Goal: Task Accomplishment & Management: Manage account settings

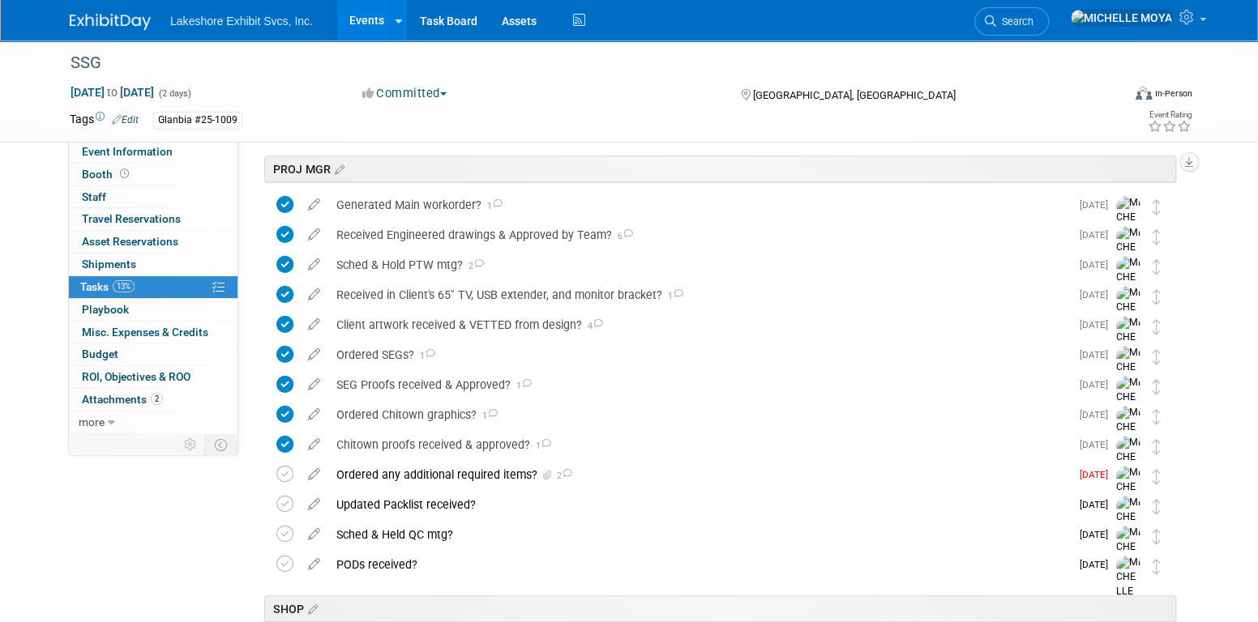
click at [367, 12] on link "Events" at bounding box center [366, 20] width 59 height 41
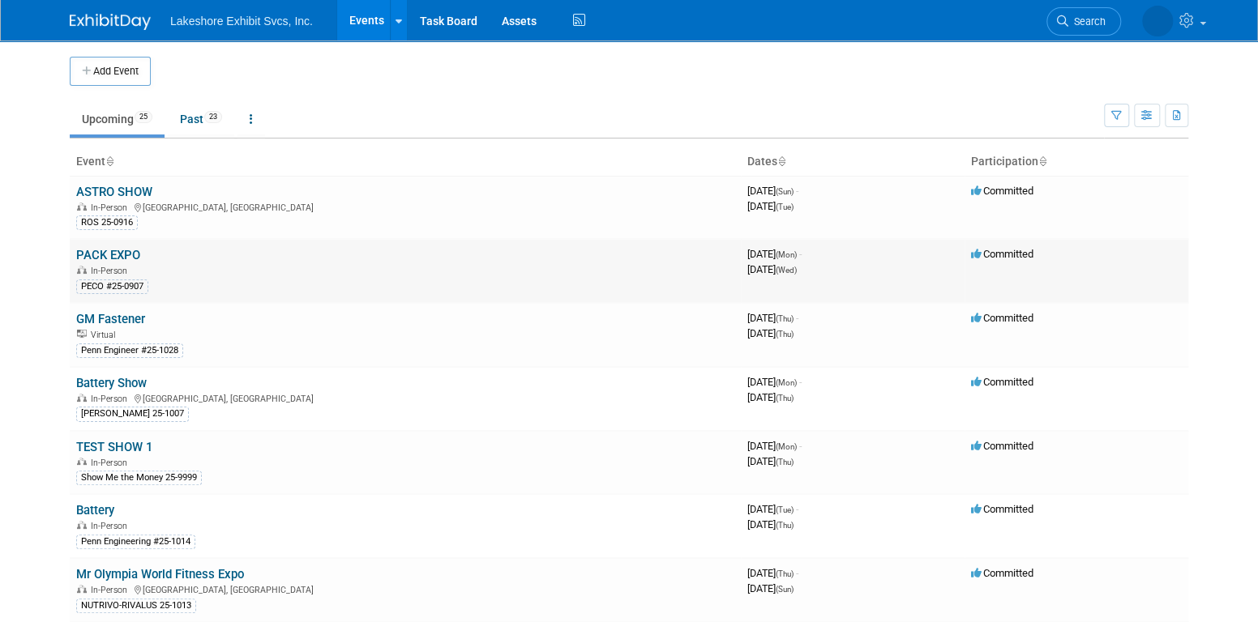
click at [127, 250] on link "PACK EXPO" at bounding box center [108, 255] width 64 height 15
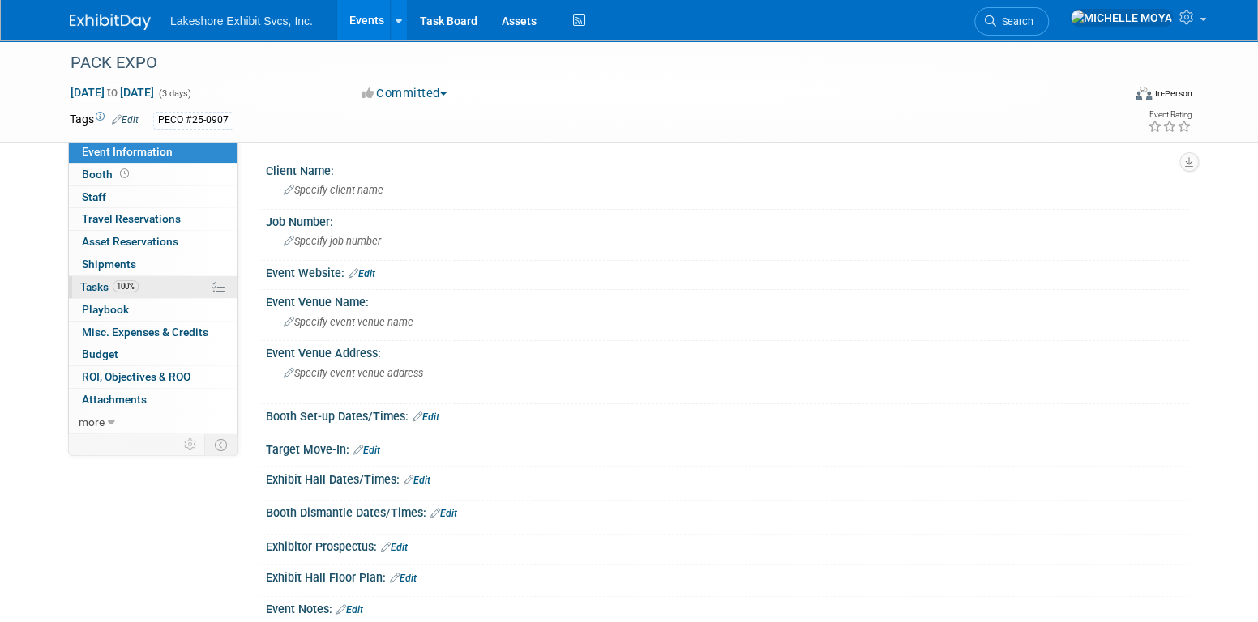
click at [139, 283] on link "100% Tasks 100%" at bounding box center [153, 287] width 169 height 22
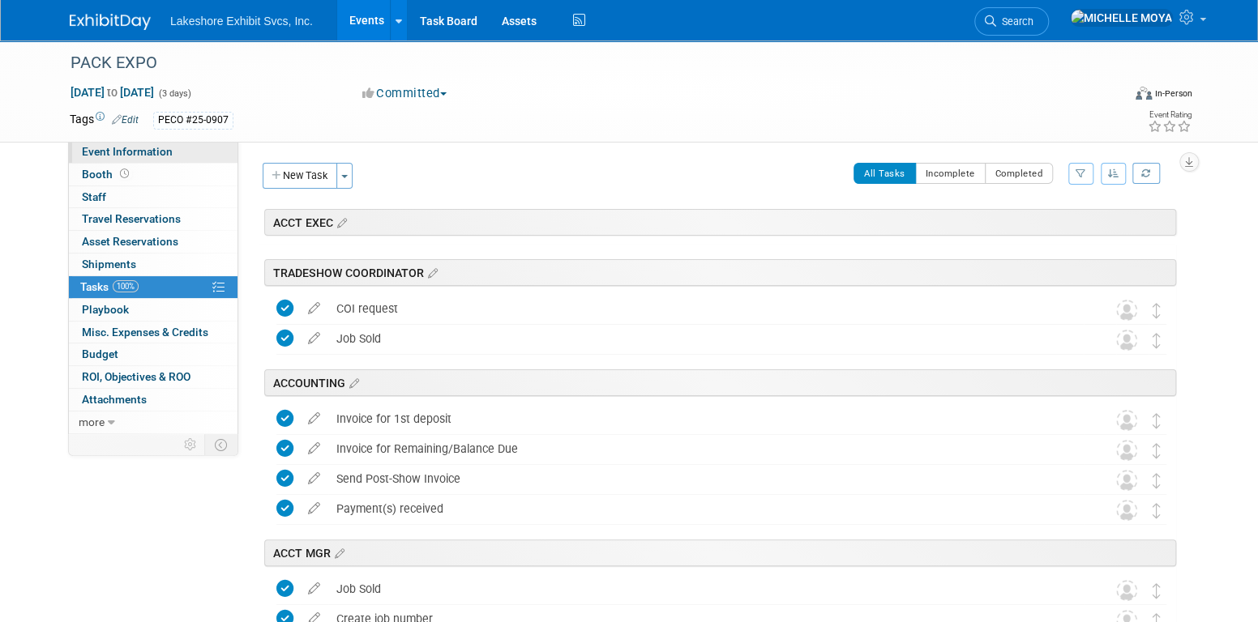
click at [123, 154] on span "Event Information" at bounding box center [127, 151] width 91 height 13
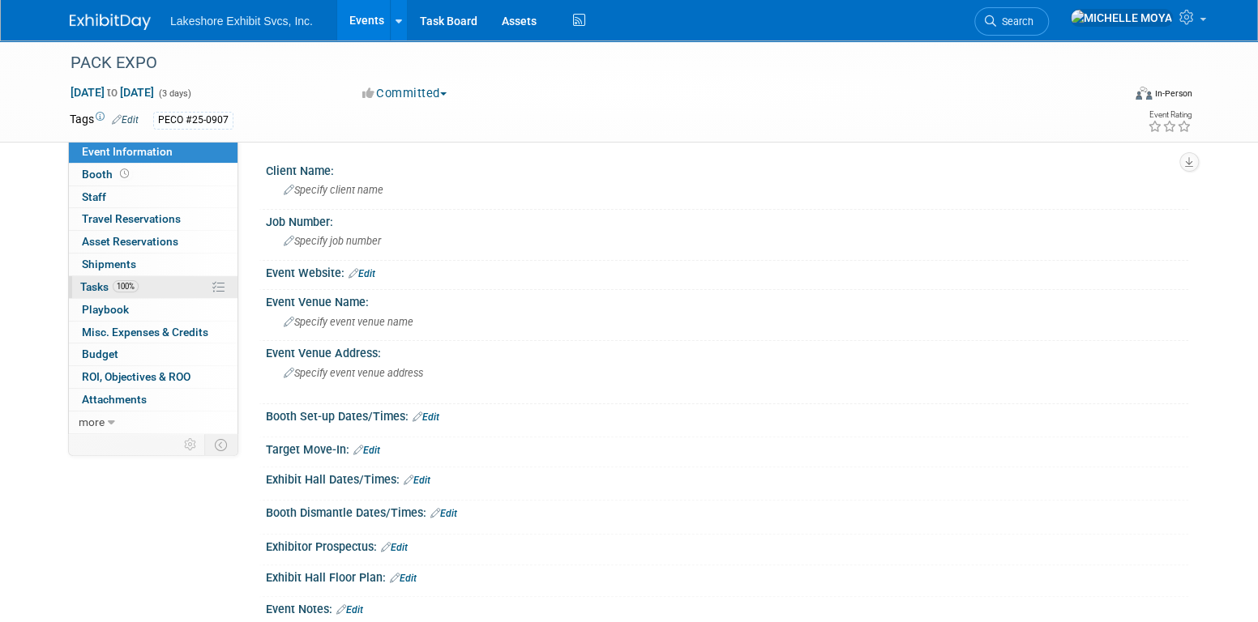
click at [137, 283] on span "100%" at bounding box center [126, 286] width 26 height 12
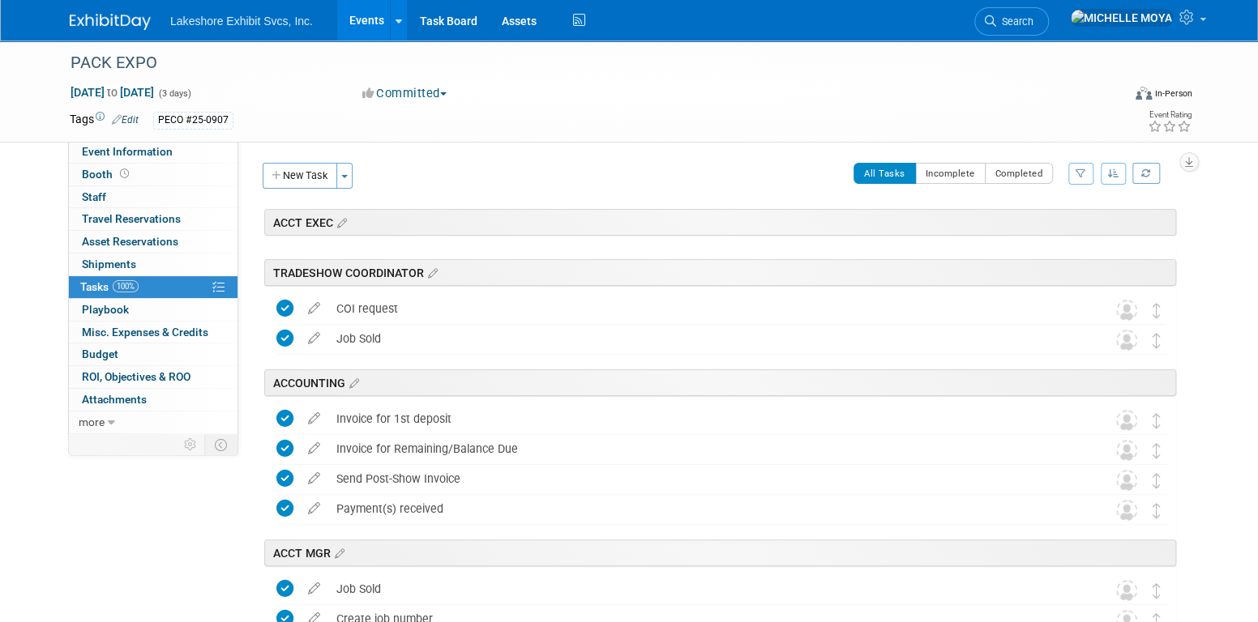
click at [1080, 176] on icon "button" at bounding box center [1080, 174] width 11 height 10
click at [1049, 222] on select "-- Select Assignee -- All unassigned tasks Assigned to me Amanda Koss Dave Desa…" at bounding box center [1014, 225] width 134 height 23
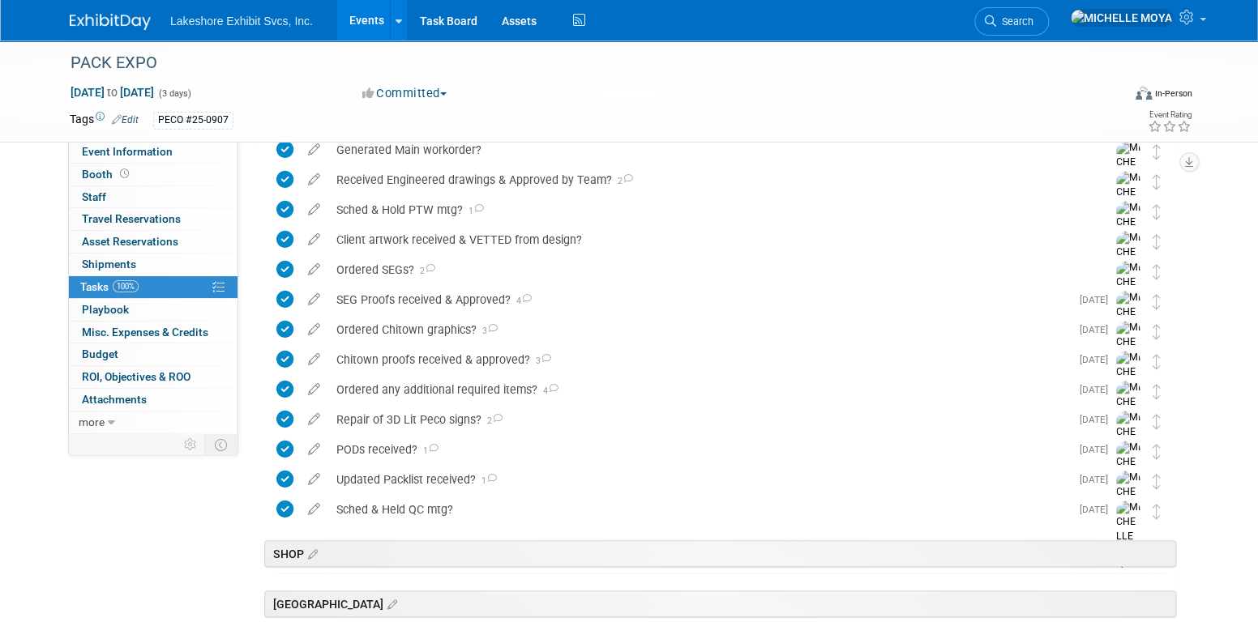
scroll to position [486, 0]
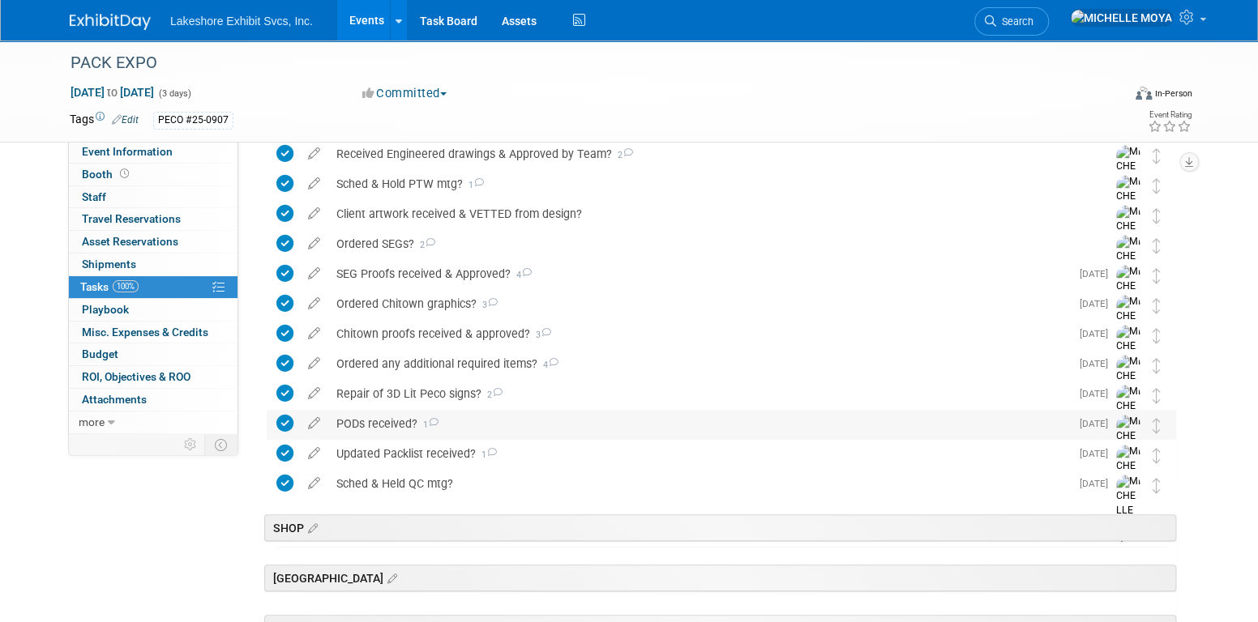
click at [391, 422] on div "PODs received? 1" at bounding box center [699, 424] width 742 height 28
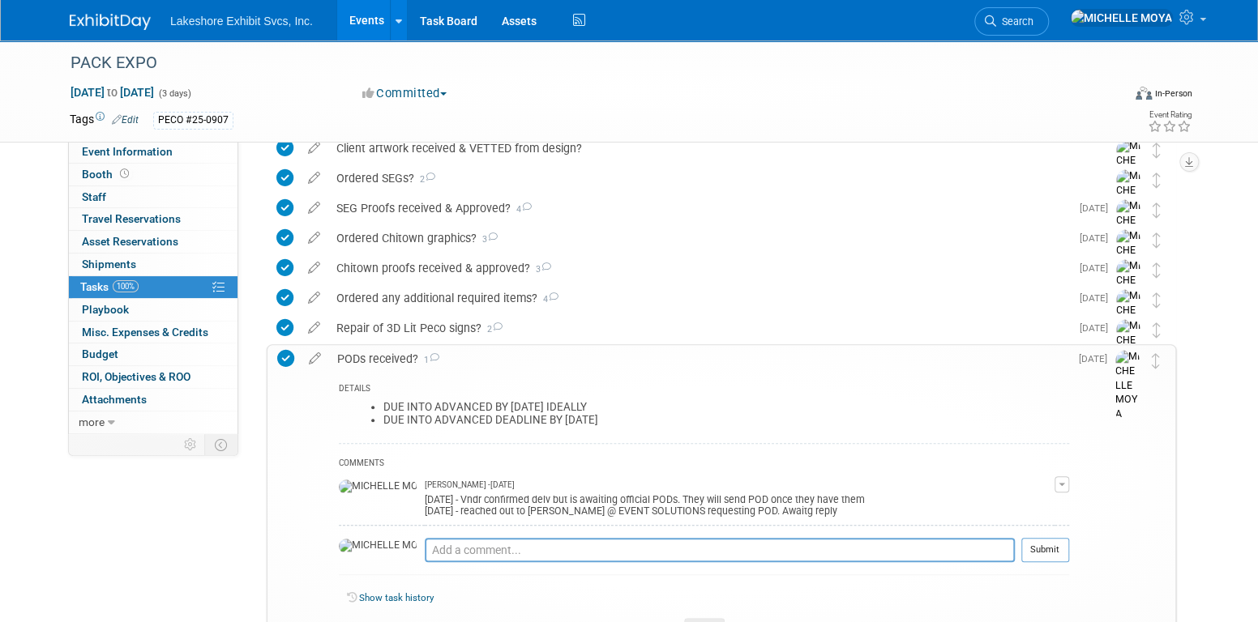
scroll to position [648, 0]
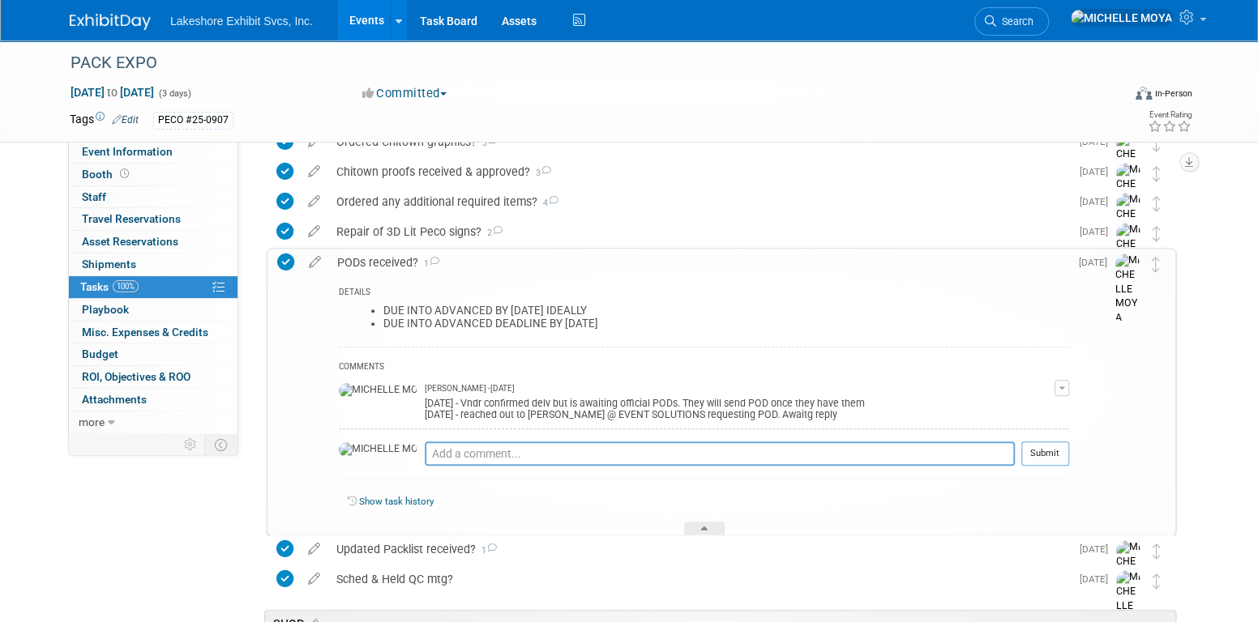
click at [364, 263] on div "PODs received? 1" at bounding box center [699, 263] width 740 height 28
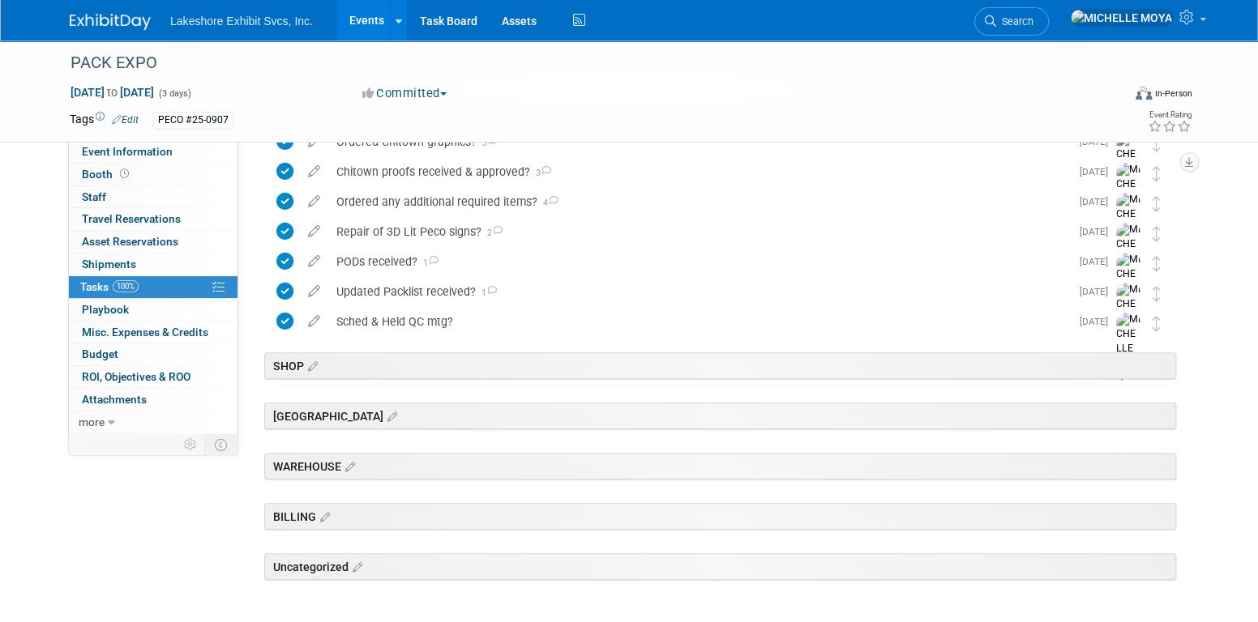
click at [367, 16] on link "Events" at bounding box center [366, 20] width 59 height 41
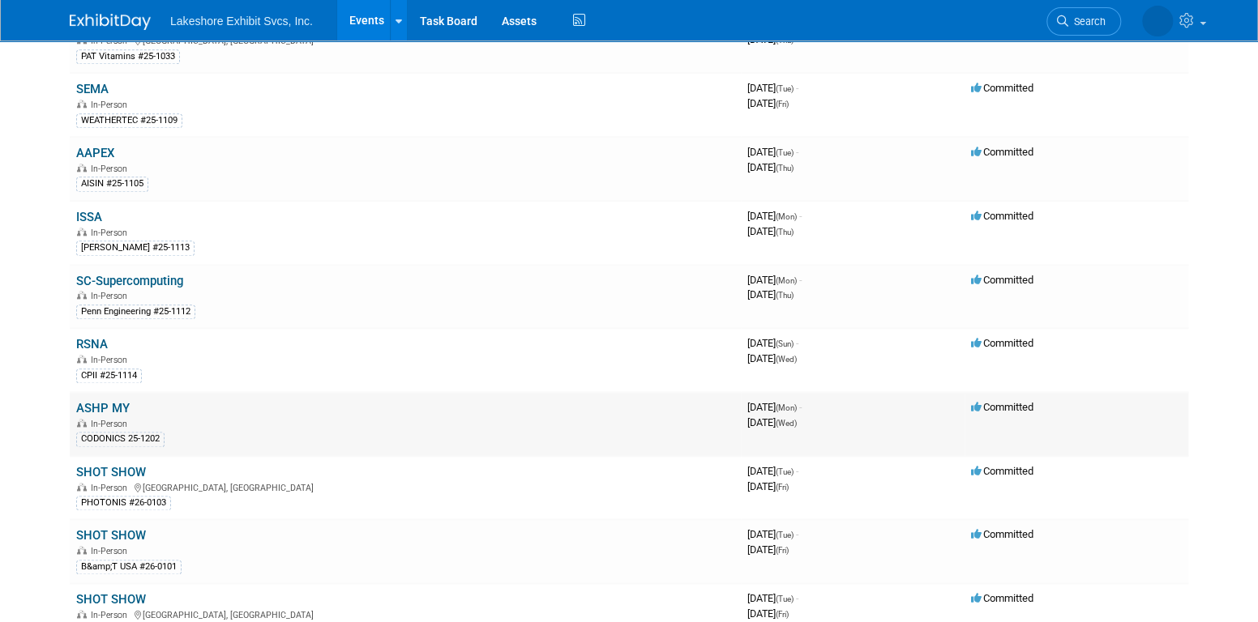
scroll to position [972, 0]
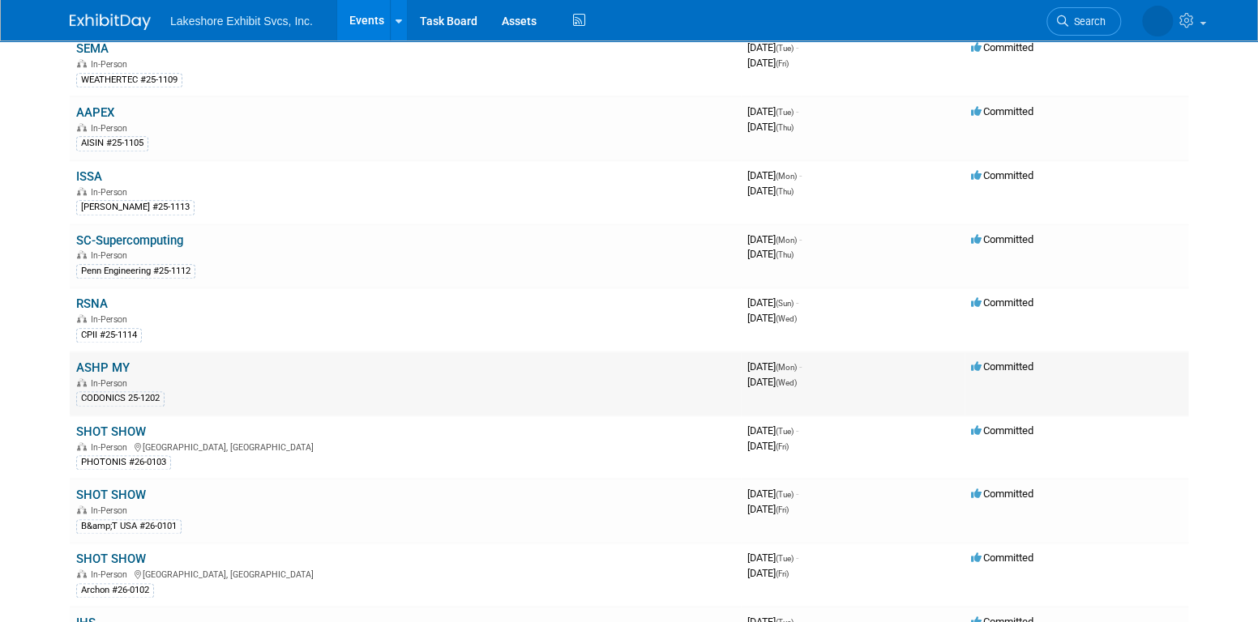
click at [113, 361] on link "ASHP MY" at bounding box center [102, 368] width 53 height 15
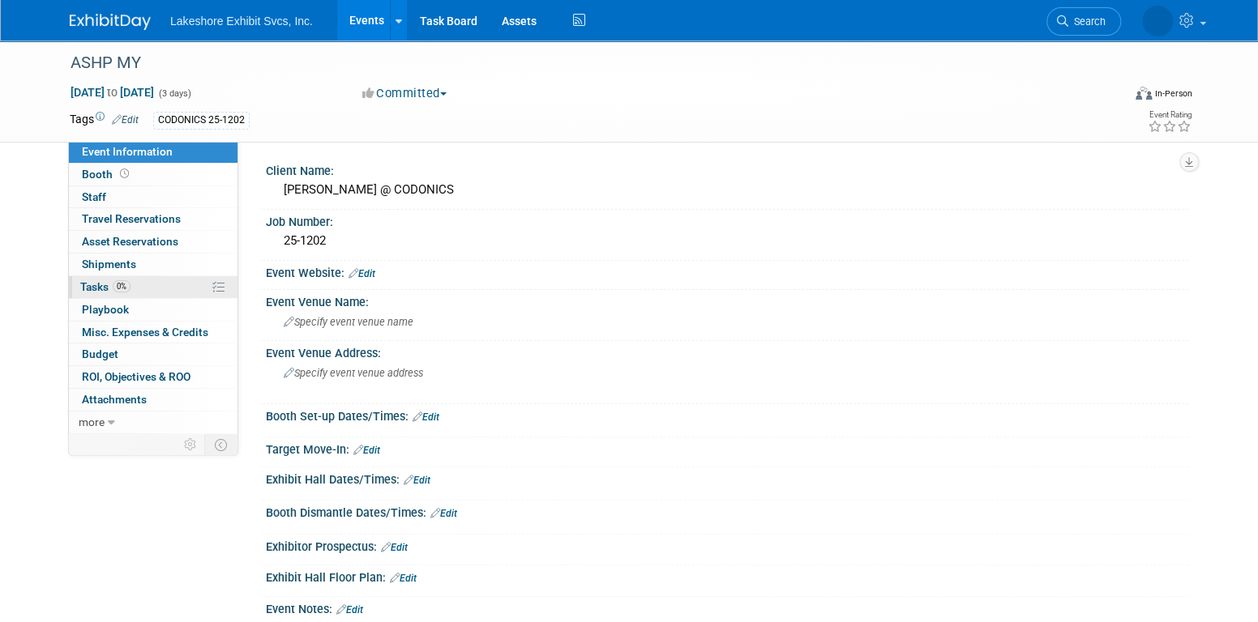
click at [130, 286] on link "0% Tasks 0%" at bounding box center [153, 287] width 169 height 22
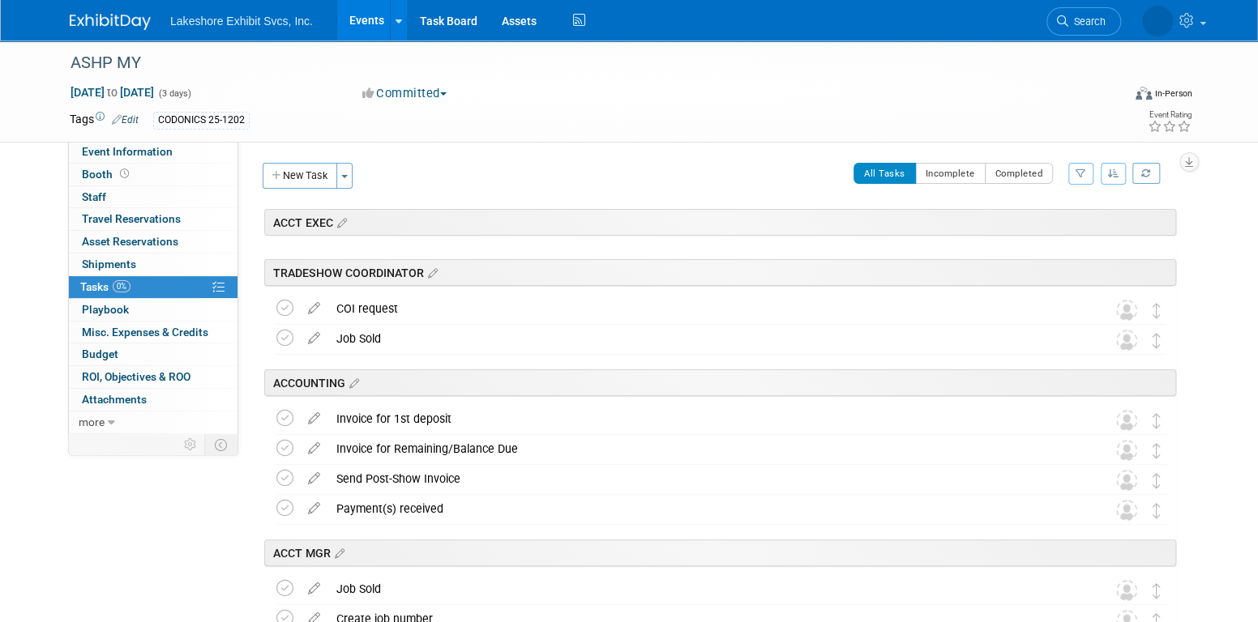
click at [1080, 172] on icon "button" at bounding box center [1080, 174] width 11 height 10
drag, startPoint x: 442, startPoint y: 120, endPoint x: 445, endPoint y: 153, distance: 33.3
click at [445, 126] on div "CODONICS 25-1202" at bounding box center [577, 121] width 848 height 18
click at [134, 156] on span "Event Information" at bounding box center [127, 151] width 91 height 13
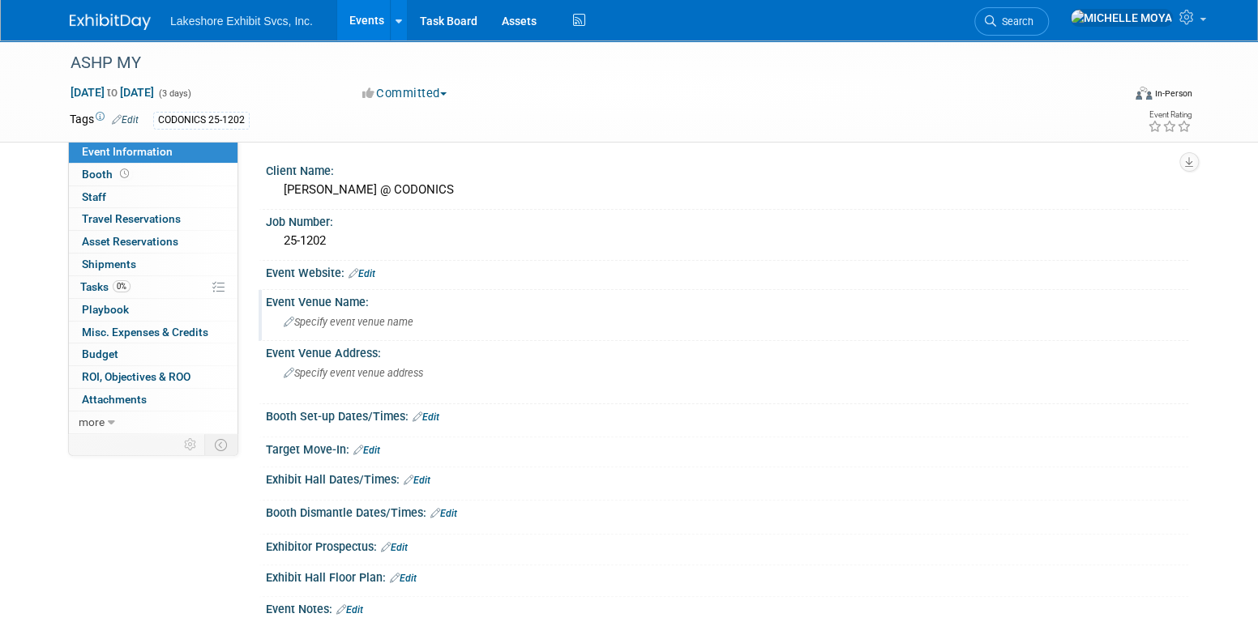
click at [375, 323] on span "Specify event venue name" at bounding box center [349, 322] width 130 height 12
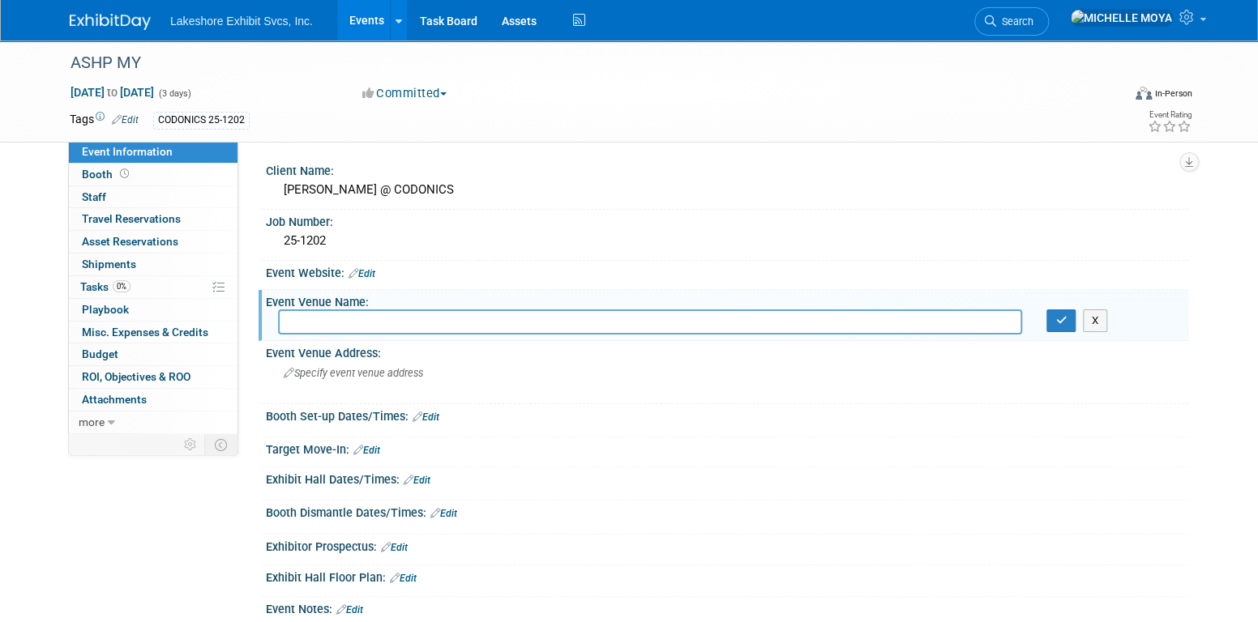
type input "m"
type input "MANDALAY BAY"
click at [1067, 314] on button "button" at bounding box center [1060, 321] width 29 height 23
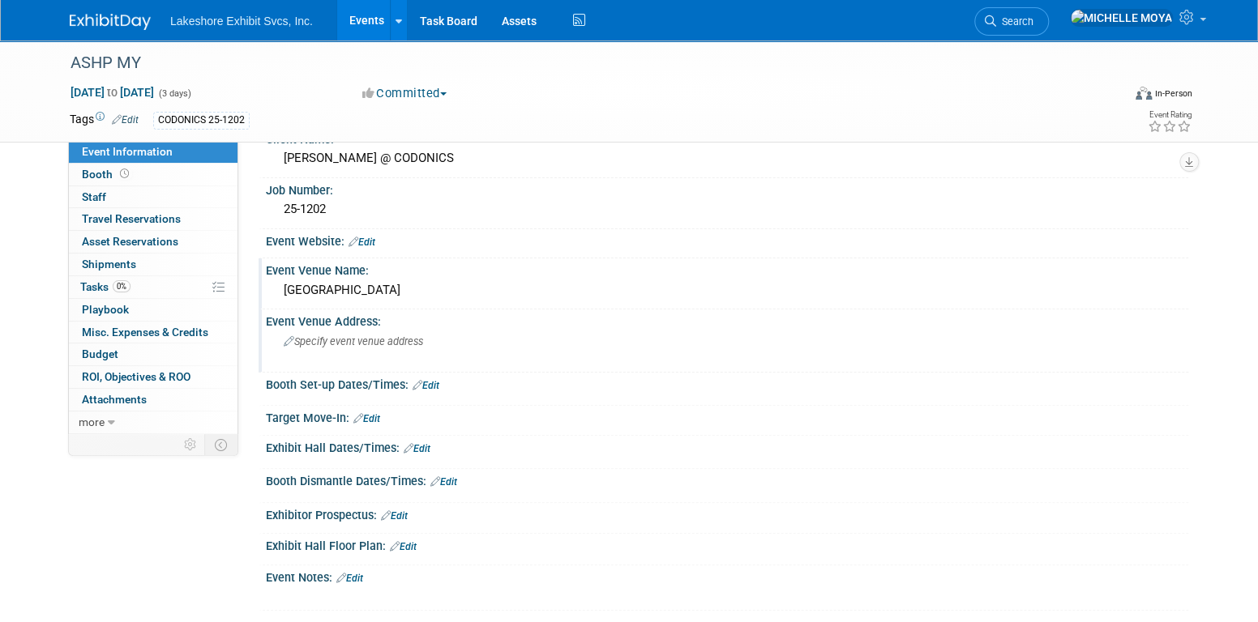
scroll to position [48, 0]
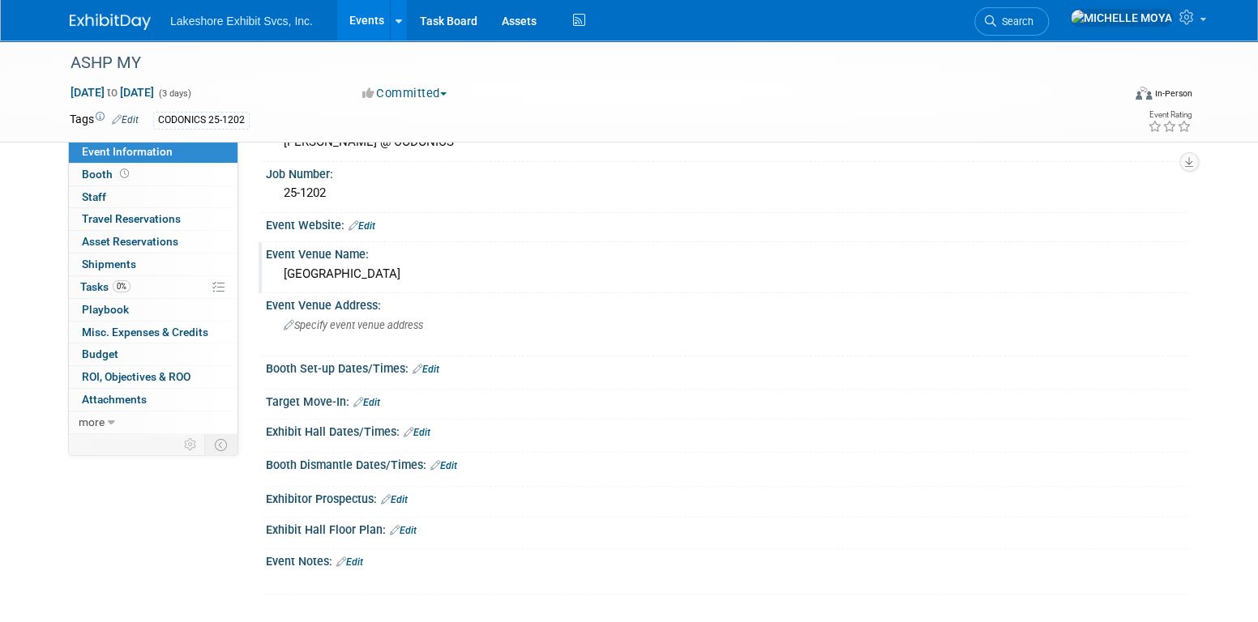
click at [408, 527] on link "Edit" at bounding box center [403, 530] width 27 height 11
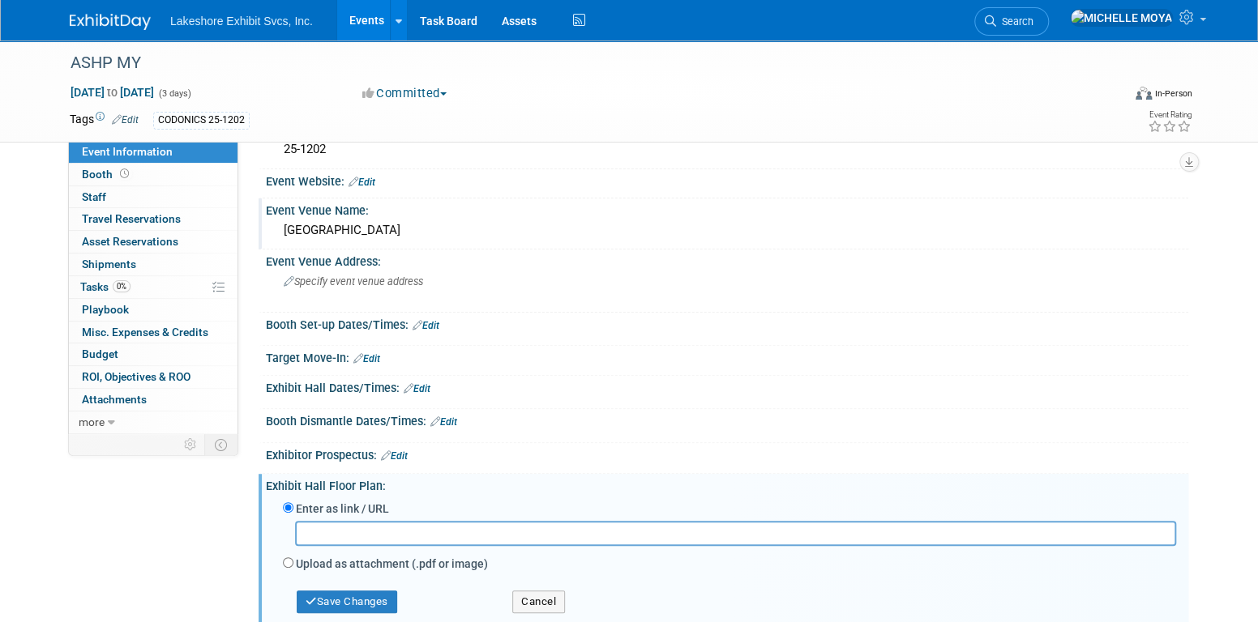
scroll to position [129, 0]
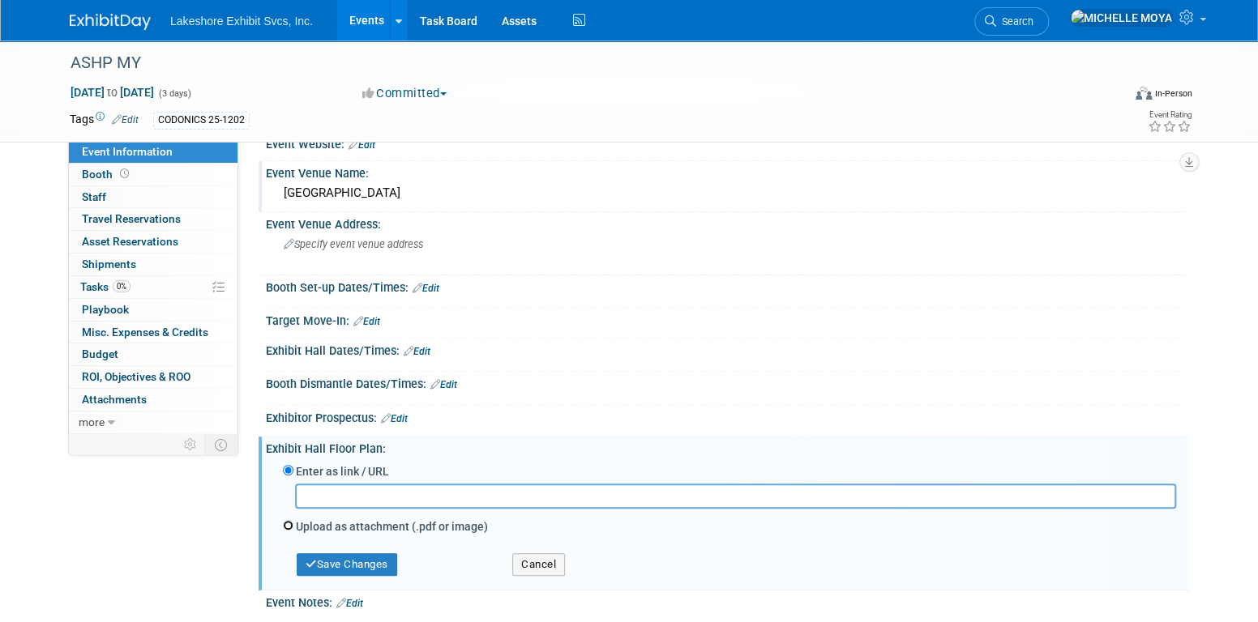
click at [287, 520] on input "Upload as attachment (.pdf or image)" at bounding box center [288, 525] width 11 height 11
radio input "true"
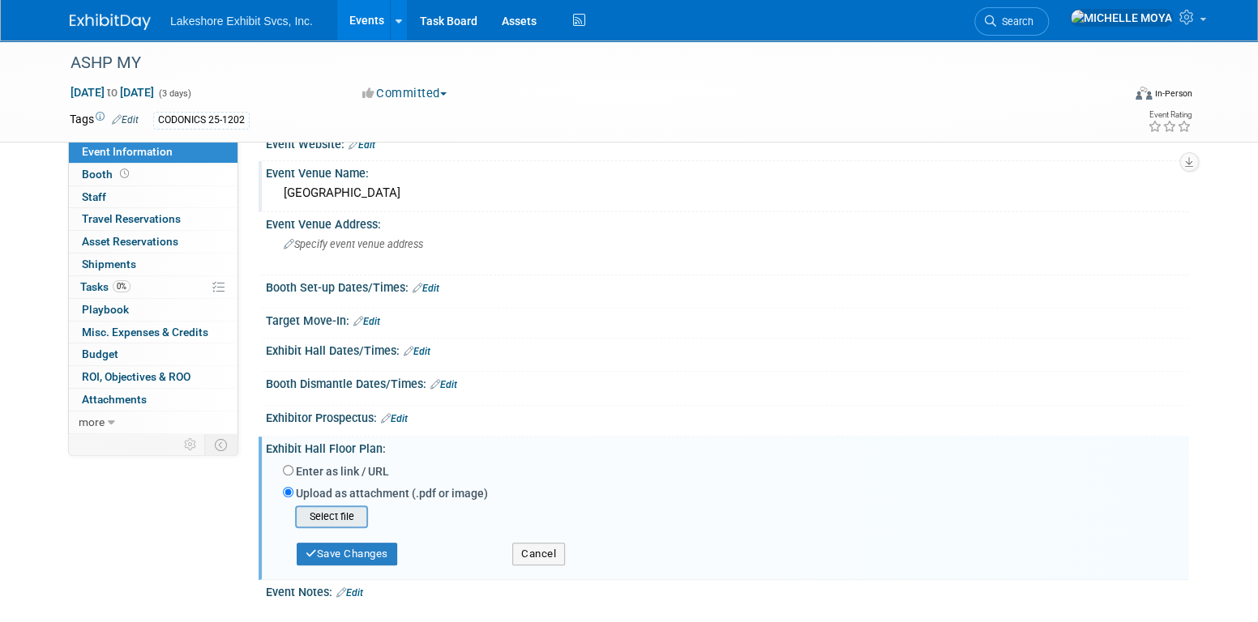
click at [322, 509] on input "file" at bounding box center [269, 516] width 193 height 19
click at [372, 545] on button "Save Changes" at bounding box center [347, 548] width 100 height 23
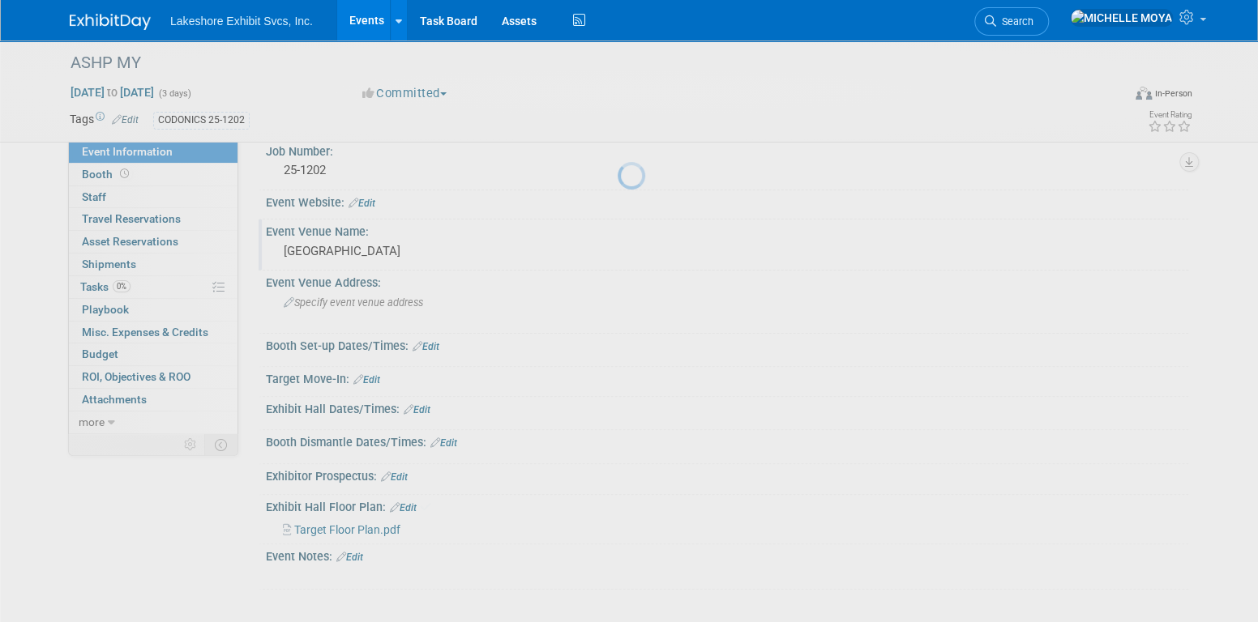
scroll to position [66, 0]
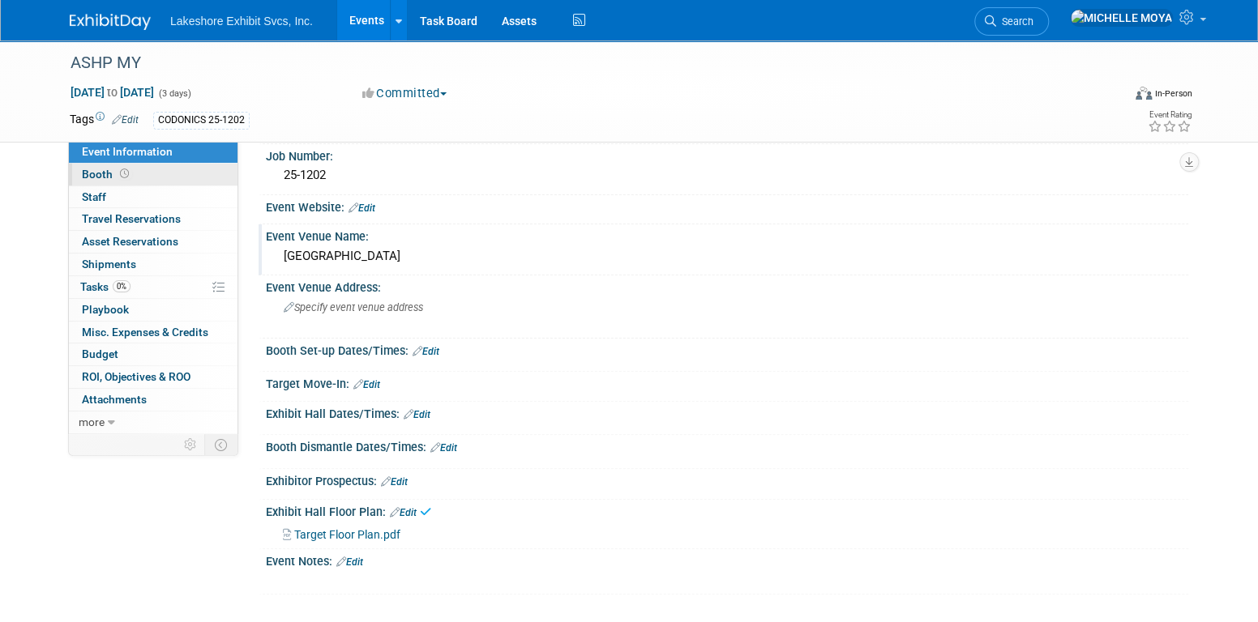
click at [133, 173] on link "Booth" at bounding box center [153, 175] width 169 height 22
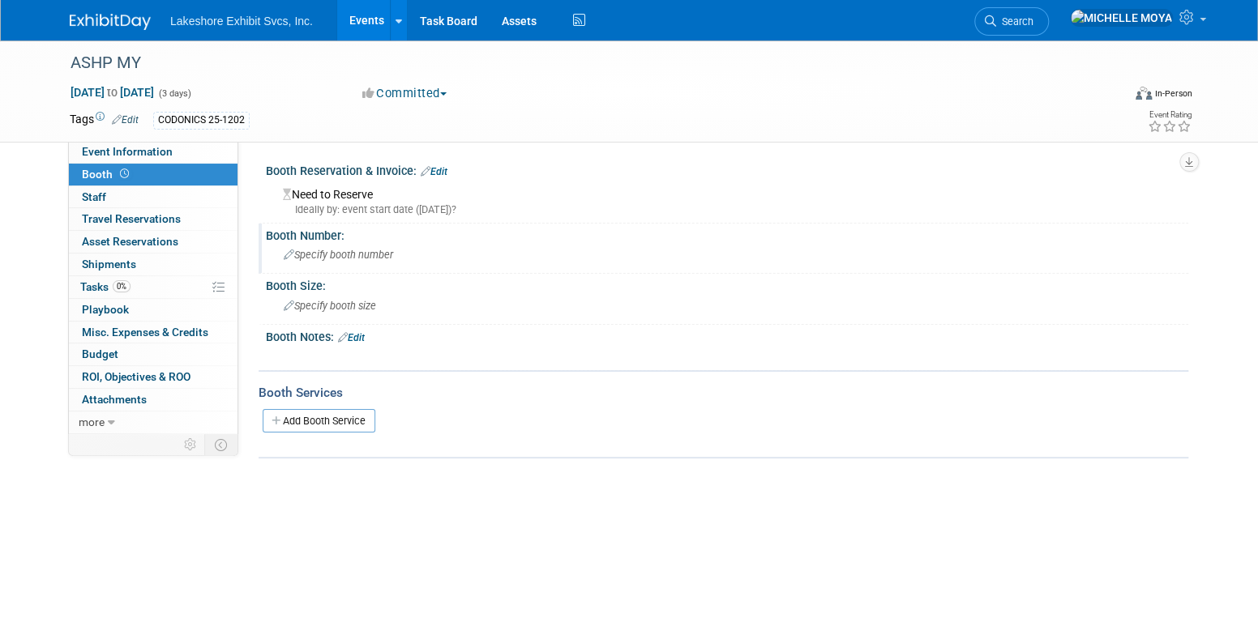
click at [339, 257] on span "Specify booth number" at bounding box center [338, 255] width 109 height 12
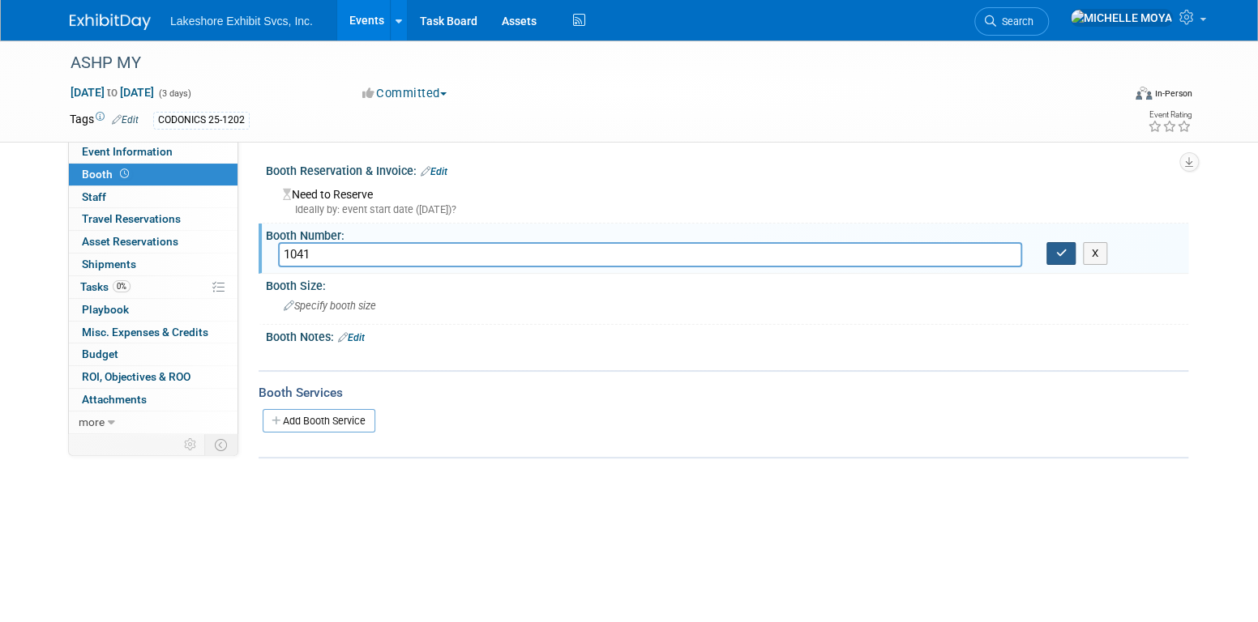
type input "1041"
drag, startPoint x: 1065, startPoint y: 256, endPoint x: 862, endPoint y: 264, distance: 202.8
click at [1061, 253] on icon "button" at bounding box center [1060, 253] width 11 height 11
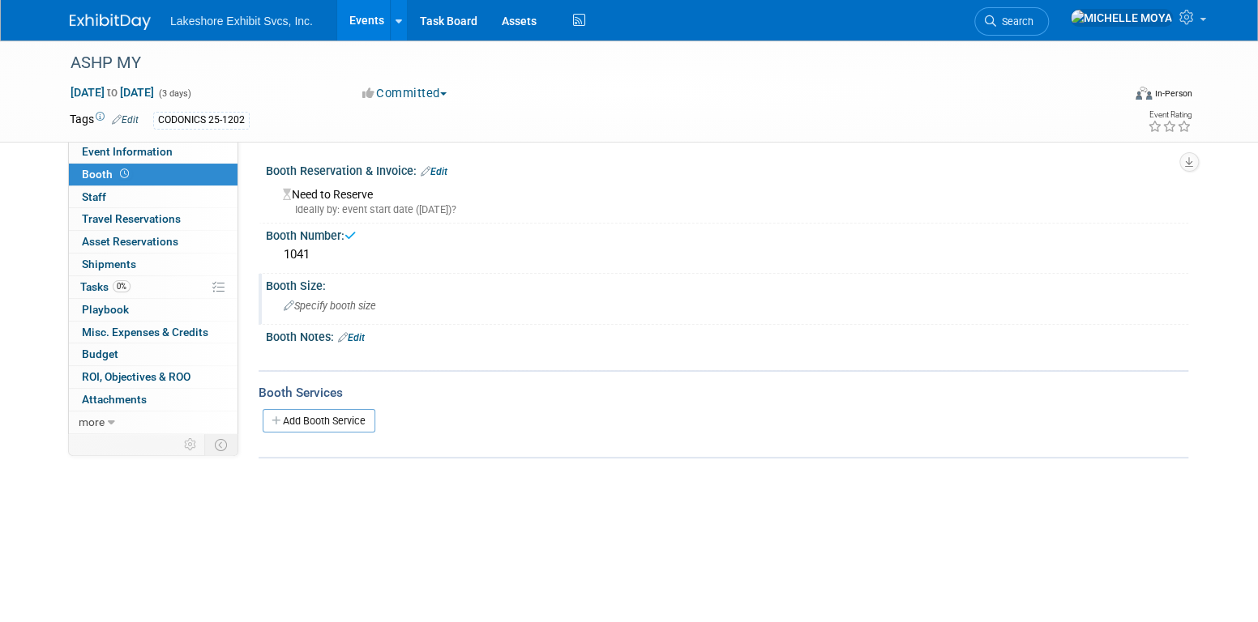
click at [424, 301] on div "Specify booth size" at bounding box center [727, 305] width 898 height 25
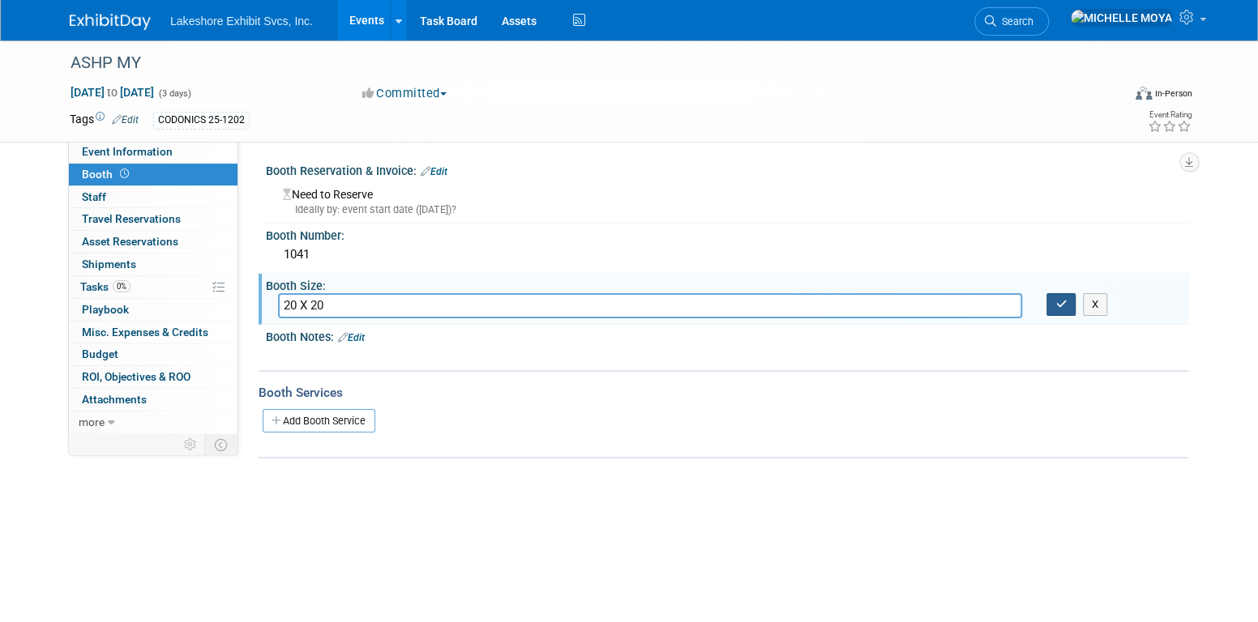
type input "20 X 20"
click at [1070, 307] on button "button" at bounding box center [1060, 304] width 29 height 23
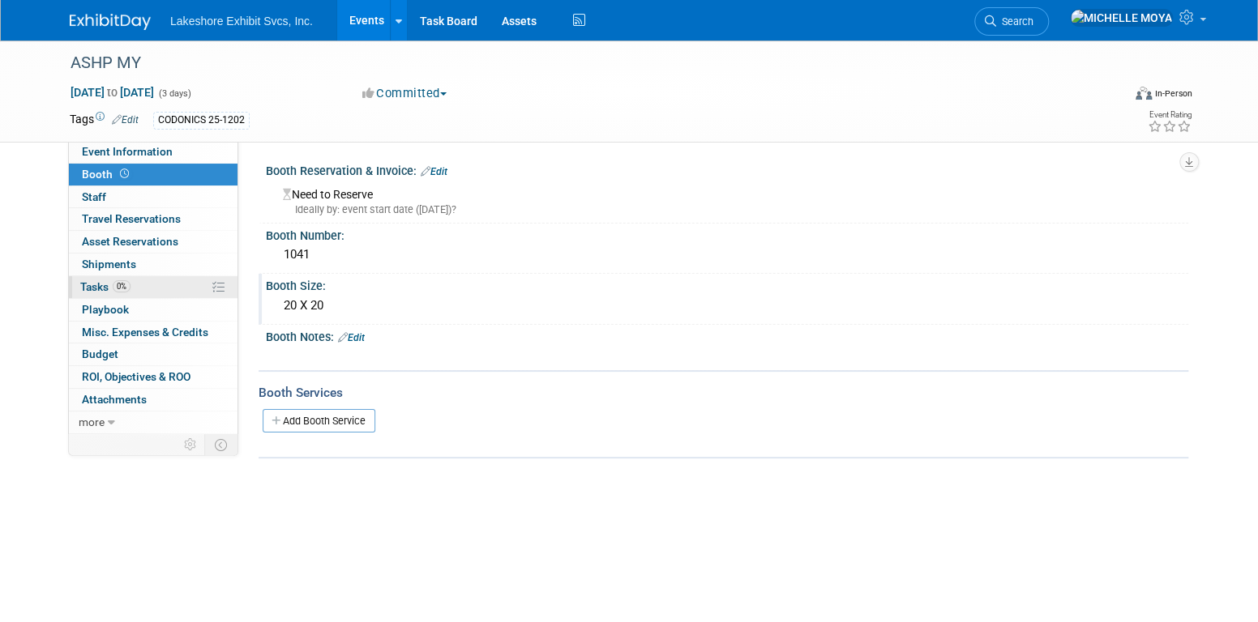
click at [162, 286] on link "0% Tasks 0%" at bounding box center [153, 287] width 169 height 22
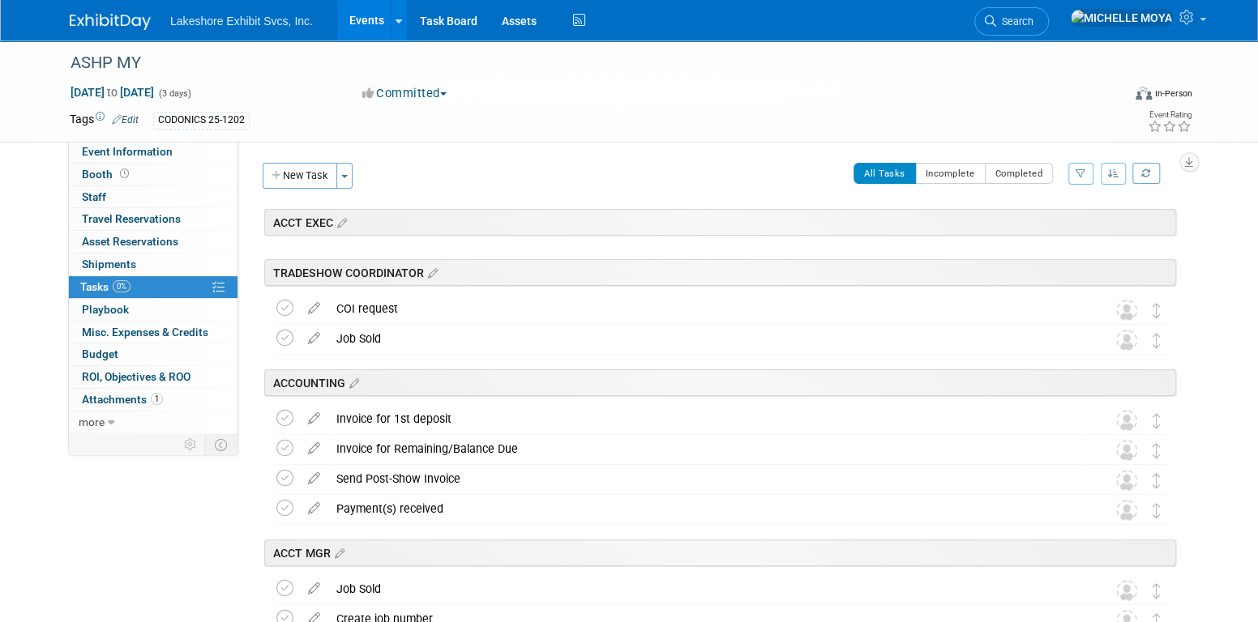
click at [1080, 171] on icon "button" at bounding box center [1080, 174] width 11 height 10
click at [1049, 219] on select "-- Select Assignee -- All unassigned tasks Assigned to me Amanda Koss Dave Desa…" at bounding box center [1014, 225] width 134 height 23
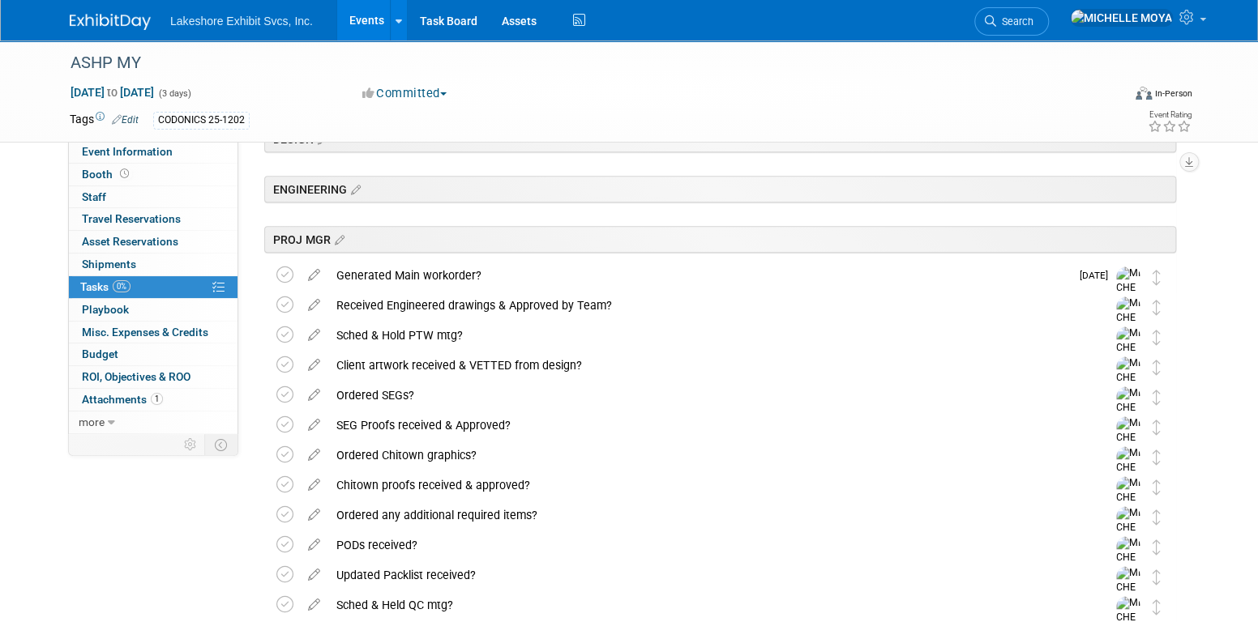
scroll to position [405, 0]
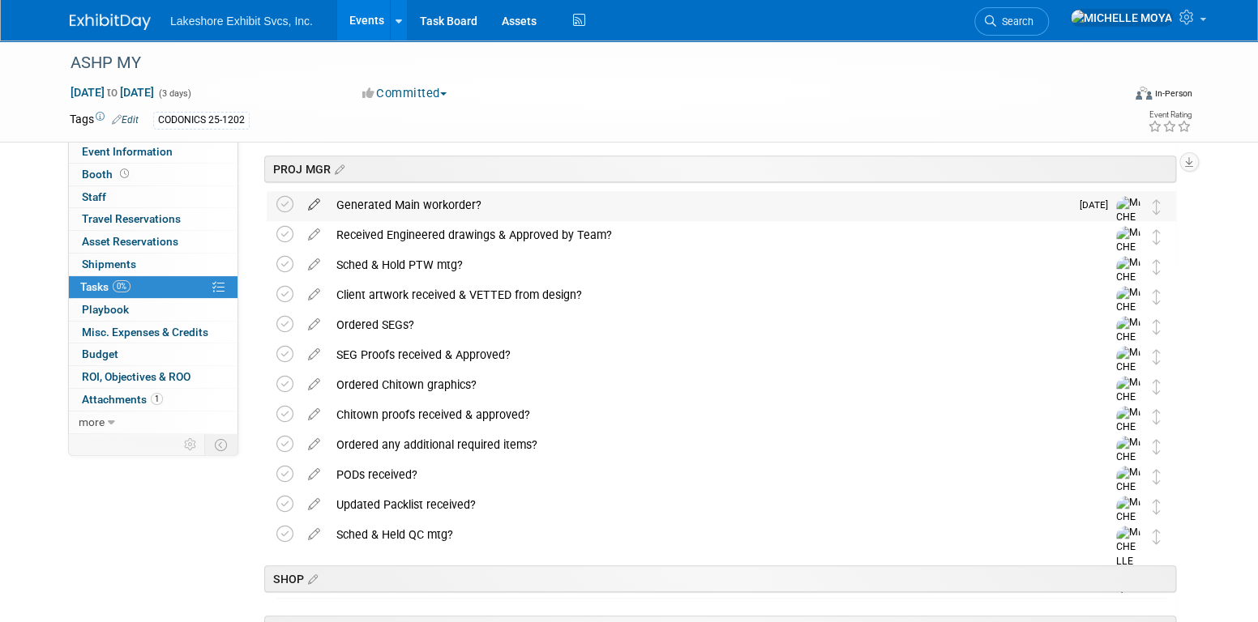
click at [310, 201] on icon at bounding box center [314, 201] width 28 height 20
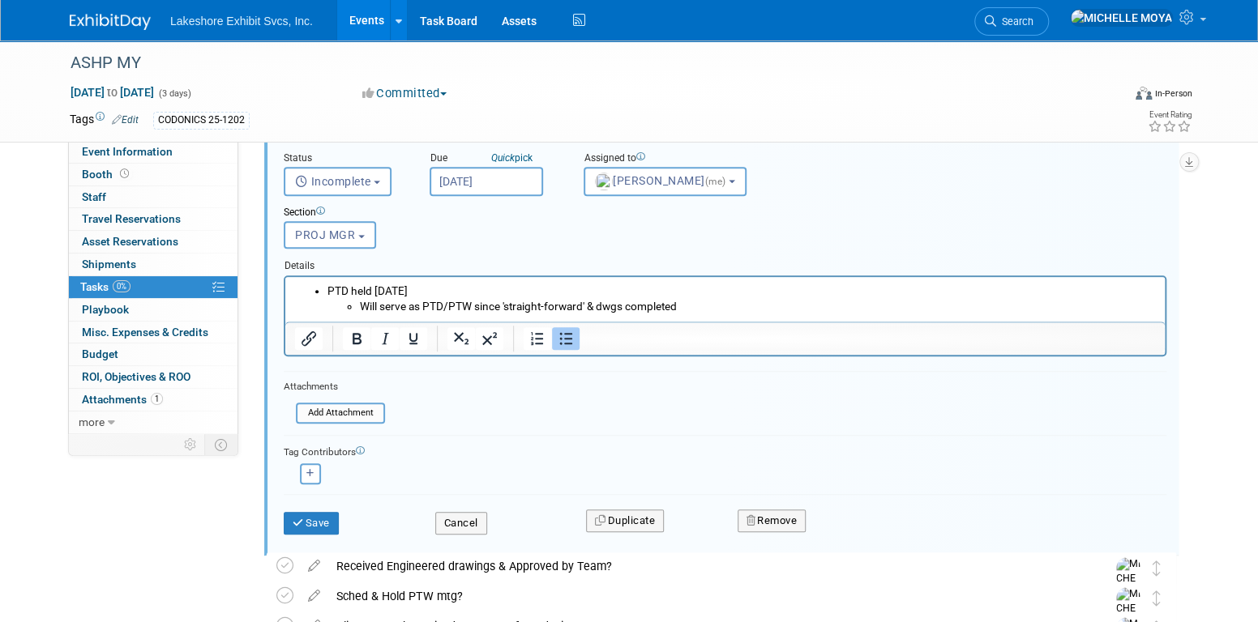
scroll to position [521, 0]
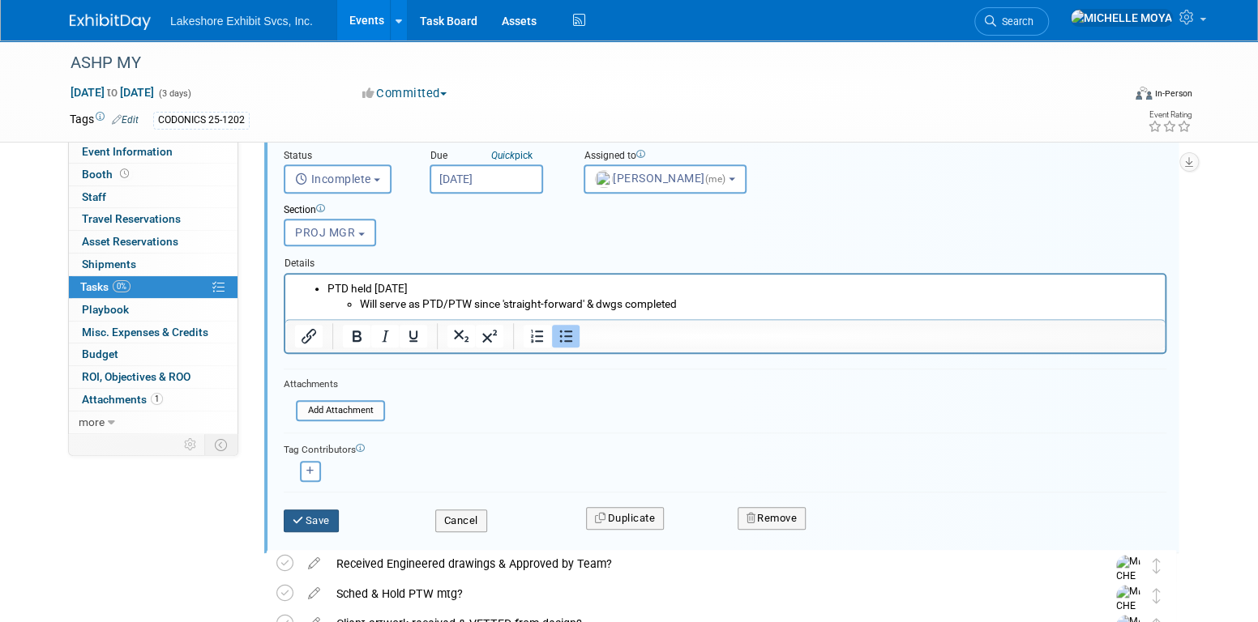
click at [323, 516] on button "Save" at bounding box center [311, 521] width 55 height 23
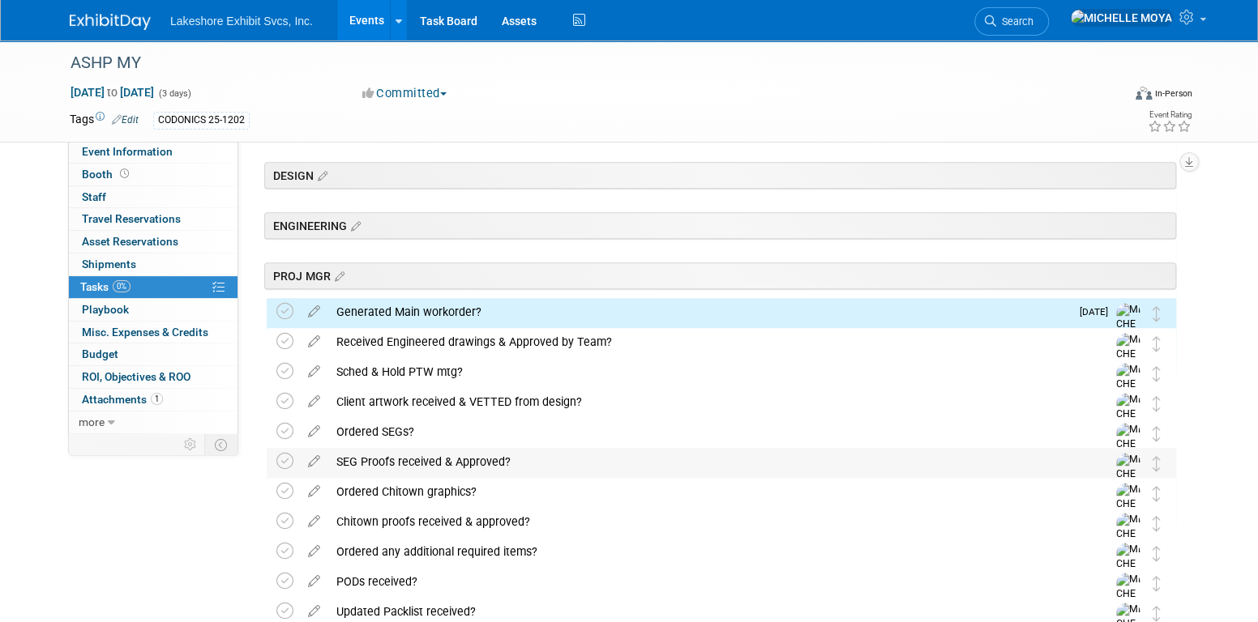
scroll to position [278, 0]
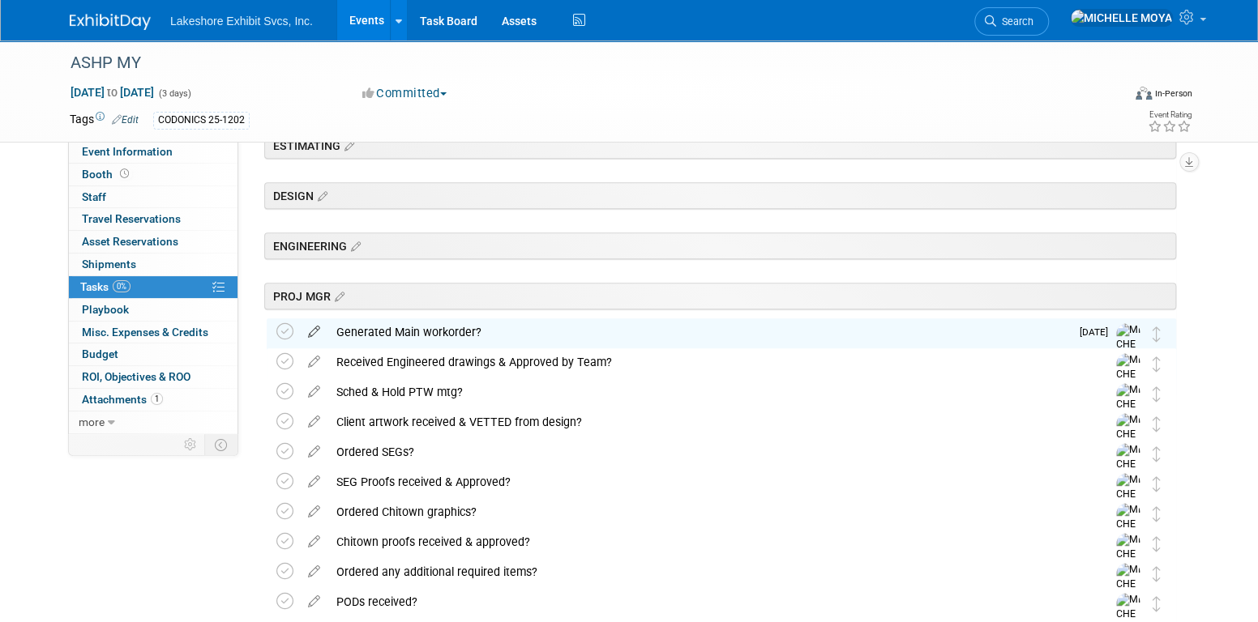
click at [318, 327] on icon at bounding box center [314, 328] width 28 height 20
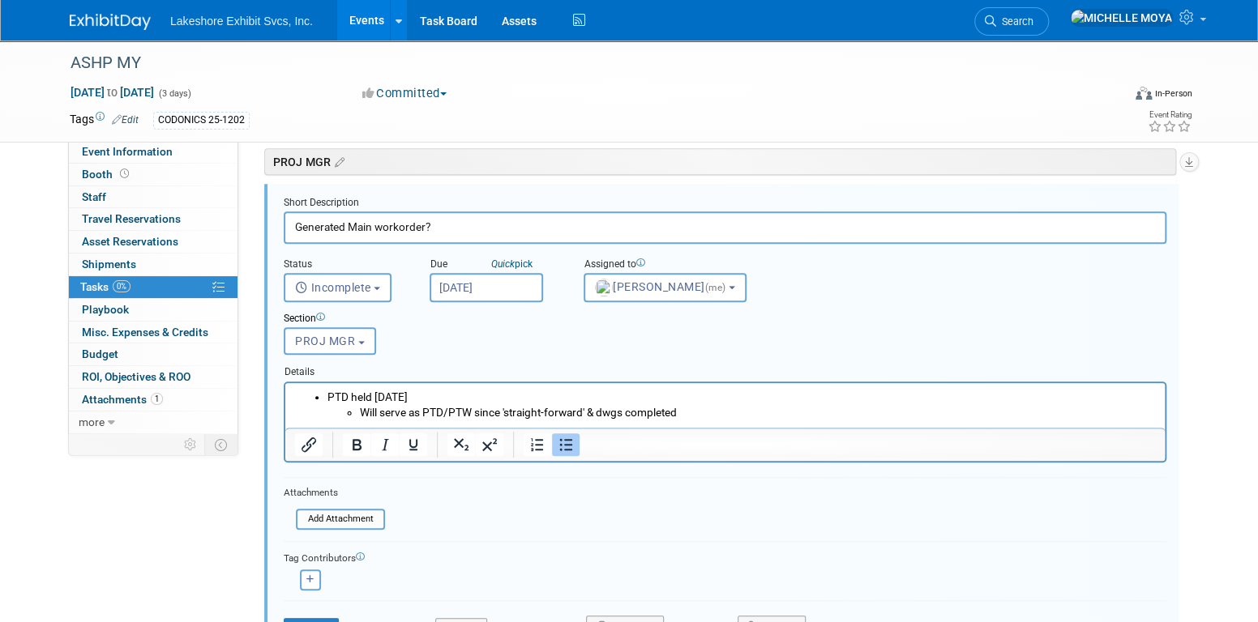
scroll to position [519, 0]
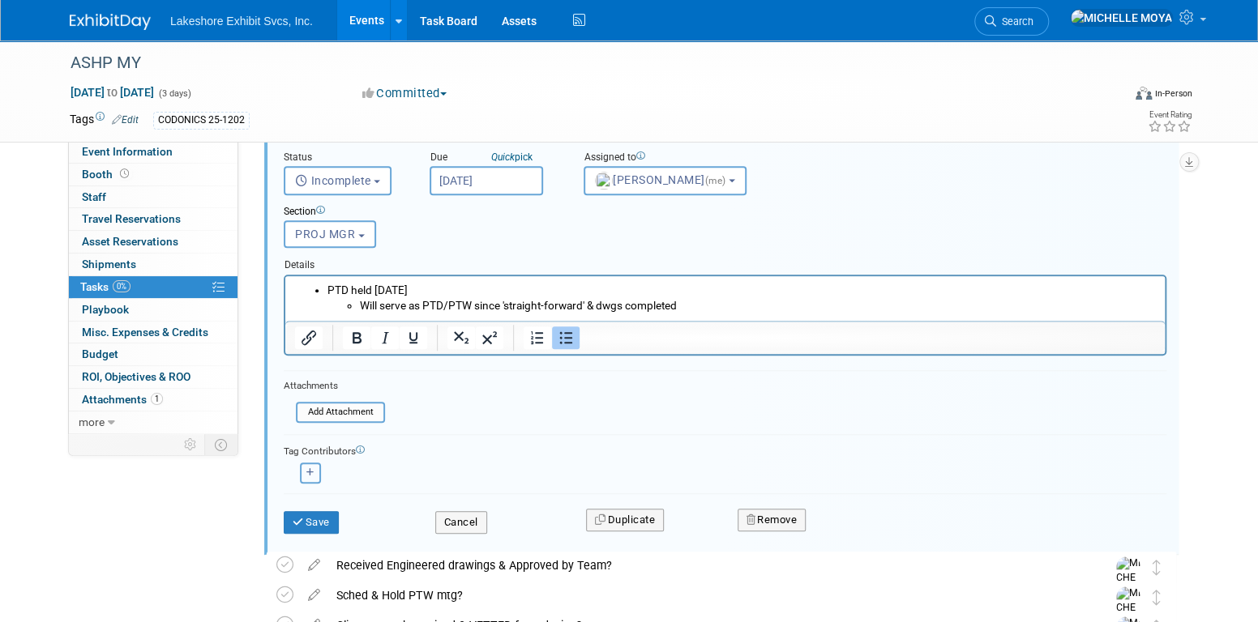
click at [318, 465] on button "button" at bounding box center [310, 473] width 21 height 21
select select
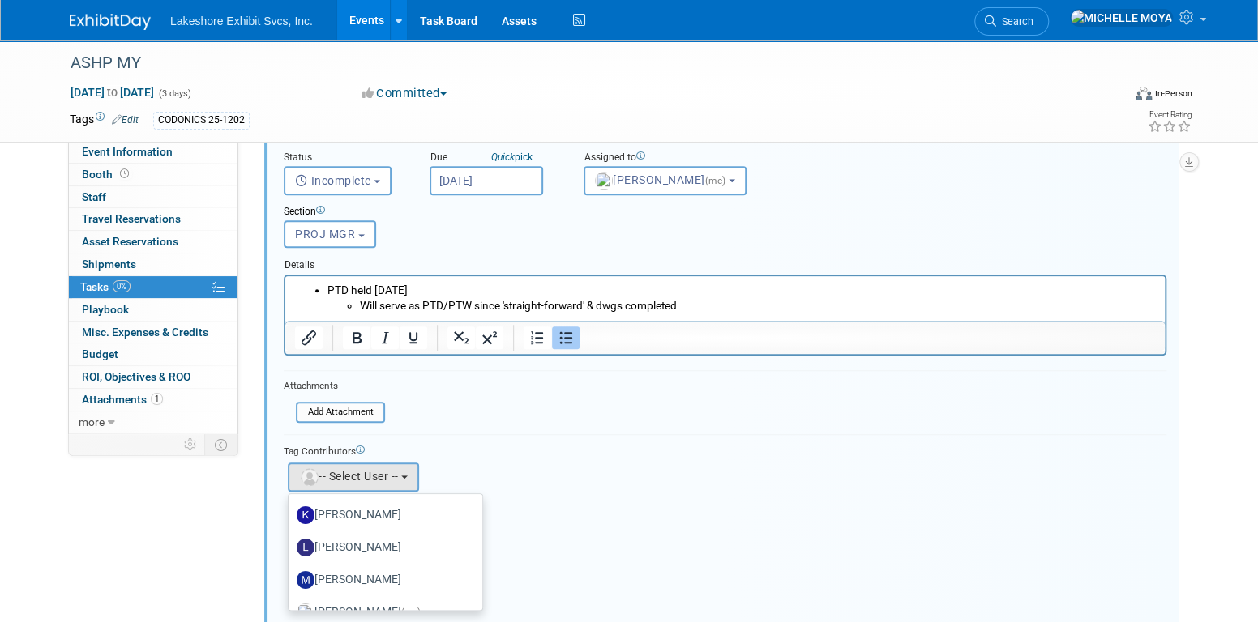
scroll to position [284, 0]
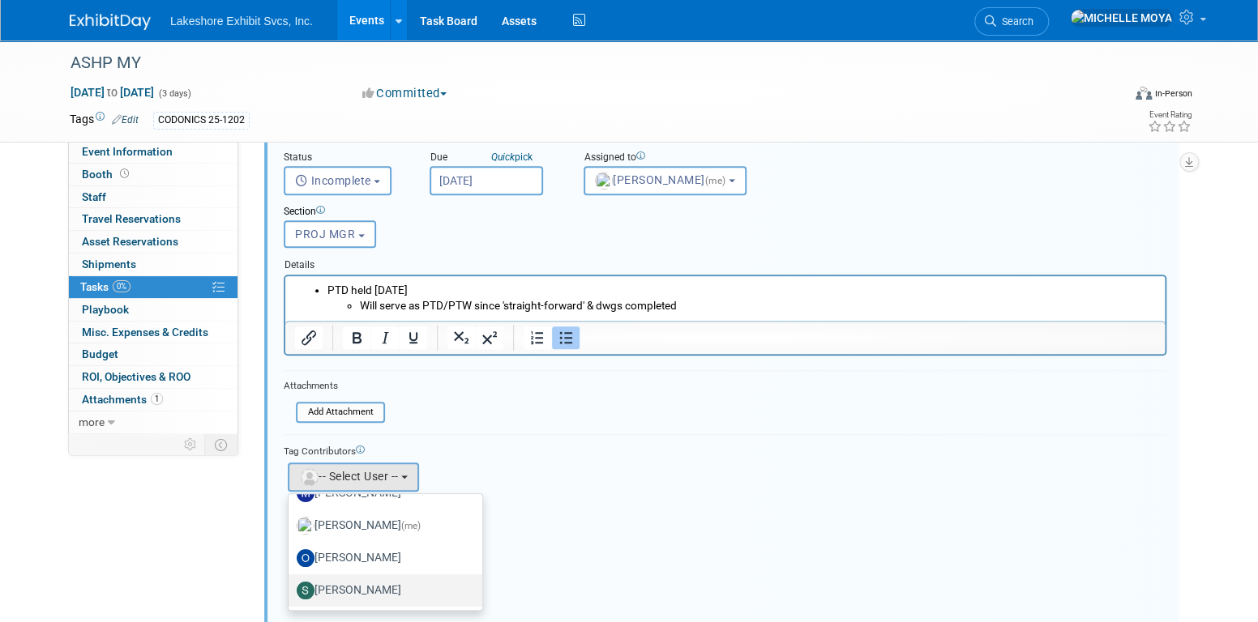
click at [388, 580] on label "[PERSON_NAME]" at bounding box center [381, 591] width 169 height 26
click at [291, 583] on input "[PERSON_NAME]" at bounding box center [285, 588] width 11 height 11
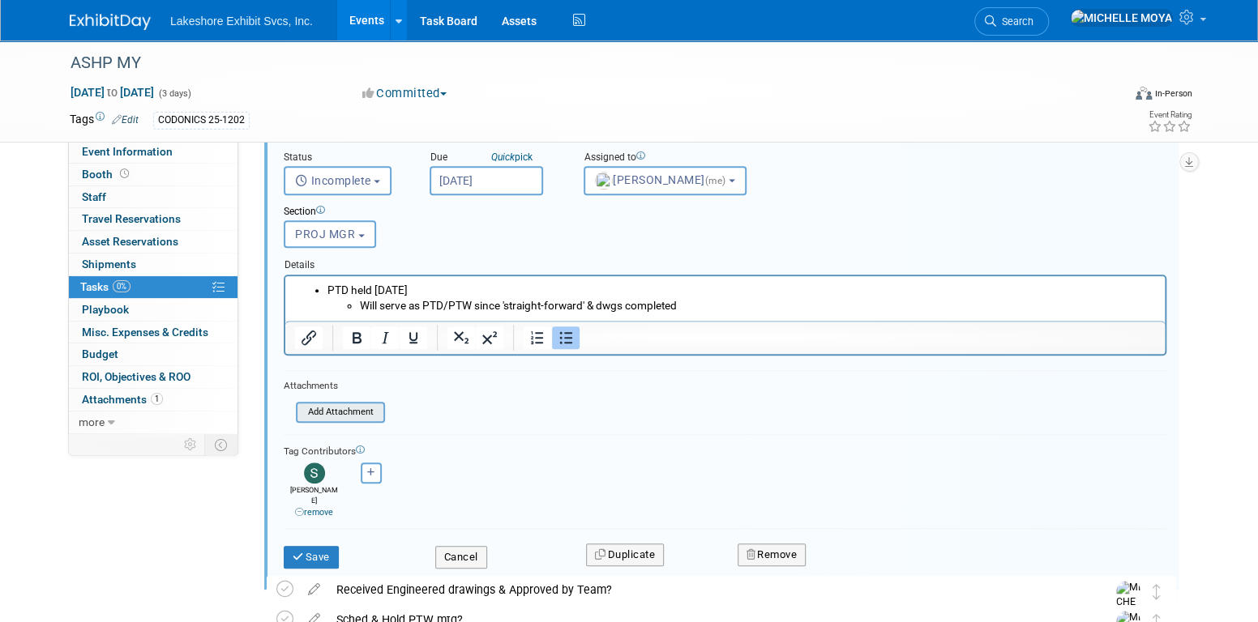
click at [353, 412] on input "file" at bounding box center [300, 413] width 165 height 18
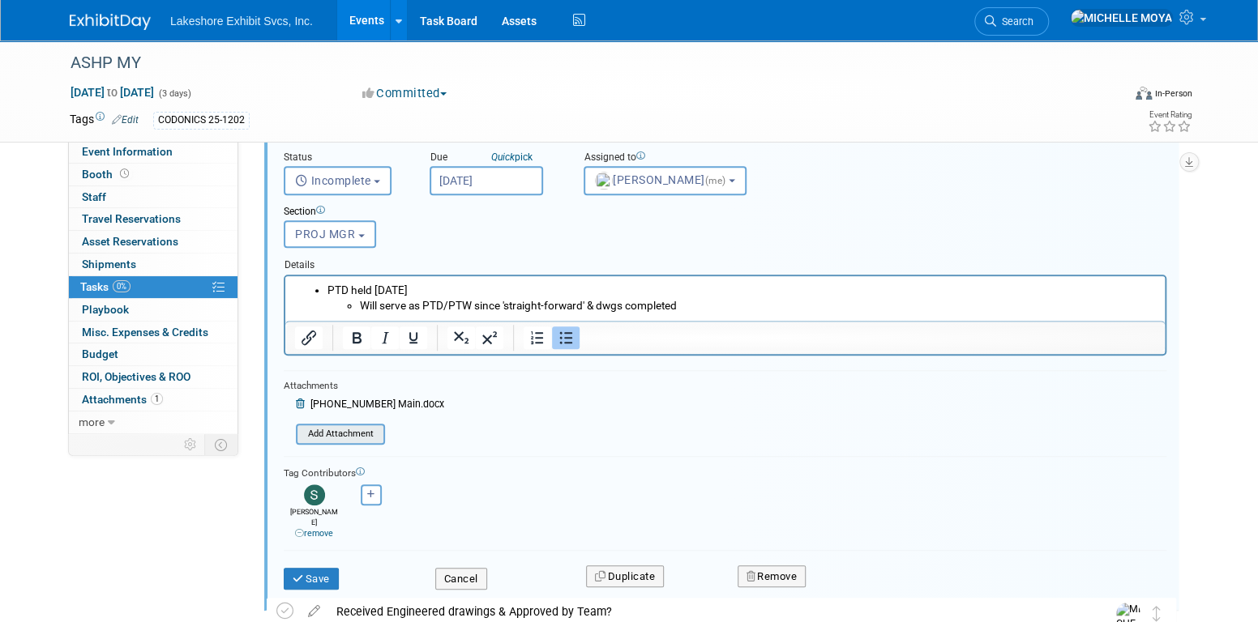
click at [359, 431] on input "file" at bounding box center [300, 434] width 165 height 18
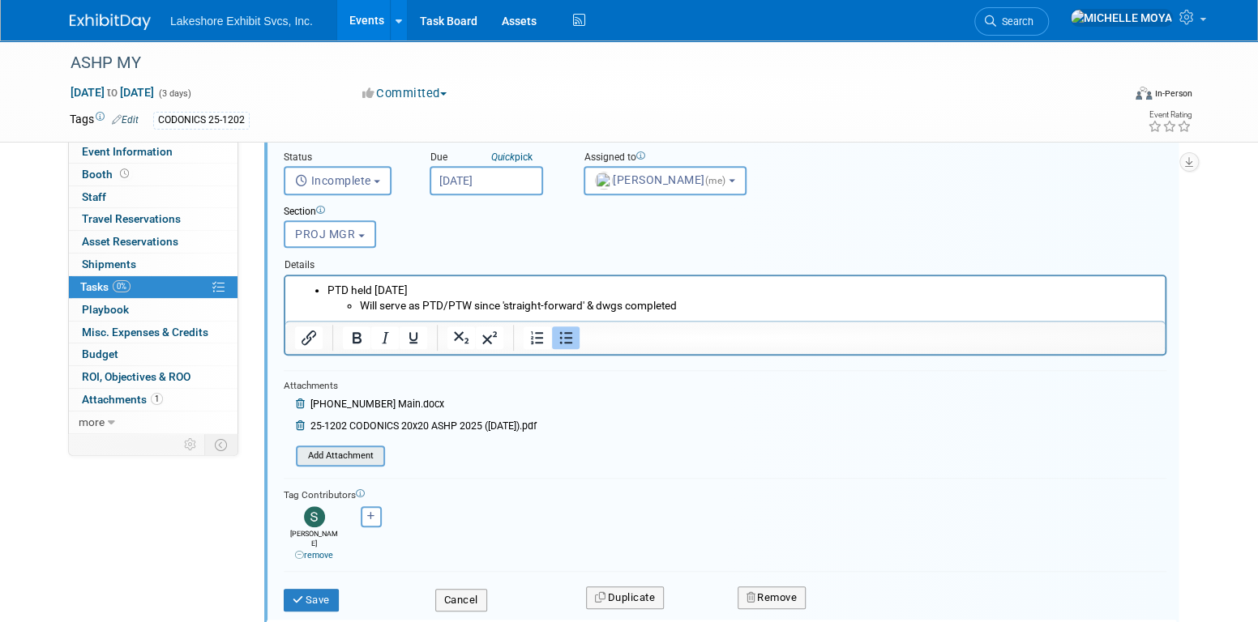
click at [365, 451] on input "file" at bounding box center [300, 456] width 165 height 18
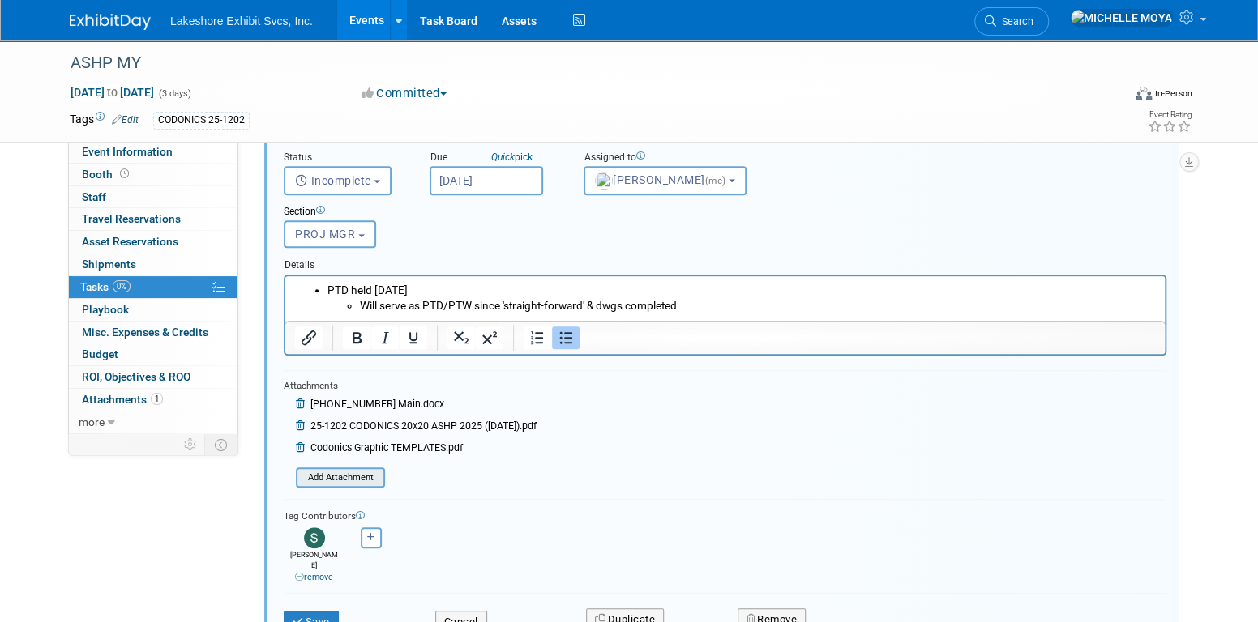
click at [372, 470] on input "file" at bounding box center [300, 478] width 165 height 18
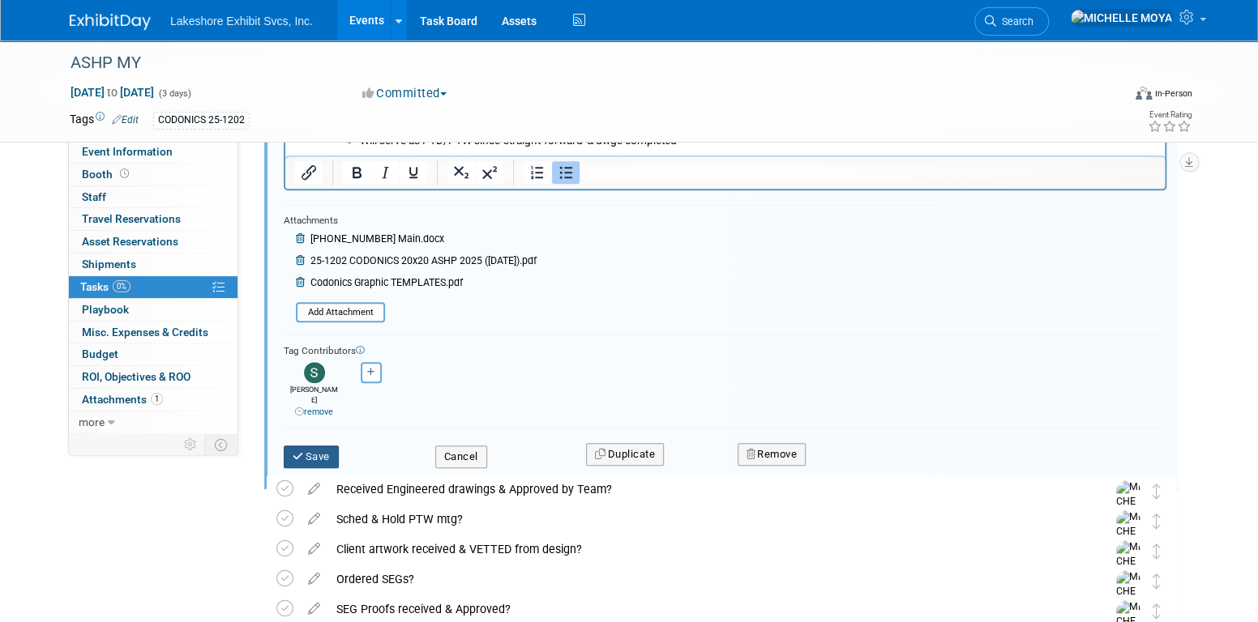
scroll to position [682, 0]
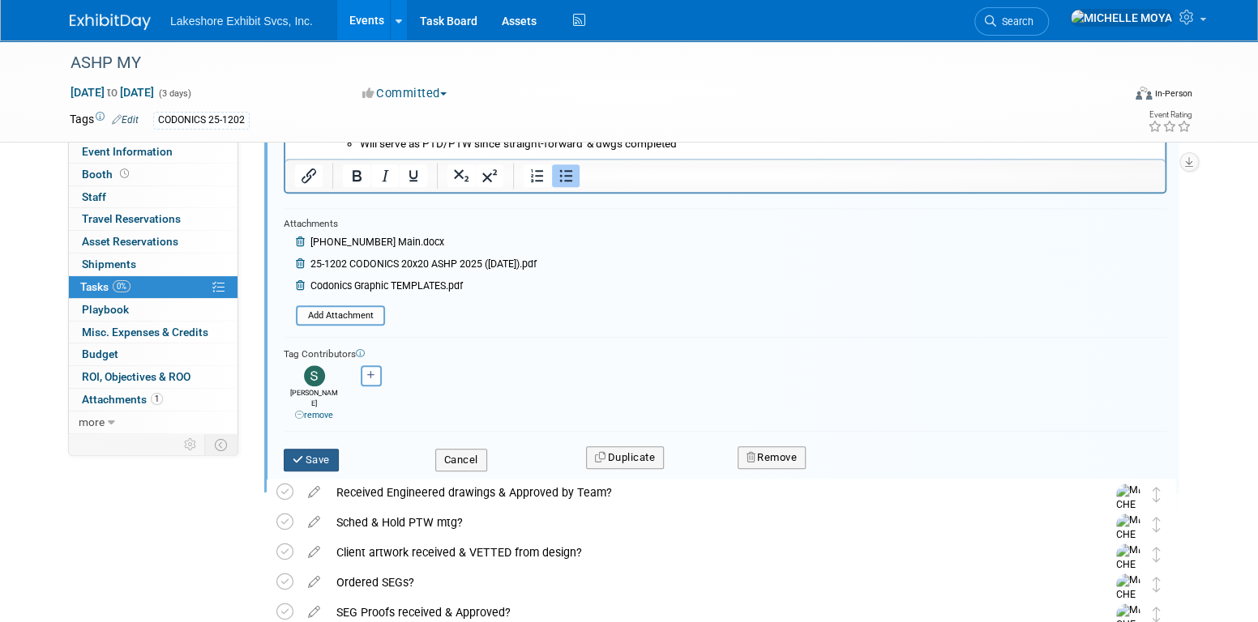
click at [306, 449] on button "Save" at bounding box center [311, 460] width 55 height 23
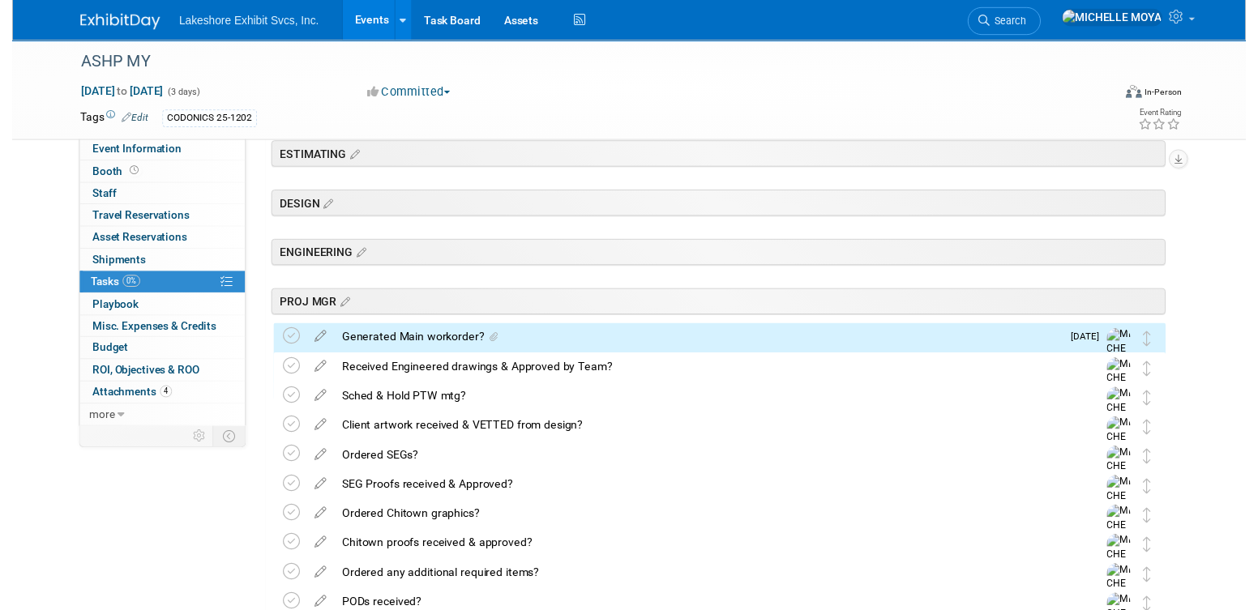
scroll to position [195, 0]
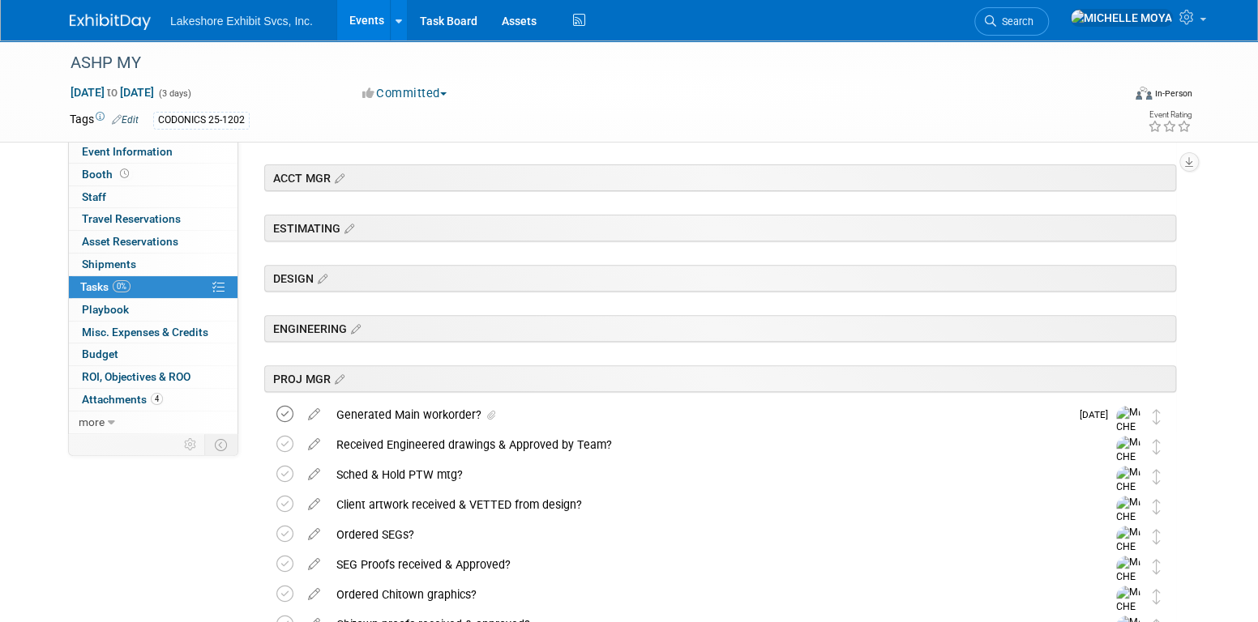
click at [289, 411] on icon at bounding box center [284, 414] width 17 height 17
click at [310, 419] on icon at bounding box center [314, 411] width 28 height 20
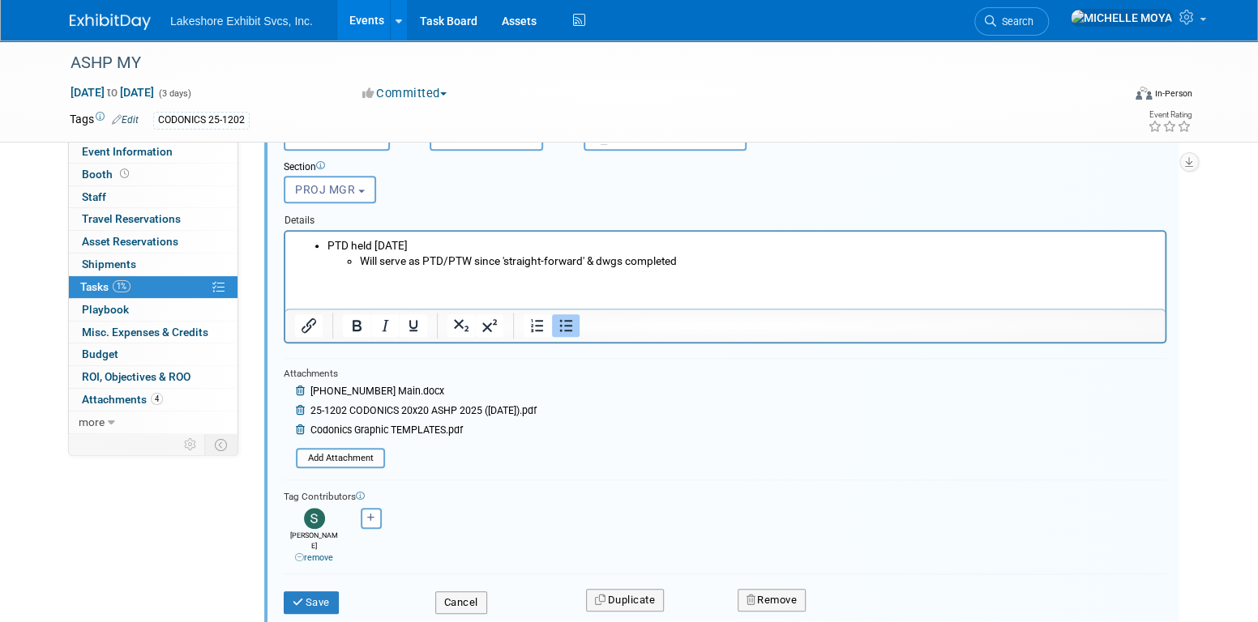
scroll to position [602, 0]
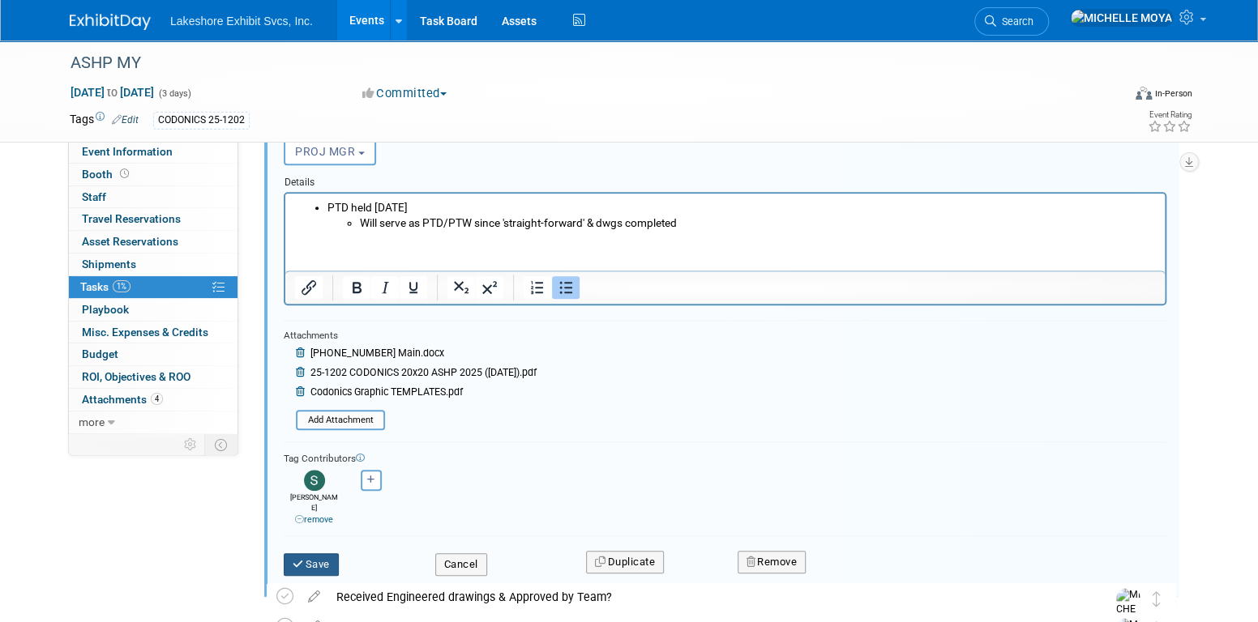
click at [326, 554] on button "Save" at bounding box center [311, 565] width 55 height 23
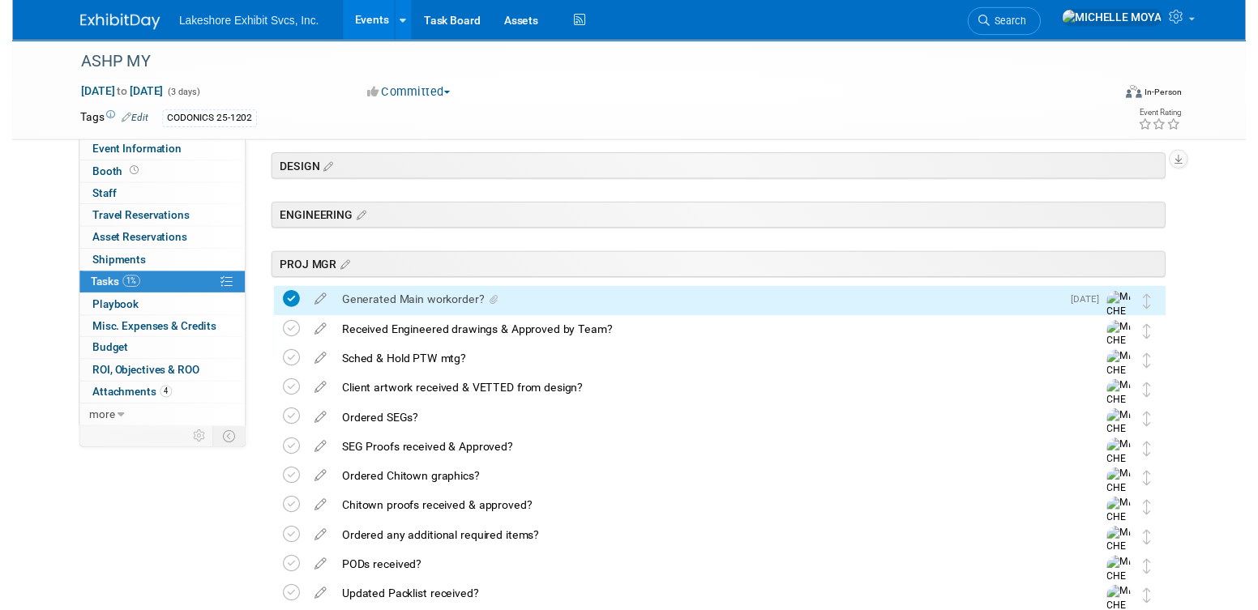
scroll to position [278, 0]
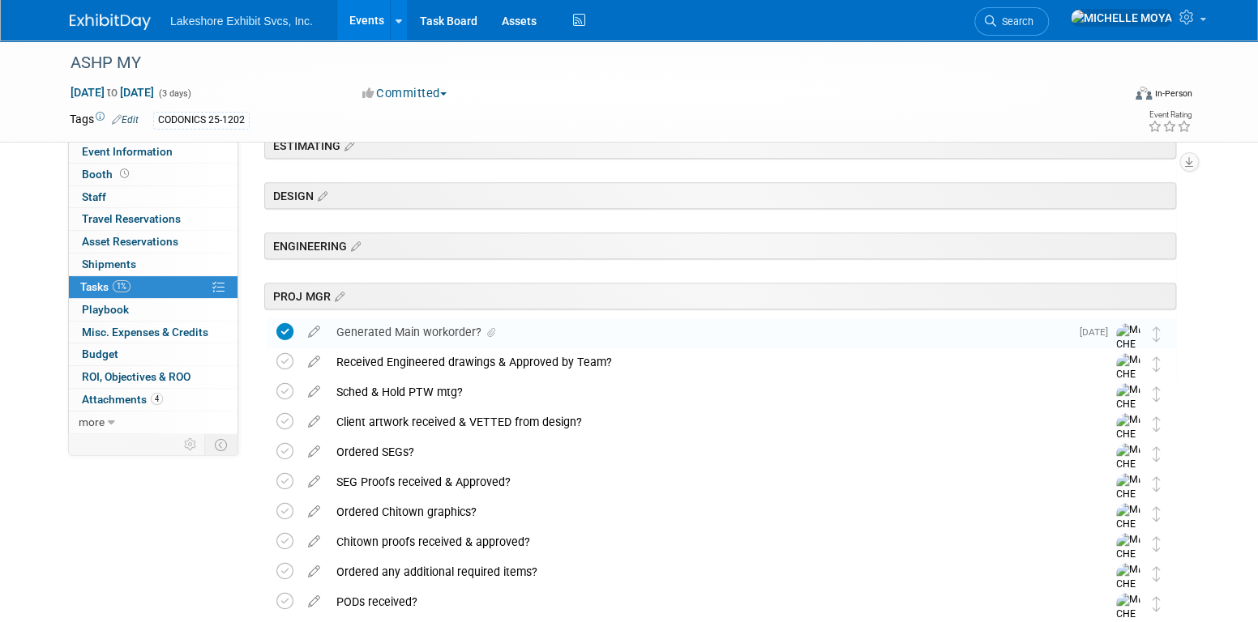
click at [438, 330] on div "Generated Main workorder?" at bounding box center [699, 332] width 742 height 28
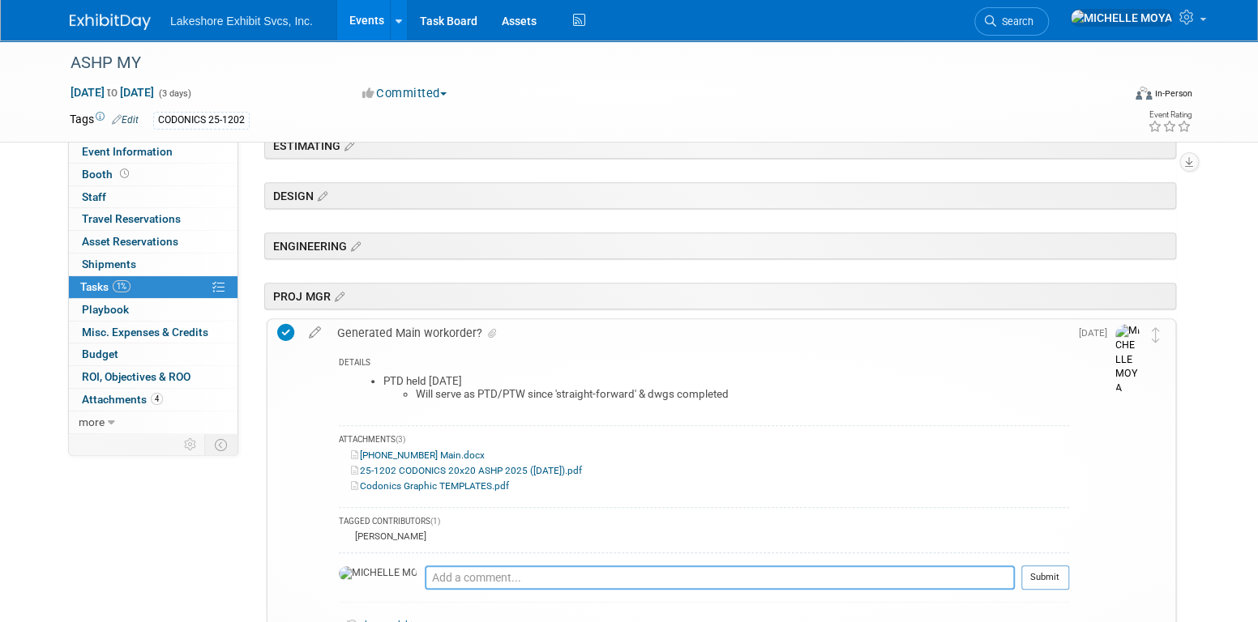
drag, startPoint x: 458, startPoint y: 579, endPoint x: 468, endPoint y: 571, distance: 12.2
click at [465, 572] on textarea at bounding box center [720, 578] width 590 height 24
type textarea "[DATE] - Released HDCCs to SHOP/WHSE/ENG/FILE & emailed team same along w/dwgs,…"
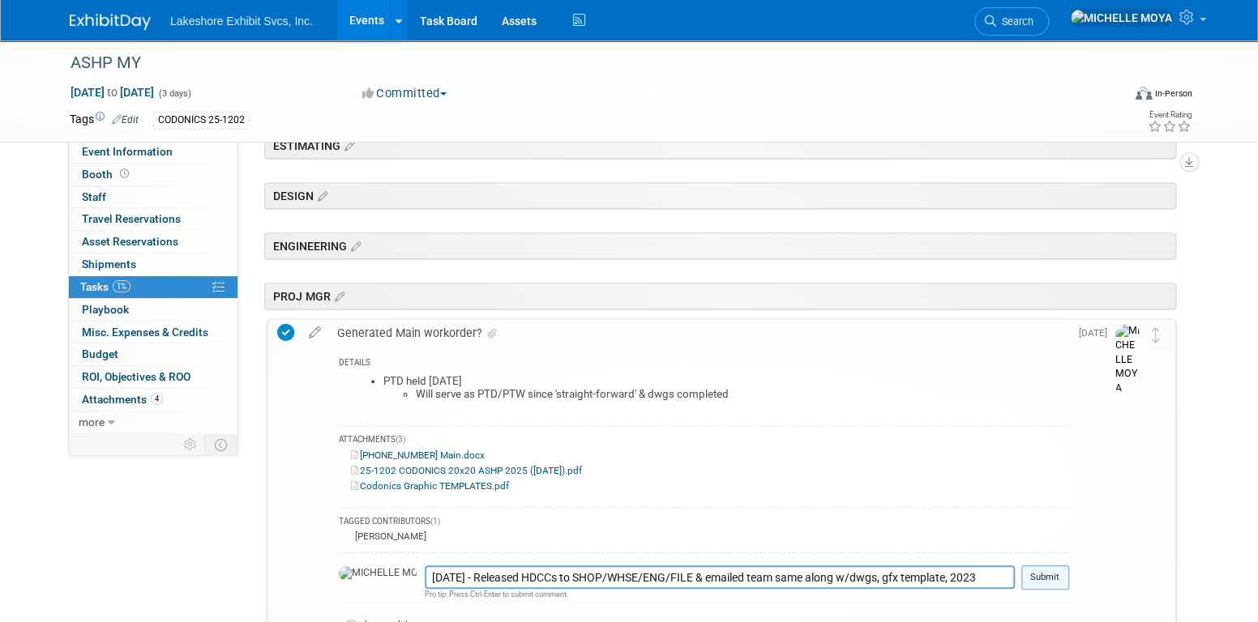
click at [1054, 573] on button "Submit" at bounding box center [1045, 578] width 48 height 24
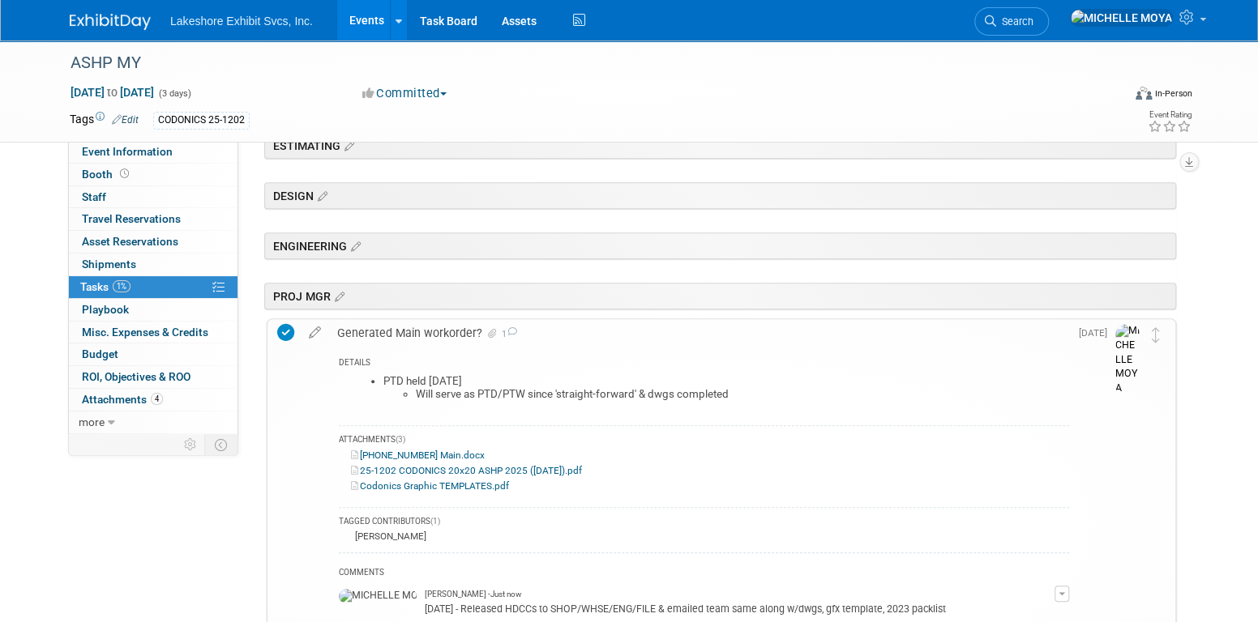
click at [404, 328] on div "Generated Main workorder? 1" at bounding box center [699, 333] width 740 height 28
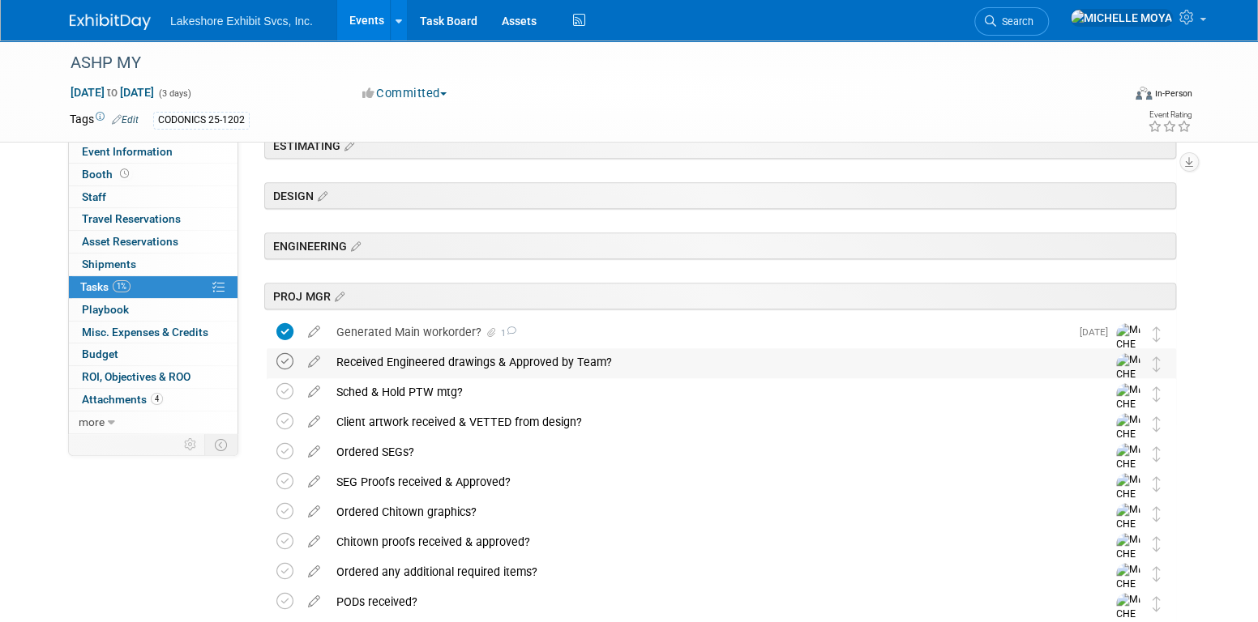
click at [289, 357] on icon at bounding box center [284, 361] width 17 height 17
click at [314, 361] on icon at bounding box center [314, 358] width 28 height 20
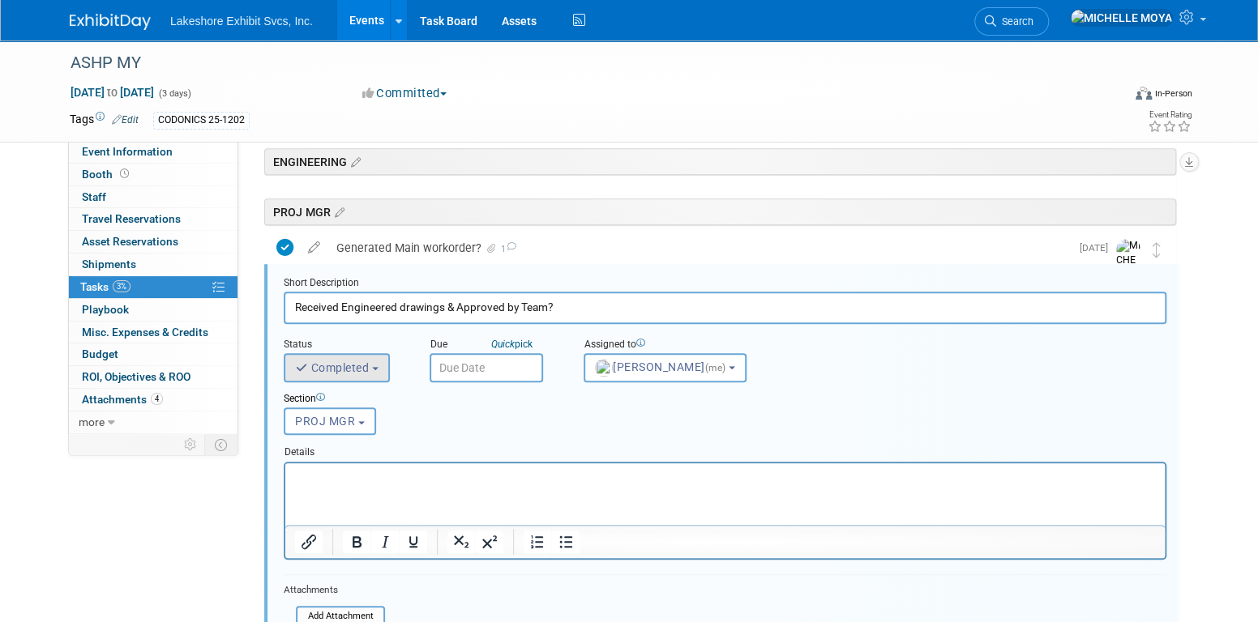
scroll to position [389, 0]
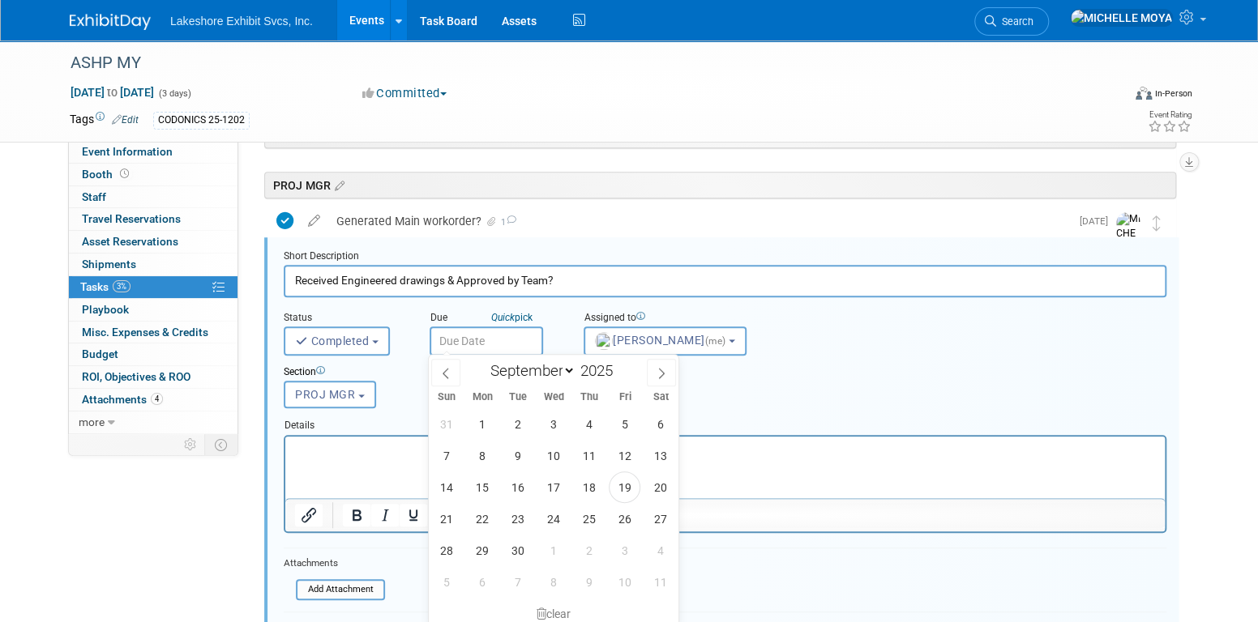
click at [515, 341] on input "text" at bounding box center [486, 341] width 113 height 29
click at [564, 370] on select "January February March April May June July August September October November De…" at bounding box center [528, 371] width 93 height 20
select select "9"
click at [482, 361] on select "January February March April May June July August September October November De…" at bounding box center [528, 371] width 93 height 20
click at [592, 420] on span "2" at bounding box center [589, 424] width 32 height 32
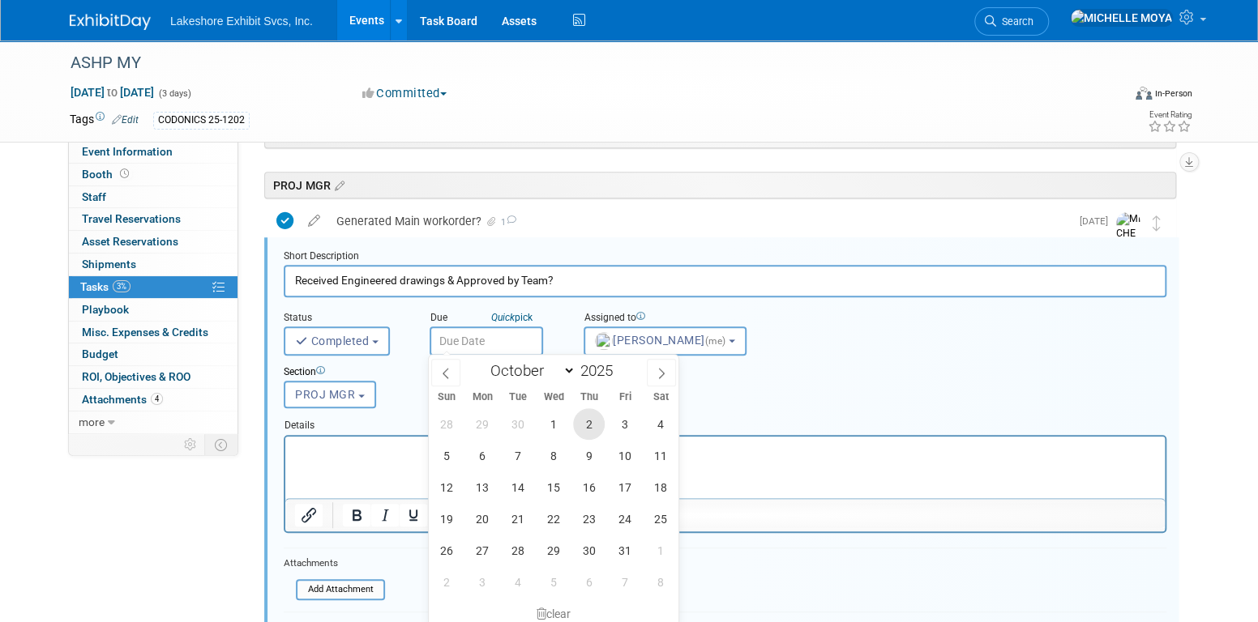
type input "Oct 2, 2025"
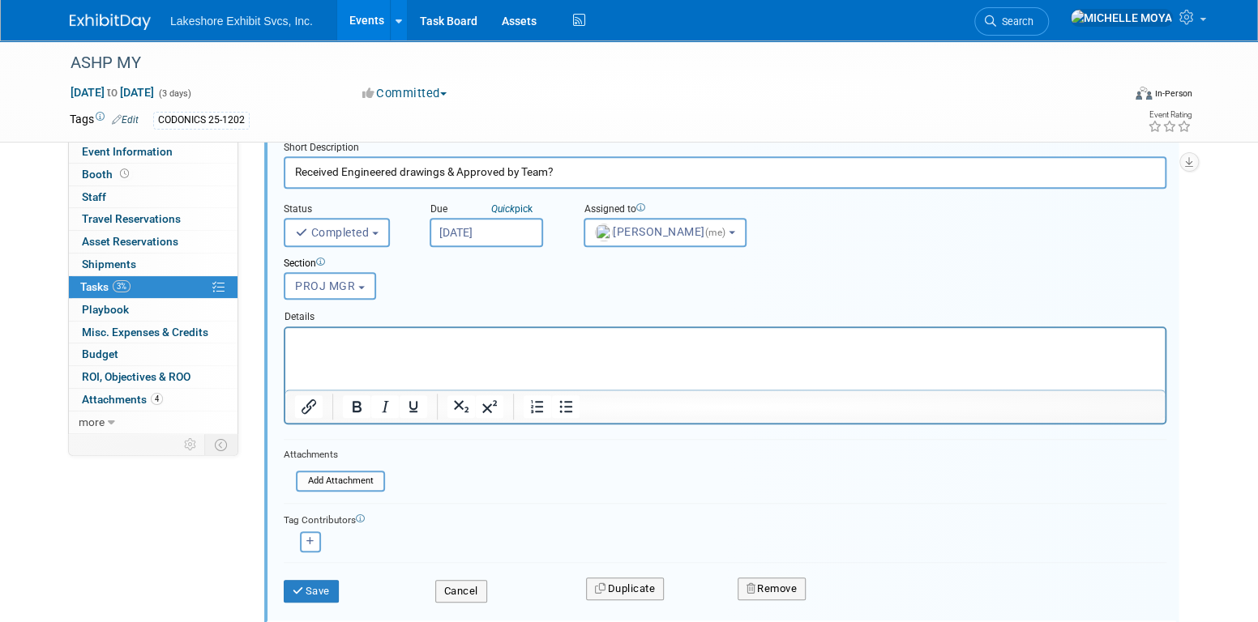
scroll to position [470, 0]
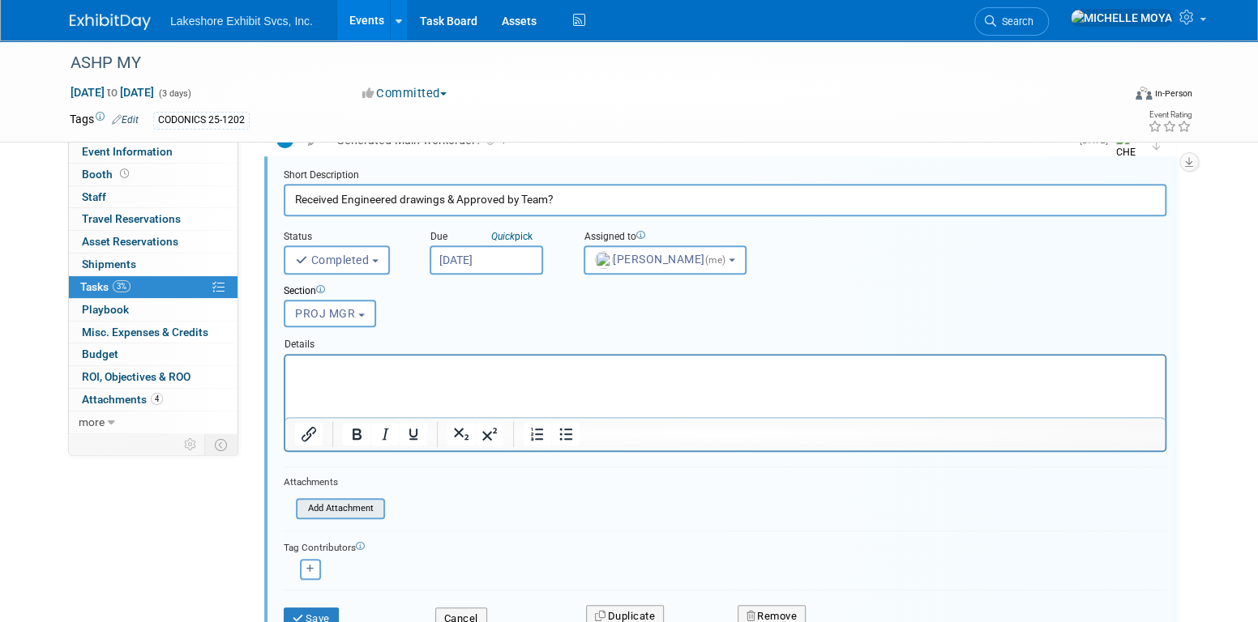
click at [376, 502] on input "file" at bounding box center [300, 509] width 165 height 18
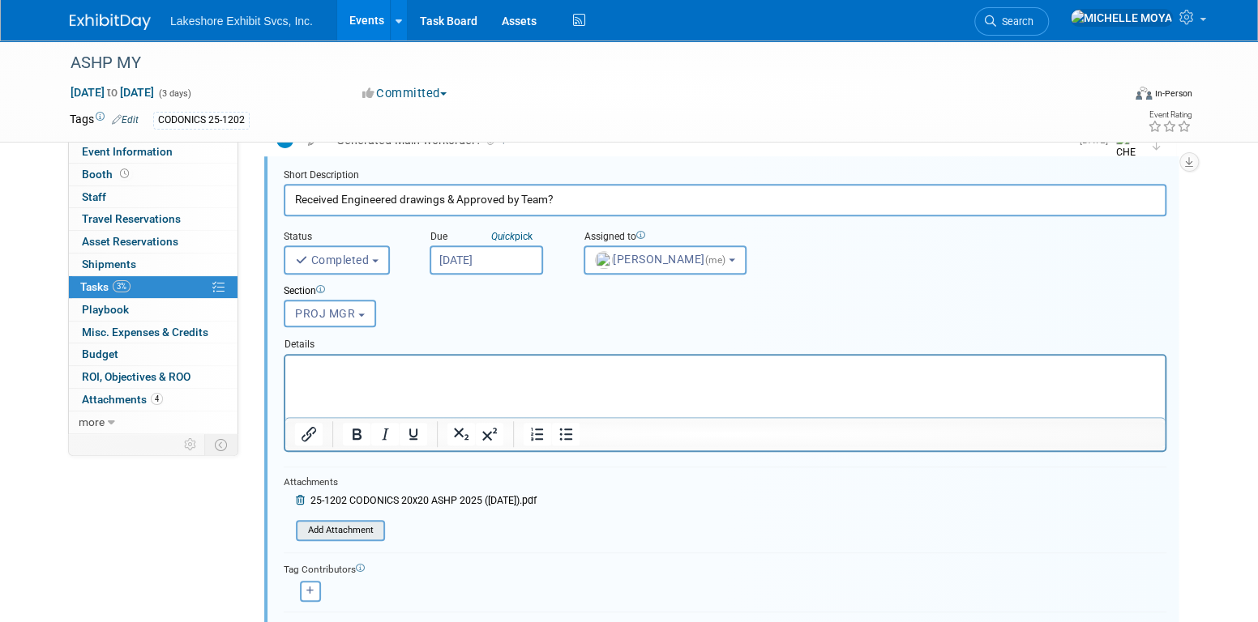
click at [365, 522] on input "file" at bounding box center [300, 531] width 165 height 18
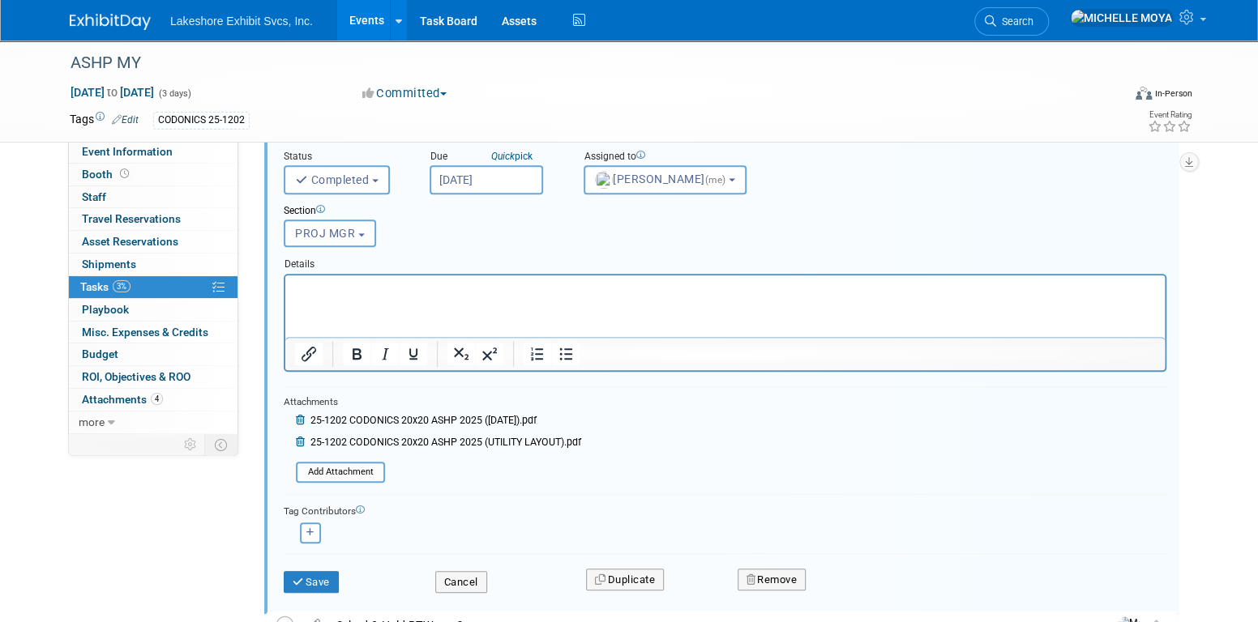
scroll to position [551, 0]
click at [330, 576] on button "Save" at bounding box center [311, 582] width 55 height 23
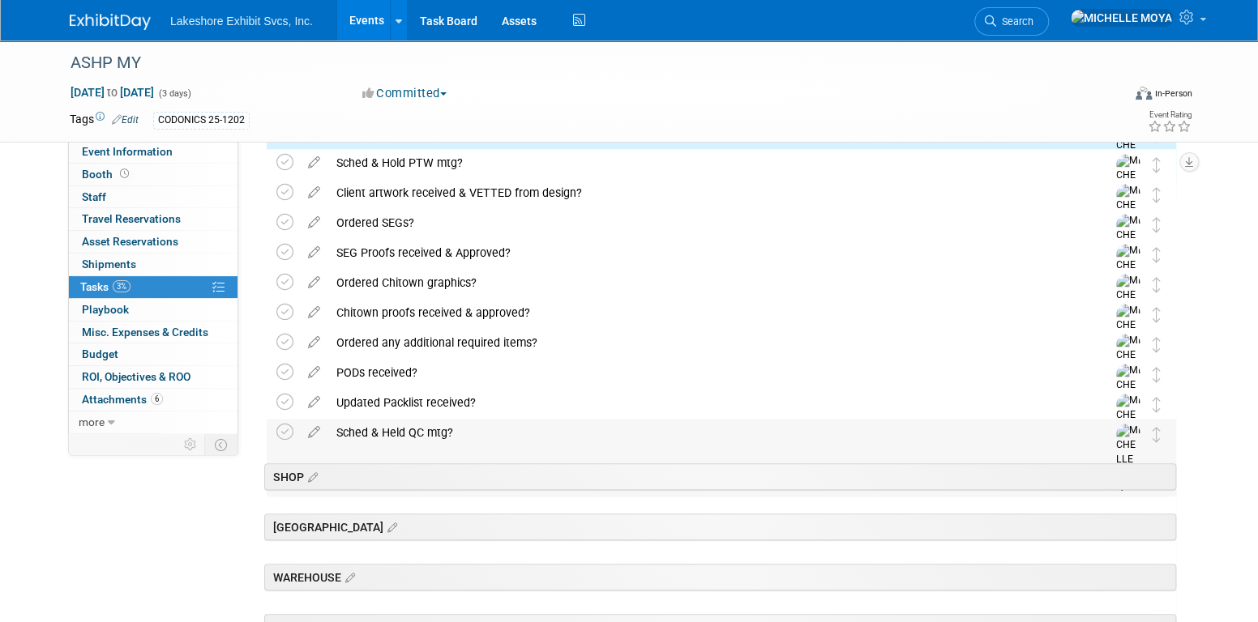
scroll to position [389, 0]
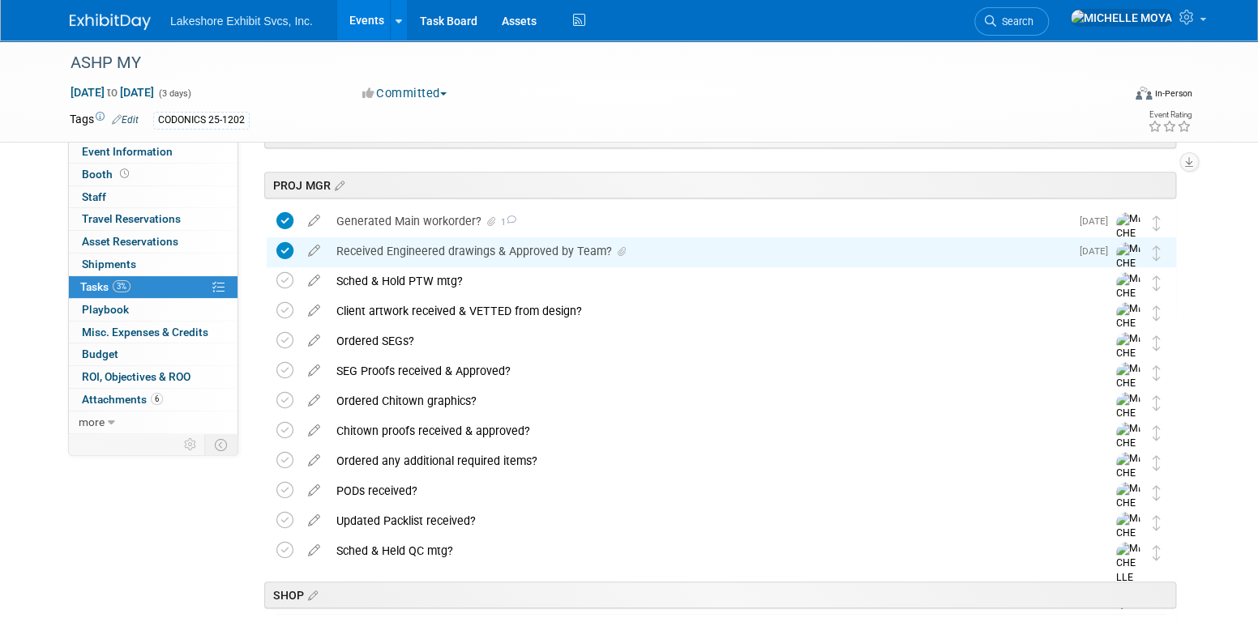
click at [481, 256] on div "Received Engineered drawings & Approved by Team?" at bounding box center [699, 251] width 742 height 28
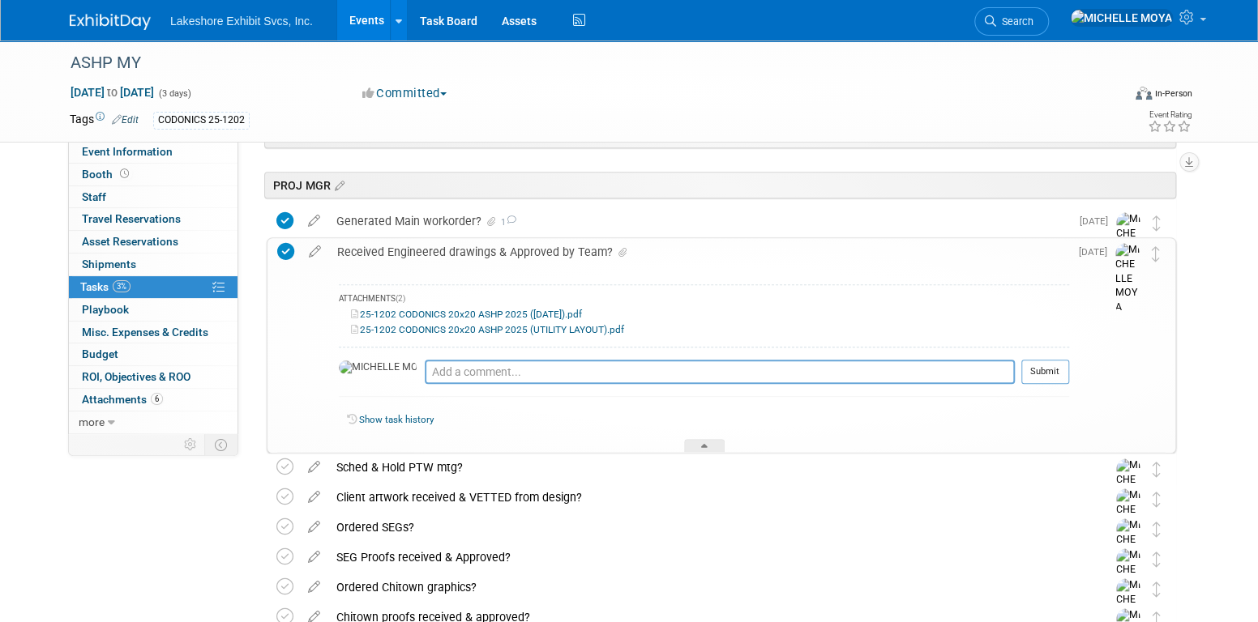
click at [535, 253] on div "Received Engineered drawings & Approved by Team?" at bounding box center [699, 252] width 740 height 28
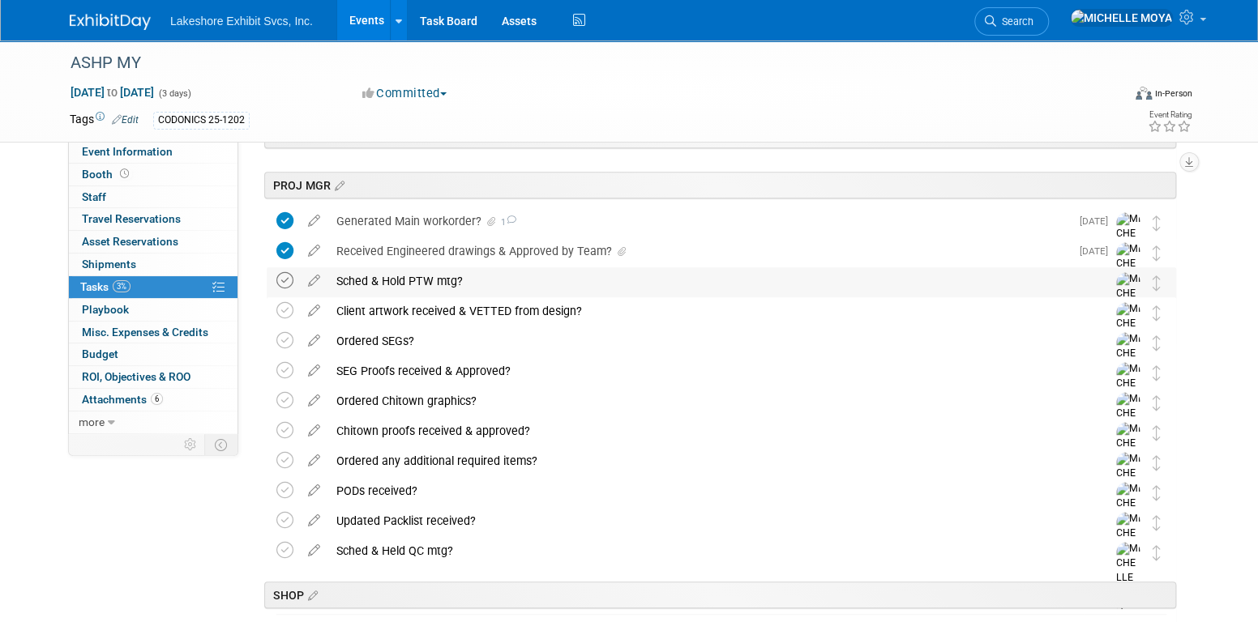
click at [280, 278] on icon at bounding box center [284, 280] width 17 height 17
click at [379, 279] on div "Sched & Hold PTW mtg?" at bounding box center [705, 281] width 755 height 28
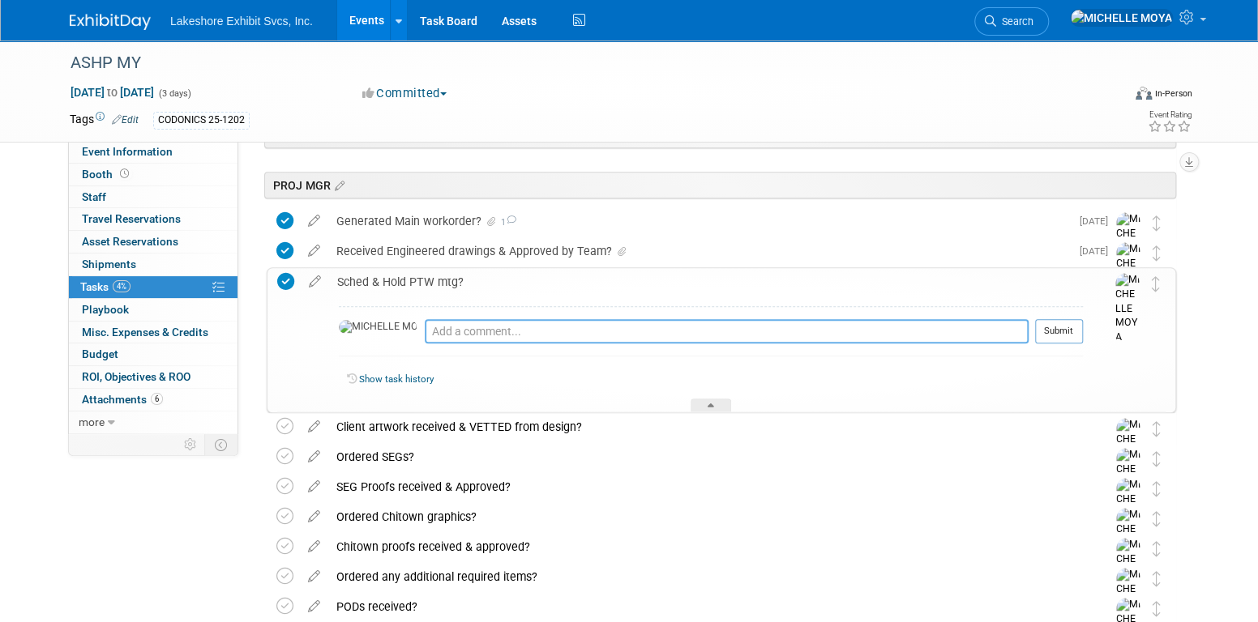
drag, startPoint x: 402, startPoint y: 323, endPoint x: 427, endPoint y: 323, distance: 25.1
click at [425, 327] on textarea at bounding box center [727, 331] width 604 height 24
type textarea "9.19.25 - No PTW held. Released main workorder w/dwgs to team"
click at [1042, 325] on button "Submit" at bounding box center [1059, 331] width 48 height 24
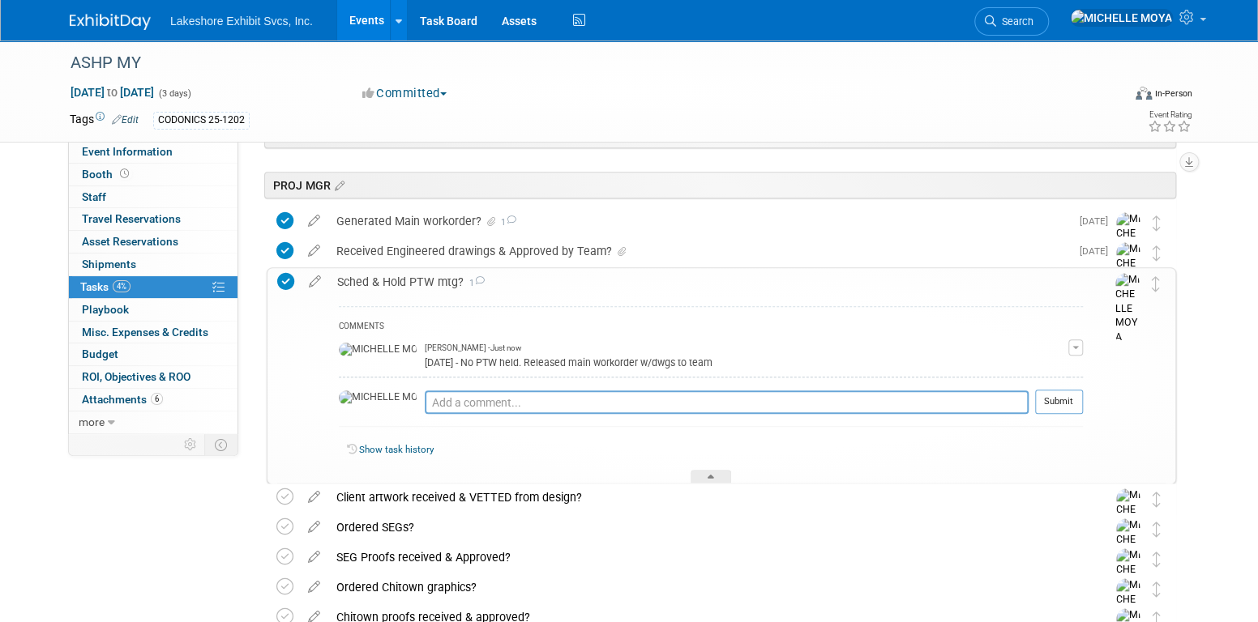
click at [401, 279] on div "Sched & Hold PTW mtg? 1" at bounding box center [706, 282] width 754 height 28
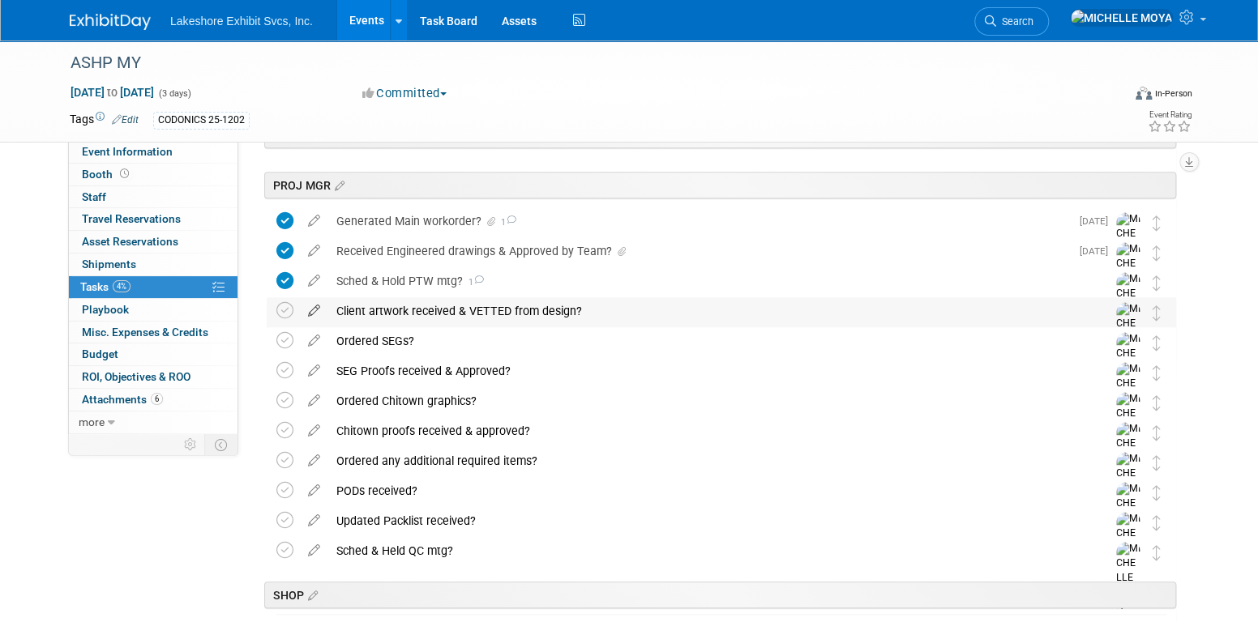
click at [313, 304] on icon at bounding box center [314, 307] width 28 height 20
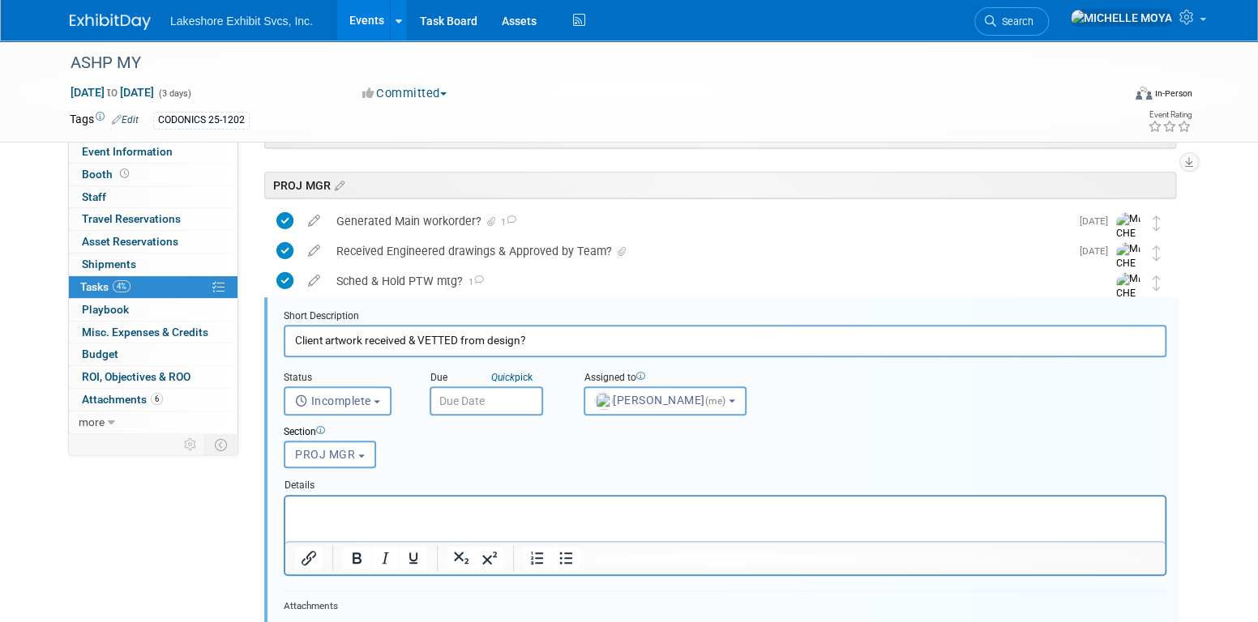
scroll to position [449, 0]
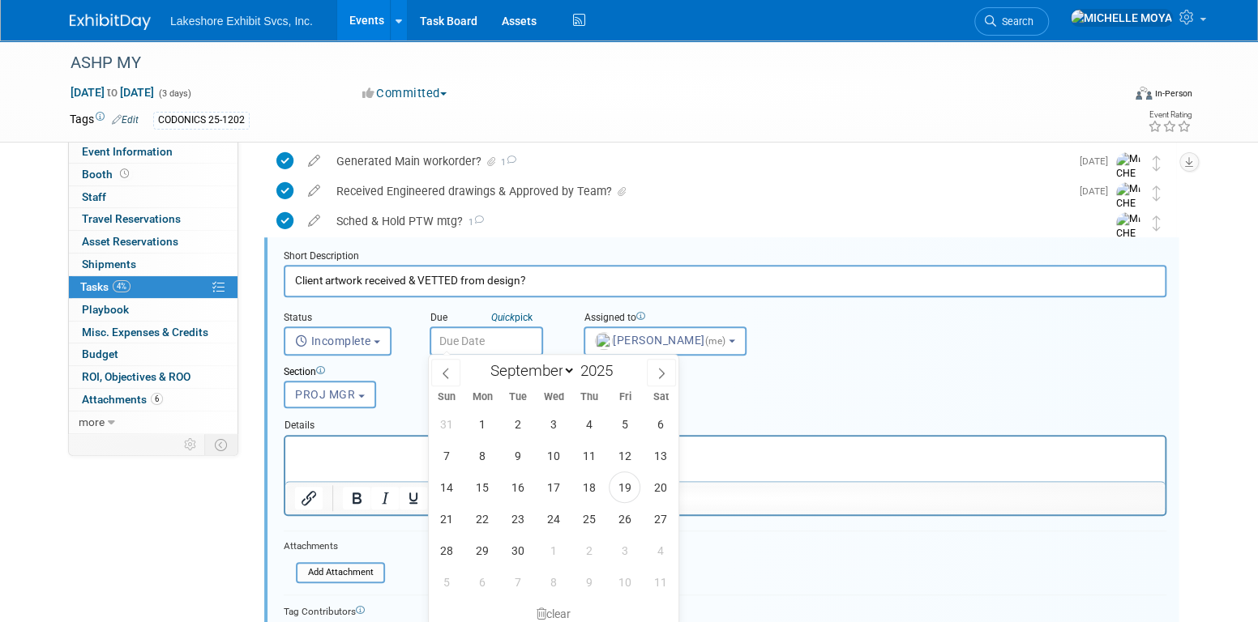
click at [476, 338] on input "text" at bounding box center [486, 341] width 113 height 29
click at [570, 370] on select "January February March April May June July August September October November De…" at bounding box center [528, 371] width 93 height 20
select select "9"
click at [482, 361] on select "January February March April May June July August September October November De…" at bounding box center [528, 371] width 93 height 20
click at [561, 449] on span "8" at bounding box center [553, 456] width 32 height 32
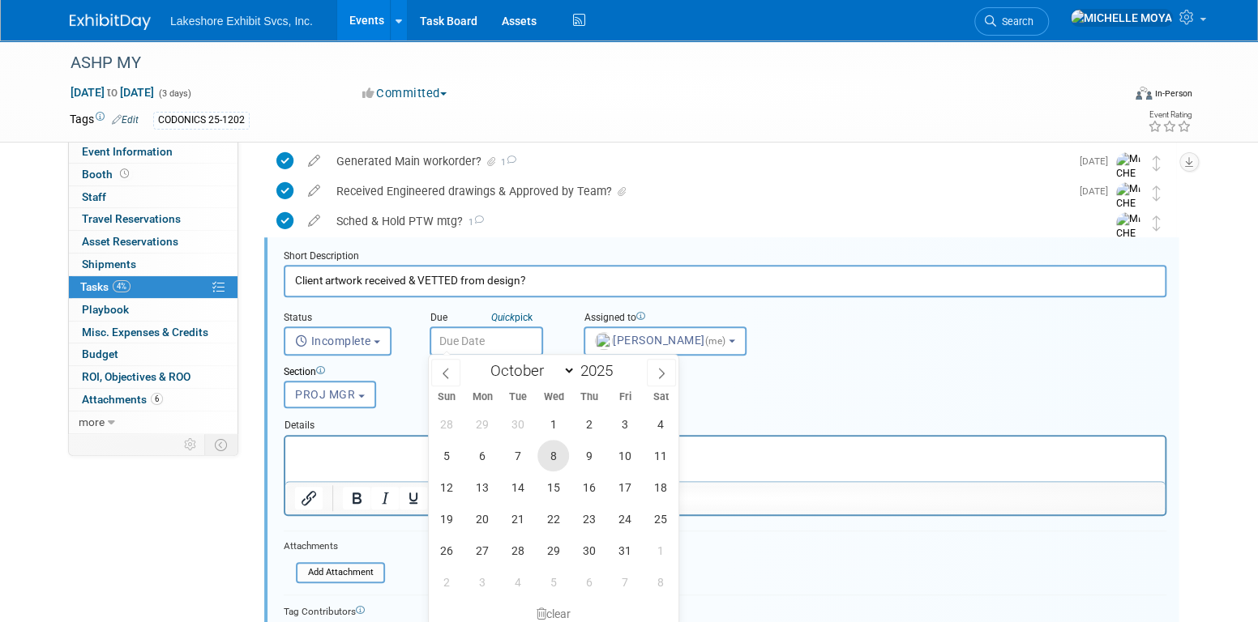
type input "Oct 8, 2025"
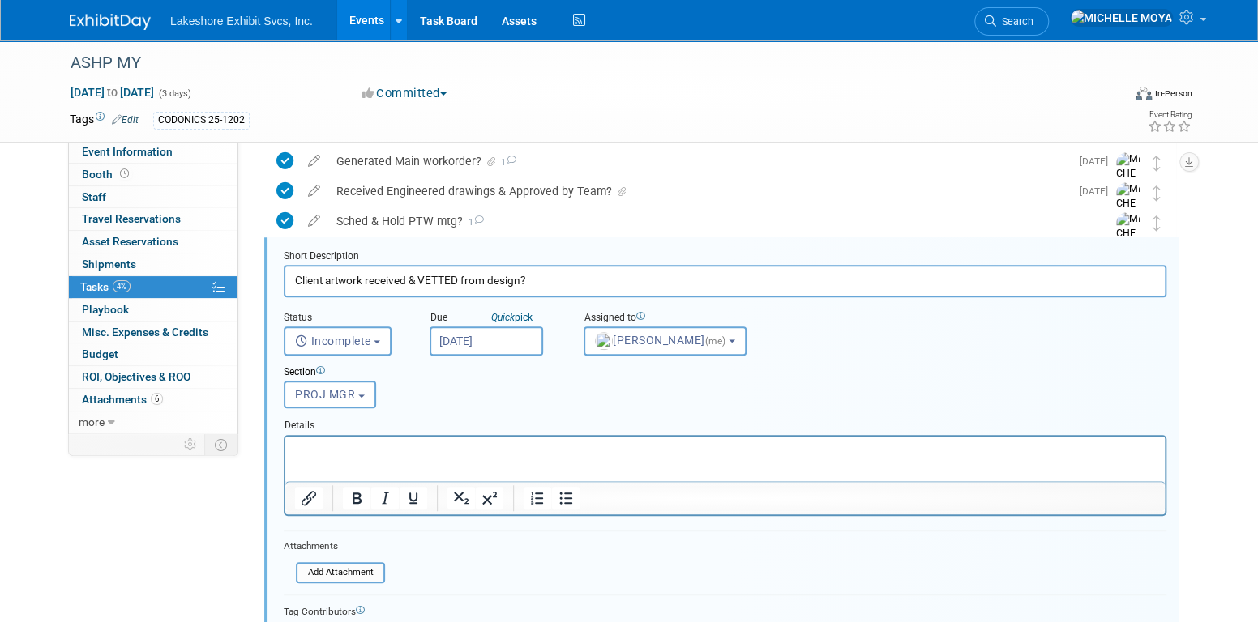
click at [491, 451] on p "Rich Text Area. Press ALT-0 for help." at bounding box center [725, 449] width 861 height 15
click at [563, 489] on icon "Bullet list" at bounding box center [565, 498] width 19 height 19
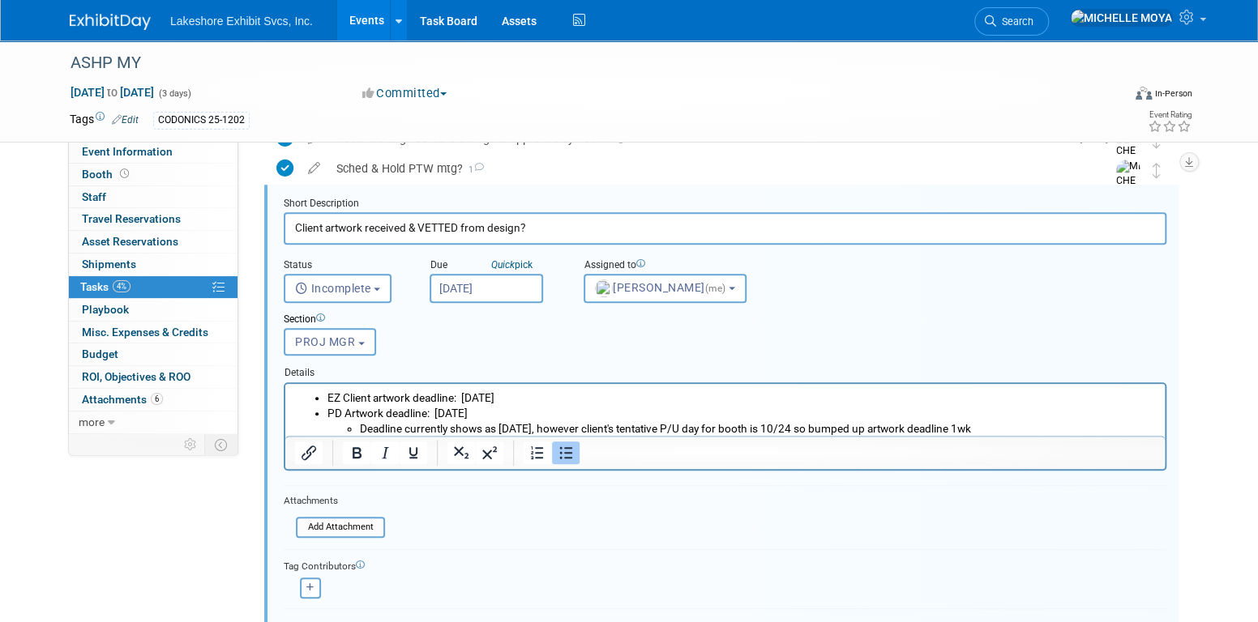
scroll to position [530, 0]
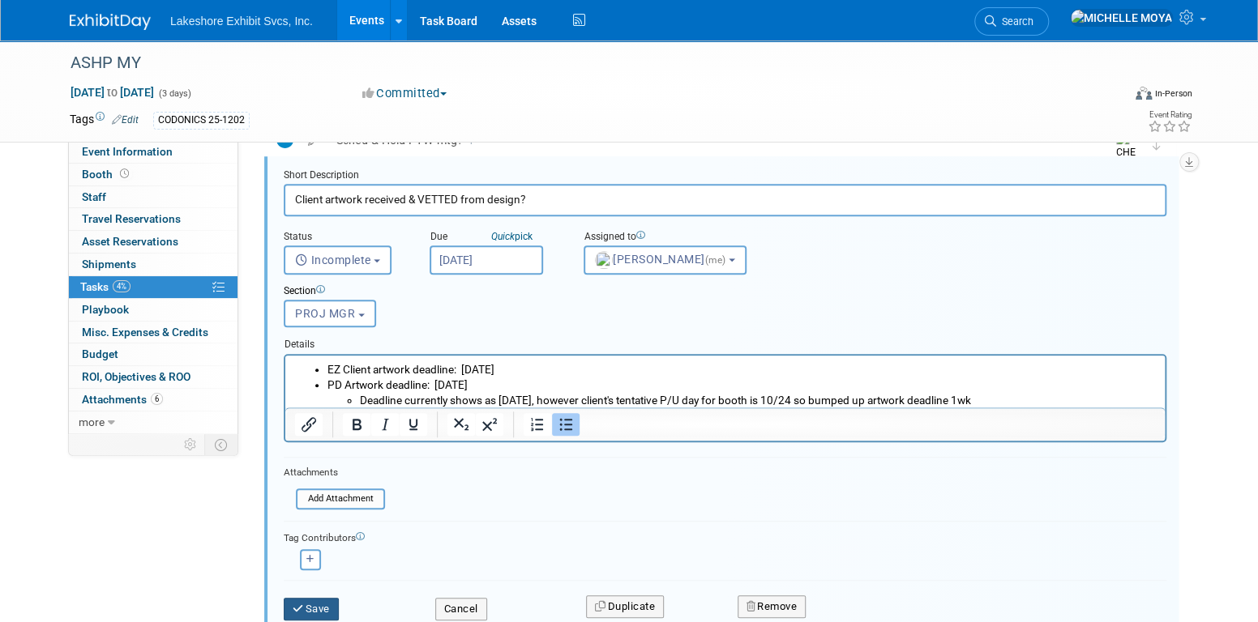
click at [315, 611] on button "Save" at bounding box center [311, 609] width 55 height 23
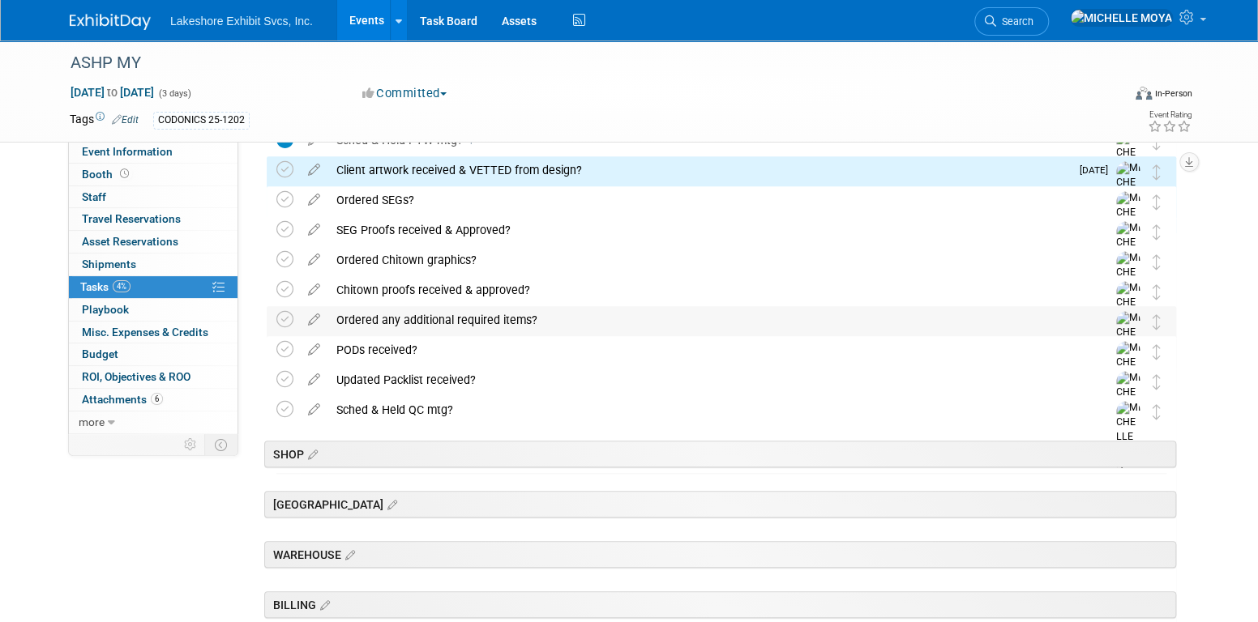
scroll to position [449, 0]
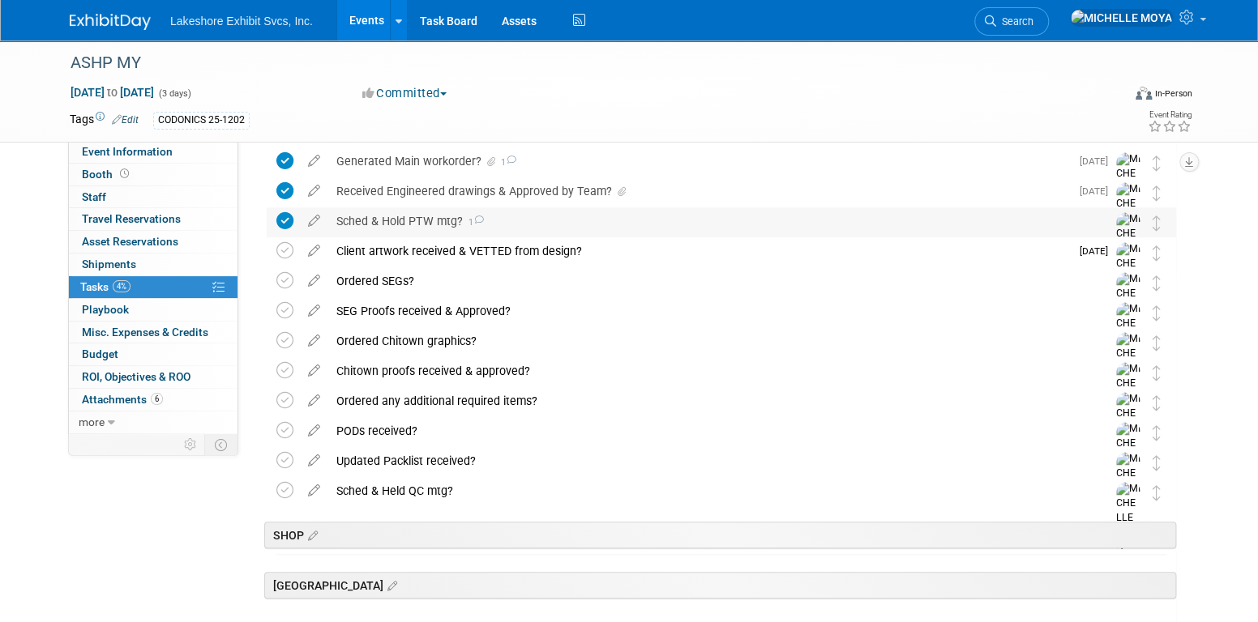
click at [447, 220] on div "Sched & Hold PTW mtg? 1" at bounding box center [705, 221] width 755 height 28
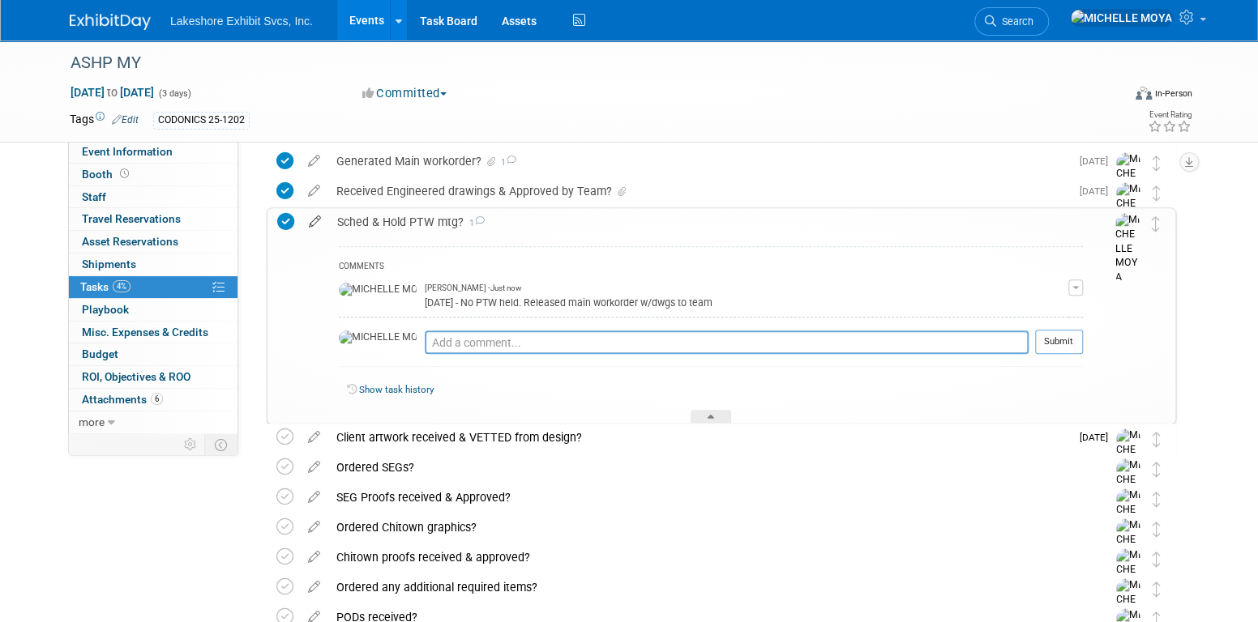
click at [316, 223] on icon at bounding box center [315, 218] width 28 height 20
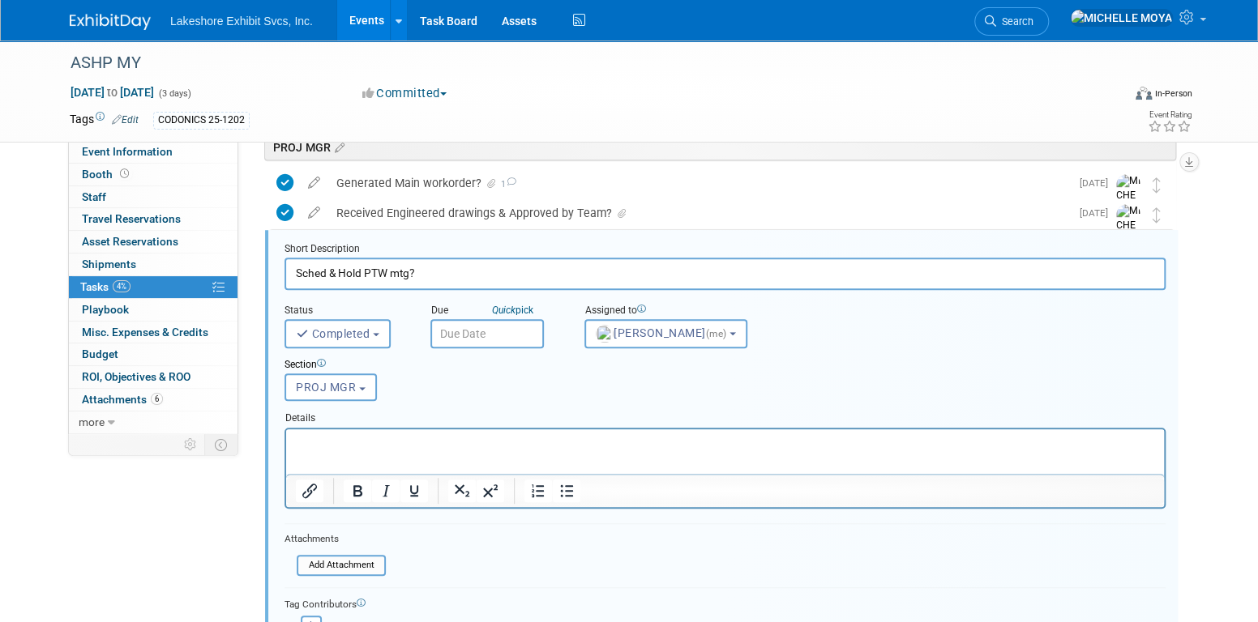
scroll to position [420, 0]
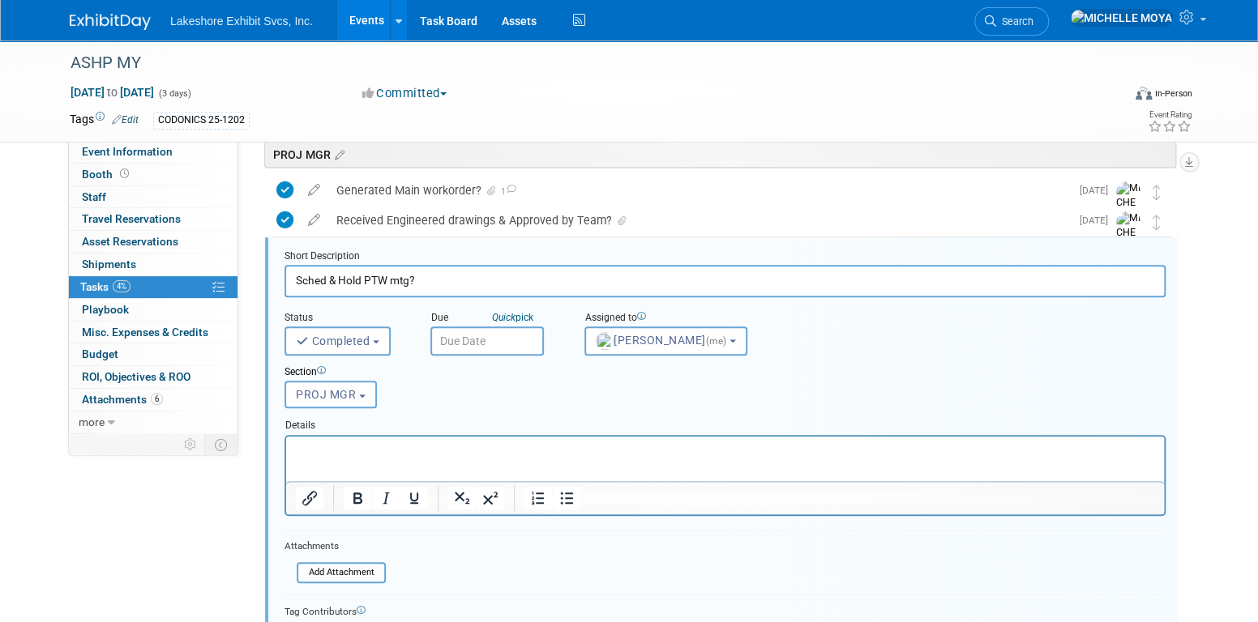
click at [515, 340] on input "text" at bounding box center [486, 341] width 113 height 29
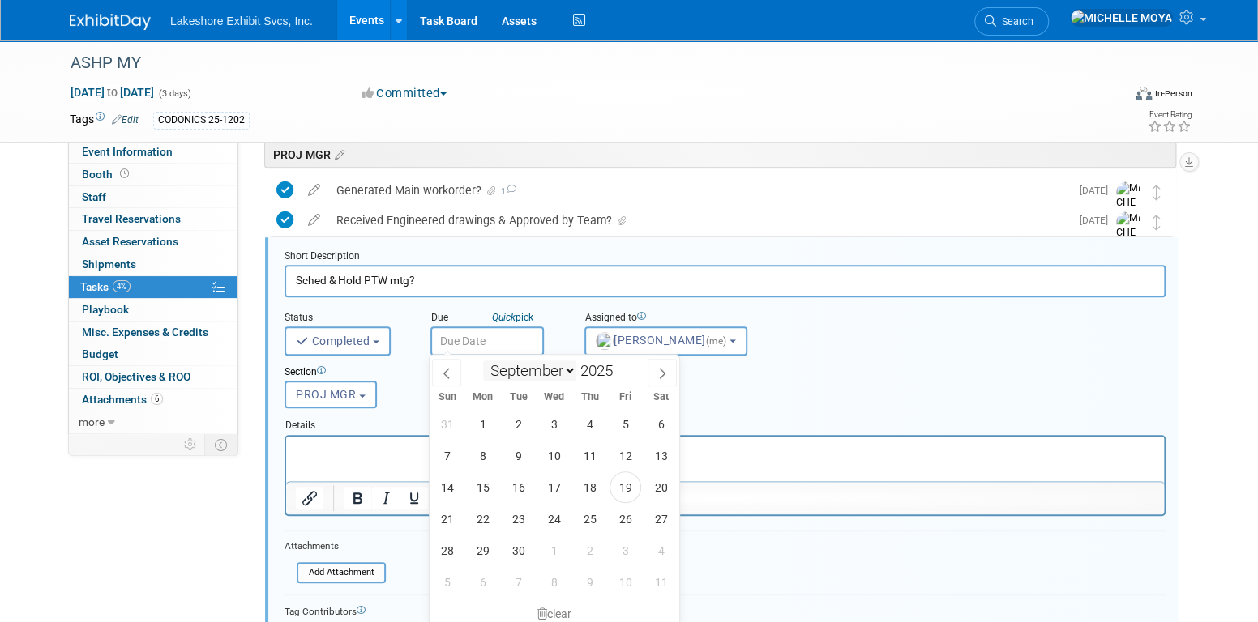
click at [572, 365] on select "January February March April May June July August September October November De…" at bounding box center [529, 371] width 93 height 20
select select "9"
click at [483, 361] on select "January February March April May June July August September October November De…" at bounding box center [529, 371] width 93 height 20
click at [629, 423] on span "3" at bounding box center [625, 424] width 32 height 32
type input "Oct 3, 2025"
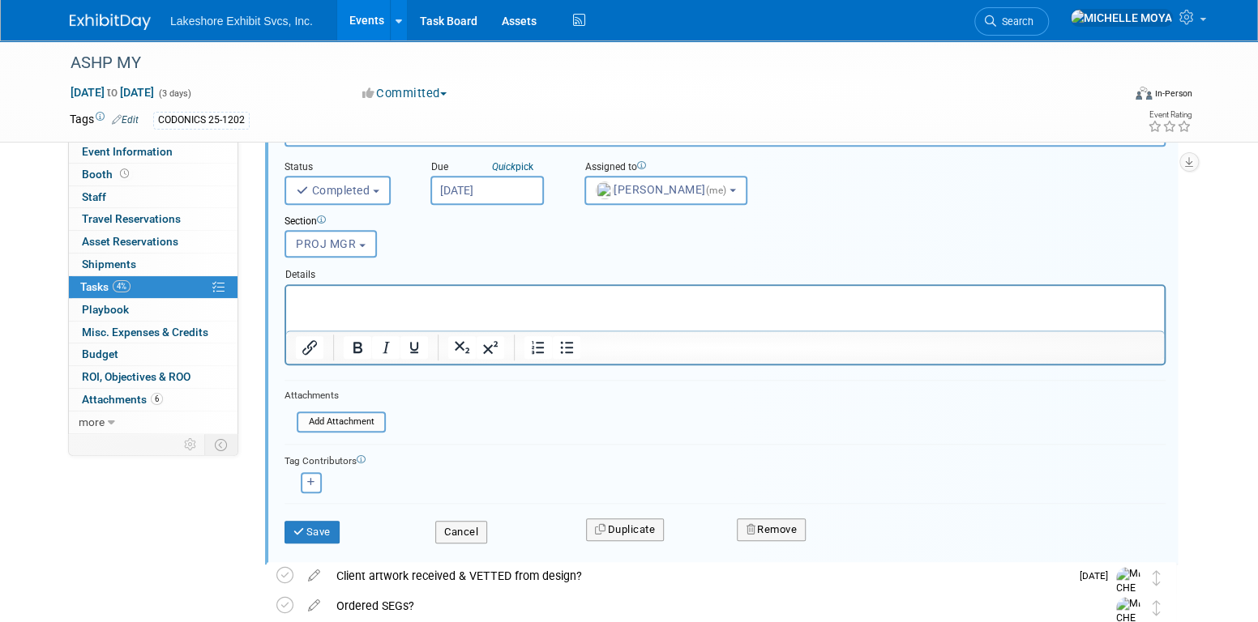
scroll to position [582, 0]
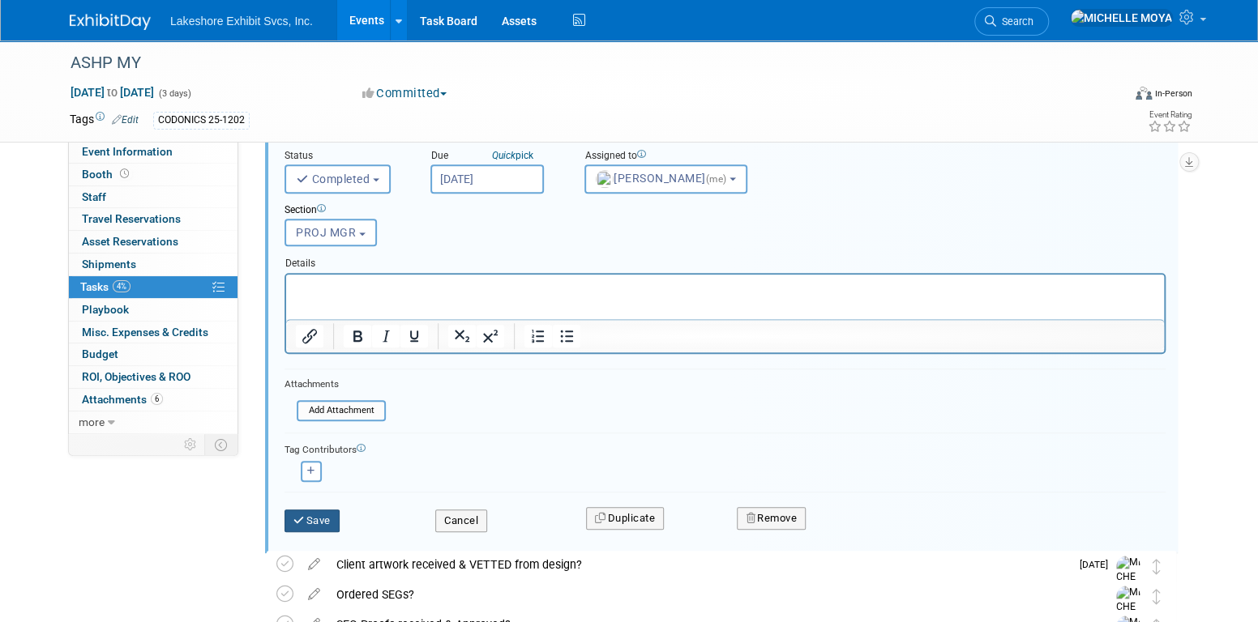
drag, startPoint x: 310, startPoint y: 519, endPoint x: 344, endPoint y: 506, distance: 36.0
click at [310, 520] on button "Save" at bounding box center [311, 521] width 55 height 23
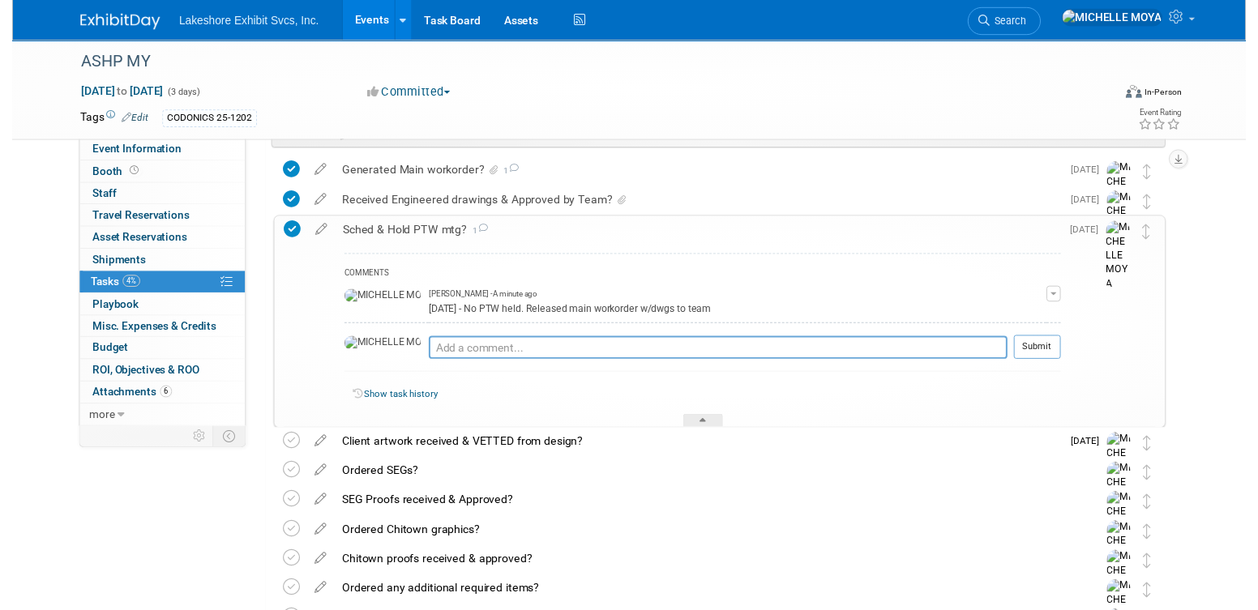
scroll to position [420, 0]
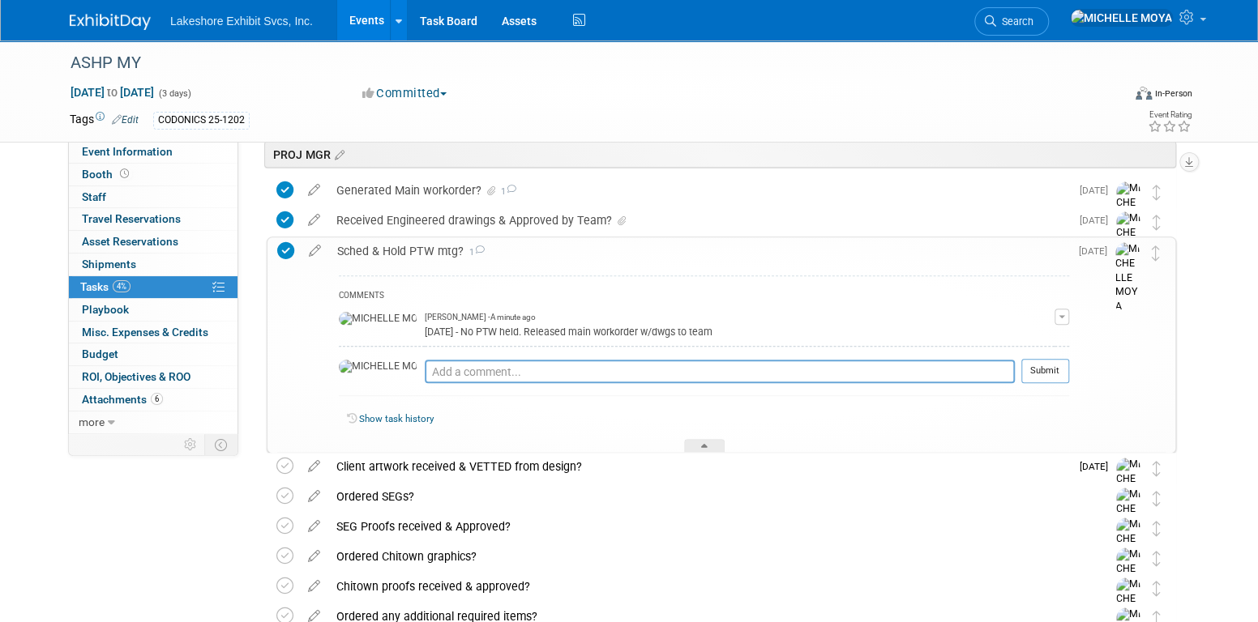
click at [425, 252] on div "Sched & Hold PTW mtg? 1" at bounding box center [699, 251] width 740 height 28
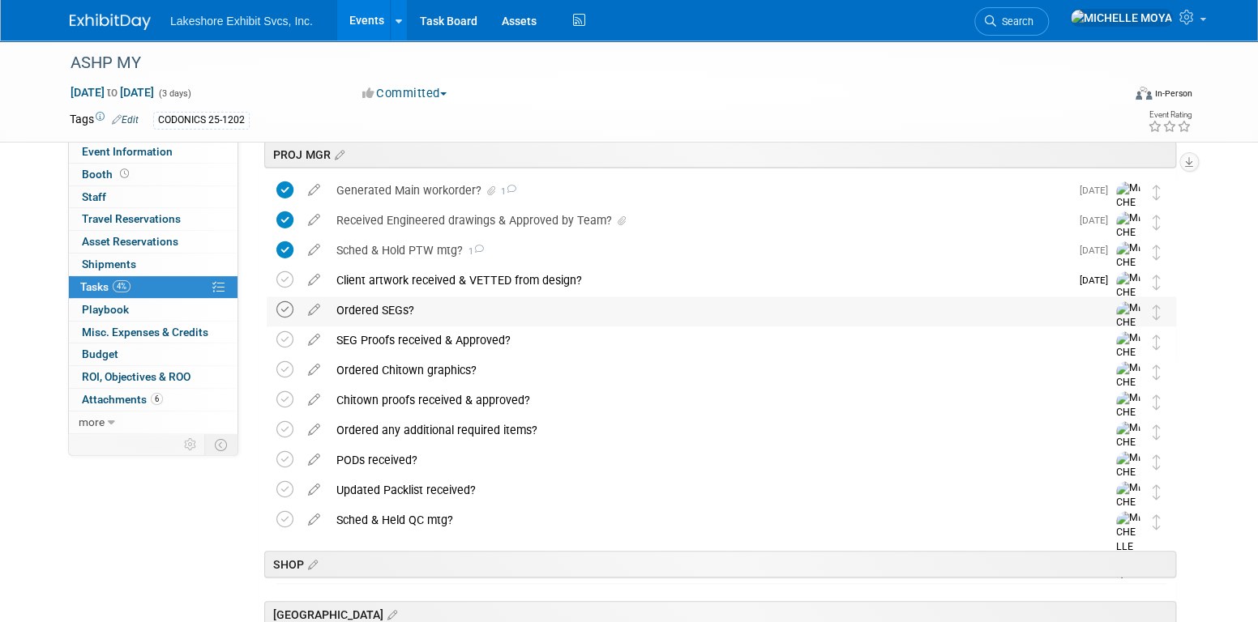
click at [288, 309] on icon at bounding box center [284, 309] width 17 height 17
click at [288, 336] on icon at bounding box center [284, 339] width 17 height 17
click at [313, 369] on icon at bounding box center [314, 367] width 28 height 20
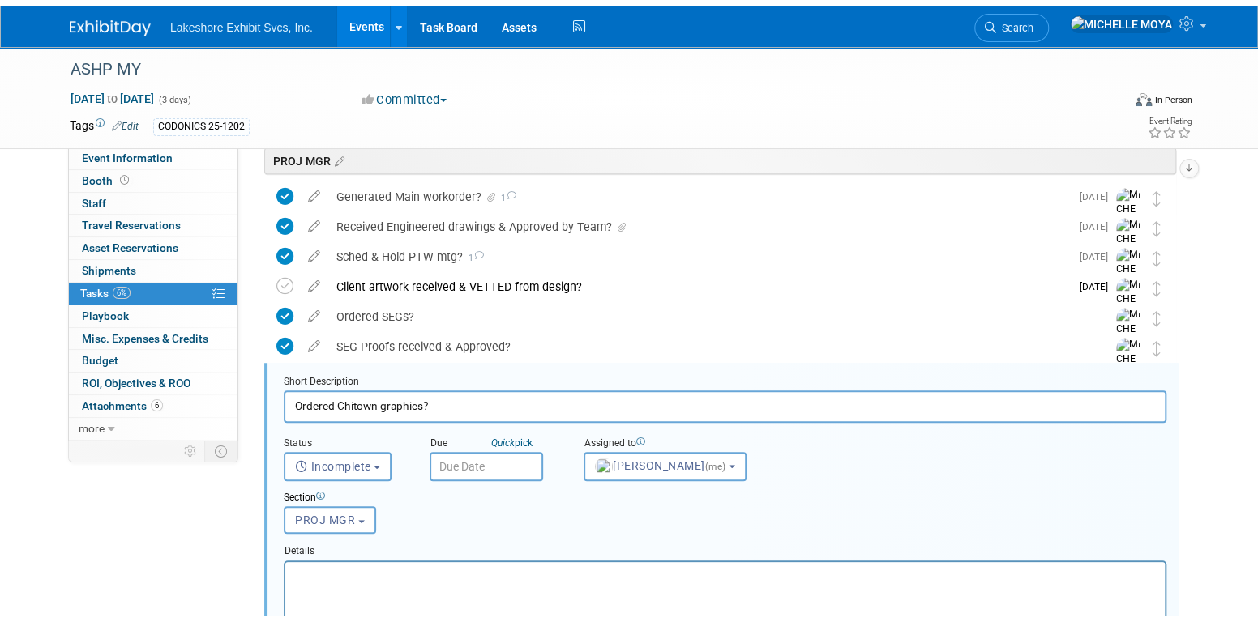
scroll to position [539, 0]
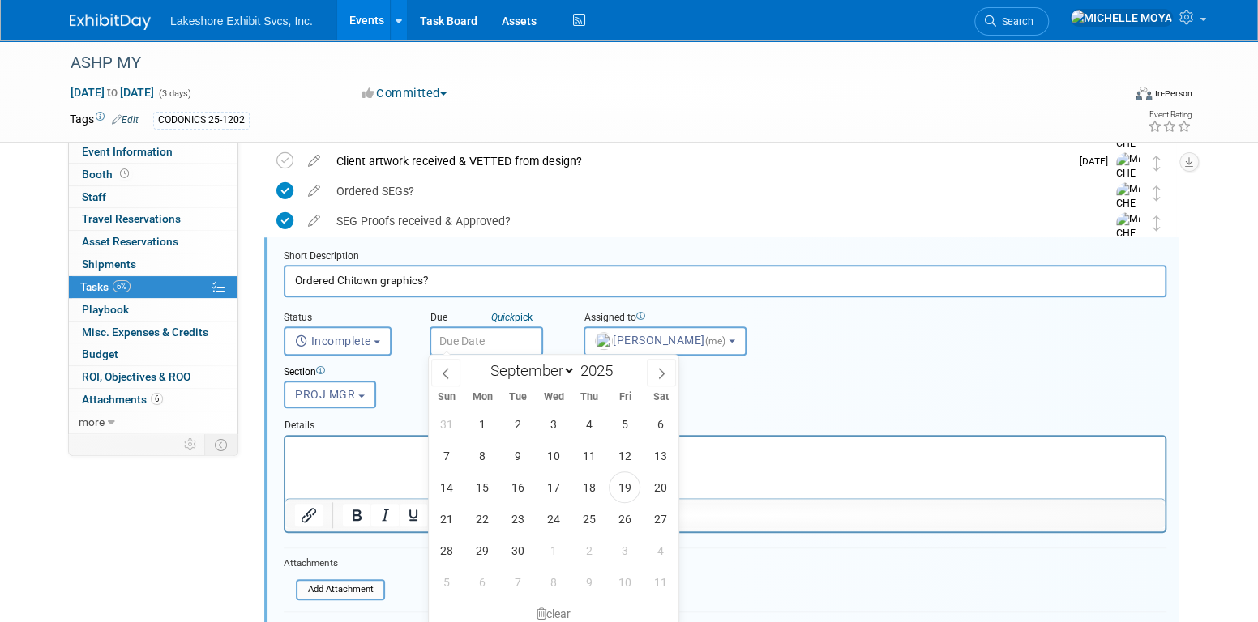
click at [519, 337] on input "text" at bounding box center [486, 341] width 113 height 29
click at [487, 458] on span "8" at bounding box center [483, 456] width 32 height 32
type input "Sep 8, 2025"
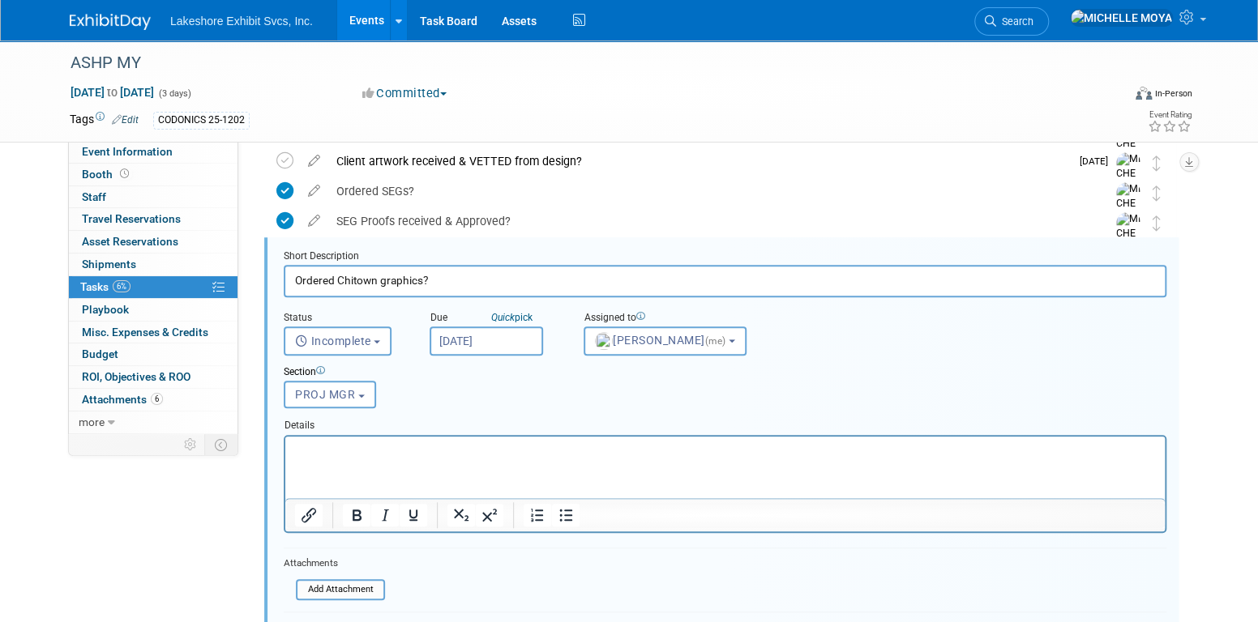
click at [504, 344] on input "Sep 8, 2025" at bounding box center [486, 341] width 113 height 29
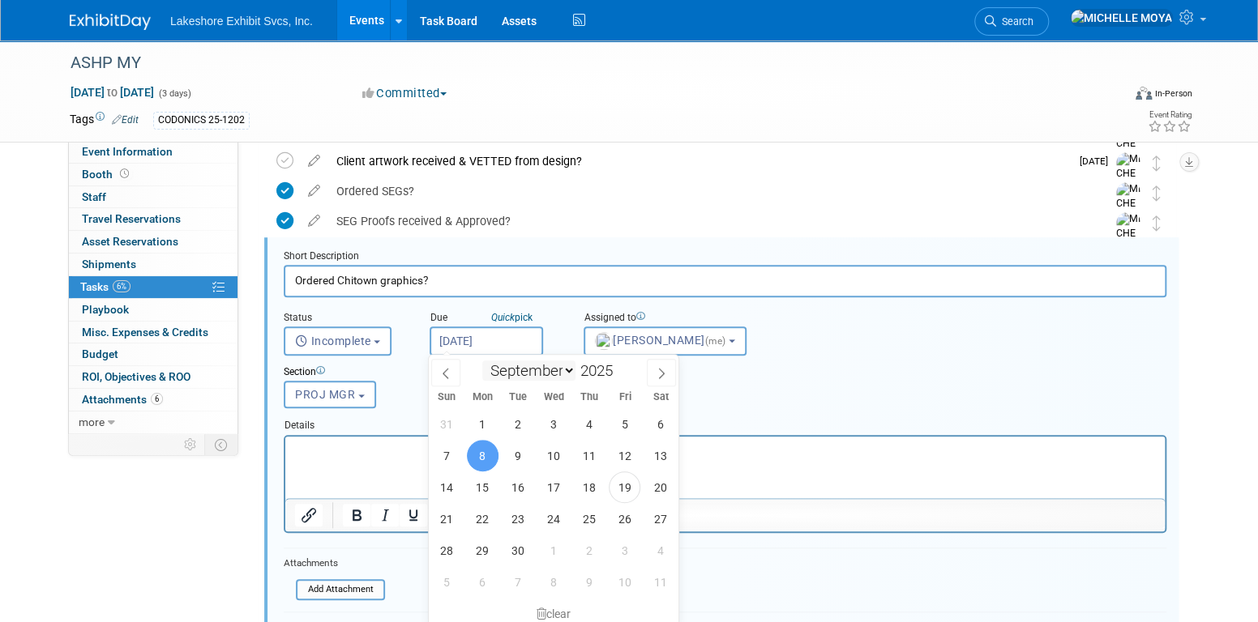
click at [563, 370] on select "January February March April May June July August September October November De…" at bounding box center [528, 371] width 93 height 20
select select "9"
click at [482, 361] on select "January February March April May June July August September October November De…" at bounding box center [528, 371] width 93 height 20
click at [560, 454] on span "8" at bounding box center [553, 456] width 32 height 32
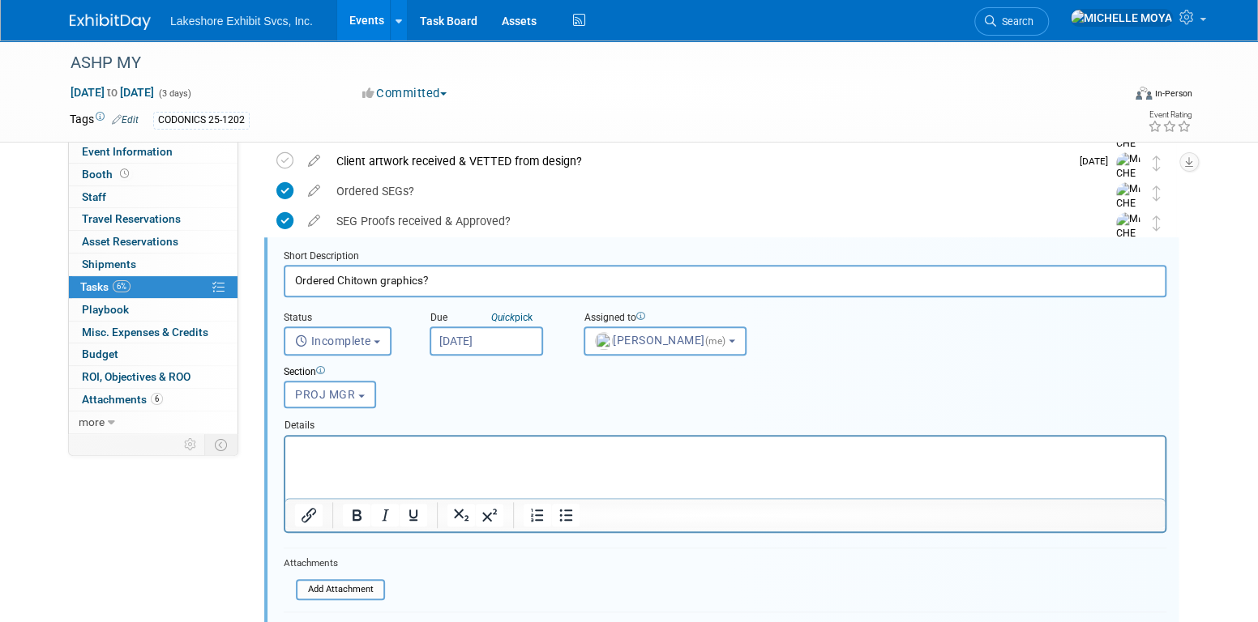
click at [500, 332] on input "Oct 8, 2025" at bounding box center [486, 341] width 113 height 29
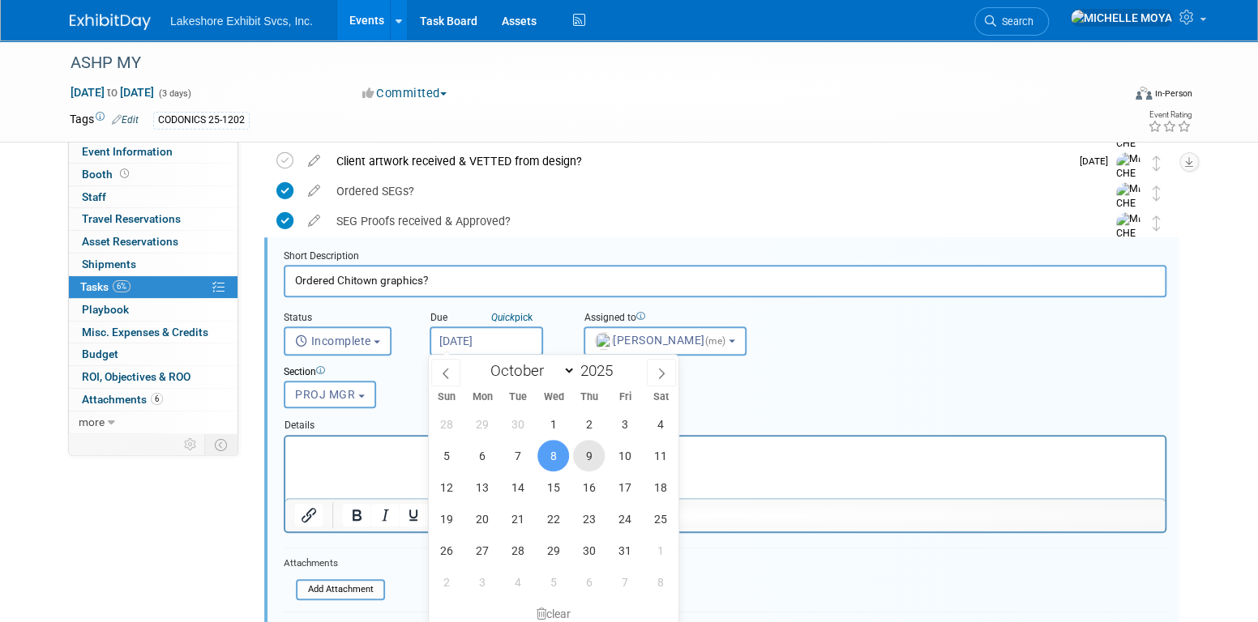
click at [591, 451] on span "9" at bounding box center [589, 456] width 32 height 32
type input "Oct 9, 2025"
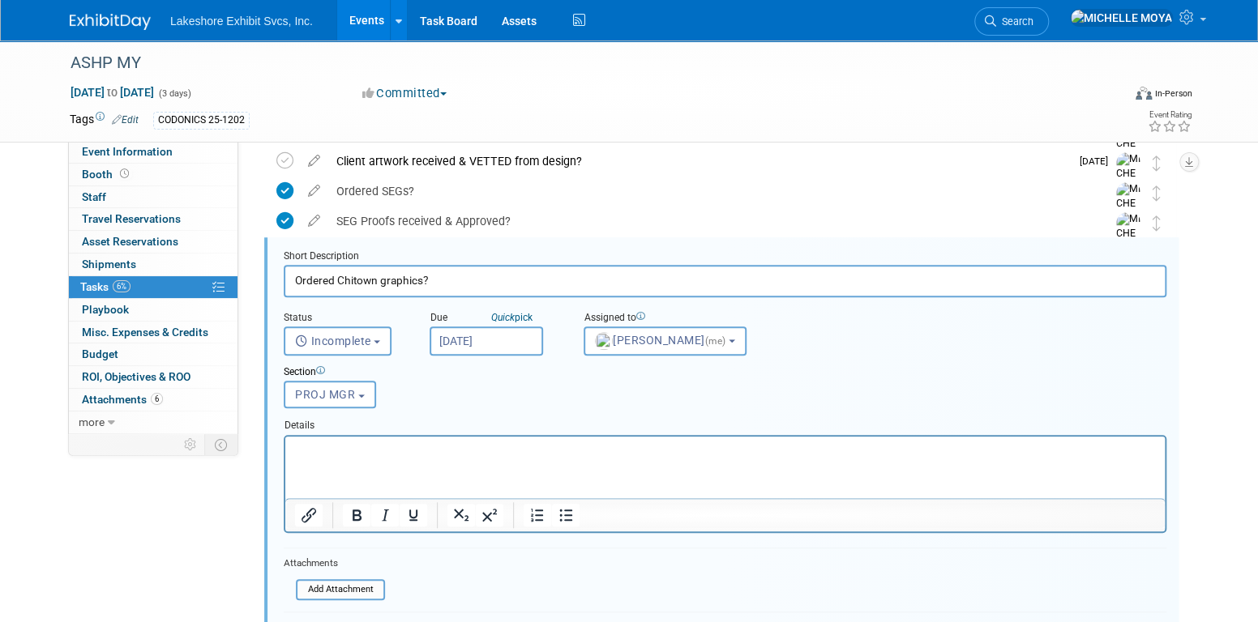
click at [531, 456] on p "Rich Text Area. Press ALT-0 for help." at bounding box center [725, 449] width 861 height 15
click at [564, 498] on div at bounding box center [724, 514] width 879 height 33
click at [566, 510] on icon "Bullet list" at bounding box center [565, 515] width 19 height 19
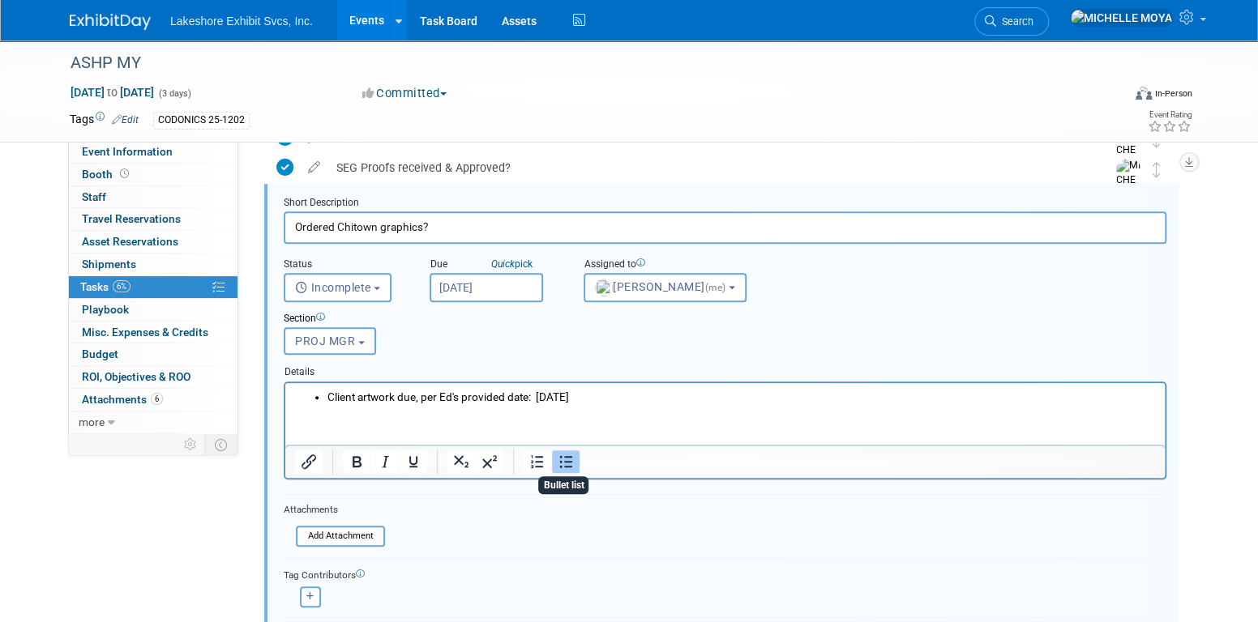
scroll to position [620, 0]
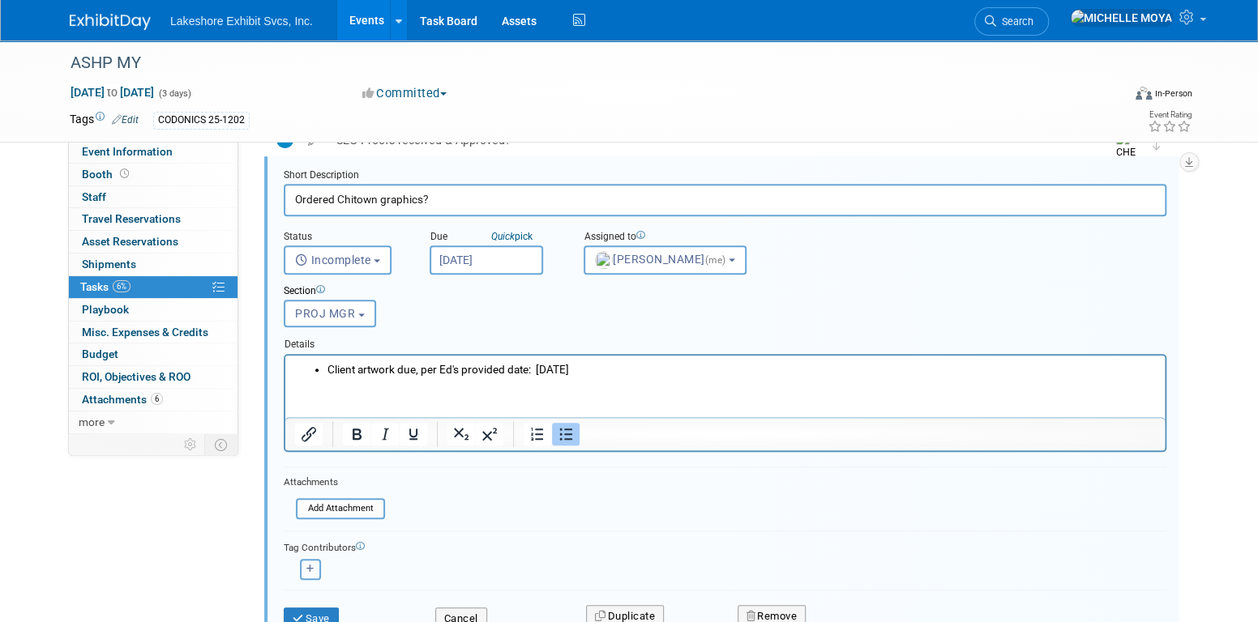
click at [314, 566] on button "button" at bounding box center [310, 569] width 21 height 21
select select
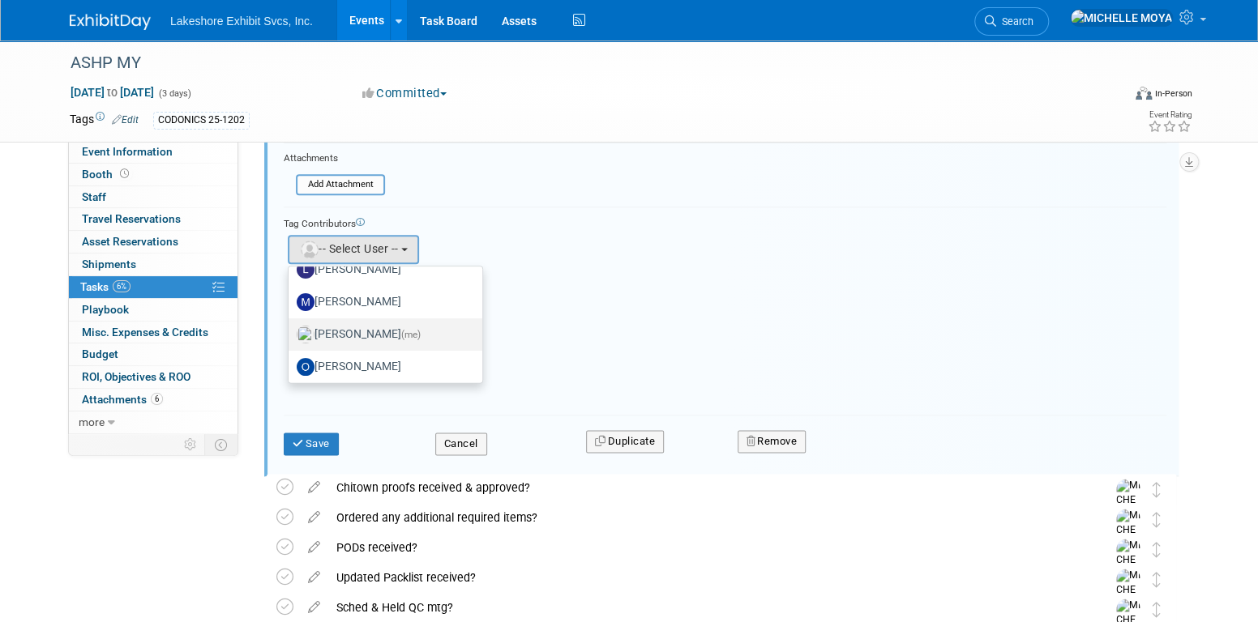
scroll to position [284, 0]
click at [391, 358] on label "[PERSON_NAME]" at bounding box center [381, 363] width 169 height 26
click at [291, 358] on input "[PERSON_NAME]" at bounding box center [285, 361] width 11 height 11
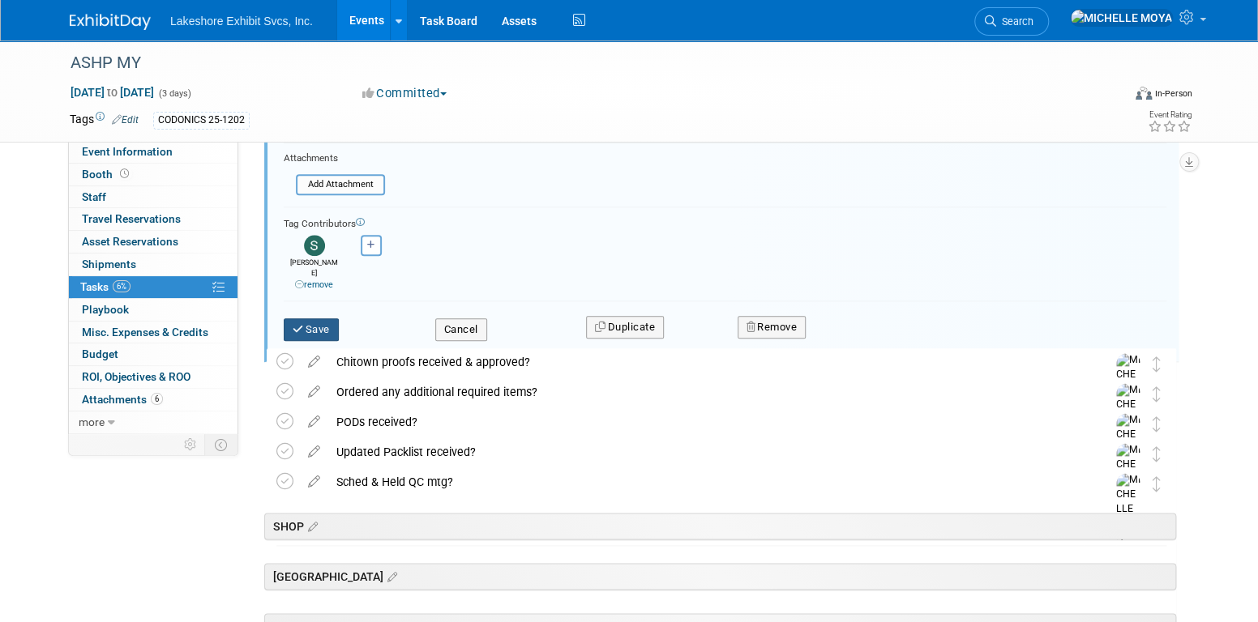
click at [324, 318] on button "Save" at bounding box center [311, 329] width 55 height 23
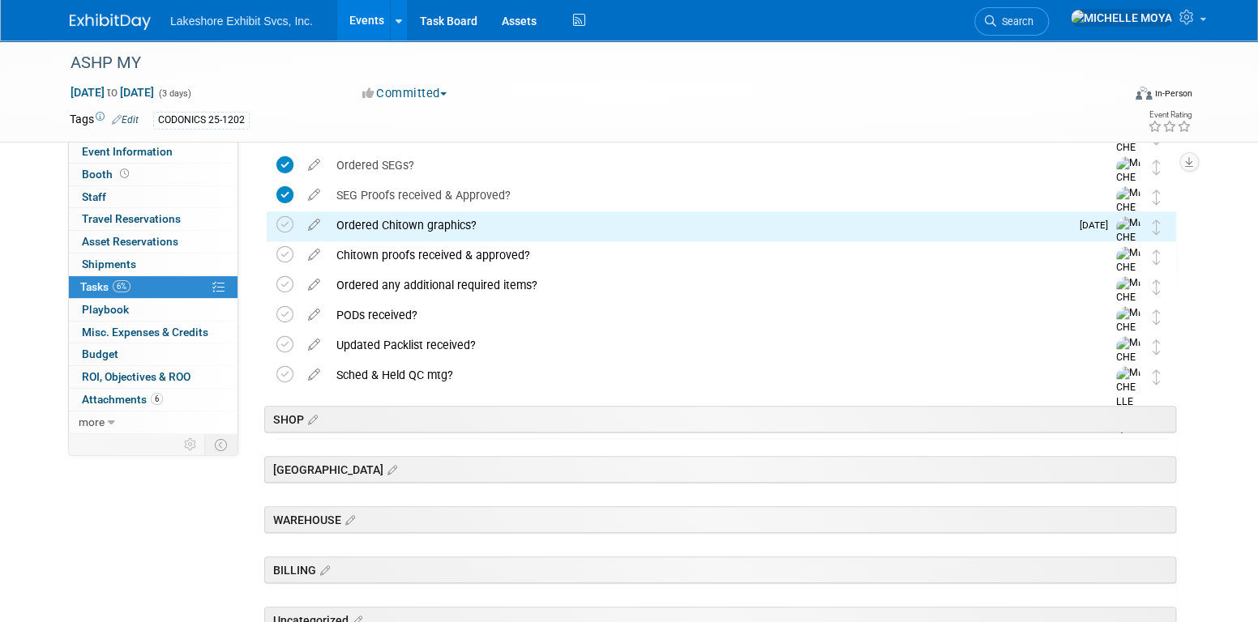
scroll to position [541, 0]
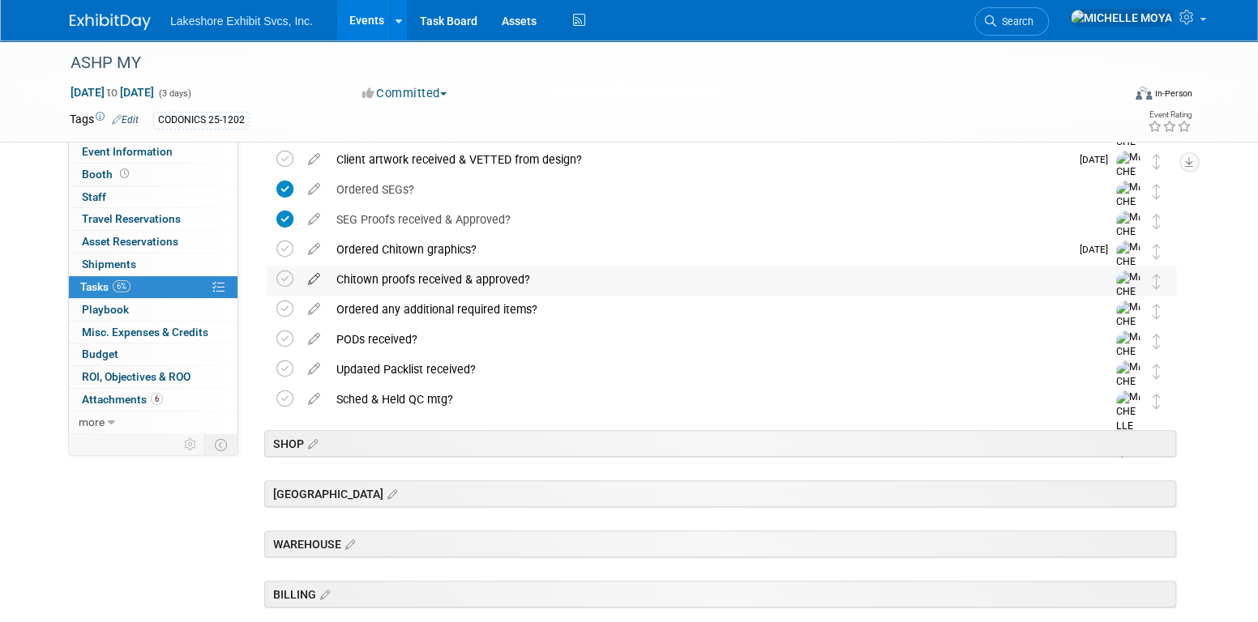
click at [316, 275] on icon at bounding box center [314, 276] width 28 height 20
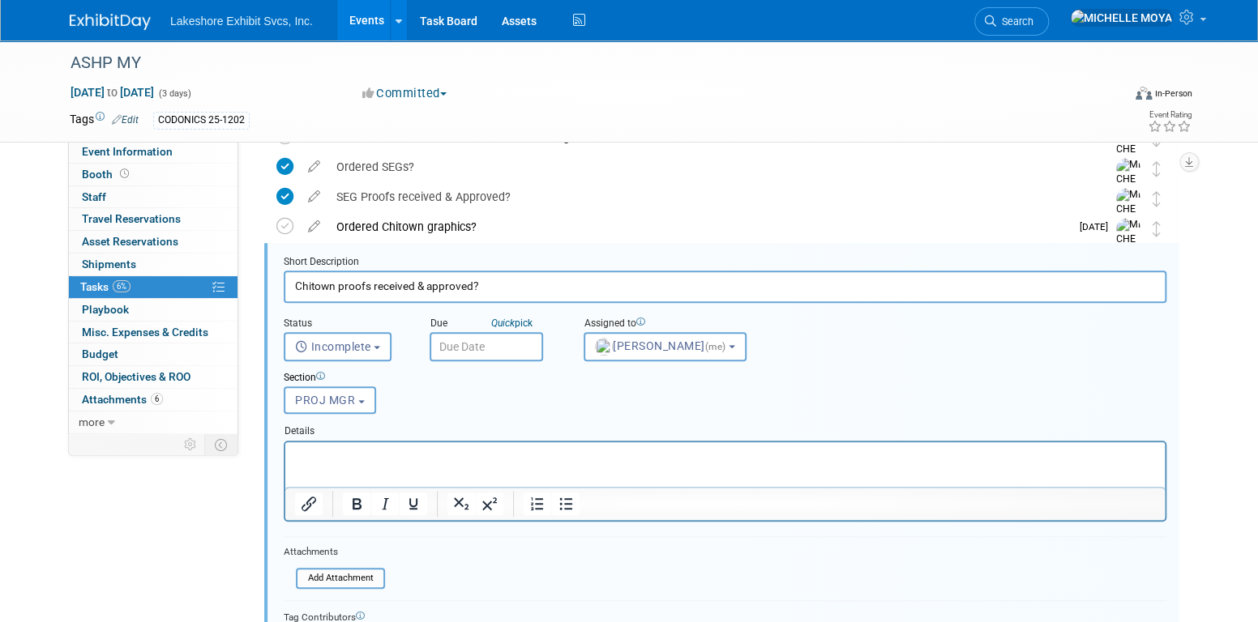
scroll to position [569, 0]
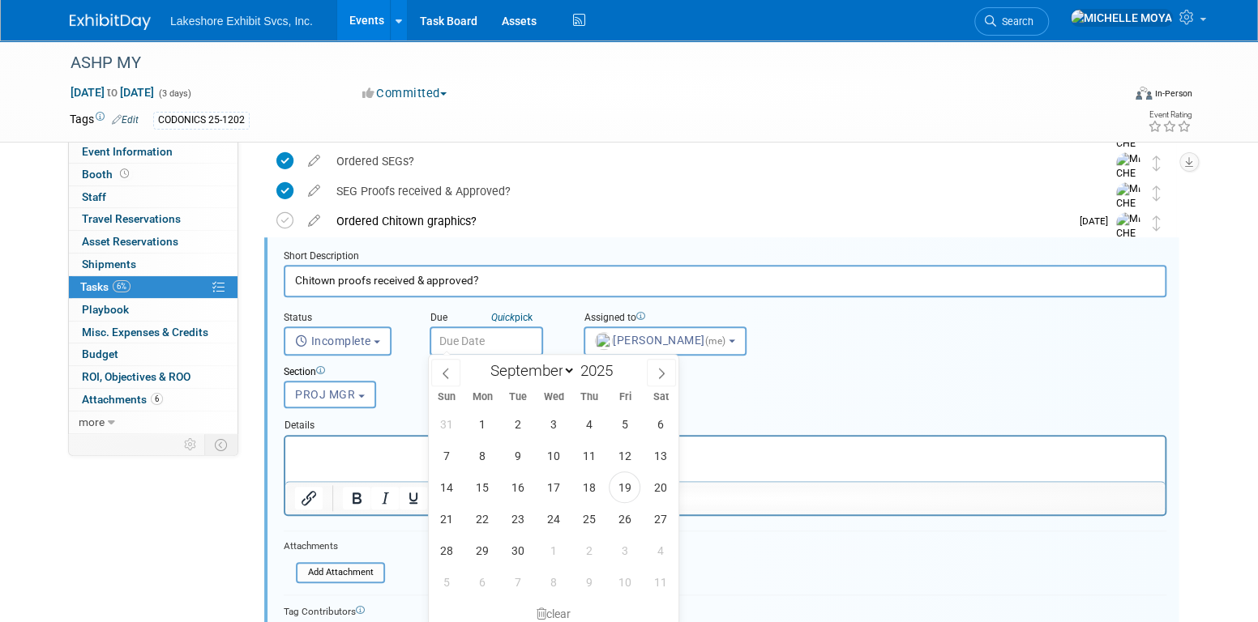
click at [479, 336] on input "text" at bounding box center [486, 341] width 113 height 29
click at [566, 372] on select "January February March April May June July August September October November De…" at bounding box center [528, 371] width 93 height 20
select select "9"
click at [482, 361] on select "January February March April May June July August September October November De…" at bounding box center [528, 371] width 93 height 20
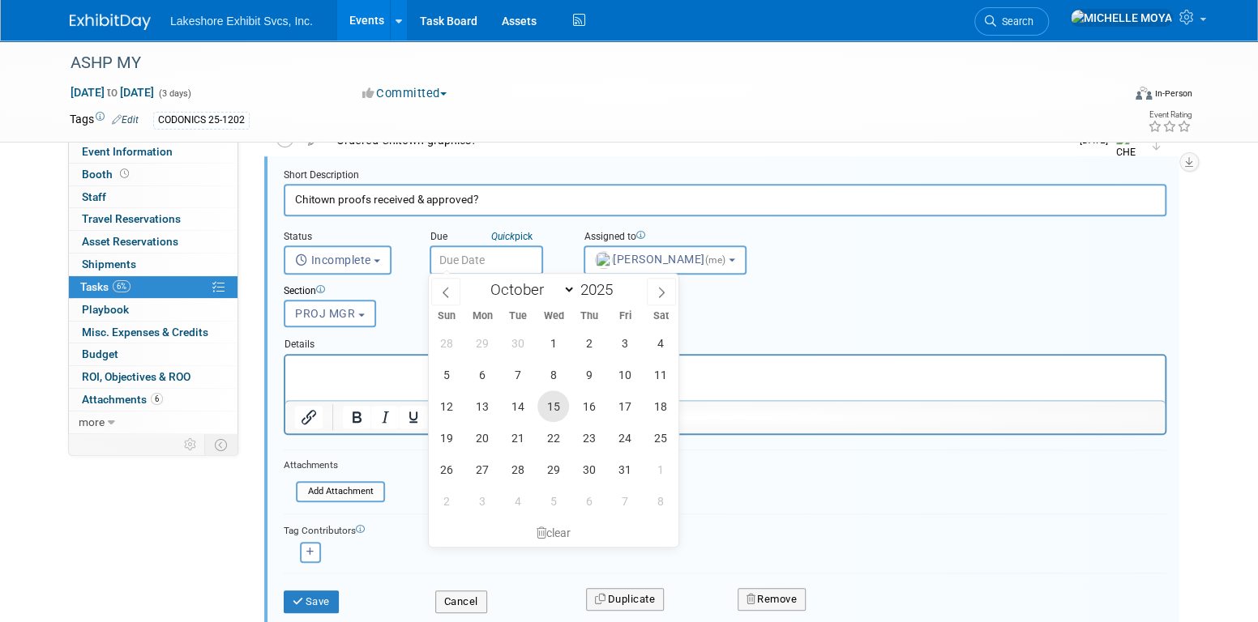
click at [554, 408] on span "15" at bounding box center [553, 407] width 32 height 32
type input "Oct 15, 2025"
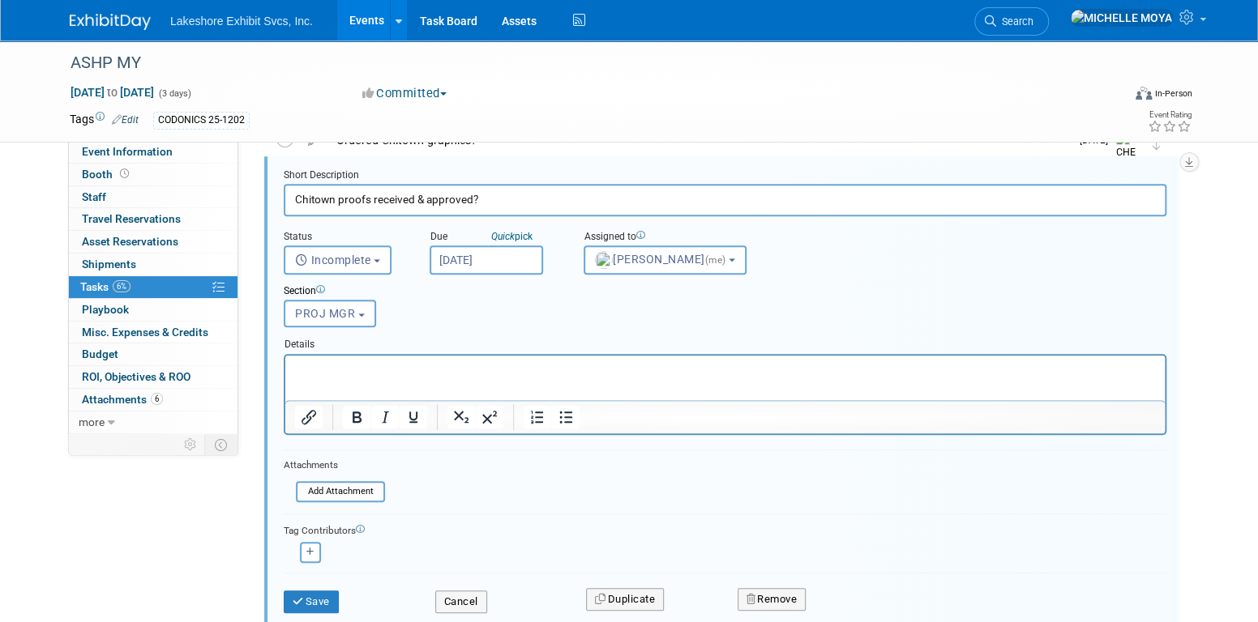
click at [483, 261] on input "Oct 15, 2025" at bounding box center [486, 260] width 113 height 29
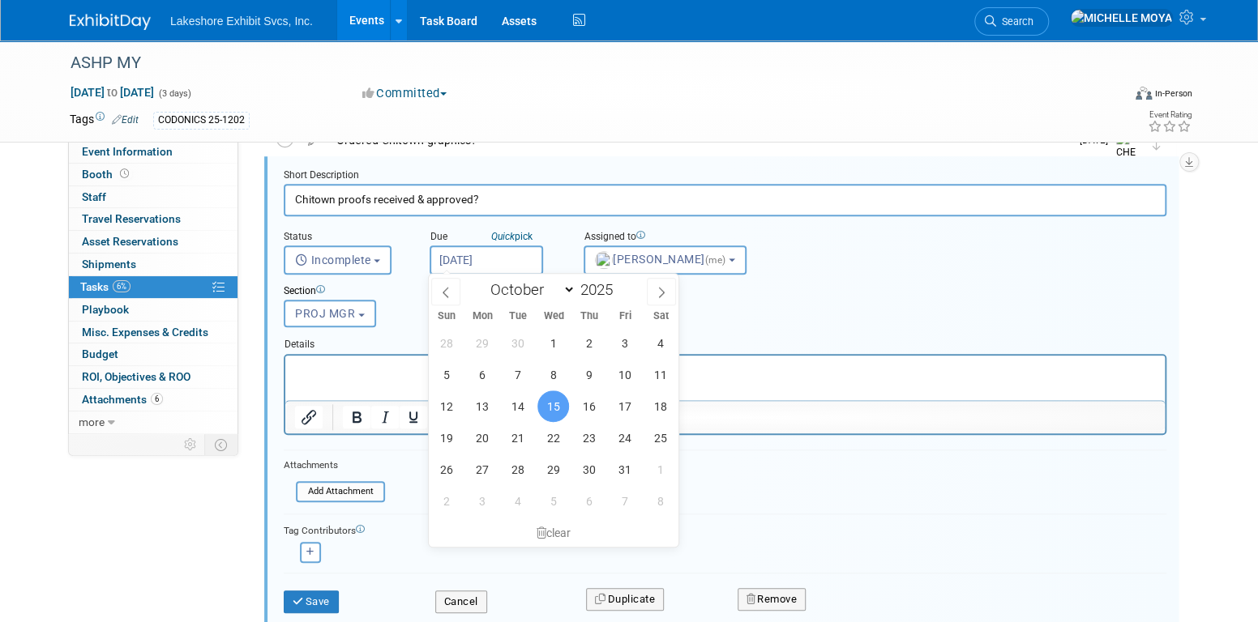
click at [556, 398] on span "15" at bounding box center [553, 407] width 32 height 32
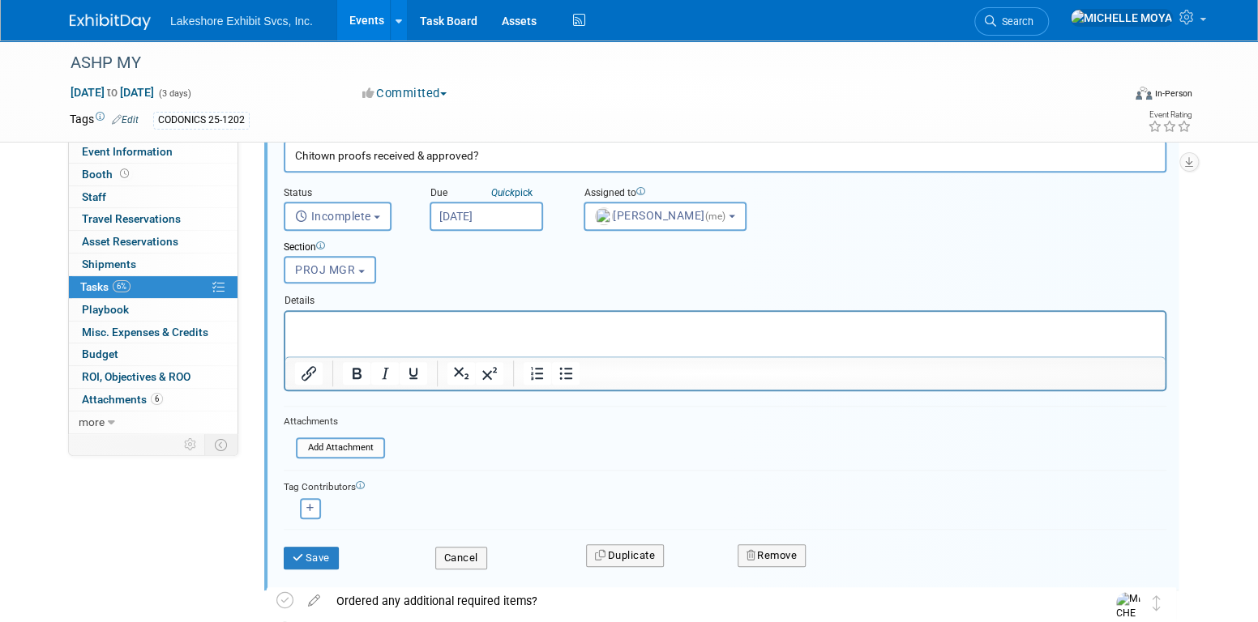
scroll to position [731, 0]
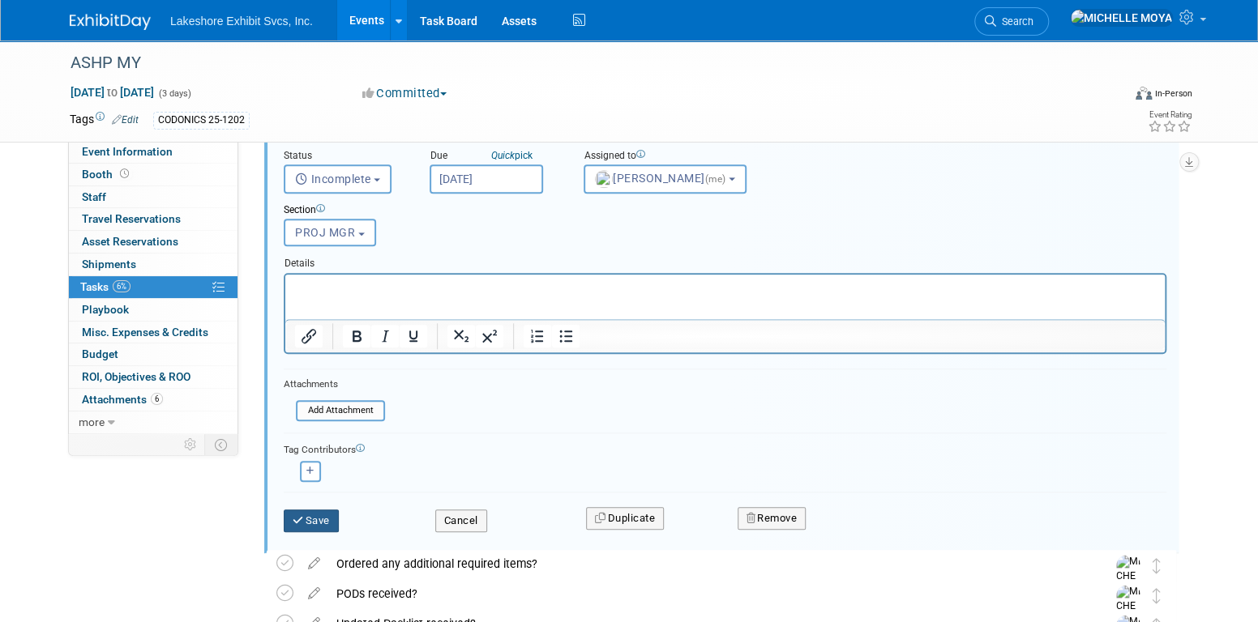
click at [313, 515] on button "Save" at bounding box center [311, 521] width 55 height 23
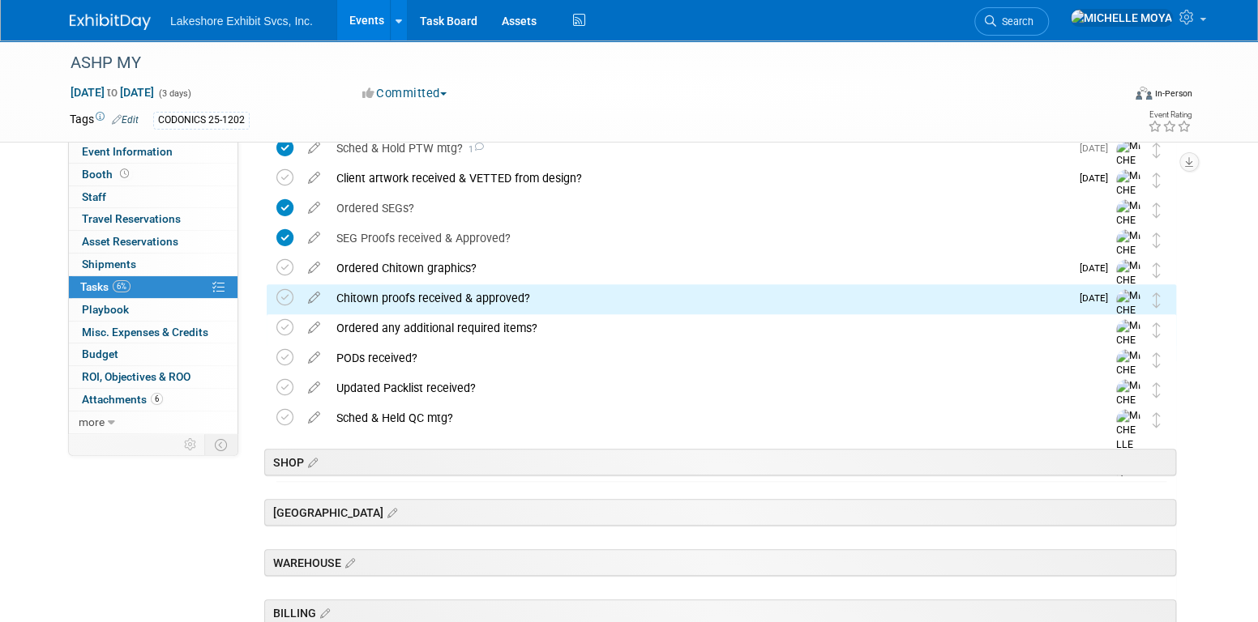
scroll to position [521, 0]
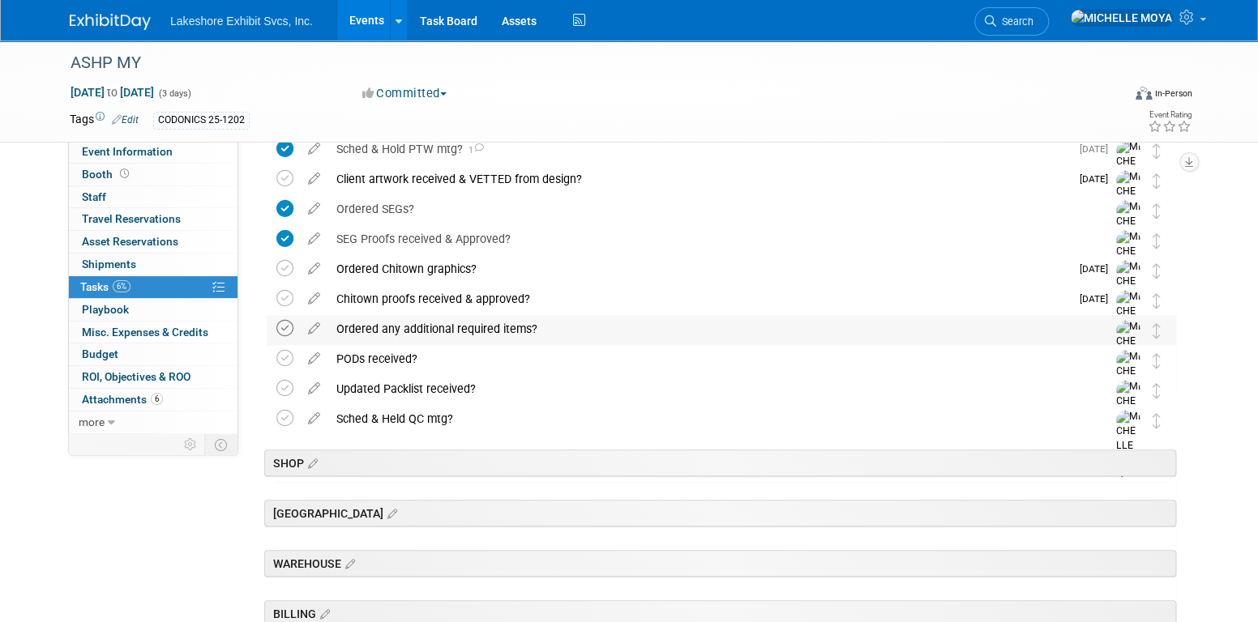
click at [289, 327] on icon at bounding box center [284, 328] width 17 height 17
click at [318, 355] on icon at bounding box center [314, 355] width 28 height 20
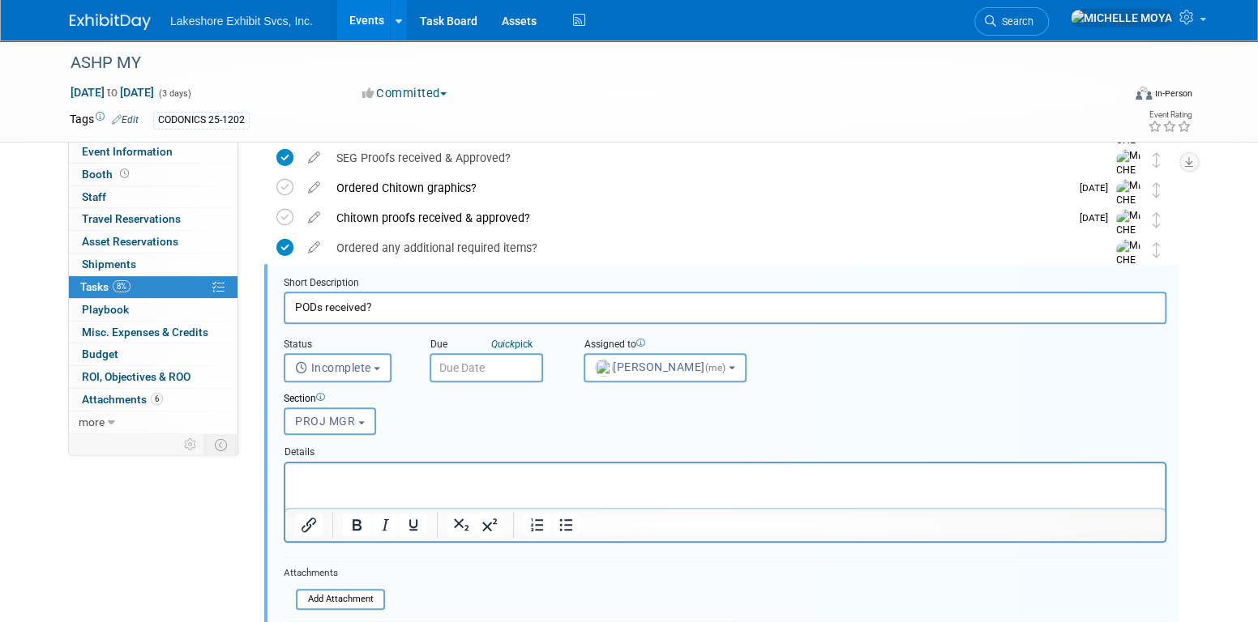
scroll to position [629, 0]
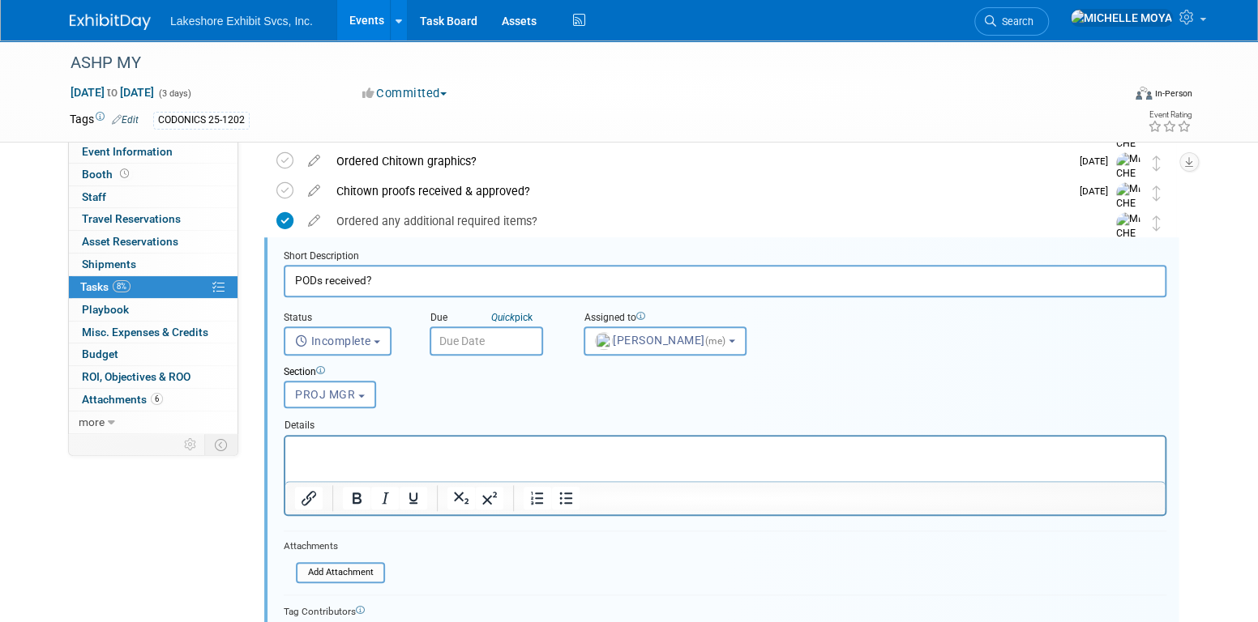
drag, startPoint x: 445, startPoint y: 445, endPoint x: 460, endPoint y: 454, distance: 17.8
click at [448, 446] on p "Rich Text Area. Press ALT-0 for help." at bounding box center [725, 449] width 861 height 15
click at [567, 500] on icon "Bullet list" at bounding box center [565, 498] width 19 height 19
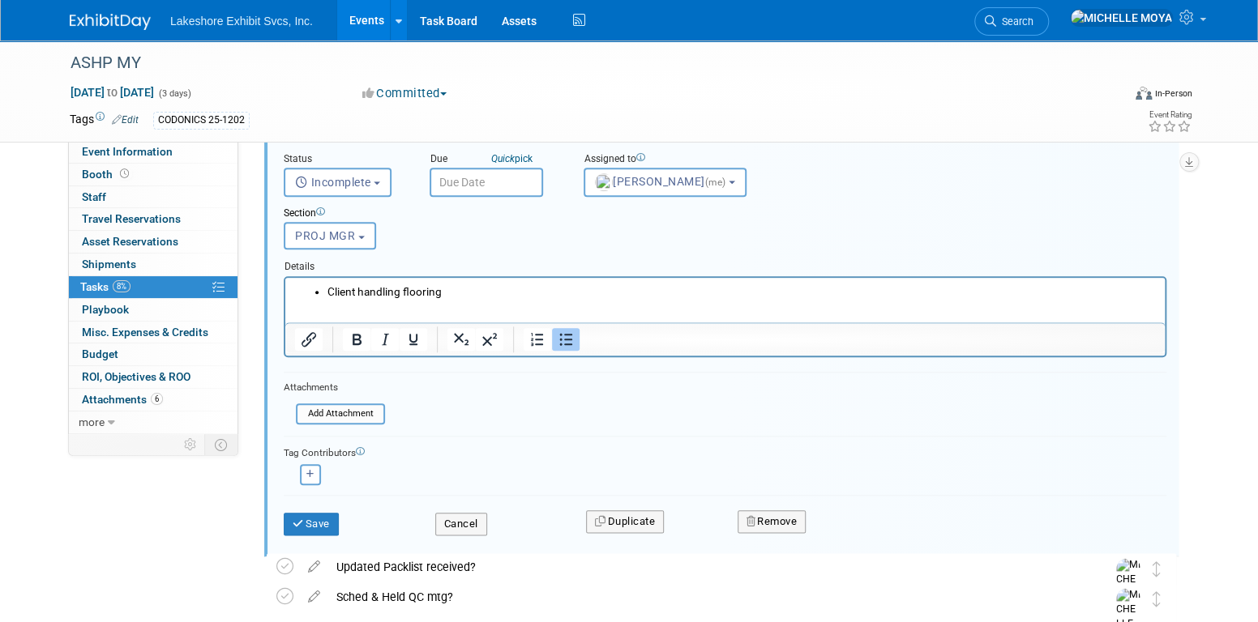
scroll to position [791, 0]
drag, startPoint x: 325, startPoint y: 518, endPoint x: 339, endPoint y: 497, distance: 25.2
click at [325, 518] on button "Save" at bounding box center [311, 521] width 55 height 23
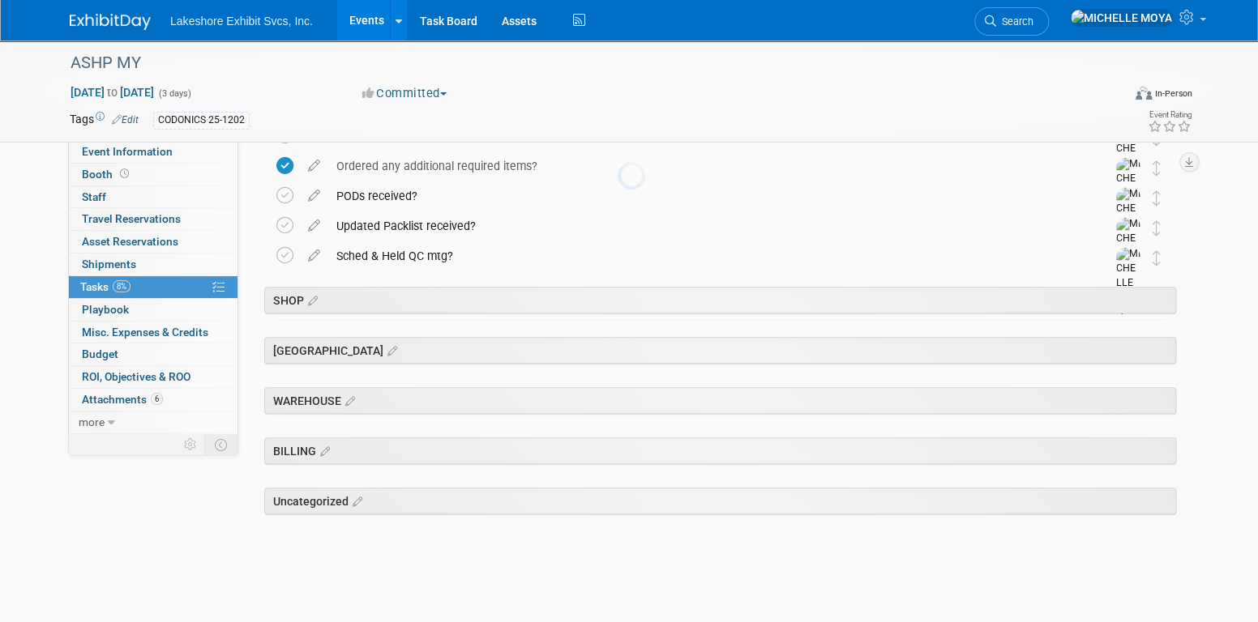
scroll to position [683, 0]
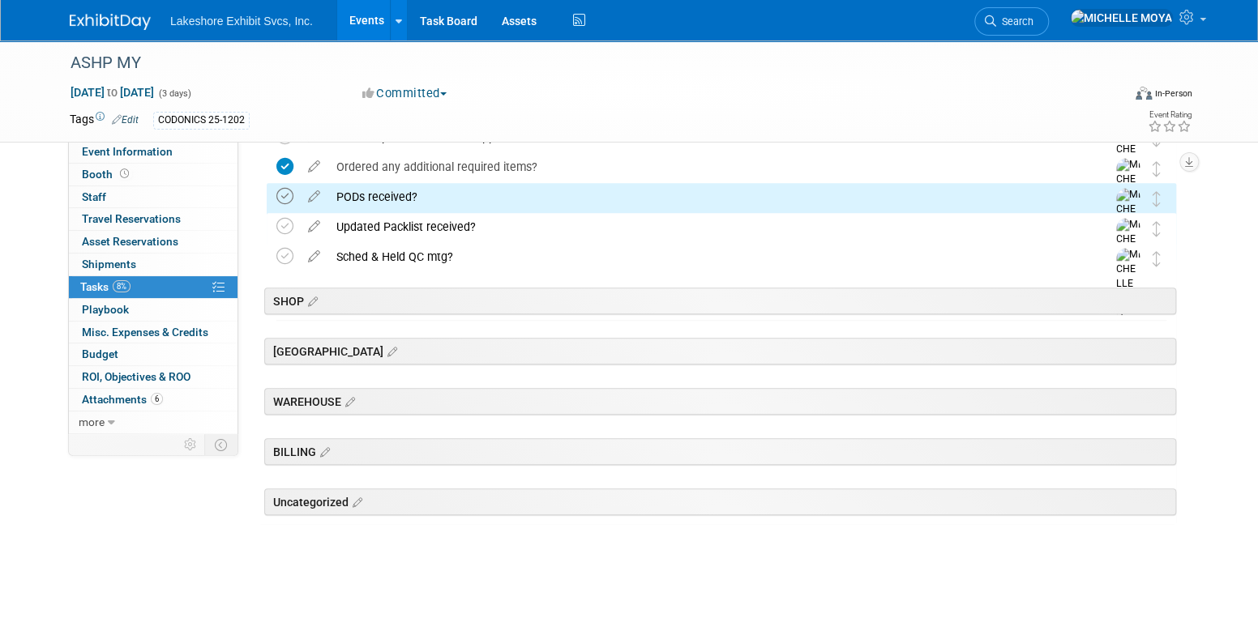
click at [279, 190] on icon at bounding box center [284, 196] width 17 height 17
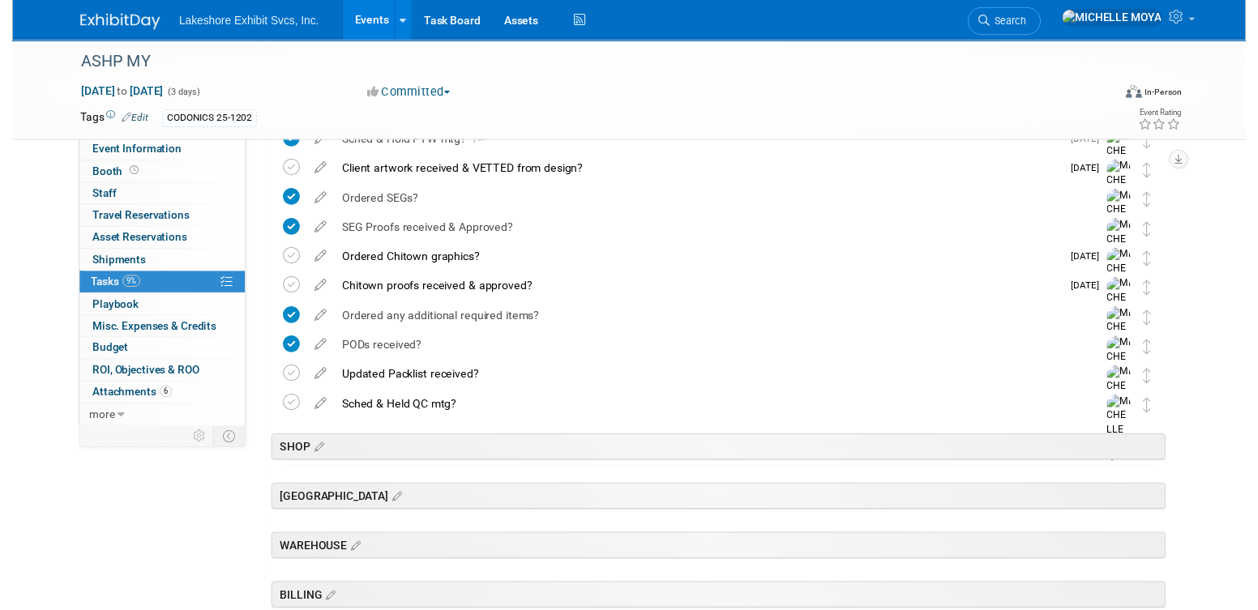
scroll to position [521, 0]
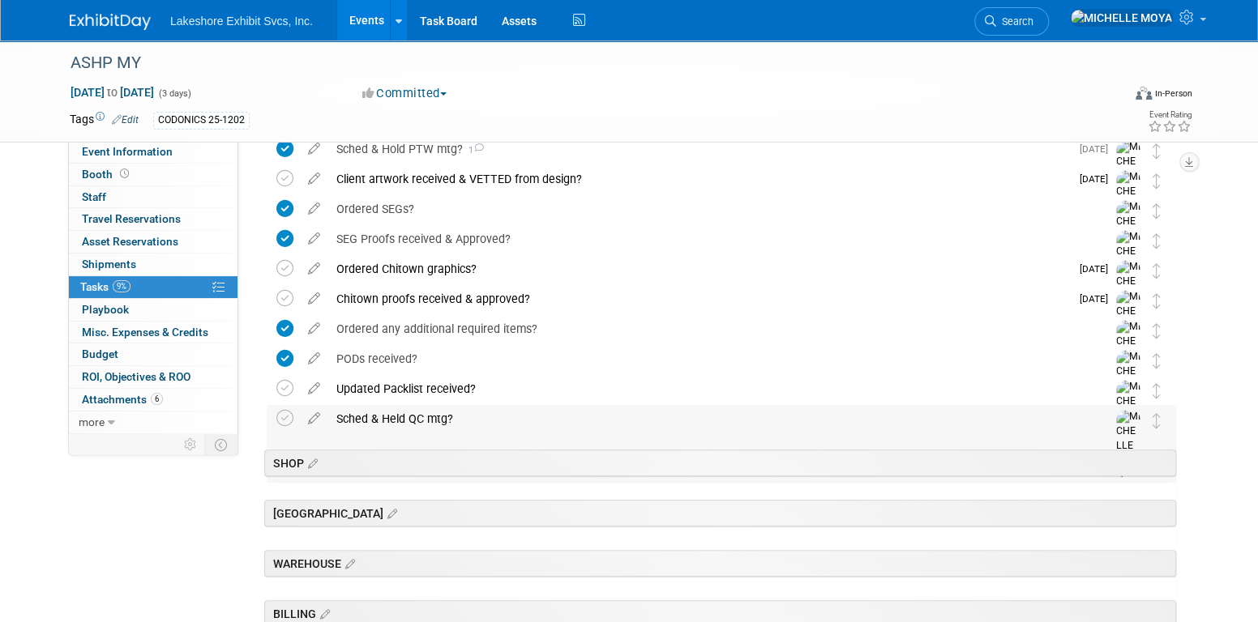
click at [429, 415] on div "Sched & Held QC mtg?" at bounding box center [705, 419] width 755 height 28
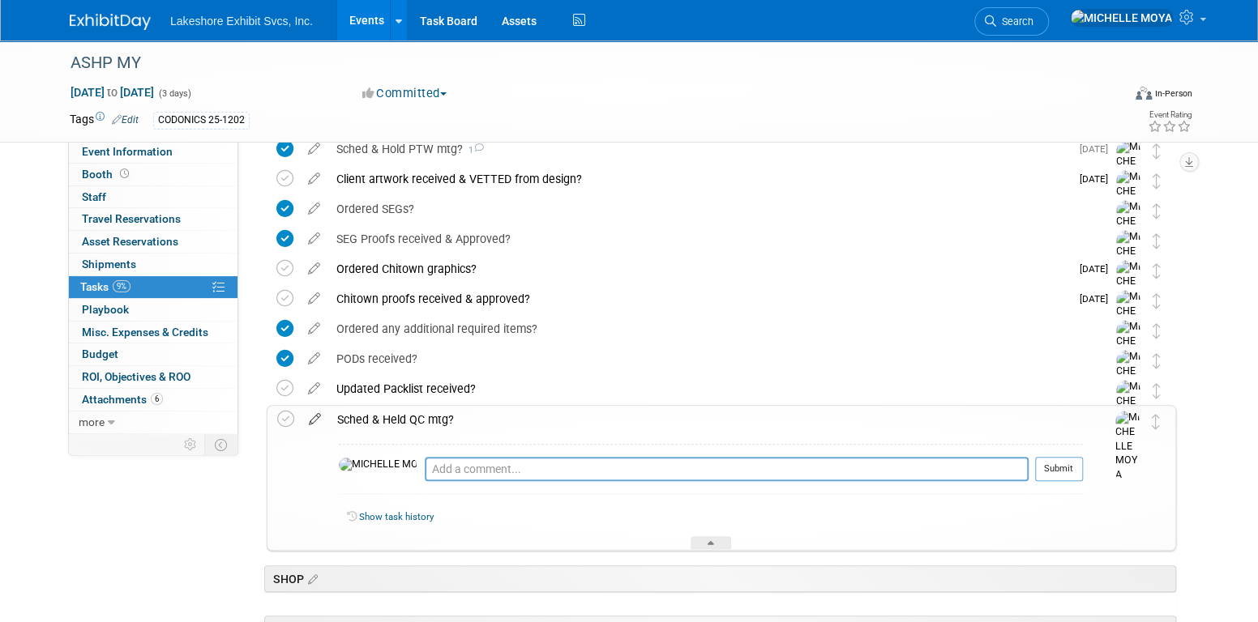
click at [318, 417] on icon at bounding box center [315, 416] width 28 height 20
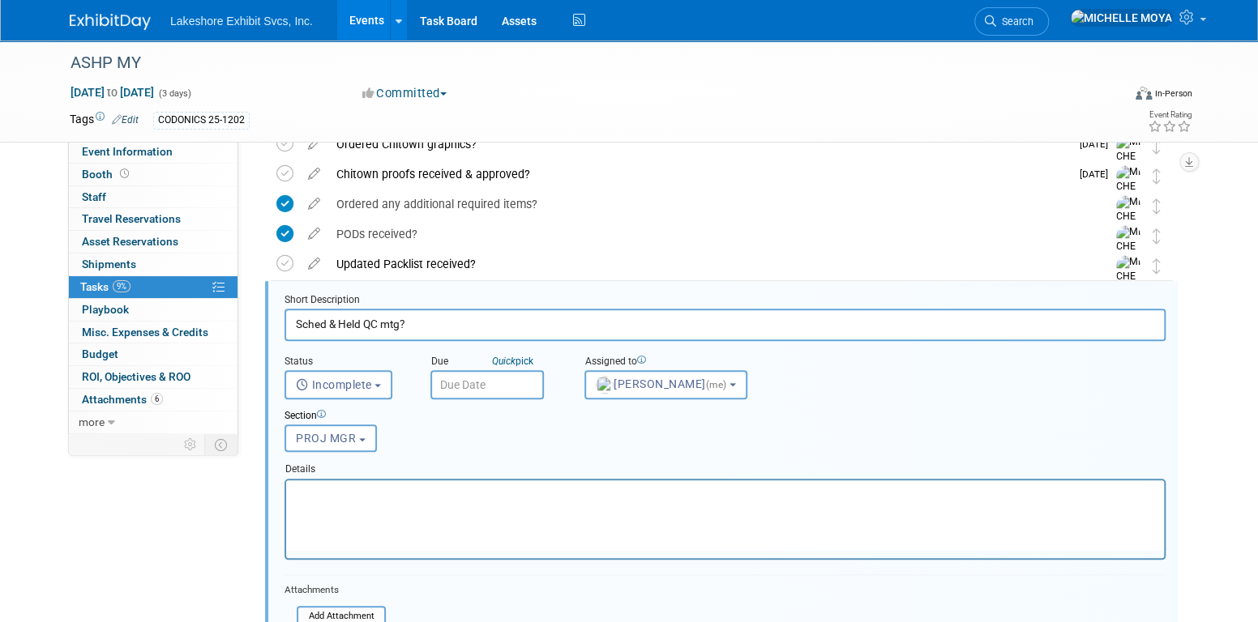
scroll to position [689, 0]
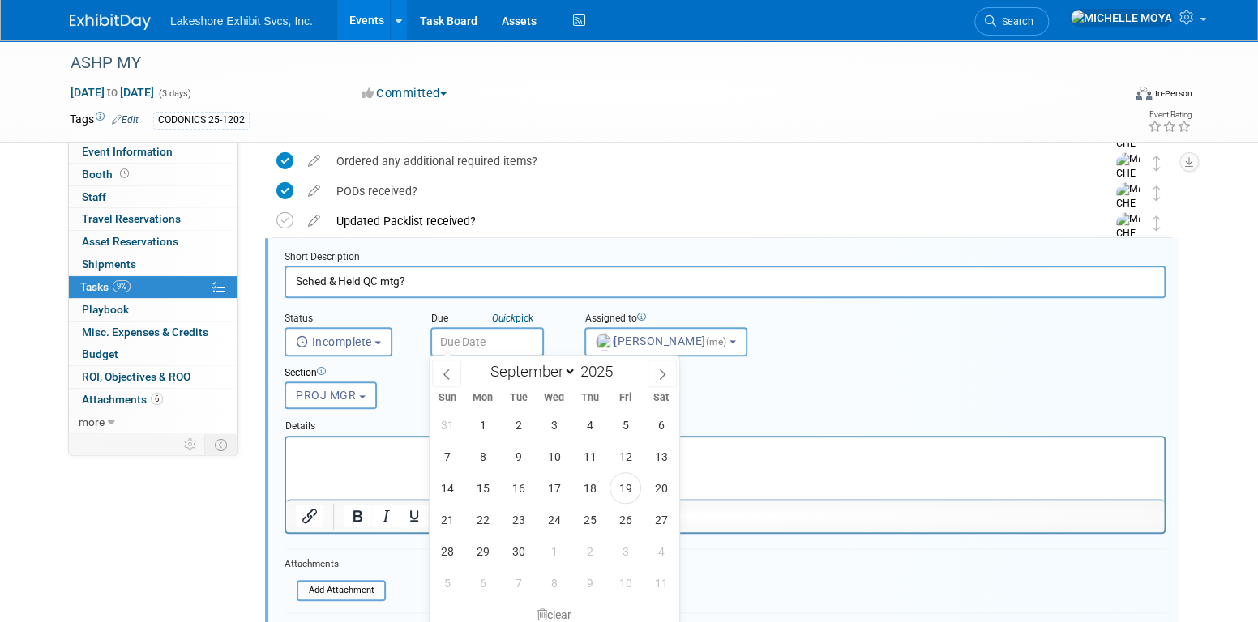
click at [498, 342] on input "text" at bounding box center [486, 341] width 113 height 29
click at [568, 374] on select "January February March April May June July August September October November De…" at bounding box center [529, 371] width 93 height 20
click at [483, 361] on select "January February March April May June July August September October November De…" at bounding box center [529, 371] width 93 height 20
click at [566, 372] on select "January February March April May June July August September October November De…" at bounding box center [529, 371] width 93 height 20
select select "10"
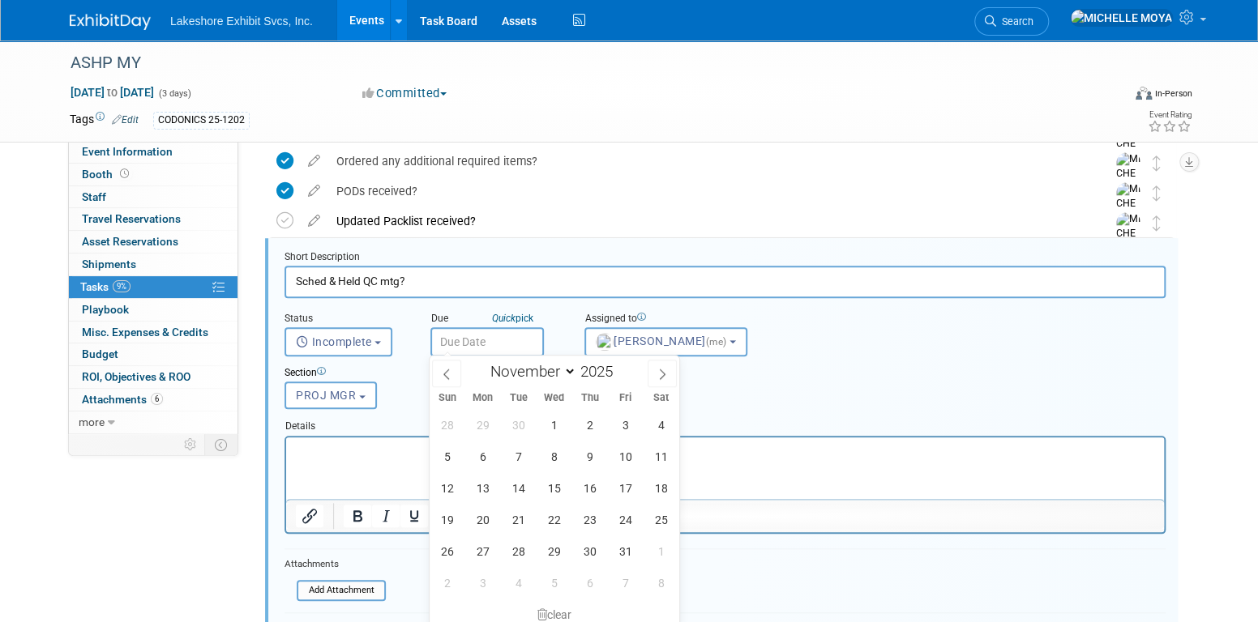
click at [483, 361] on select "January February March April May June July August September October November De…" at bounding box center [529, 371] width 93 height 20
click at [633, 483] on span "14" at bounding box center [625, 488] width 32 height 32
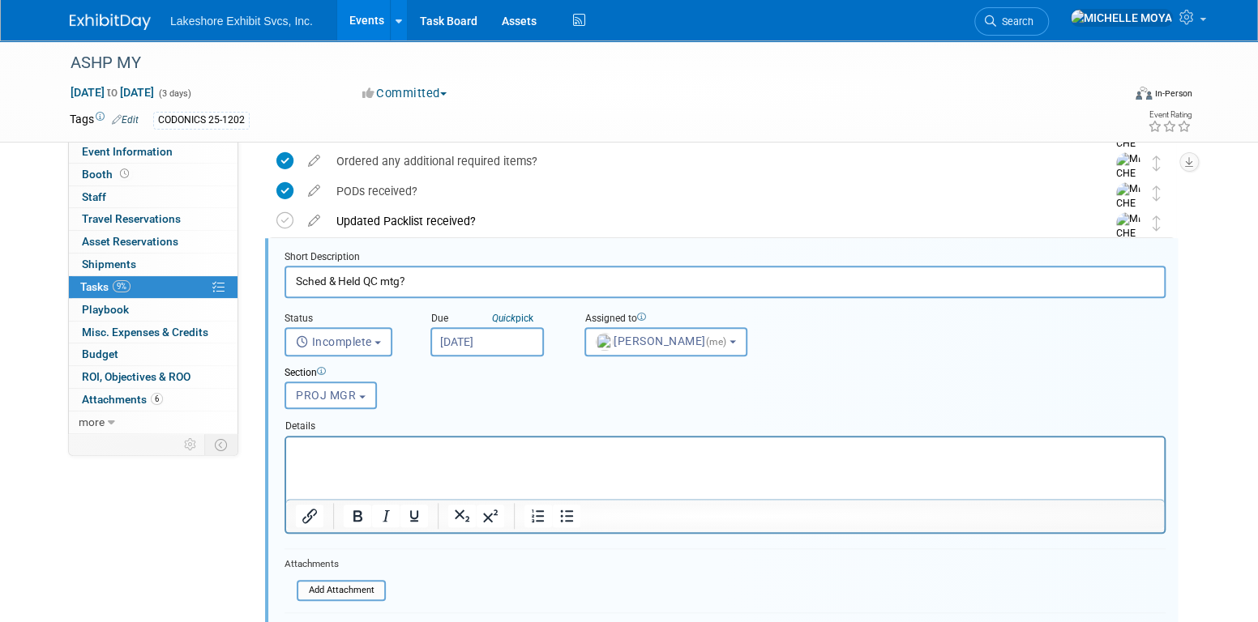
click at [505, 336] on input "Nov 14, 2025" at bounding box center [486, 341] width 113 height 29
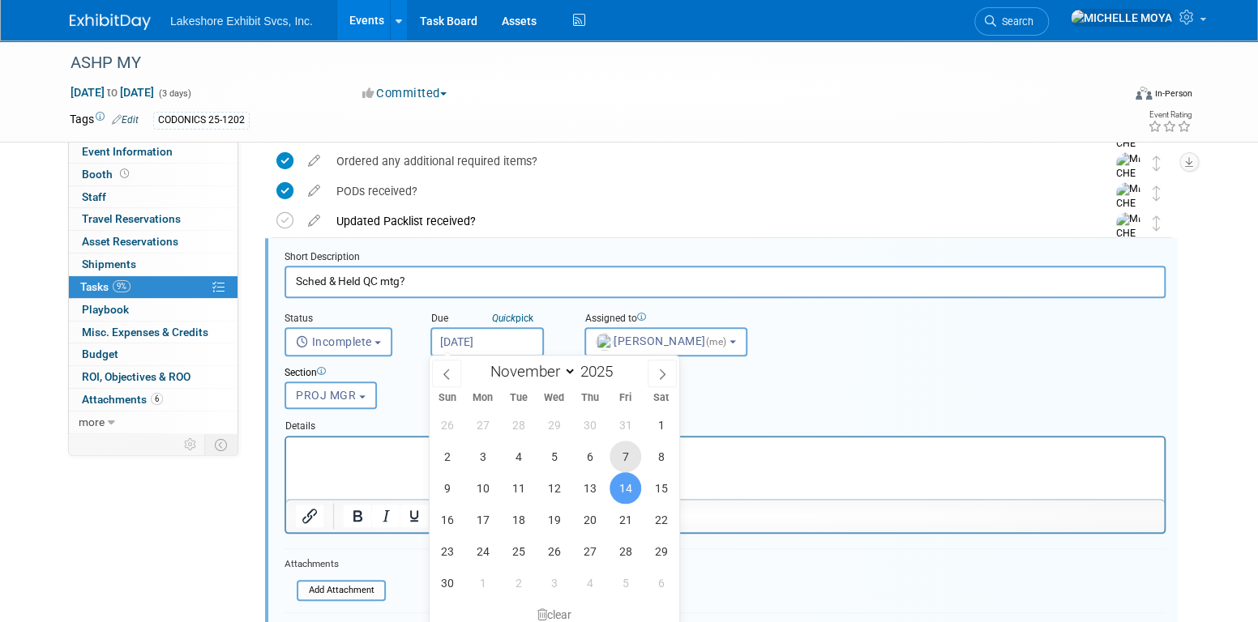
click at [618, 454] on span "7" at bounding box center [625, 457] width 32 height 32
type input "[DATE]"
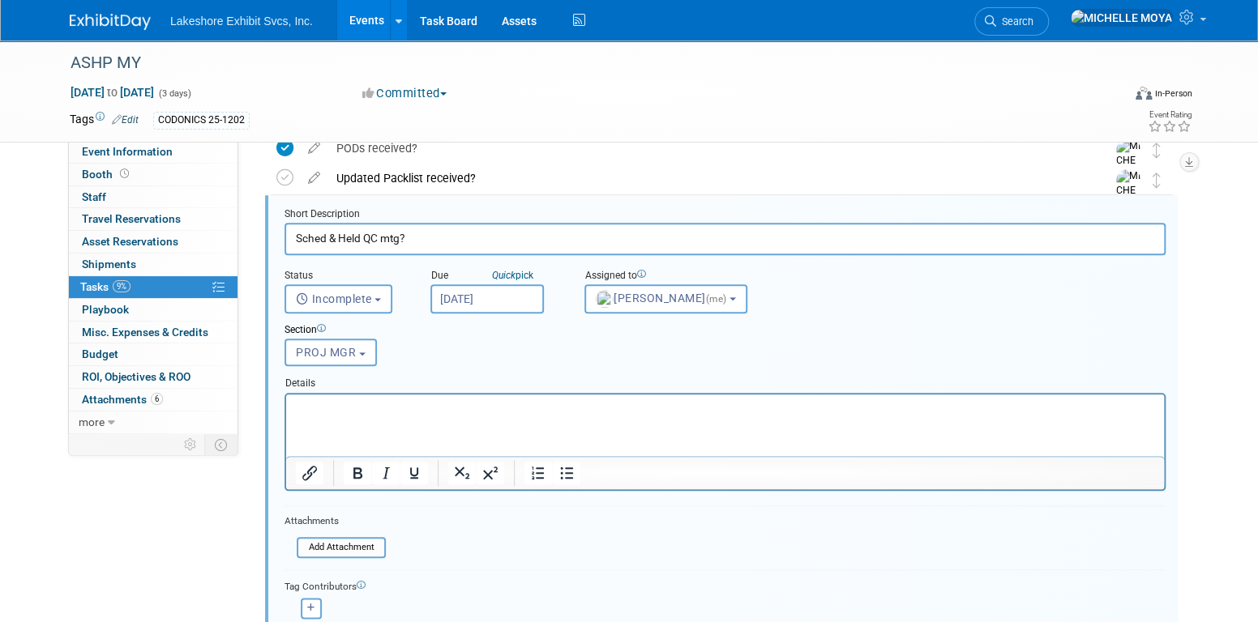
scroll to position [932, 0]
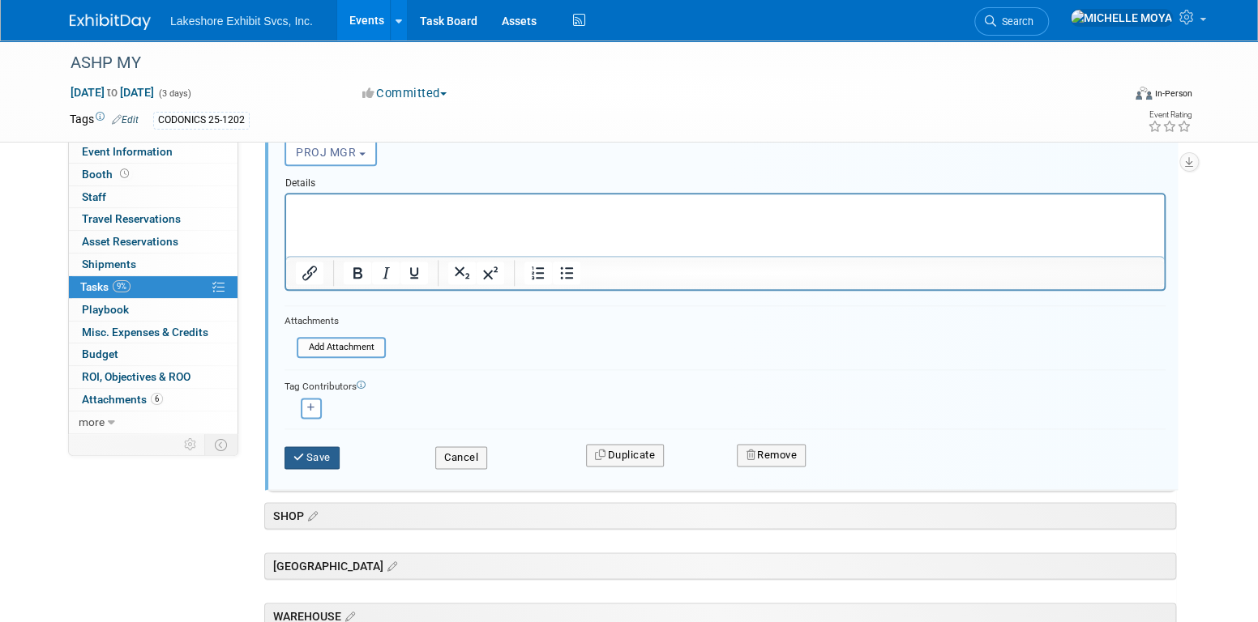
click at [323, 447] on button "Save" at bounding box center [311, 458] width 55 height 23
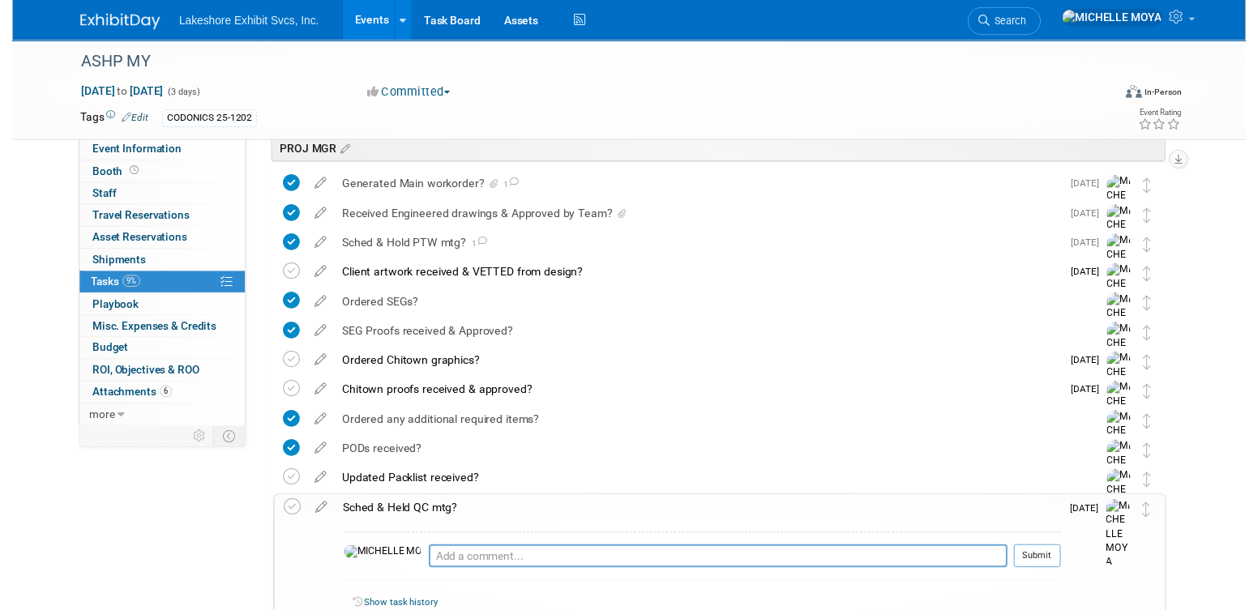
scroll to position [394, 0]
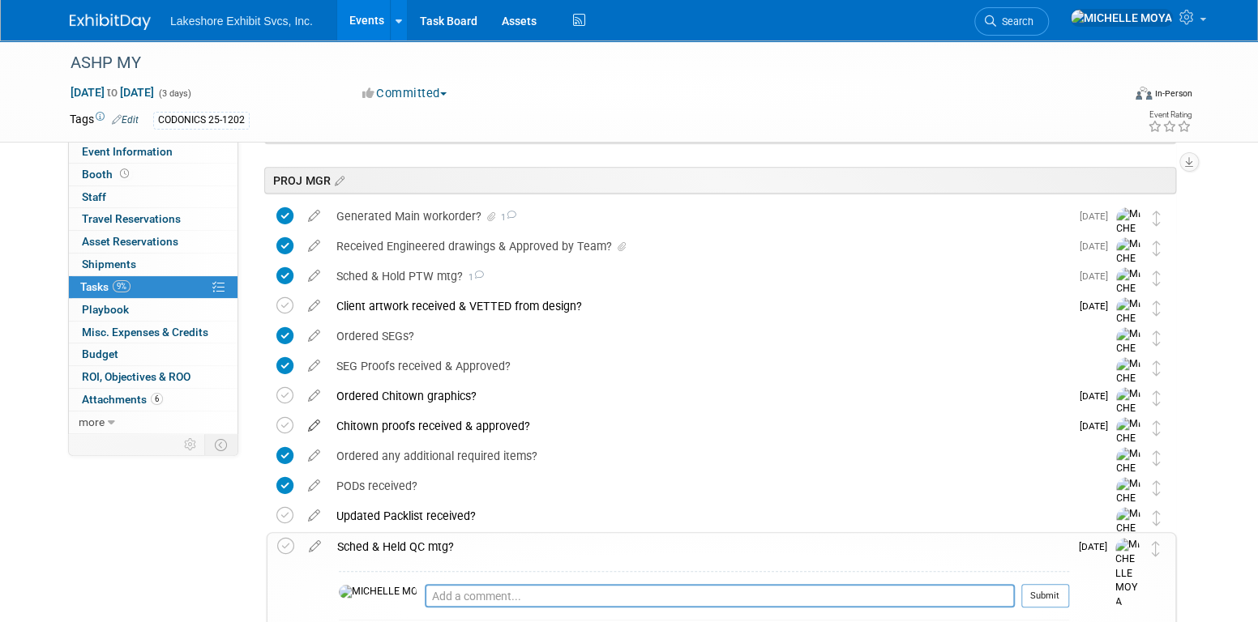
click at [313, 423] on icon at bounding box center [314, 422] width 28 height 20
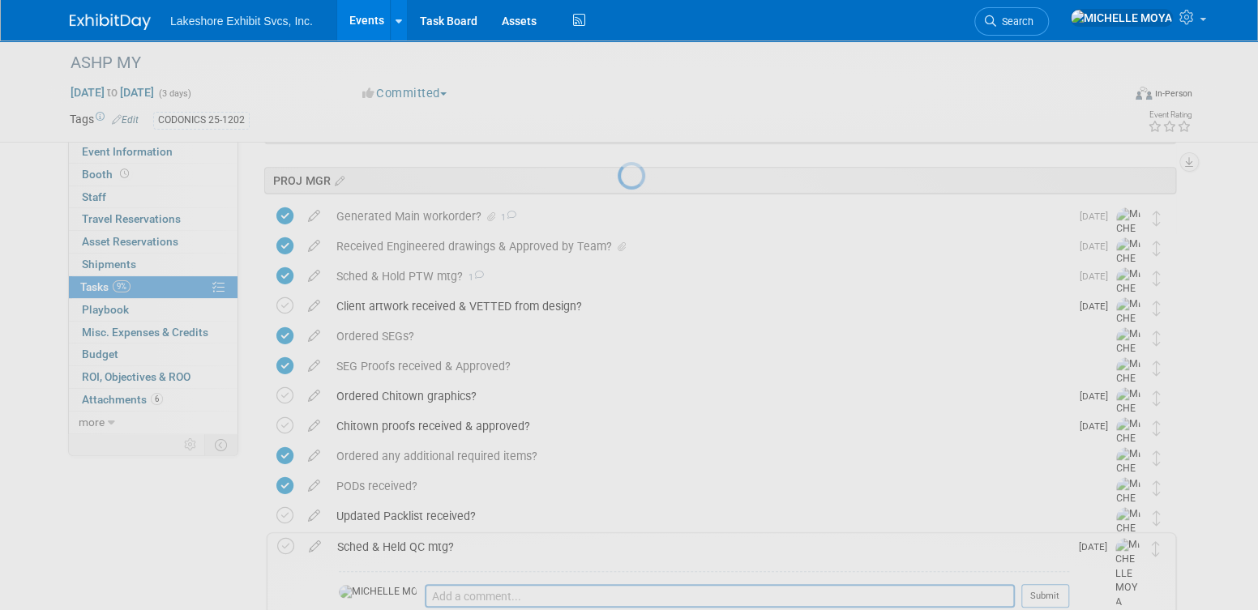
select select "9"
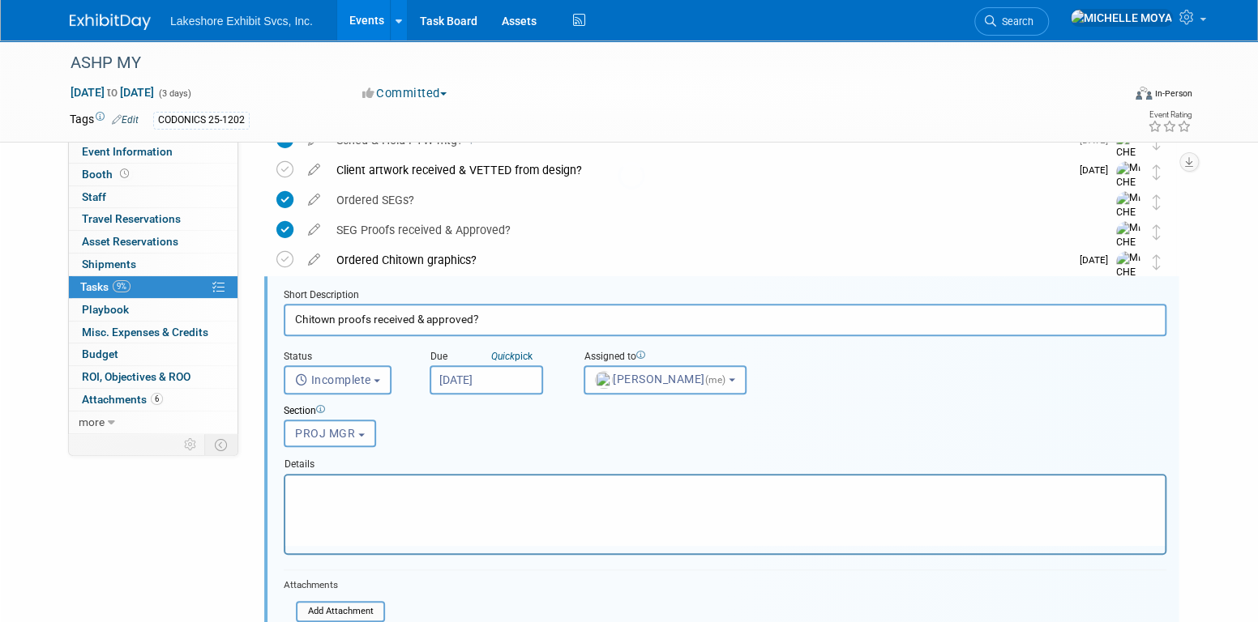
scroll to position [569, 0]
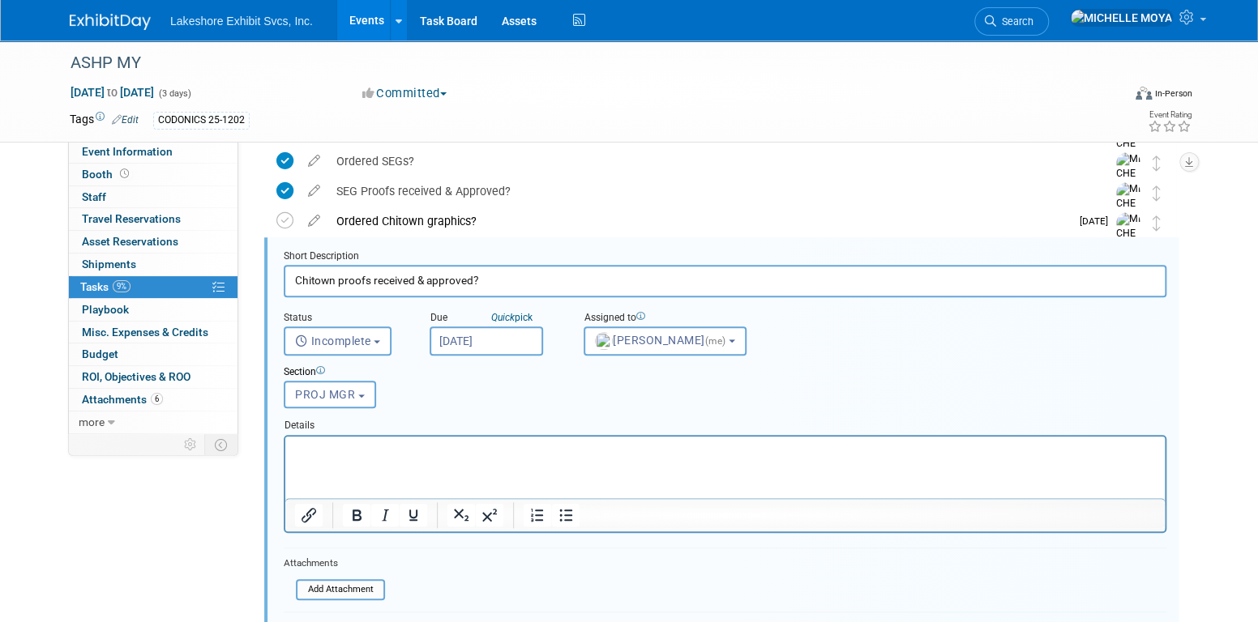
click at [500, 348] on input "Oct 15, 2025" at bounding box center [486, 341] width 113 height 29
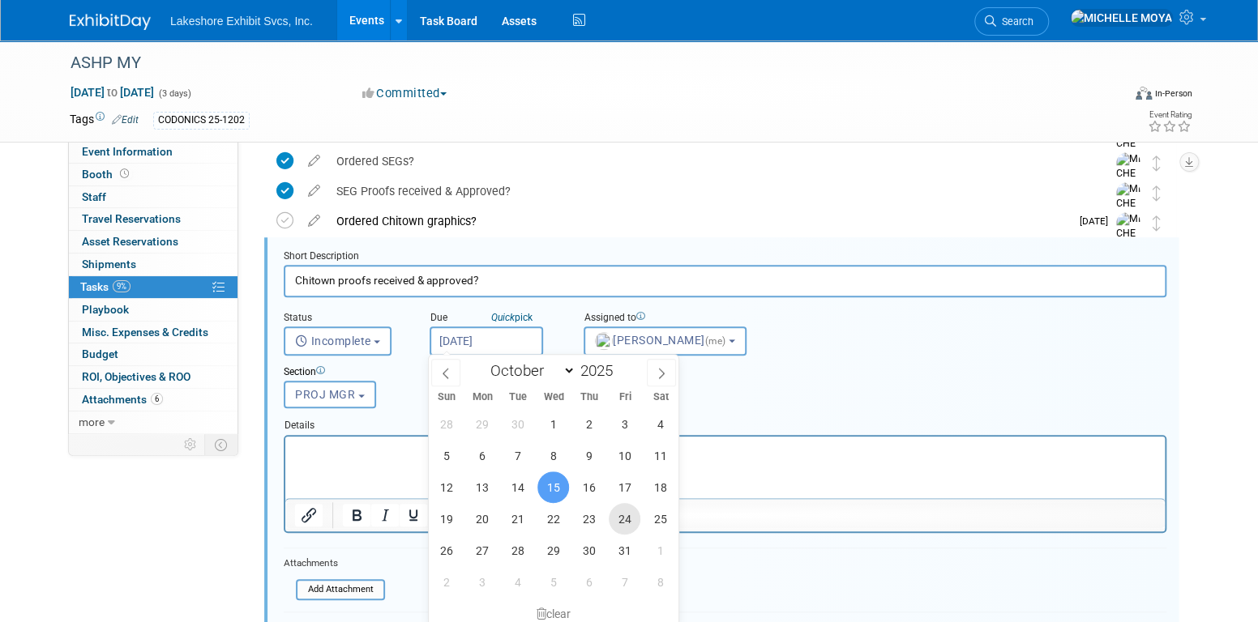
click at [630, 521] on span "24" at bounding box center [625, 519] width 32 height 32
type input "[DATE]"
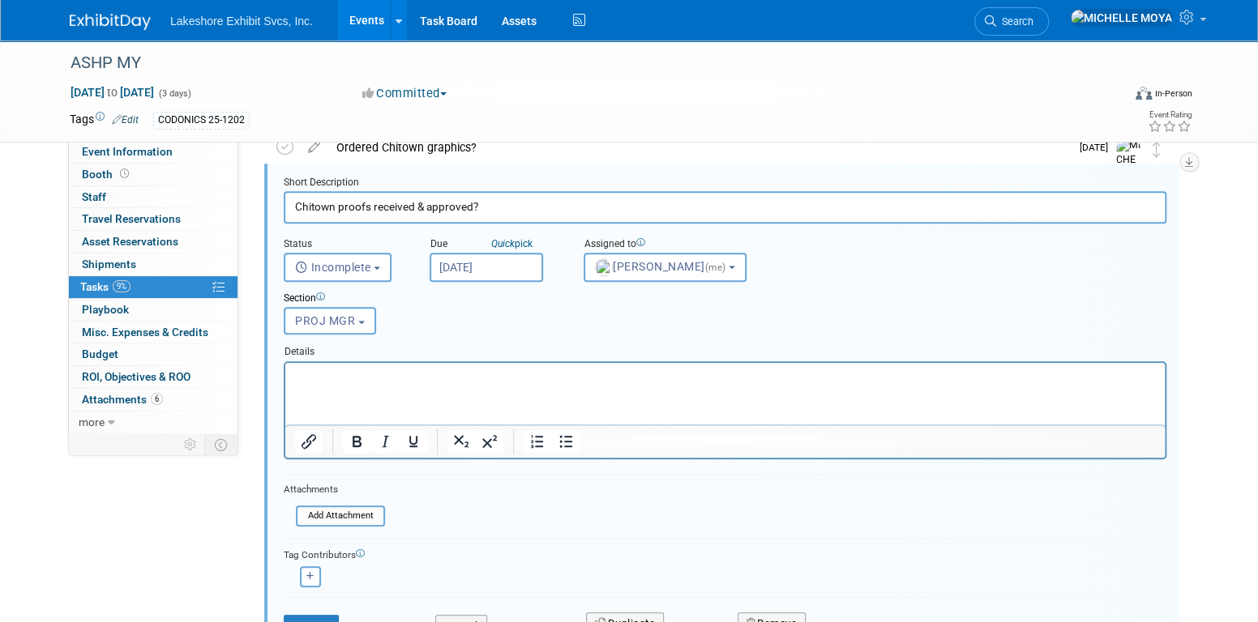
scroll to position [731, 0]
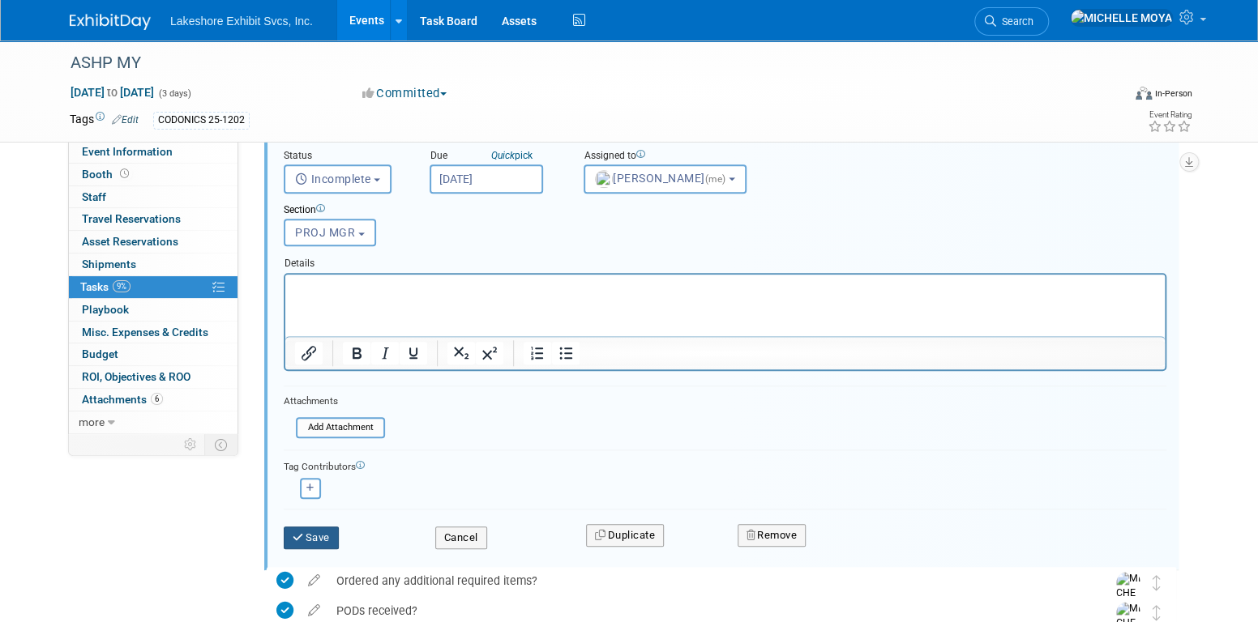
click at [322, 532] on button "Save" at bounding box center [311, 538] width 55 height 23
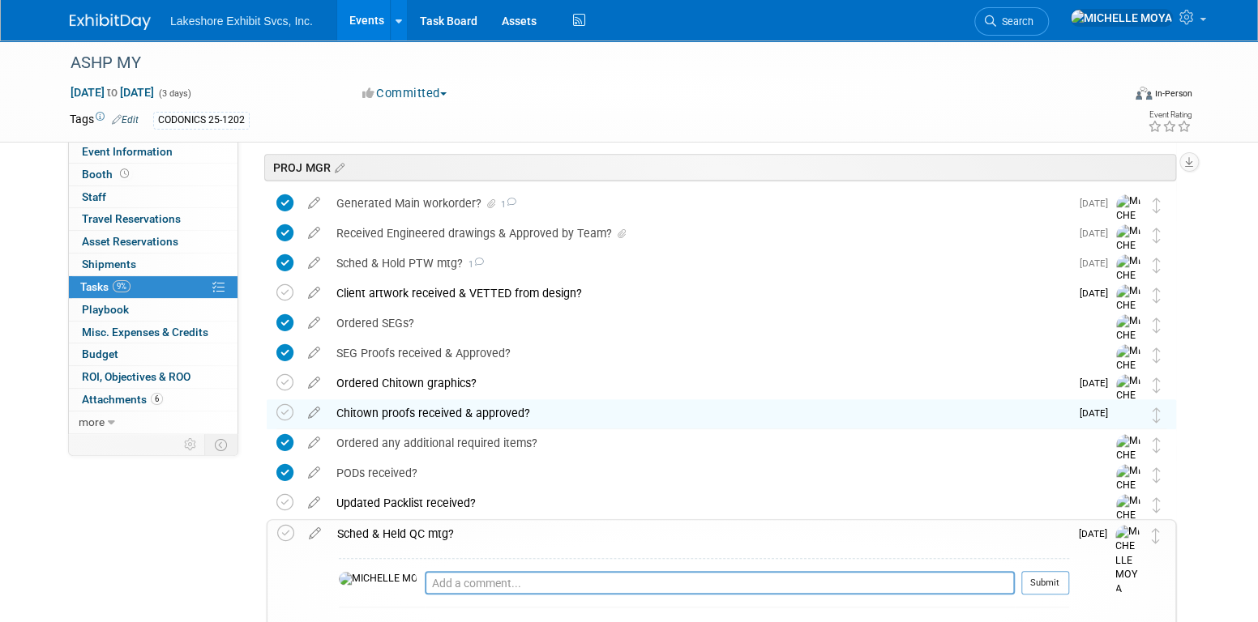
scroll to position [326, 0]
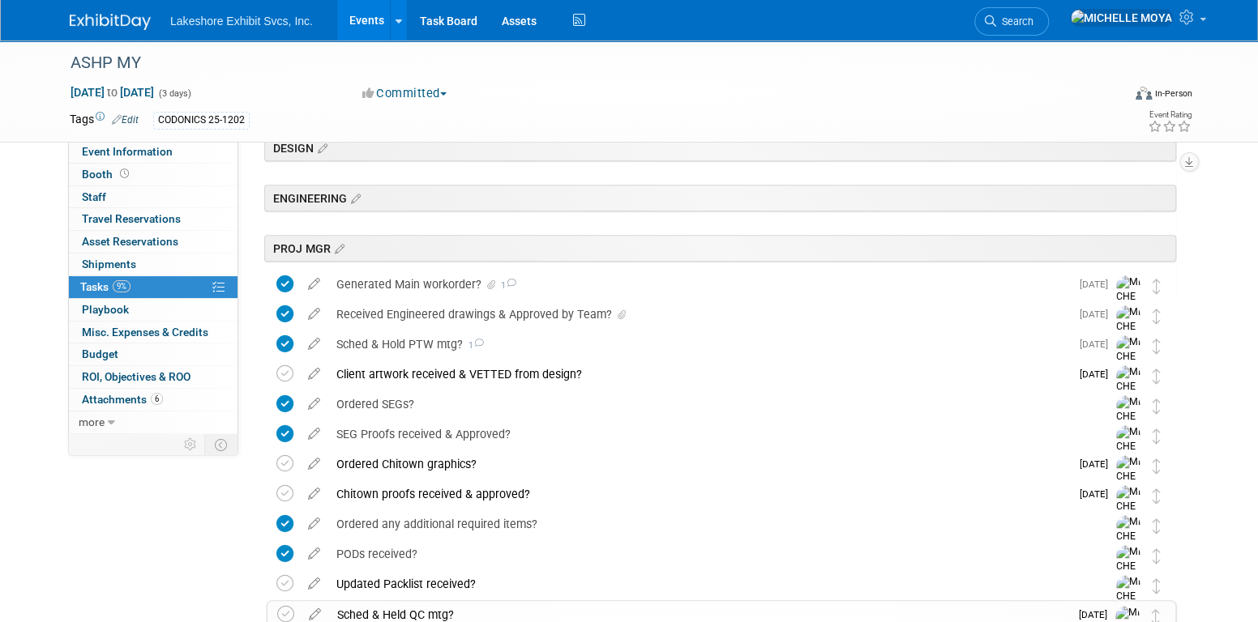
click at [416, 370] on div "Client artwork received & VETTED from design?" at bounding box center [699, 375] width 742 height 28
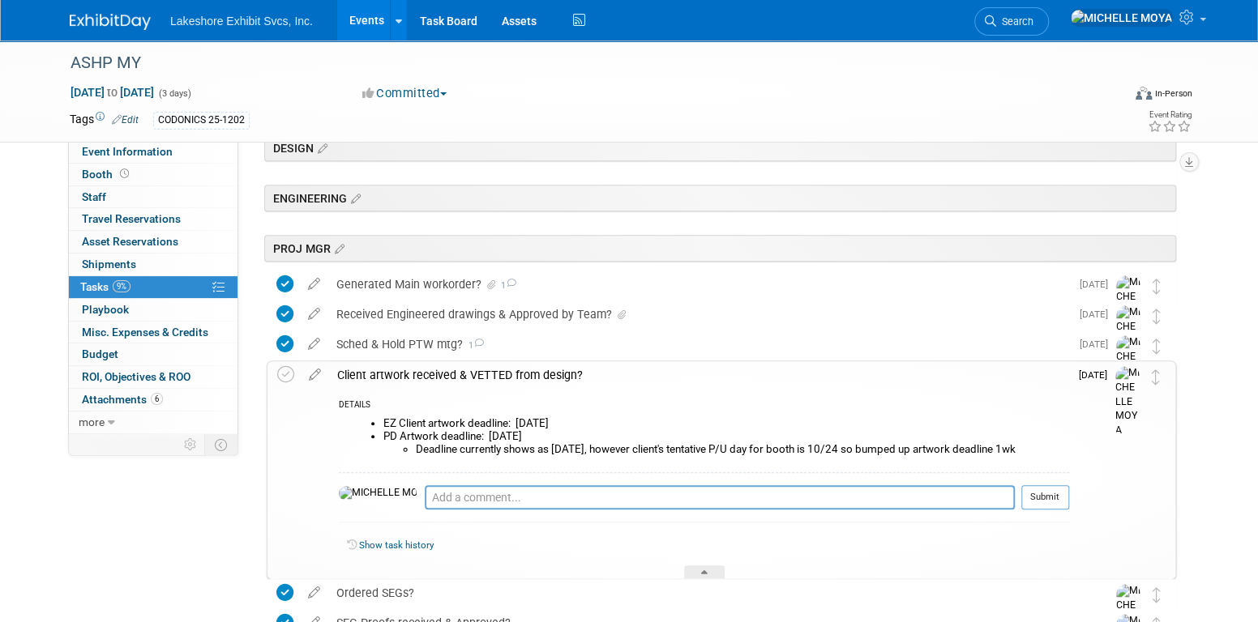
click at [416, 370] on div "Client artwork received & VETTED from design?" at bounding box center [699, 375] width 740 height 28
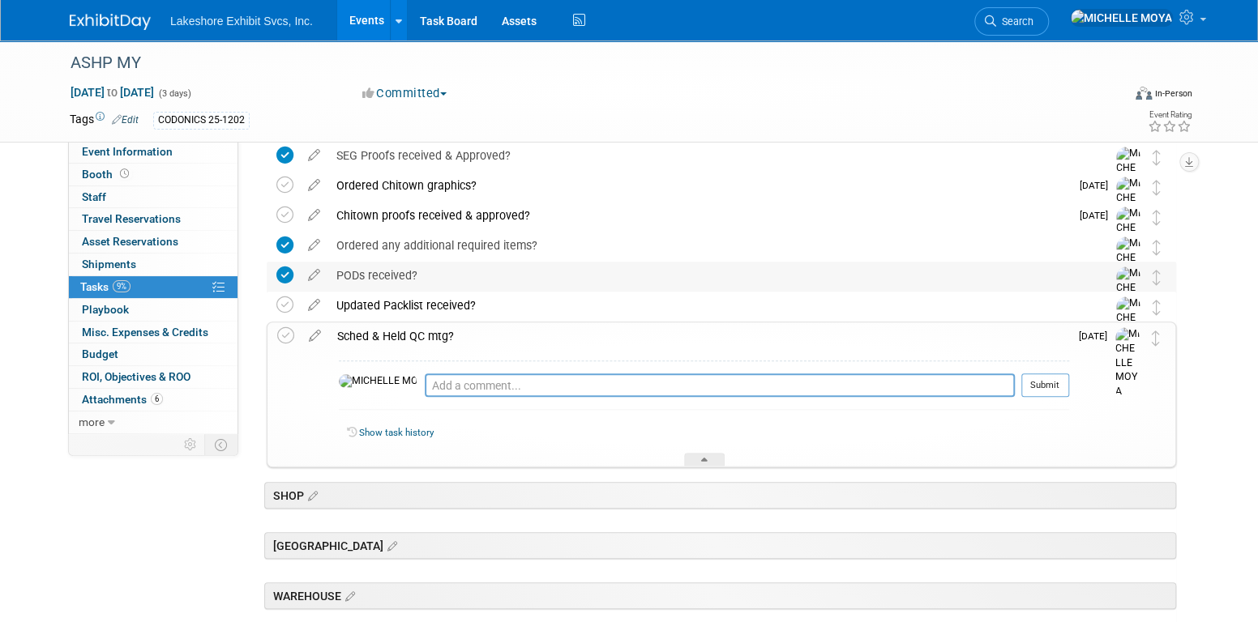
scroll to position [650, 0]
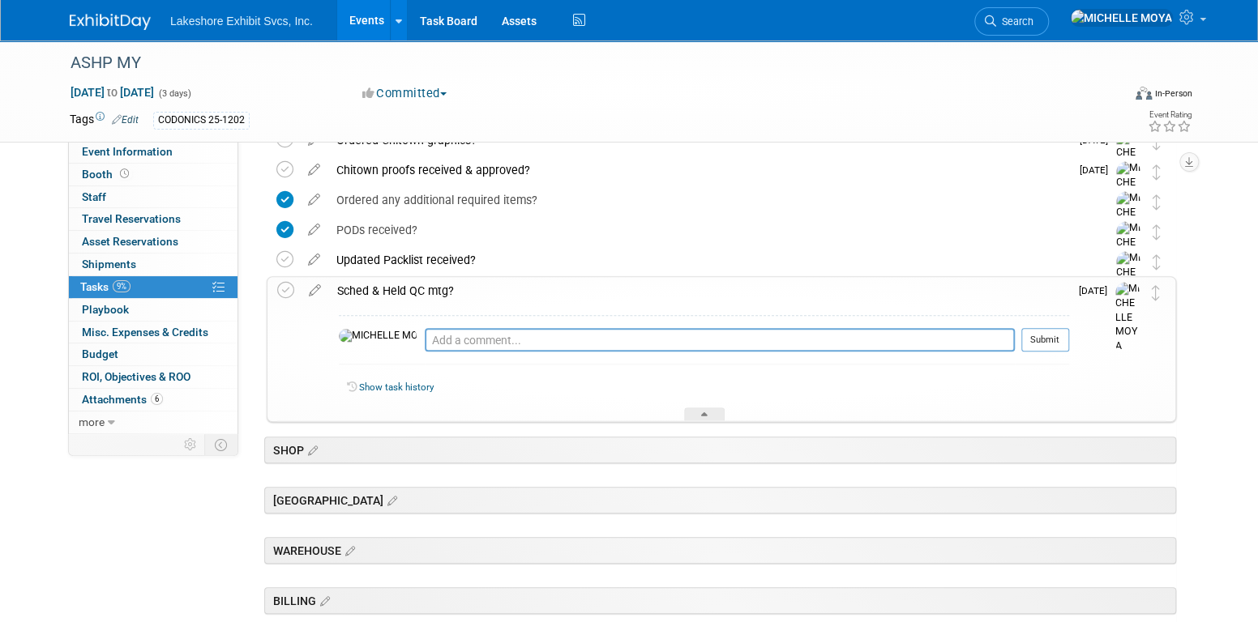
click at [428, 286] on div "Sched & Held QC mtg?" at bounding box center [699, 291] width 740 height 28
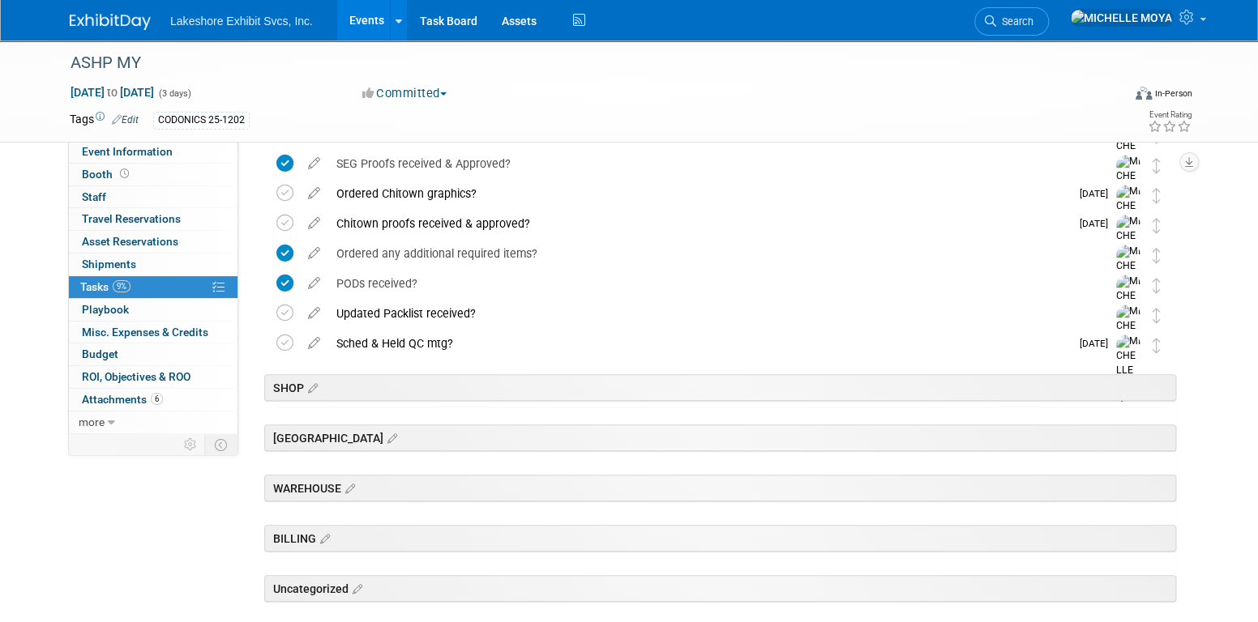
scroll to position [569, 0]
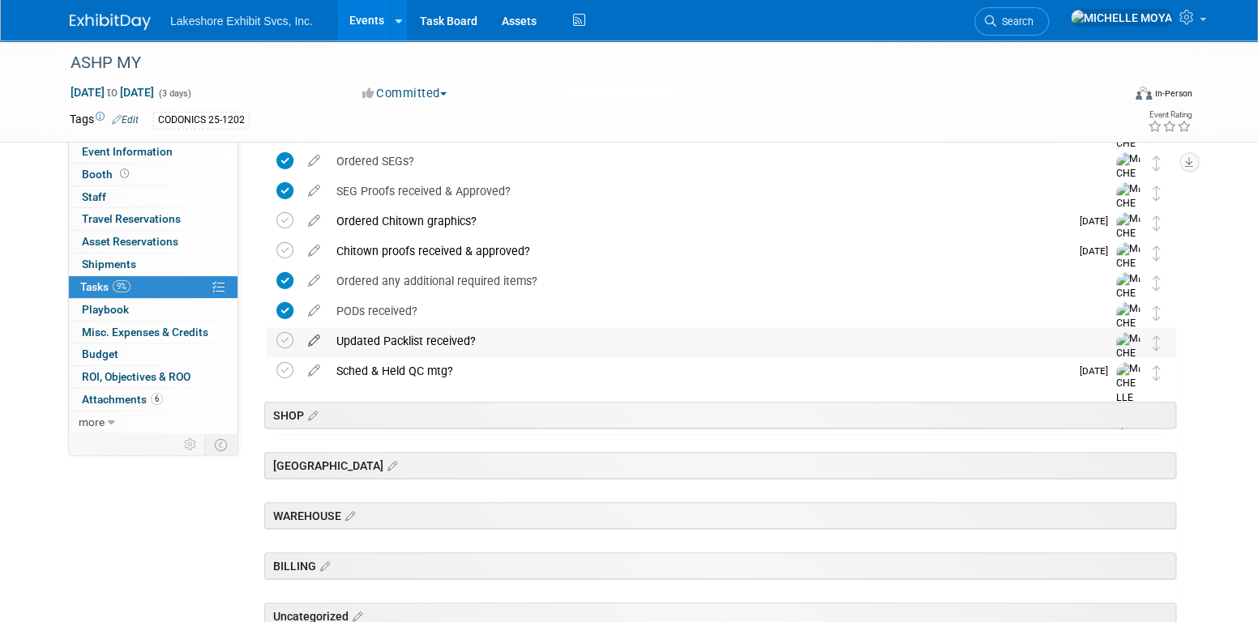
click at [316, 337] on icon at bounding box center [314, 337] width 28 height 20
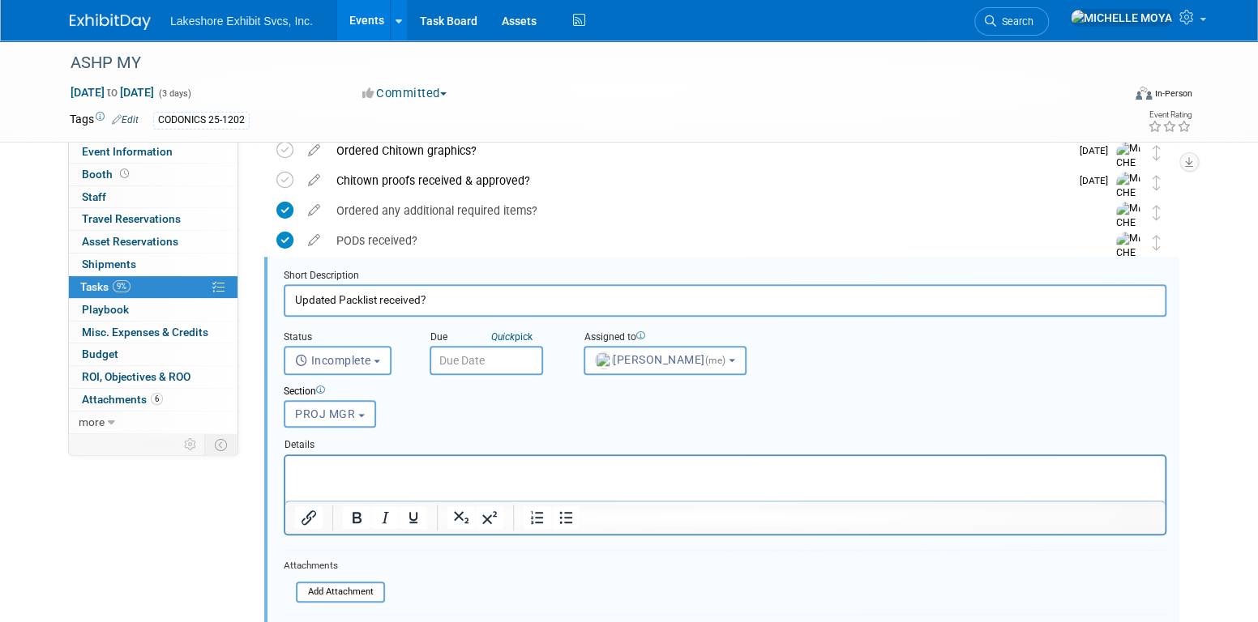
scroll to position [659, 0]
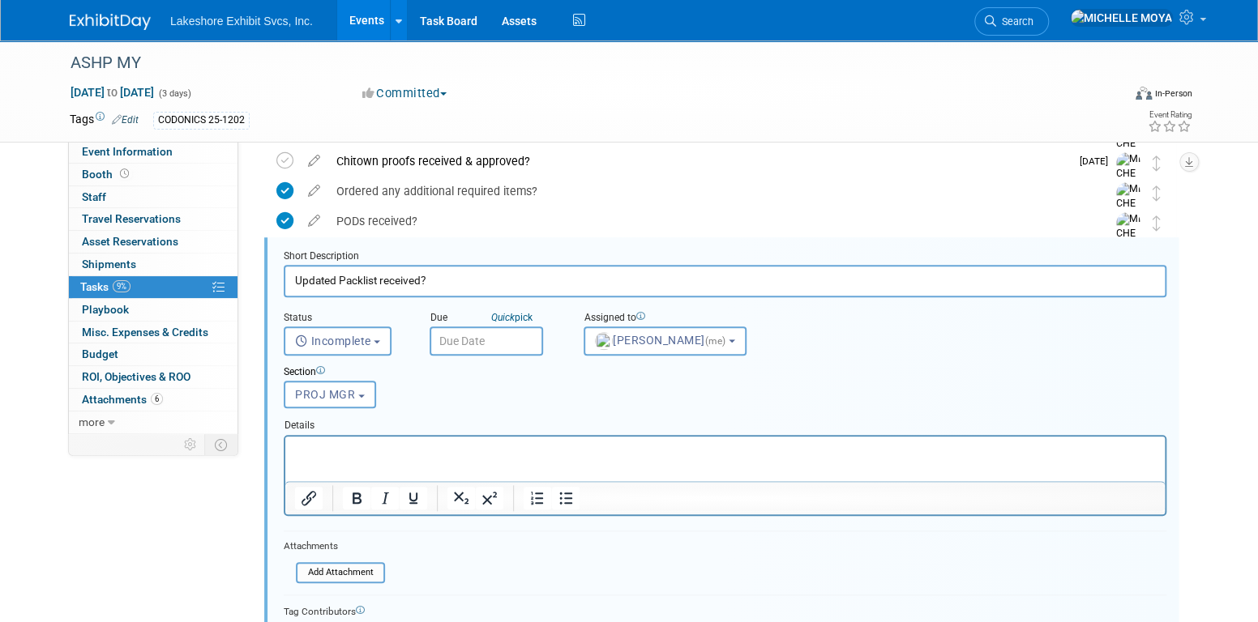
click at [505, 335] on input "text" at bounding box center [486, 341] width 113 height 29
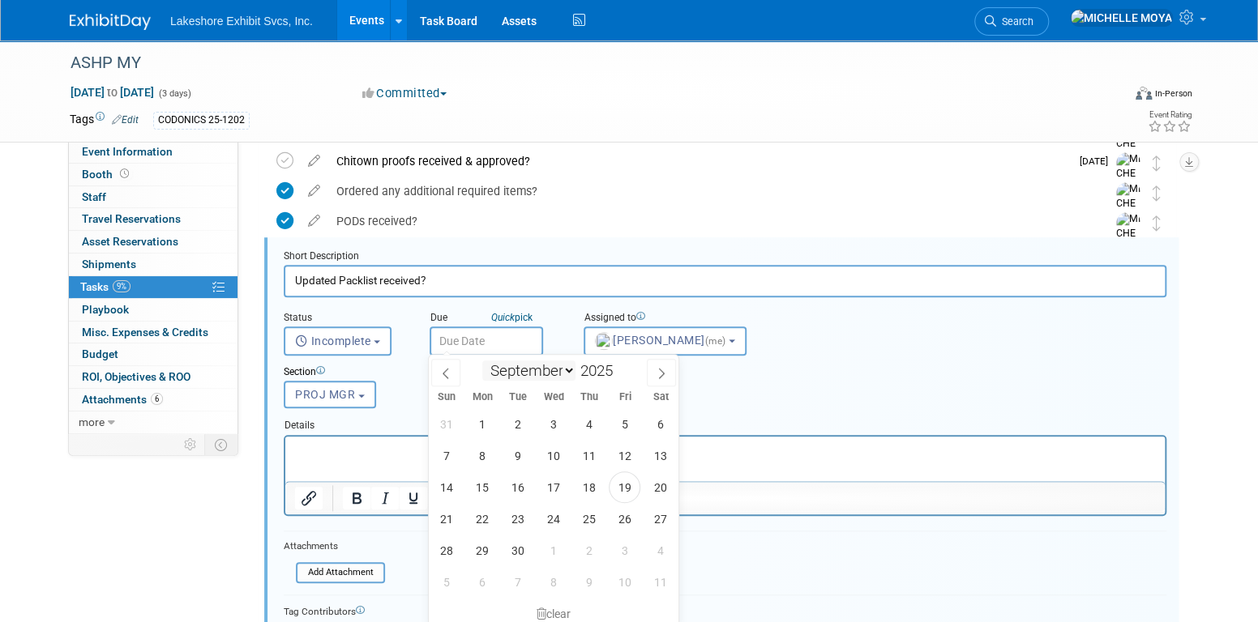
click at [566, 367] on select "January February March April May June July August September October November De…" at bounding box center [528, 371] width 93 height 20
select select "10"
click at [482, 361] on select "January February March April May June July August September October November De…" at bounding box center [528, 371] width 93 height 20
click at [626, 451] on span "7" at bounding box center [625, 456] width 32 height 32
type input "[DATE]"
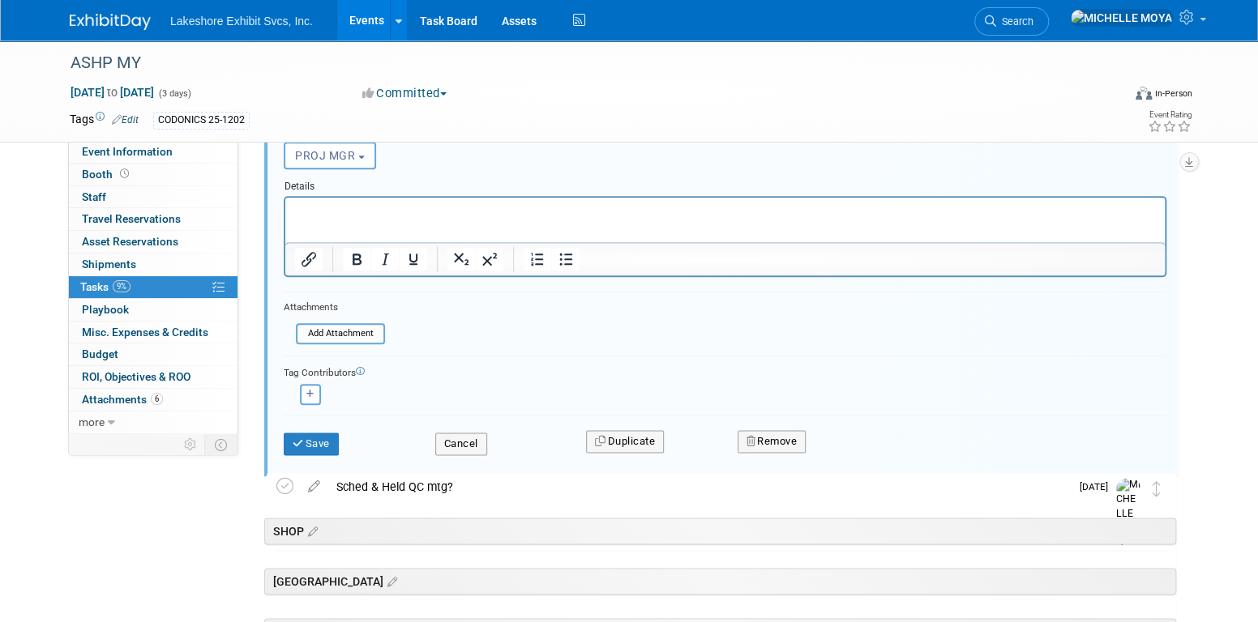
scroll to position [902, 0]
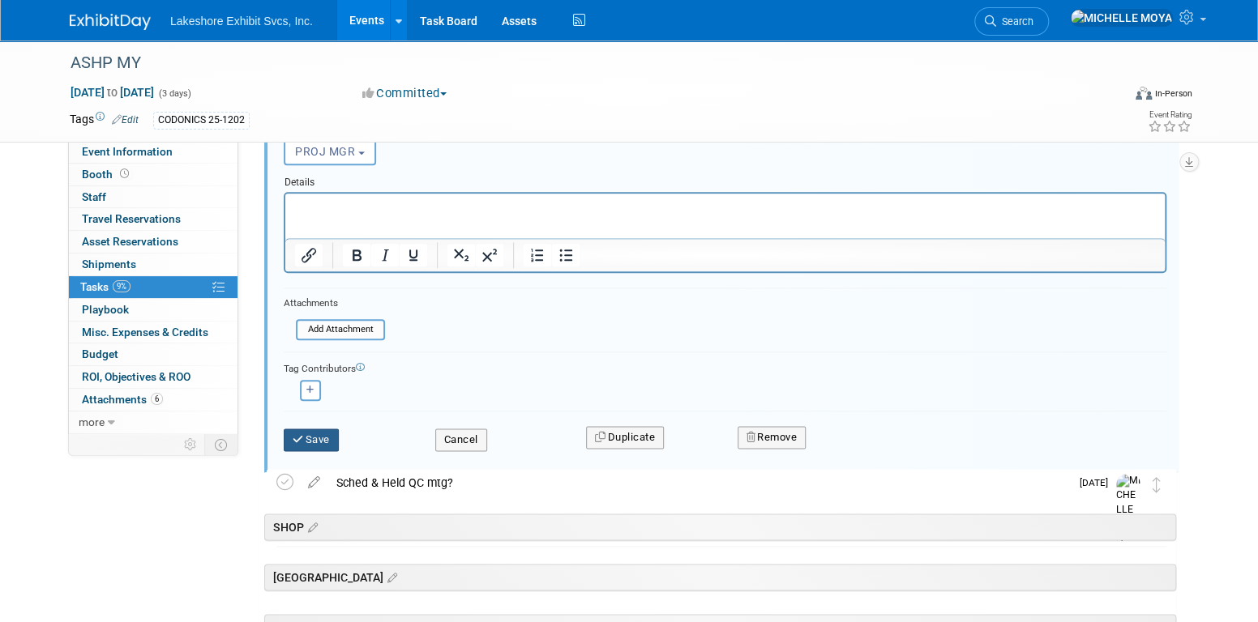
click at [330, 446] on button "Save" at bounding box center [311, 440] width 55 height 23
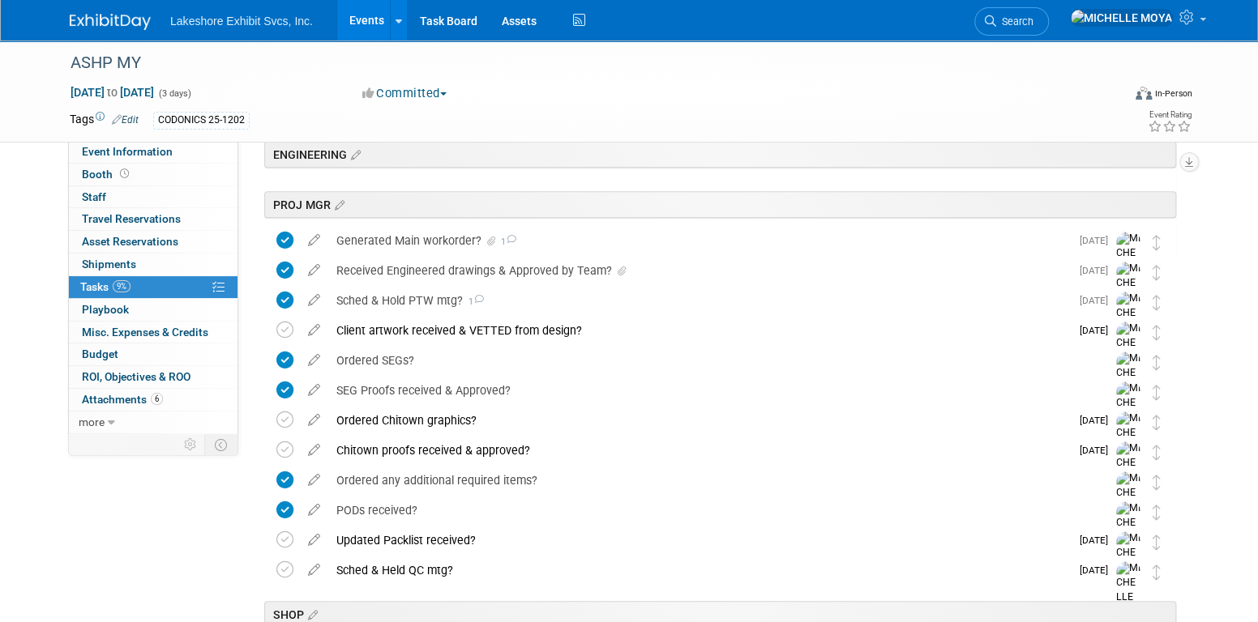
scroll to position [405, 0]
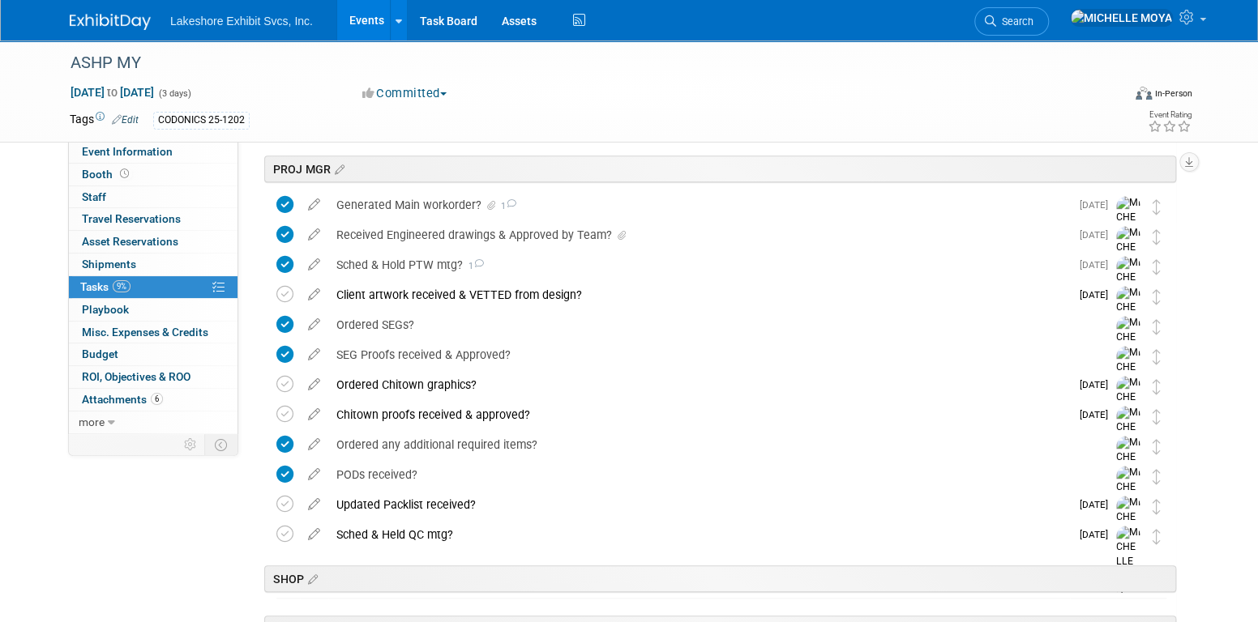
click at [427, 260] on div "Sched & Hold PTW mtg? 1" at bounding box center [699, 265] width 742 height 28
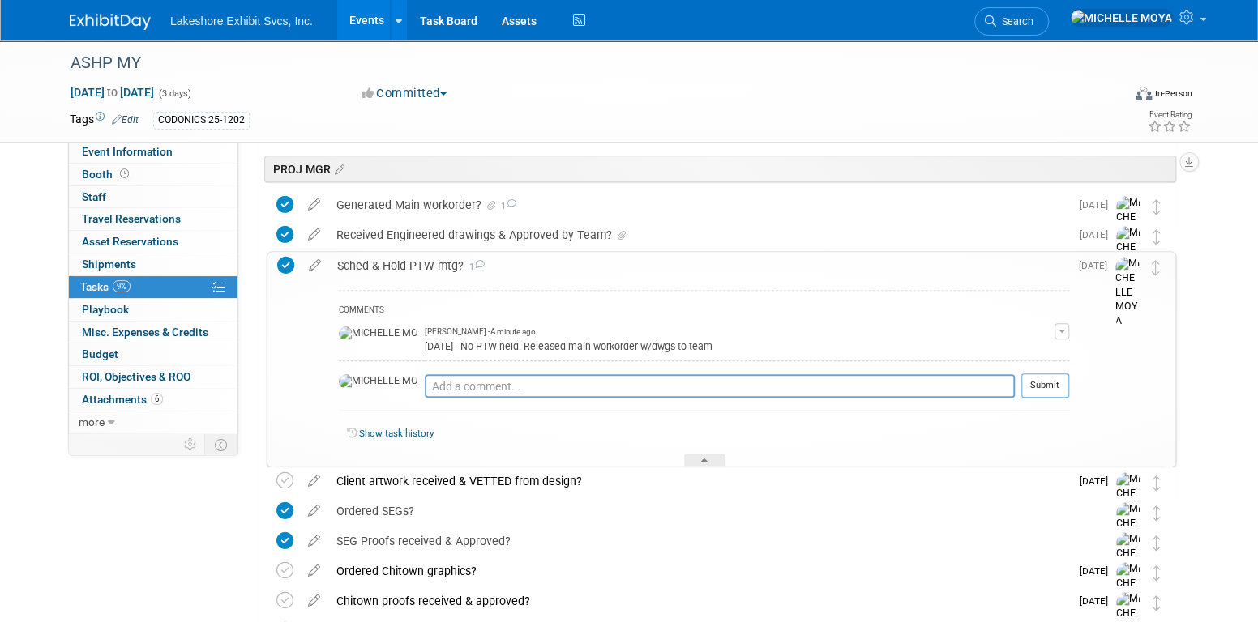
click at [427, 260] on div "Sched & Hold PTW mtg? 1" at bounding box center [699, 266] width 740 height 28
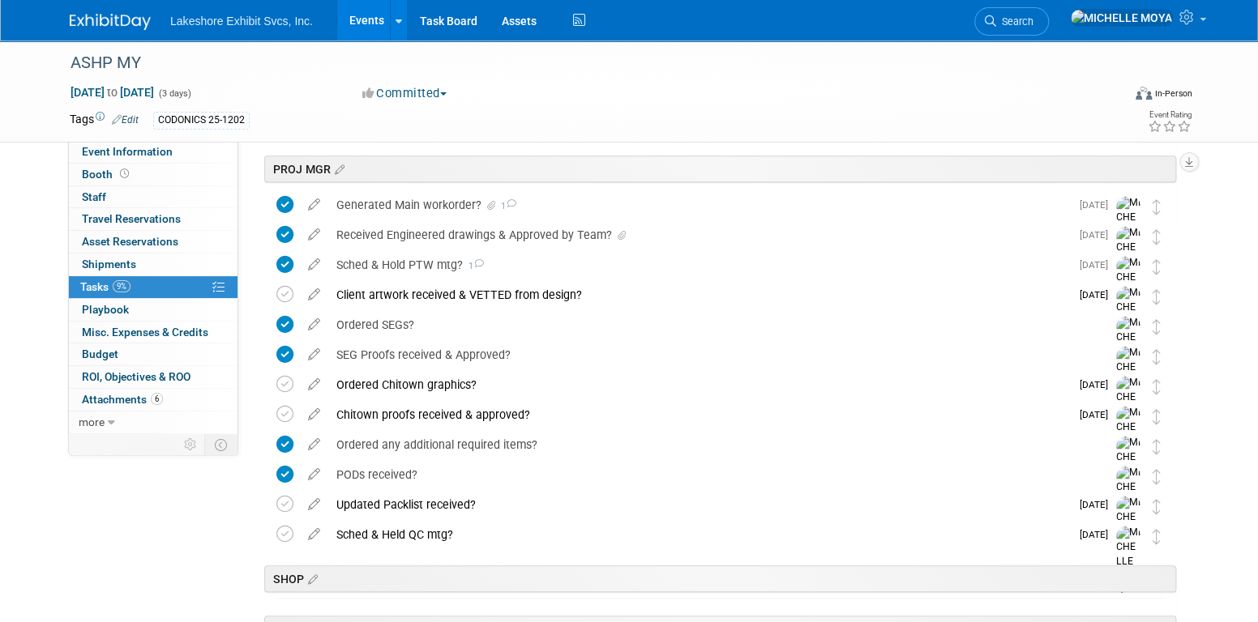
click at [430, 238] on div "Received Engineered drawings & Approved by Team?" at bounding box center [699, 235] width 742 height 28
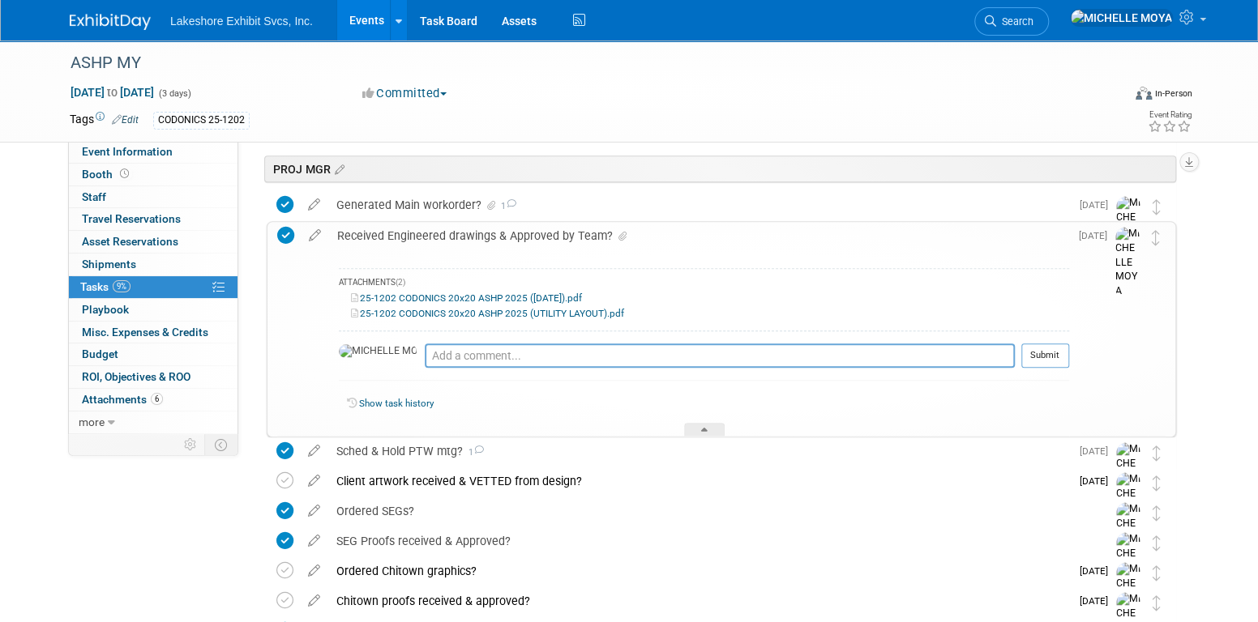
click at [430, 238] on div "Received Engineered drawings & Approved by Team?" at bounding box center [699, 236] width 740 height 28
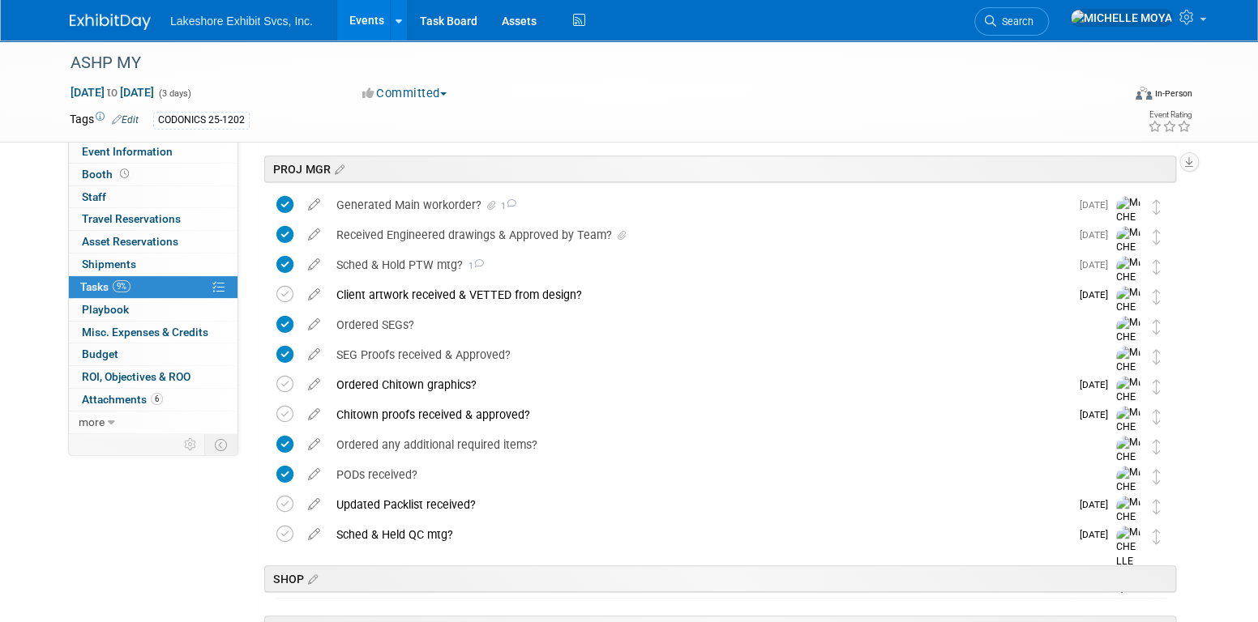
click at [365, 12] on link "Events" at bounding box center [366, 20] width 59 height 41
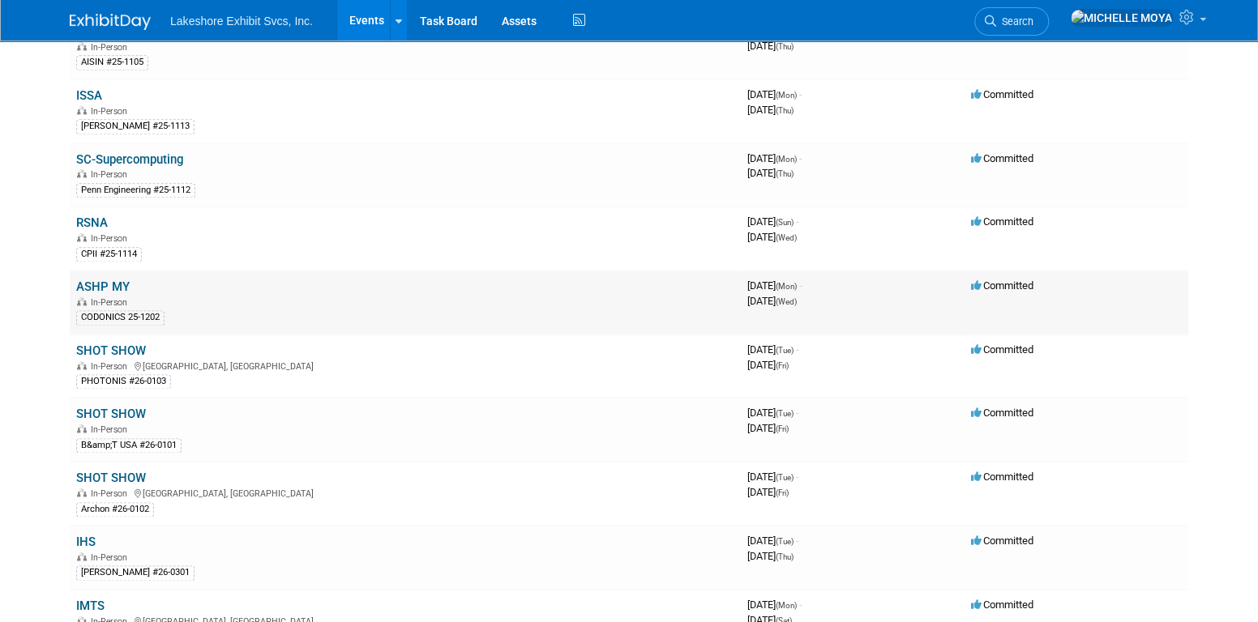
scroll to position [1135, 0]
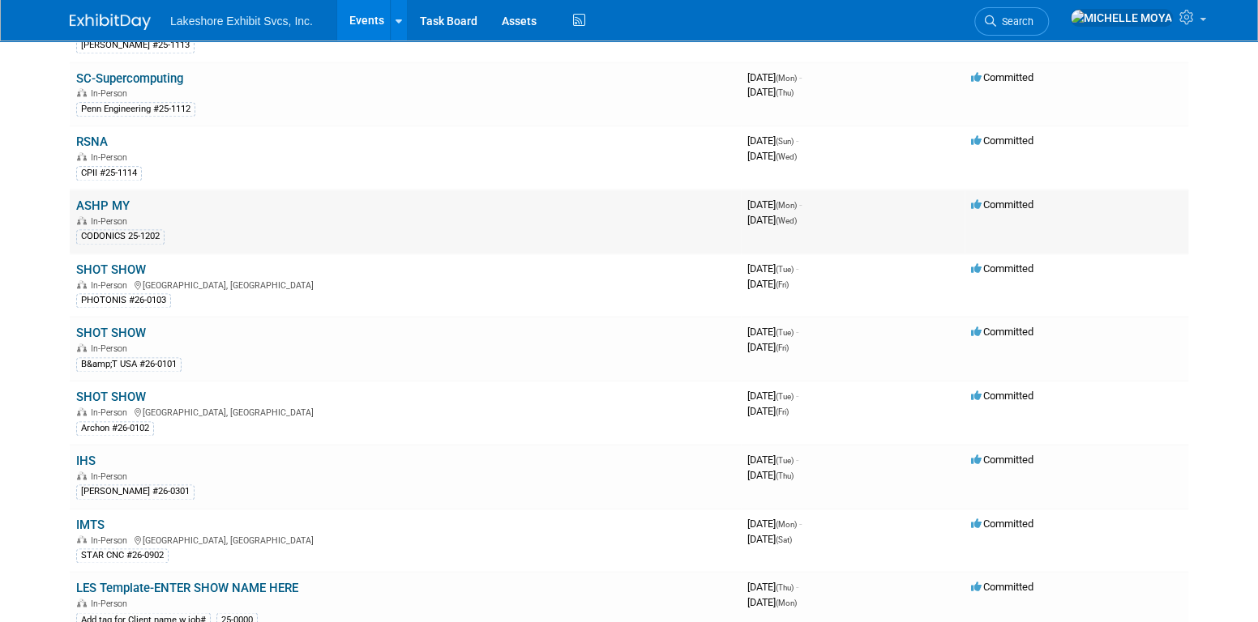
click at [113, 199] on link "ASHP MY" at bounding box center [102, 206] width 53 height 15
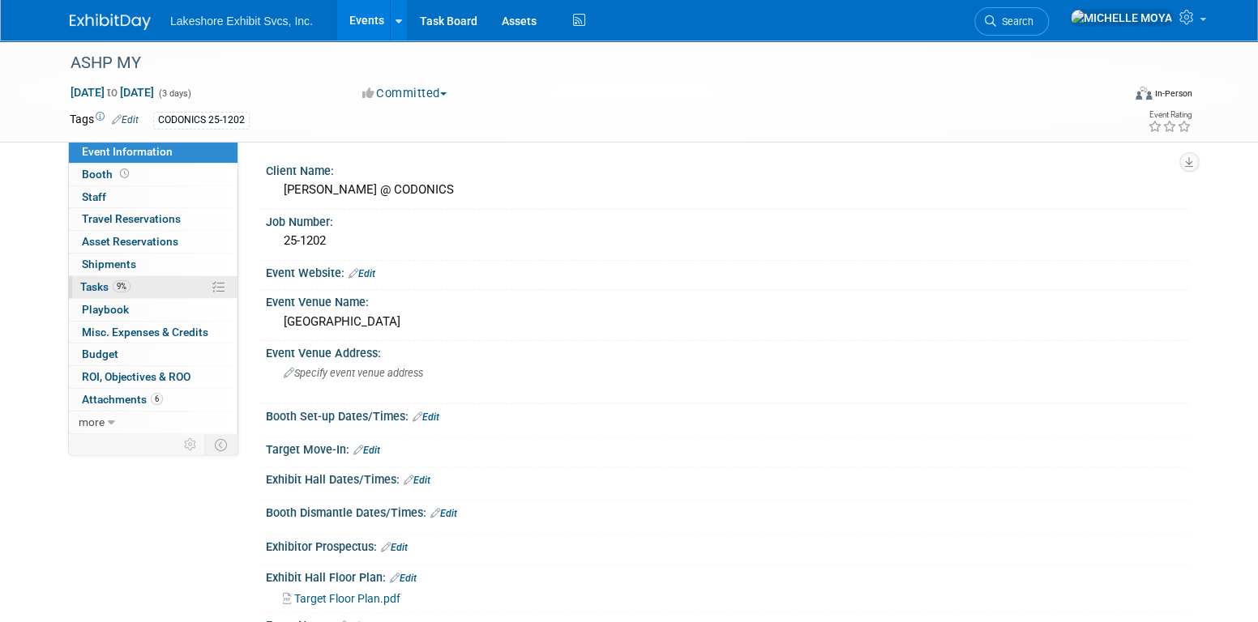
click at [151, 293] on link "9% Tasks 9%" at bounding box center [153, 287] width 169 height 22
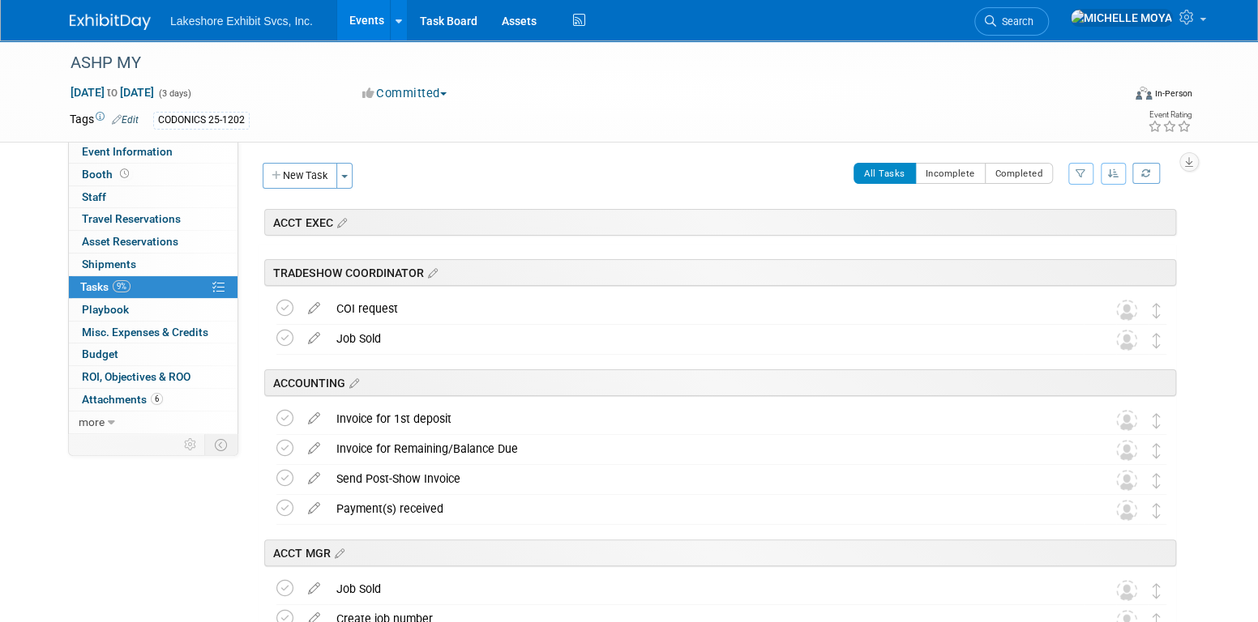
drag, startPoint x: 1084, startPoint y: 173, endPoint x: 1059, endPoint y: 201, distance: 37.9
click at [1081, 173] on icon "button" at bounding box center [1080, 174] width 11 height 10
click at [1048, 216] on select "-- Select Assignee -- All unassigned tasks Assigned to me [PERSON_NAME] [PERSON…" at bounding box center [1014, 225] width 134 height 23
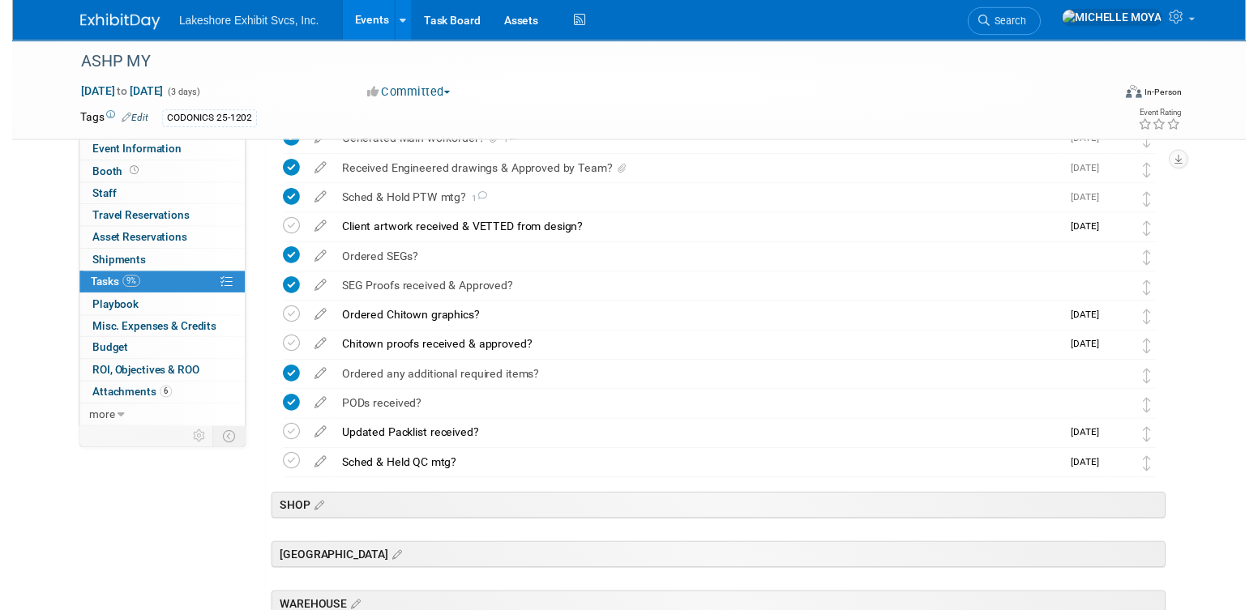
scroll to position [486, 0]
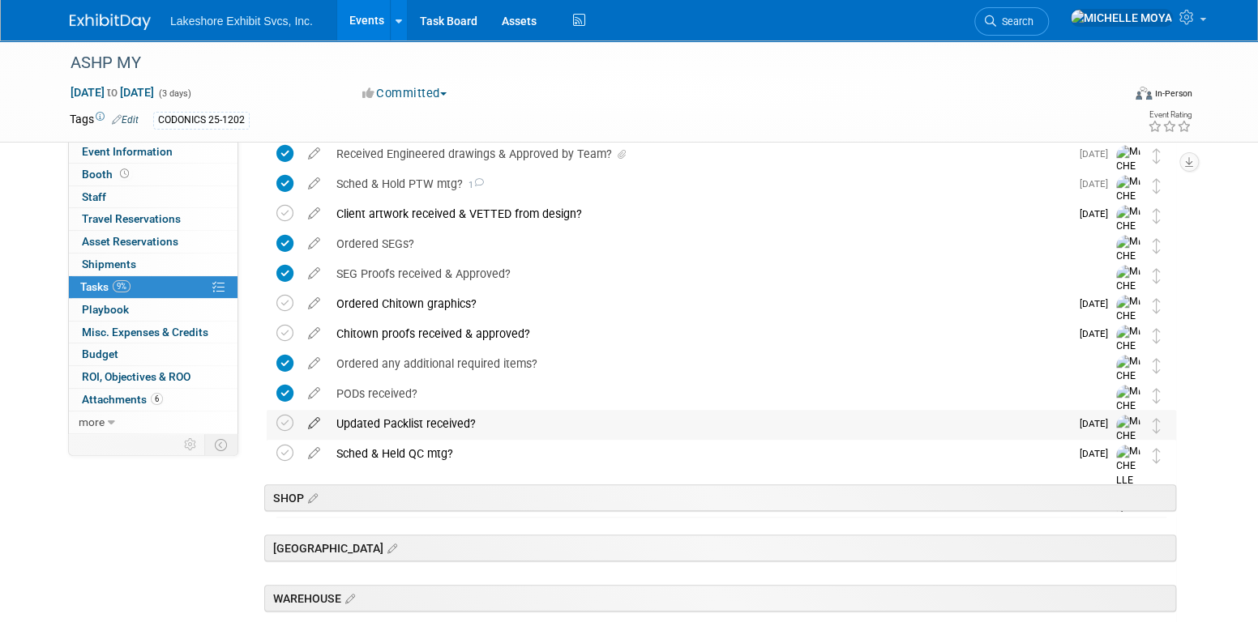
click at [322, 421] on icon at bounding box center [314, 420] width 28 height 20
select select "10"
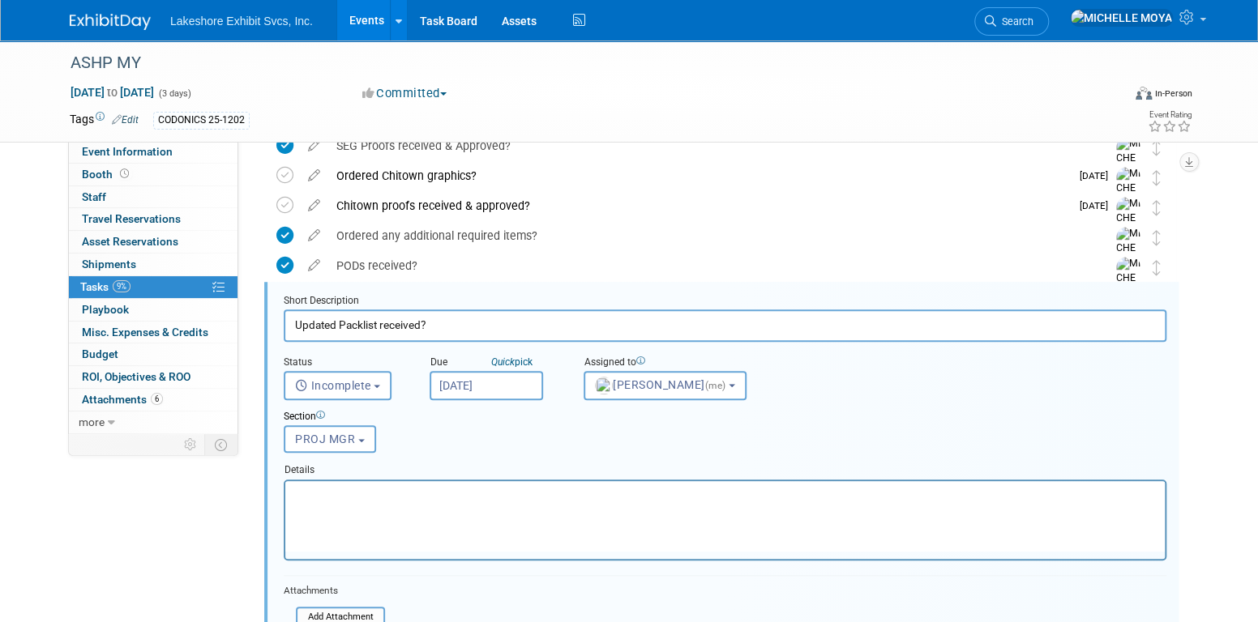
scroll to position [659, 0]
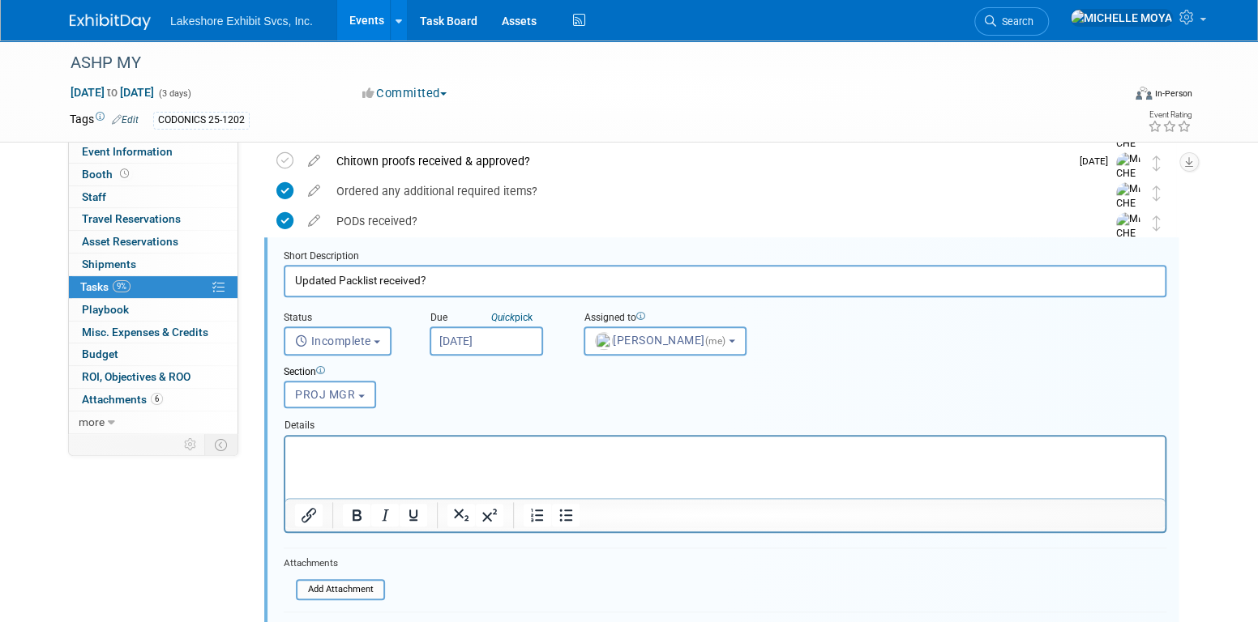
click at [518, 331] on input "[DATE]" at bounding box center [486, 341] width 113 height 29
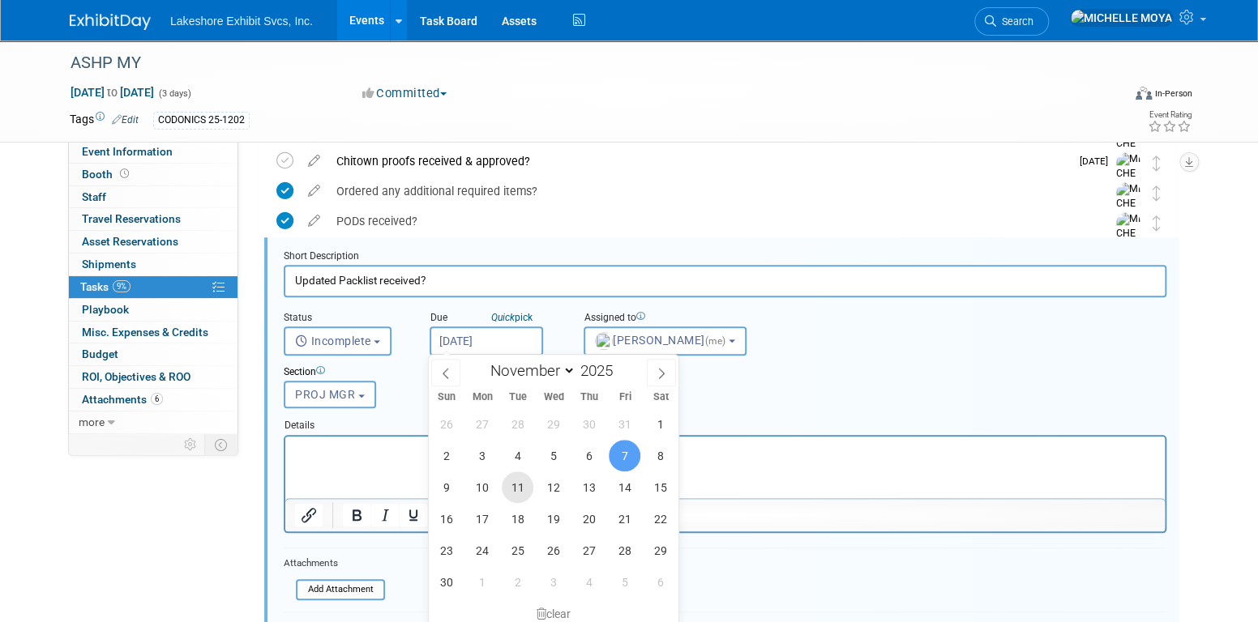
click at [511, 482] on span "11" at bounding box center [518, 488] width 32 height 32
type input "[DATE]"
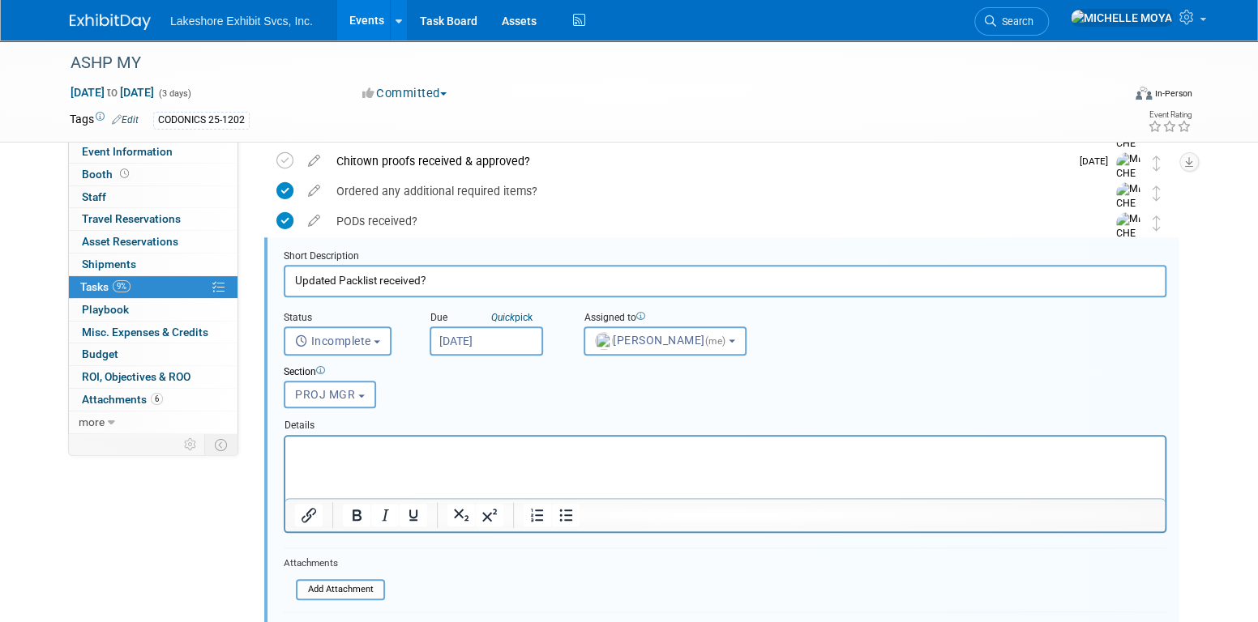
click at [478, 337] on input "[DATE]" at bounding box center [486, 341] width 113 height 29
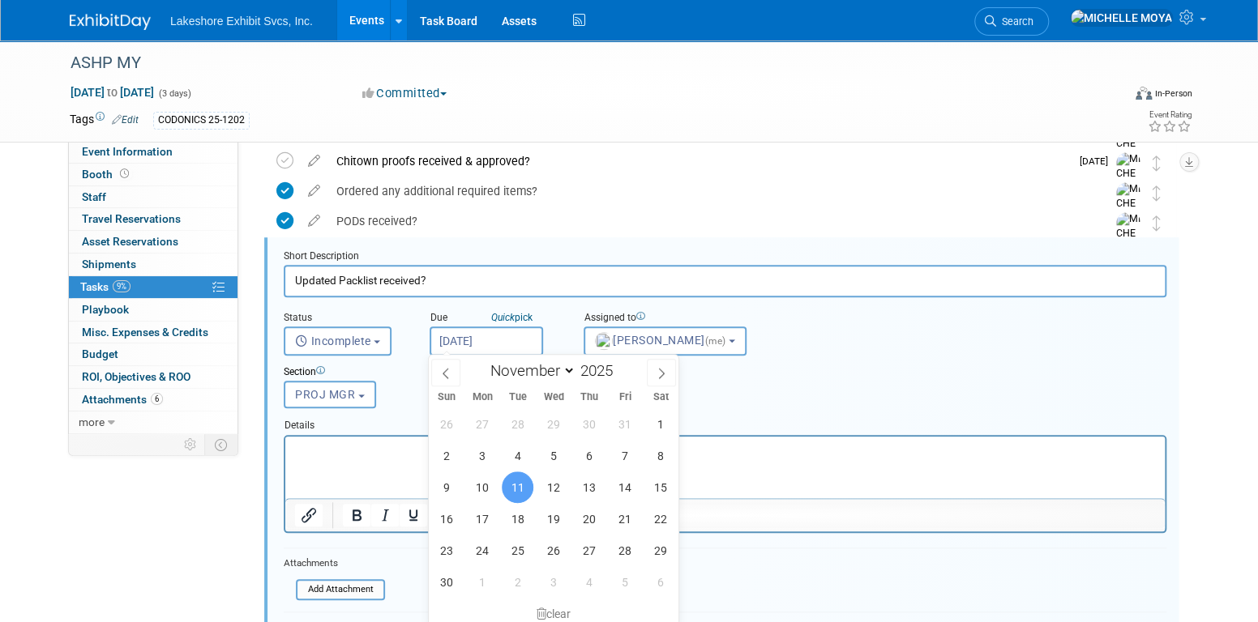
click at [519, 492] on span "11" at bounding box center [518, 488] width 32 height 32
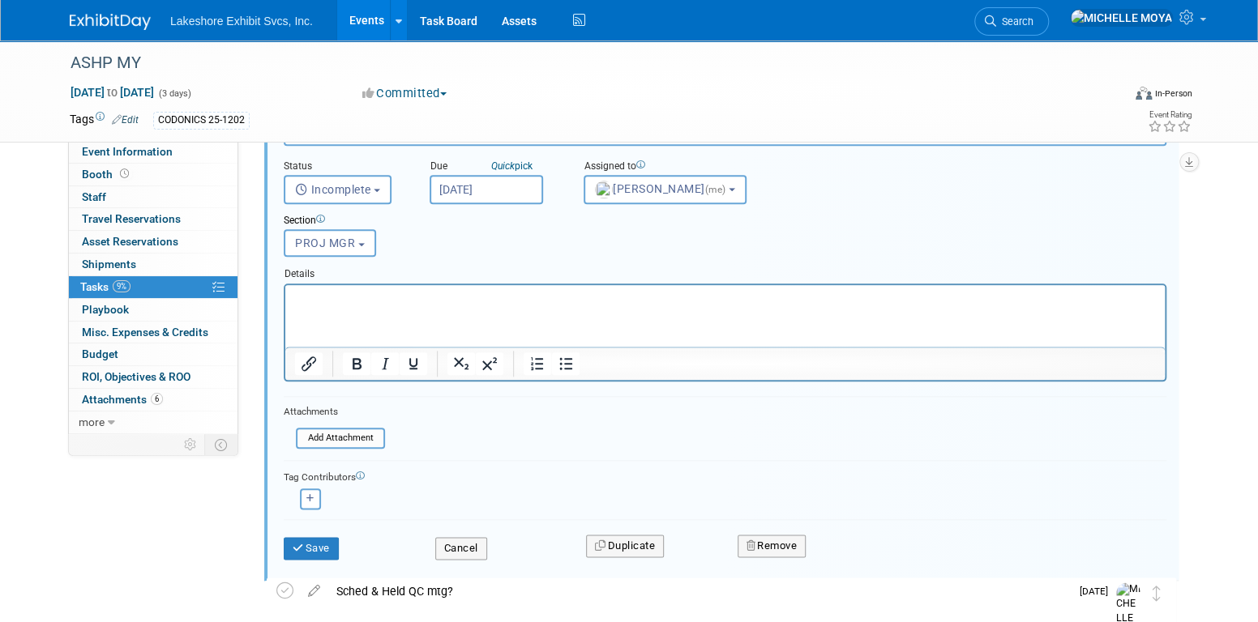
scroll to position [821, 0]
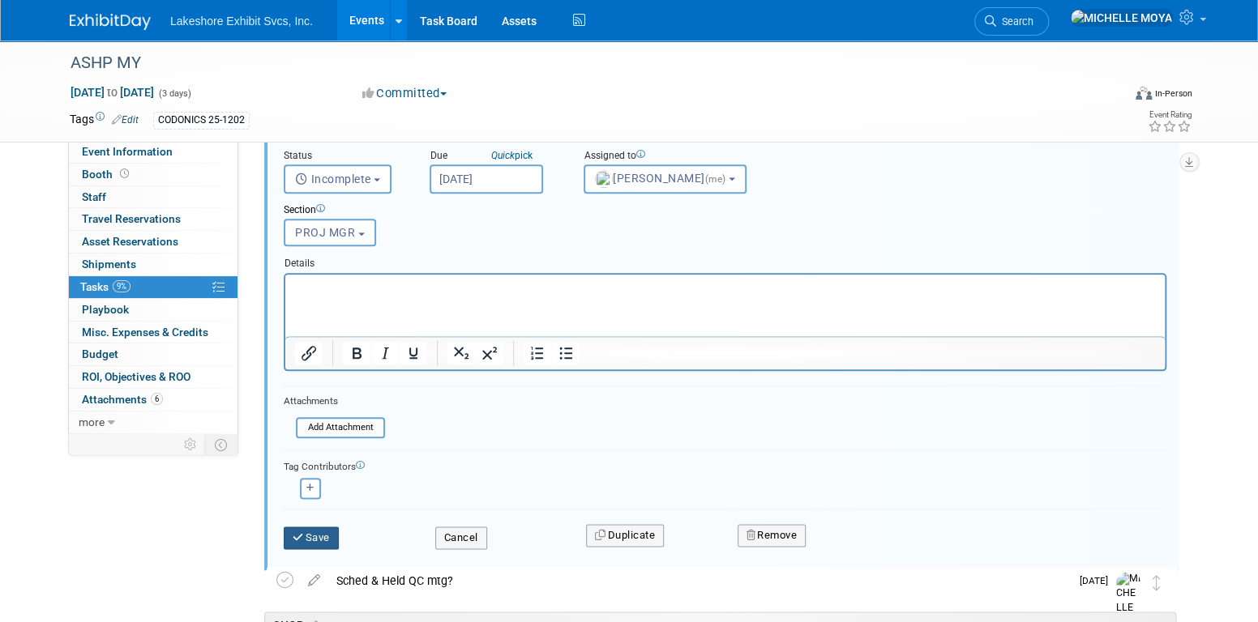
click at [325, 532] on button "Save" at bounding box center [311, 538] width 55 height 23
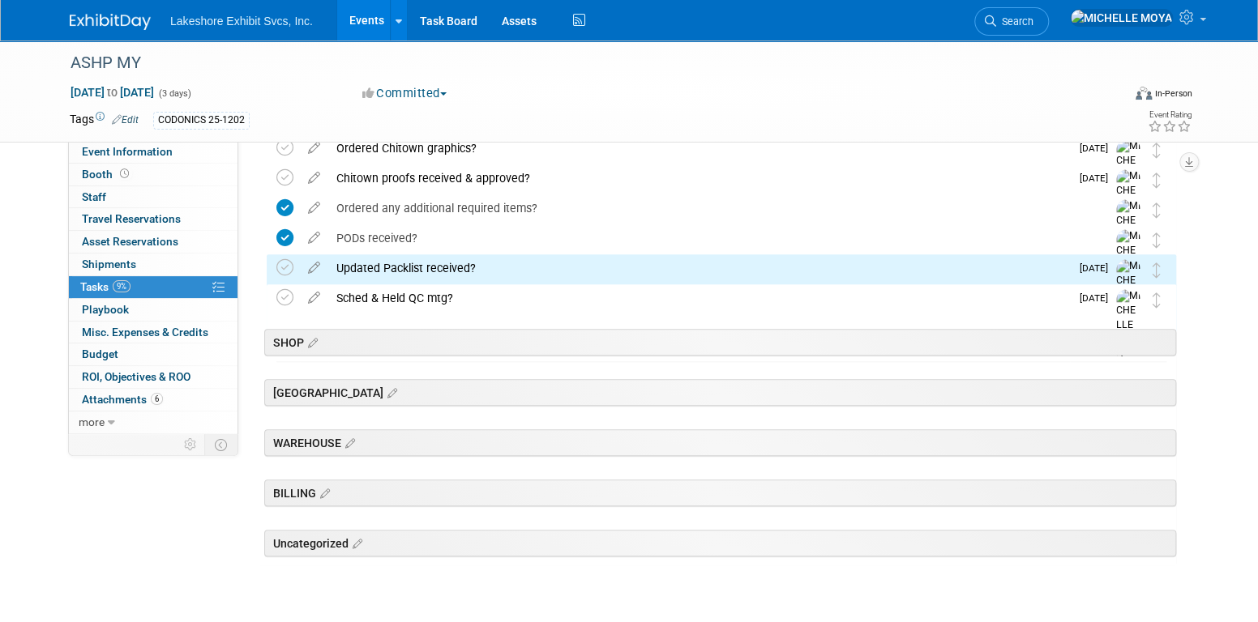
scroll to position [602, 0]
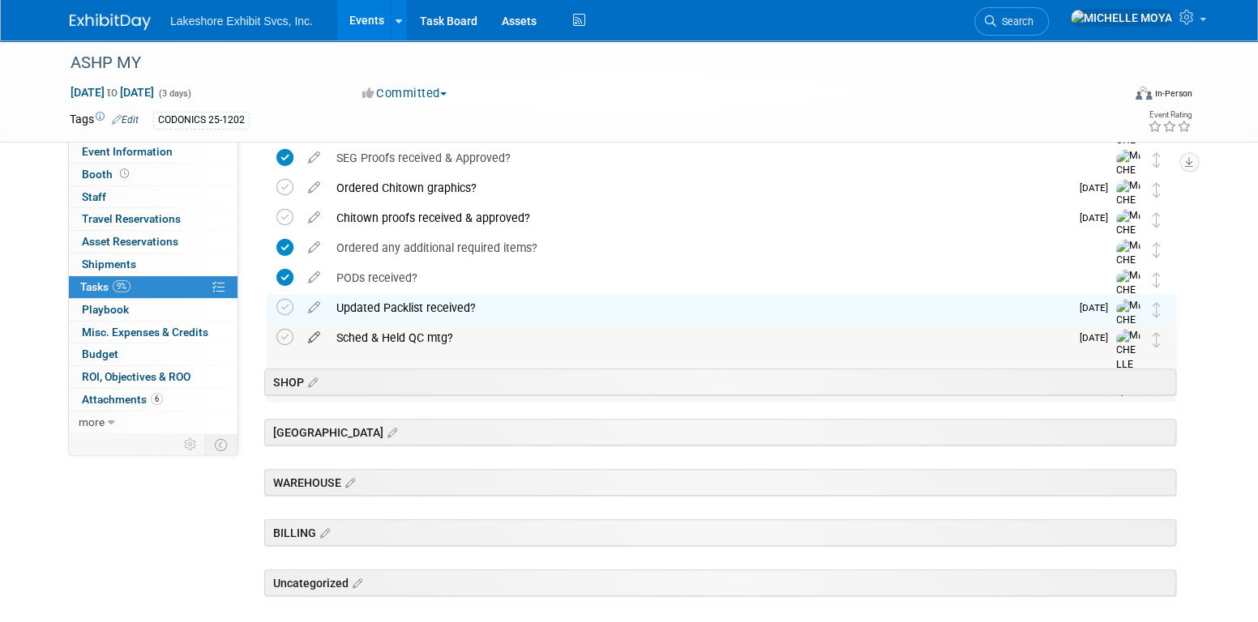
click at [315, 331] on icon at bounding box center [314, 334] width 28 height 20
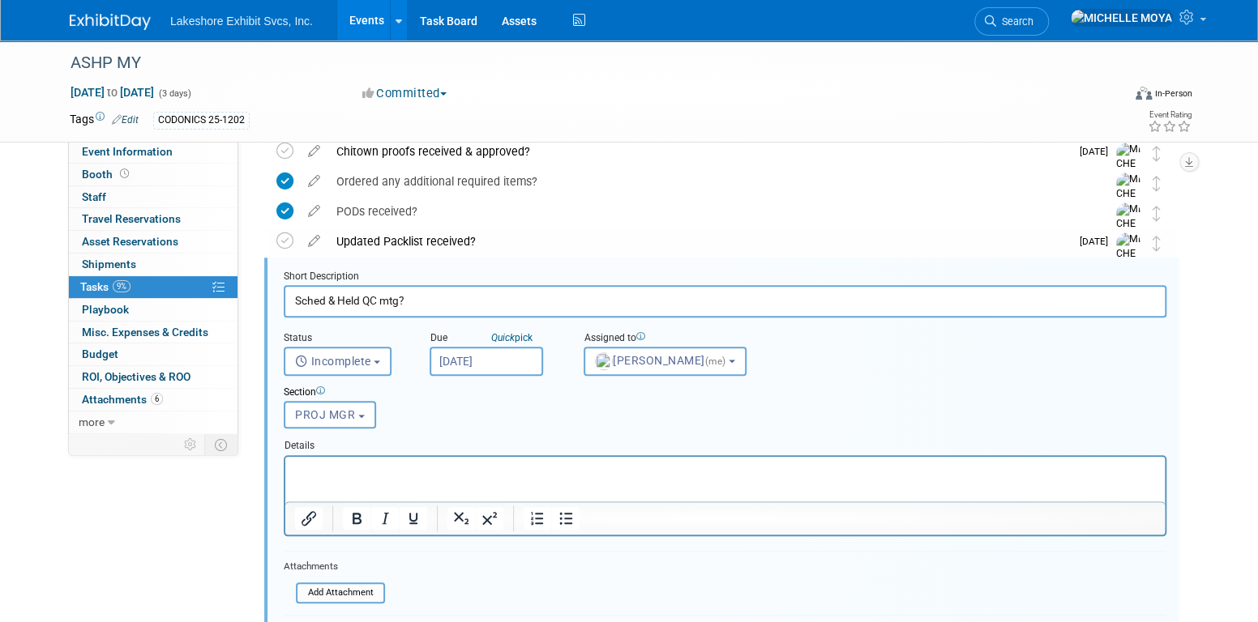
scroll to position [689, 0]
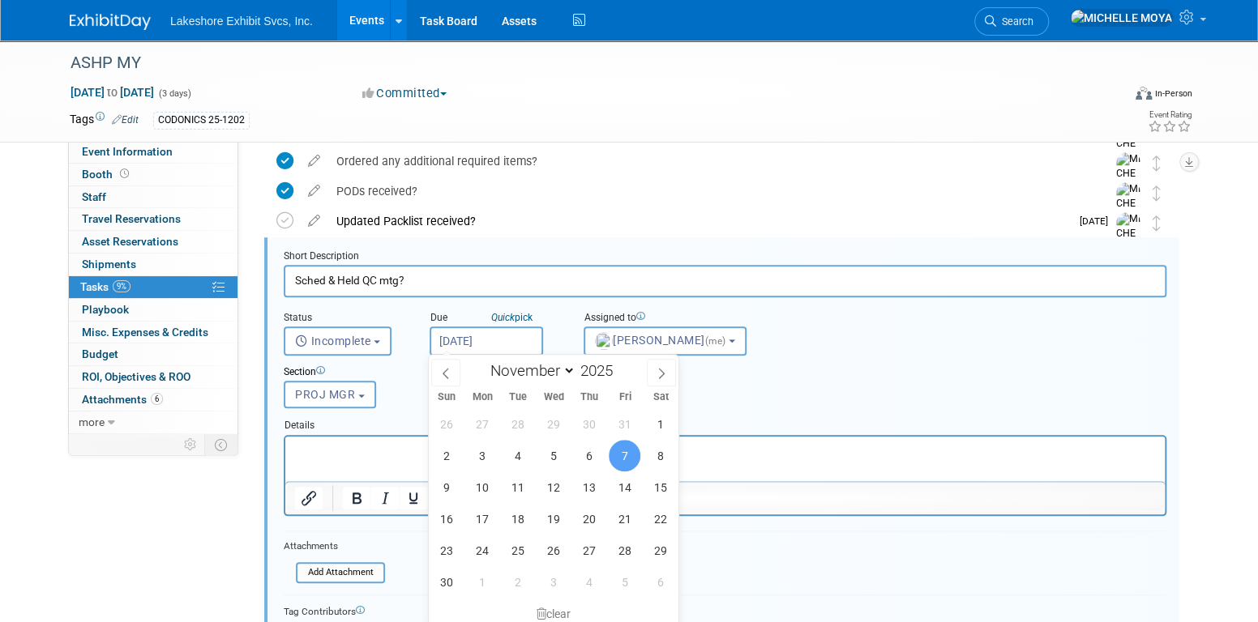
click at [490, 331] on input "[DATE]" at bounding box center [486, 341] width 113 height 29
click at [525, 487] on span "11" at bounding box center [518, 488] width 32 height 32
type input "[DATE]"
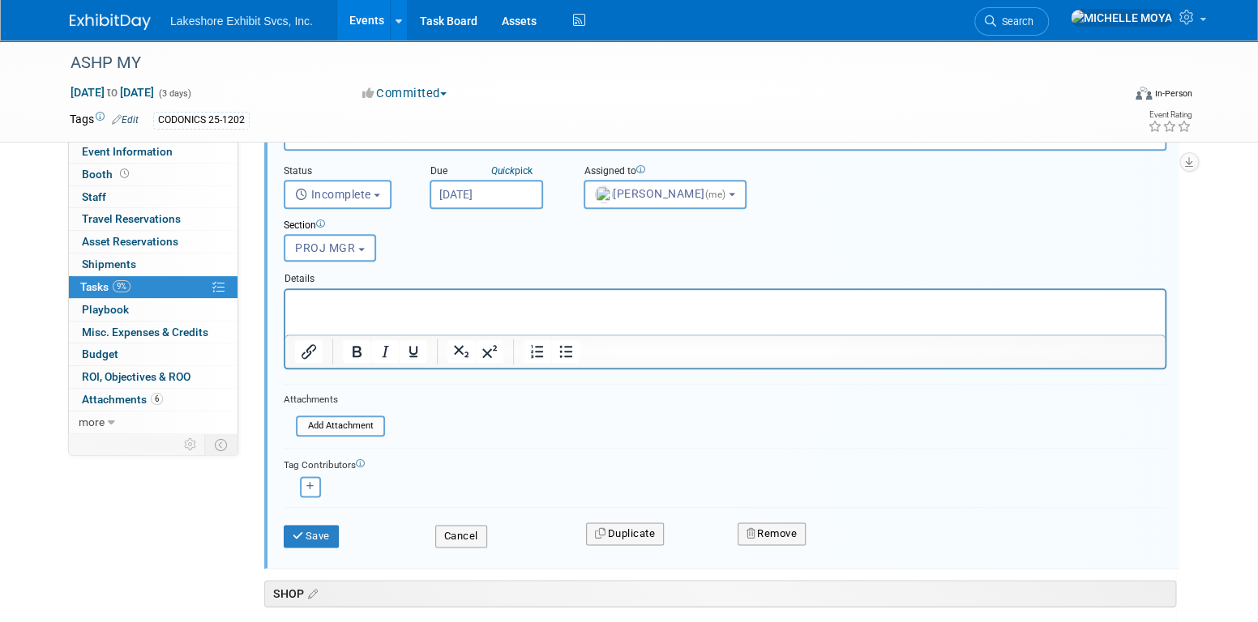
scroll to position [851, 0]
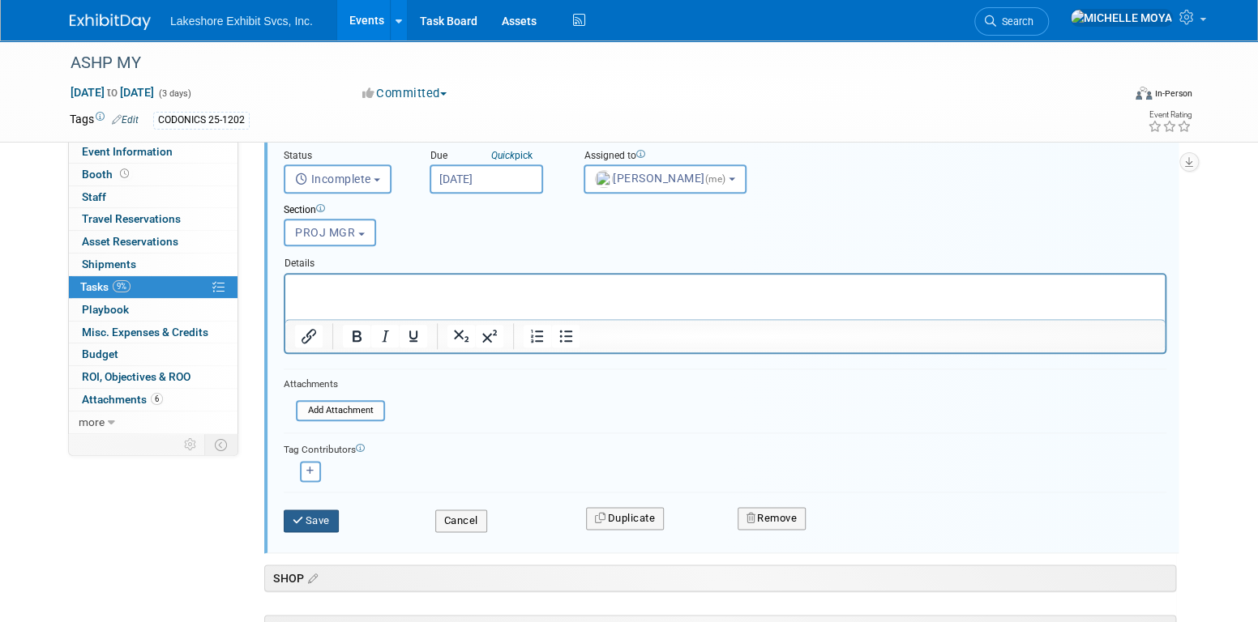
click at [326, 515] on button "Save" at bounding box center [311, 521] width 55 height 23
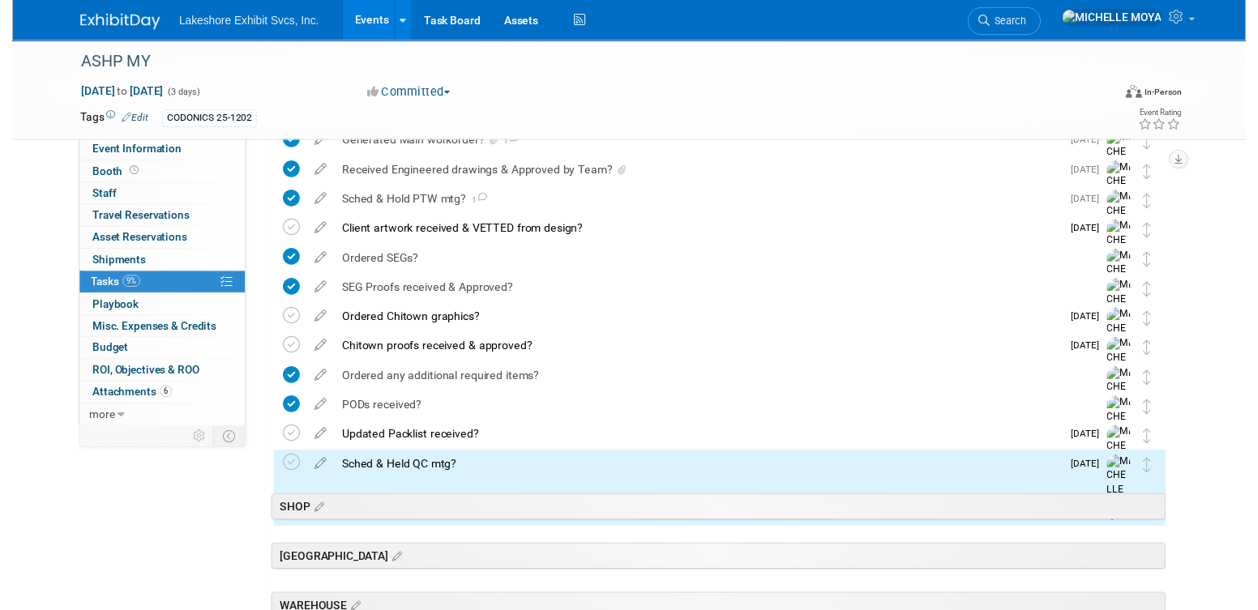
scroll to position [440, 0]
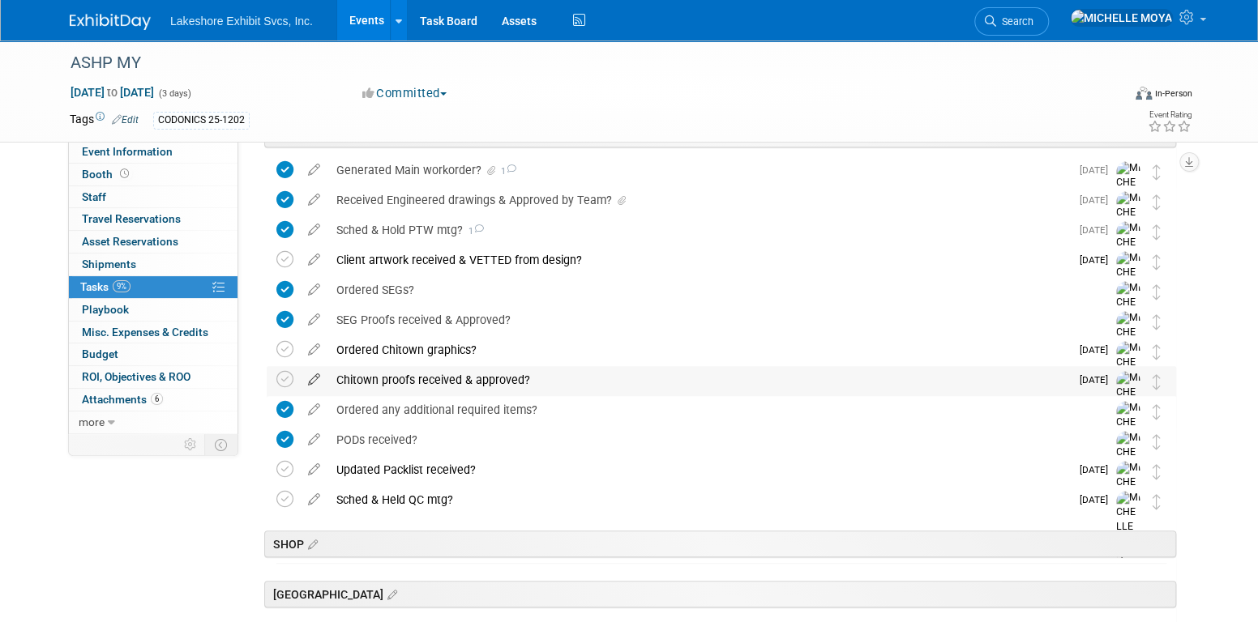
click at [313, 379] on icon at bounding box center [314, 376] width 28 height 20
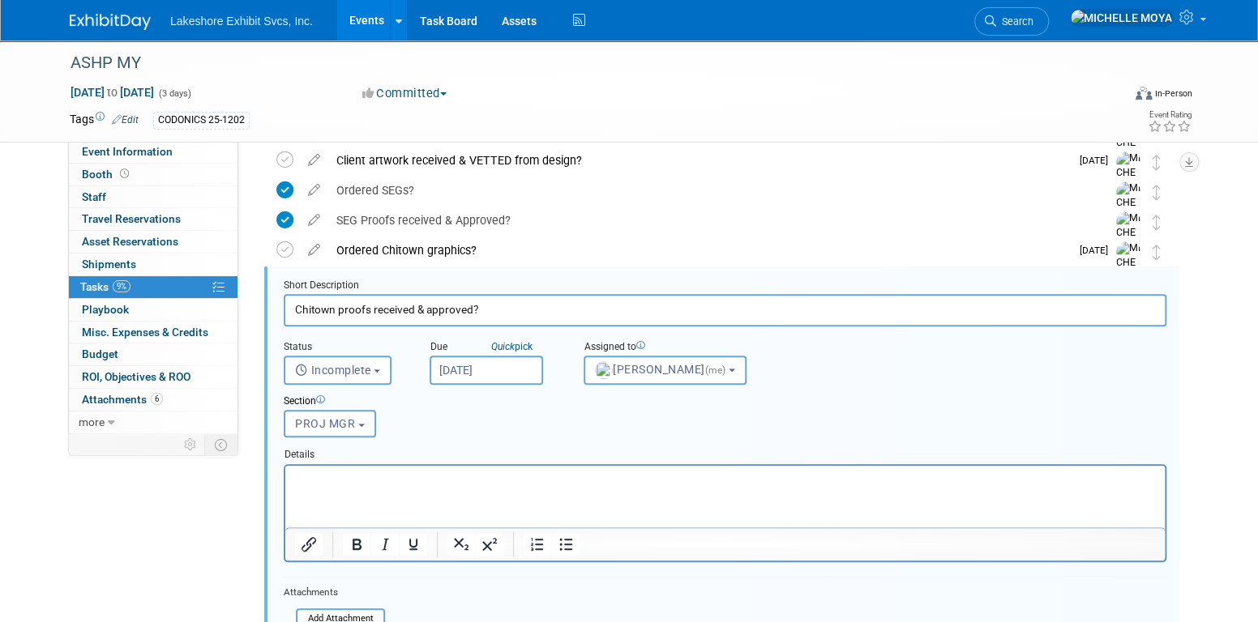
scroll to position [569, 0]
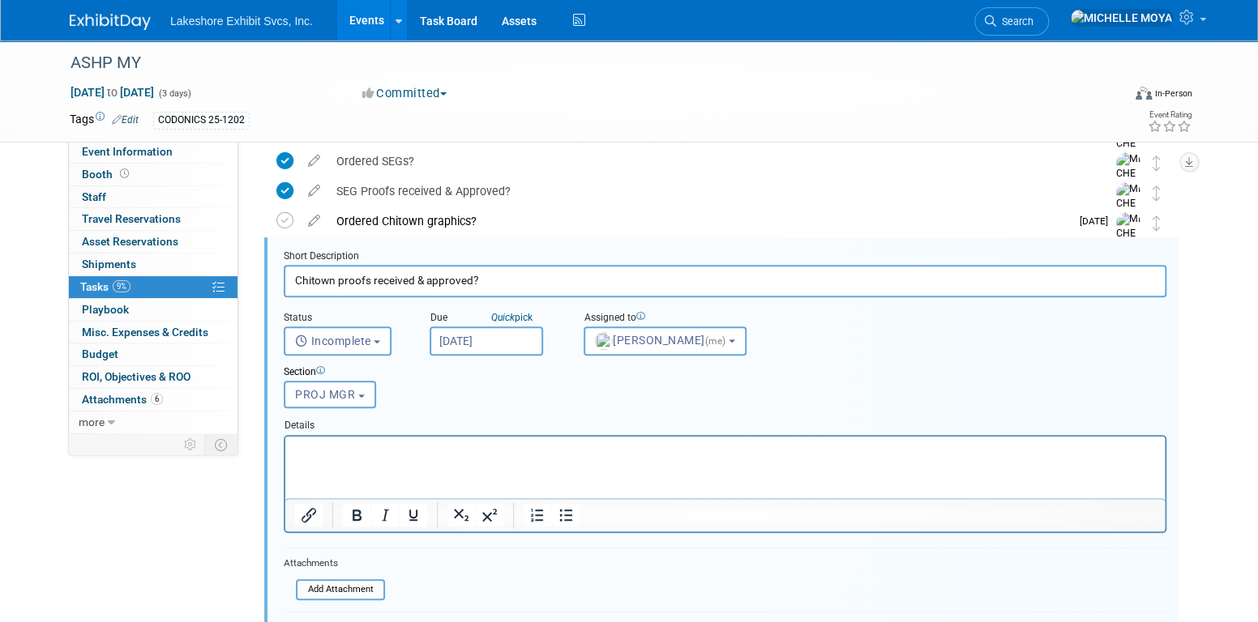
click at [490, 444] on p "Rich Text Area. Press ALT-0 for help." at bounding box center [725, 449] width 861 height 15
click at [563, 514] on icon "Bullet list" at bounding box center [565, 515] width 19 height 19
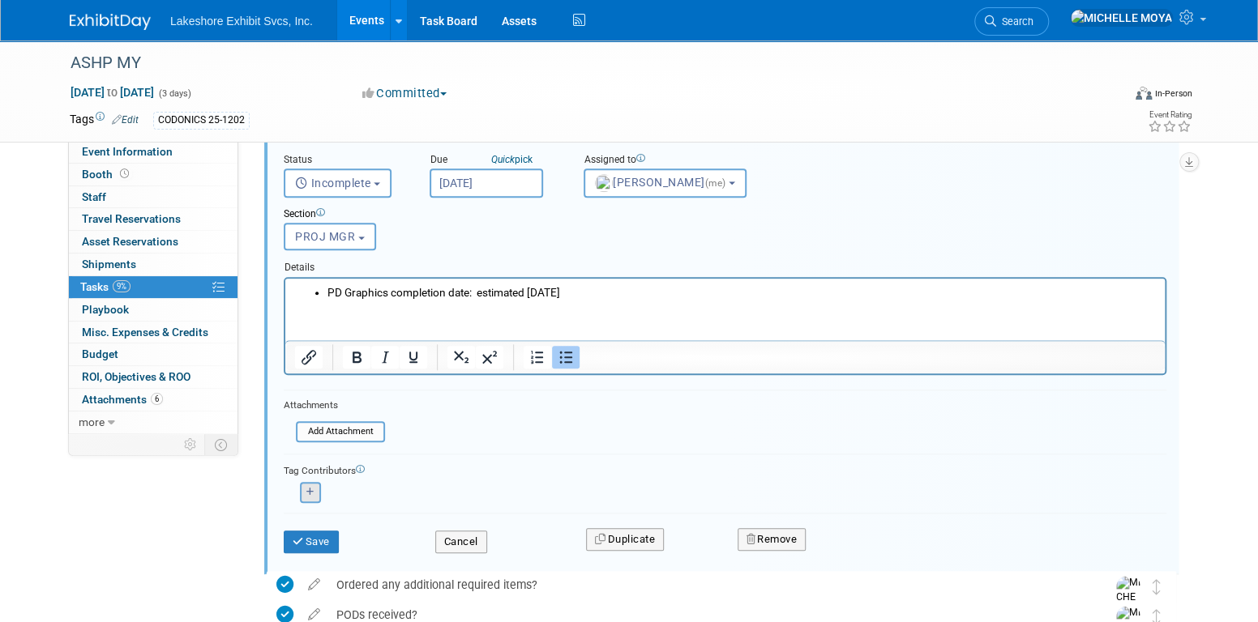
scroll to position [731, 0]
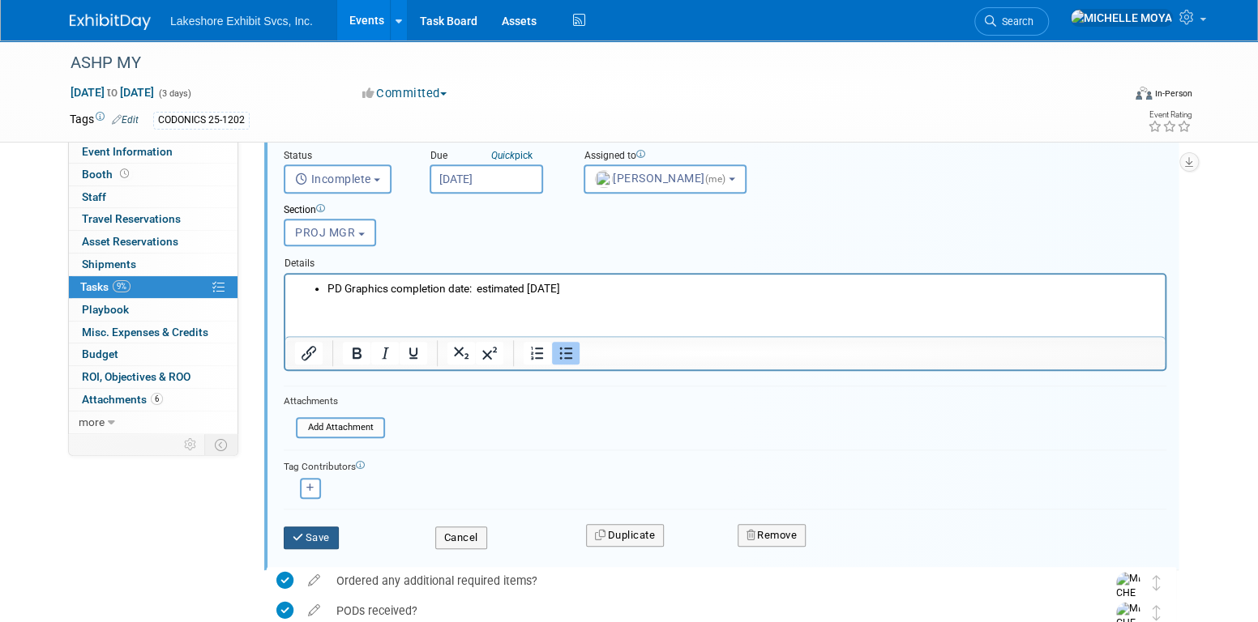
click at [318, 527] on button "Save" at bounding box center [311, 538] width 55 height 23
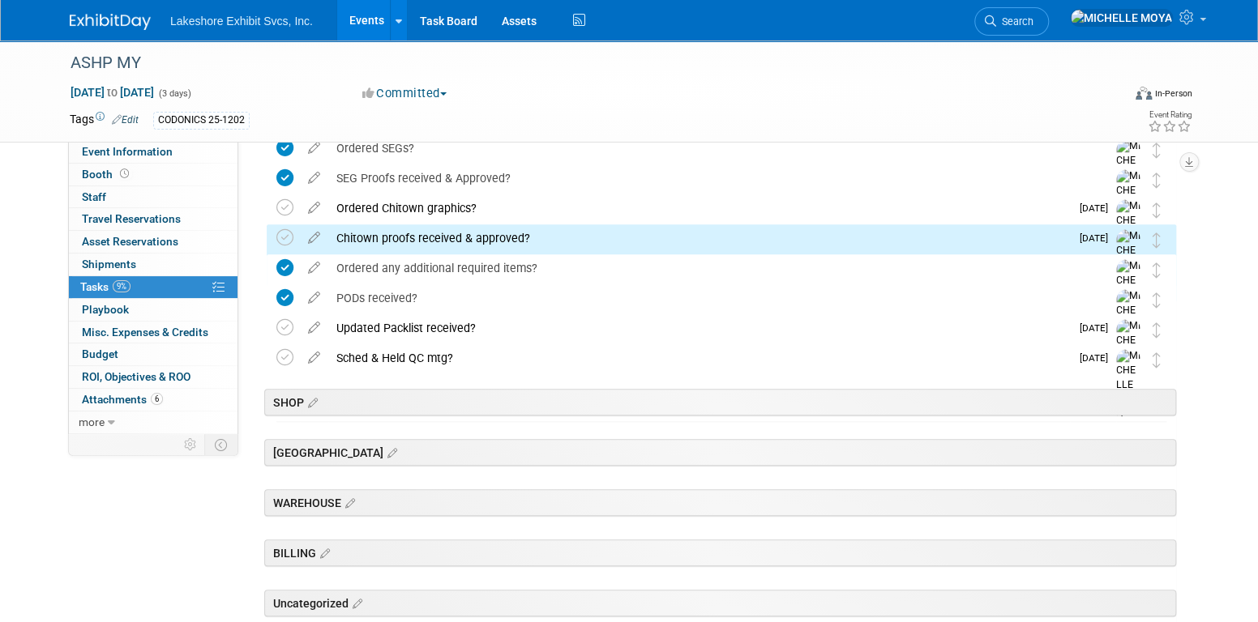
scroll to position [440, 0]
